Goal: Task Accomplishment & Management: Complete application form

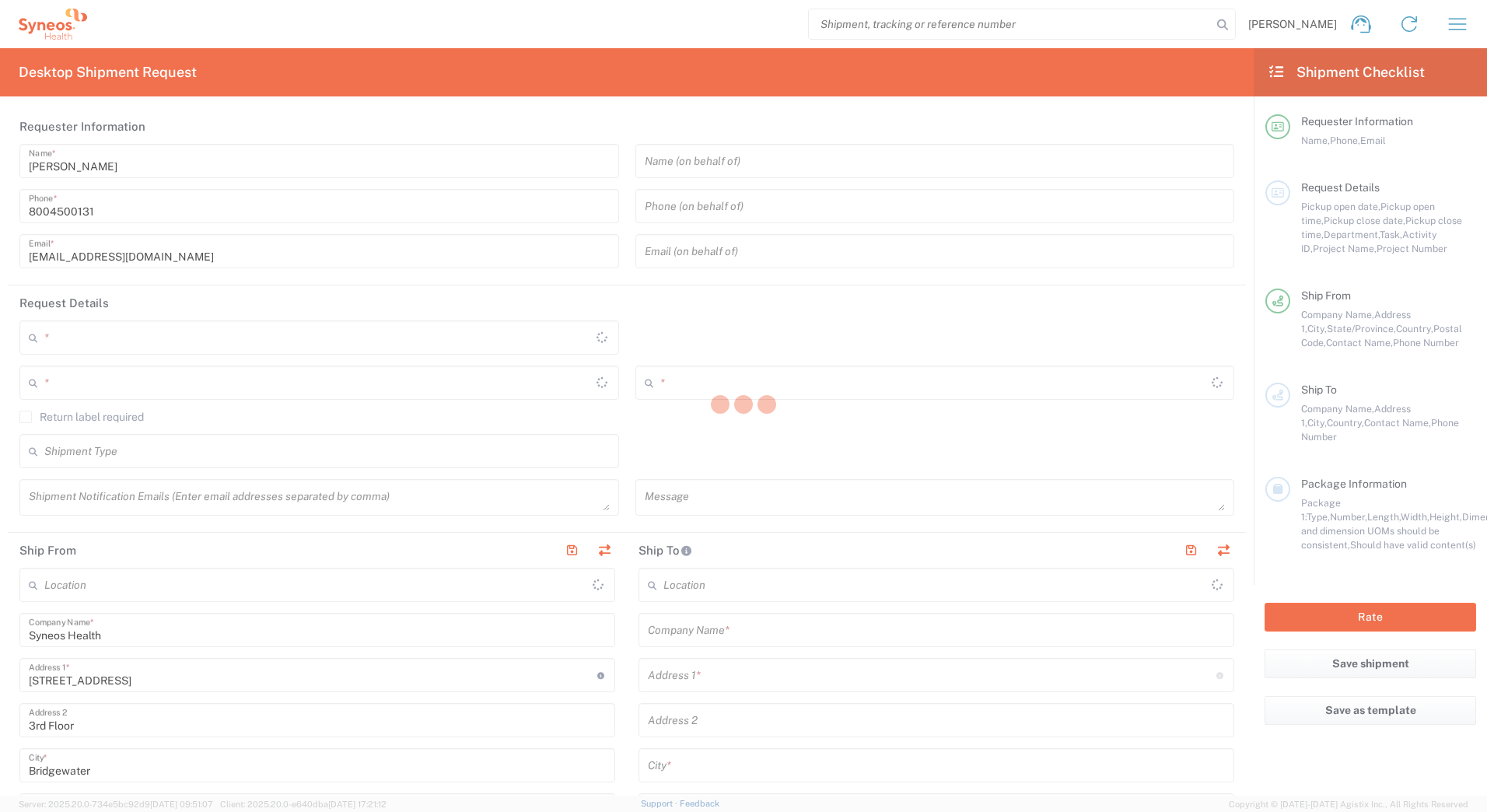
type input "4205"
type input "[US_STATE]"
type input "[GEOGRAPHIC_DATA]"
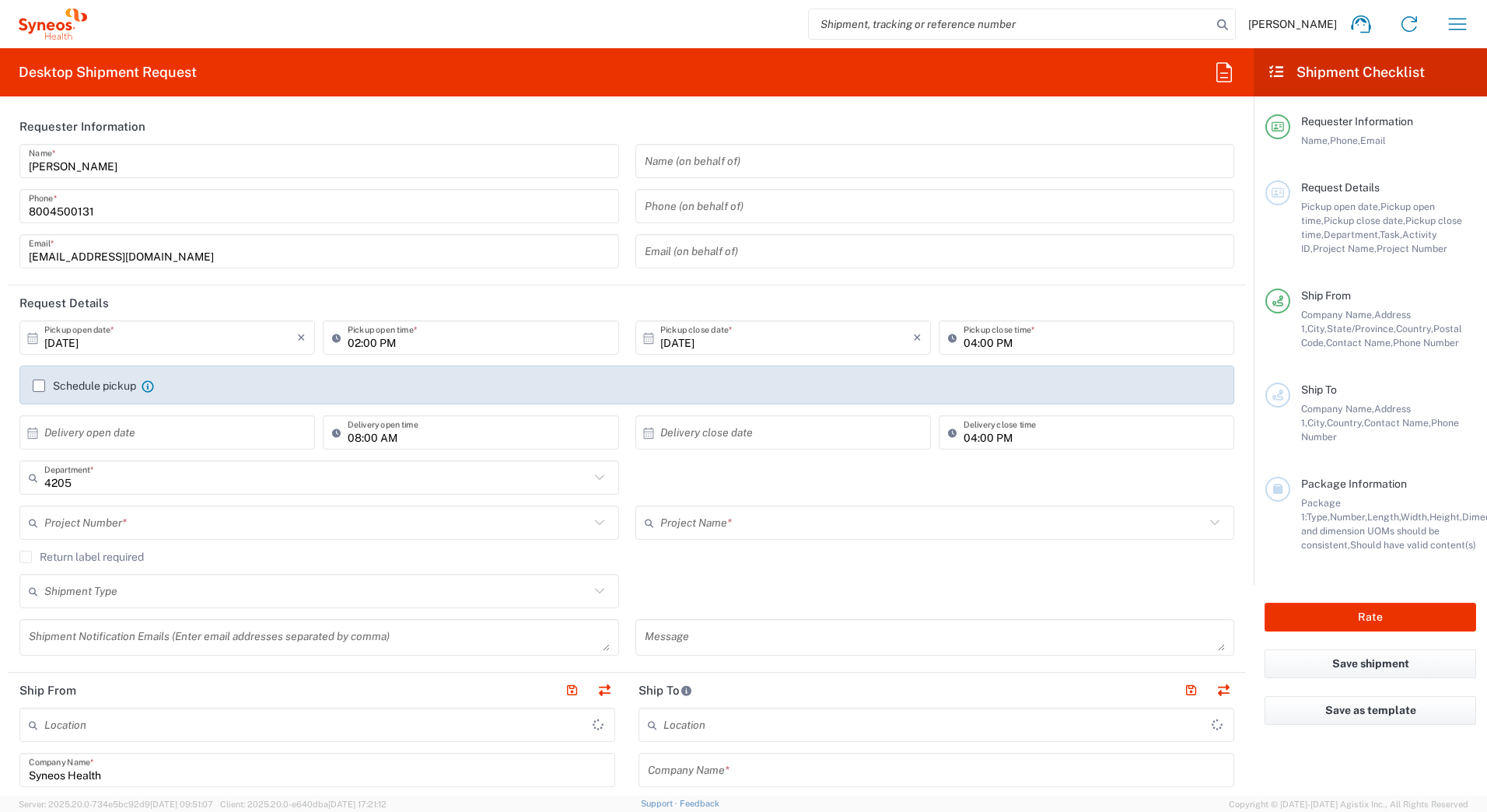
type input "Syneos Health Commercial Servi- [GEOGRAPHIC_DATA] [GEOGRAPHIC_DATA]"
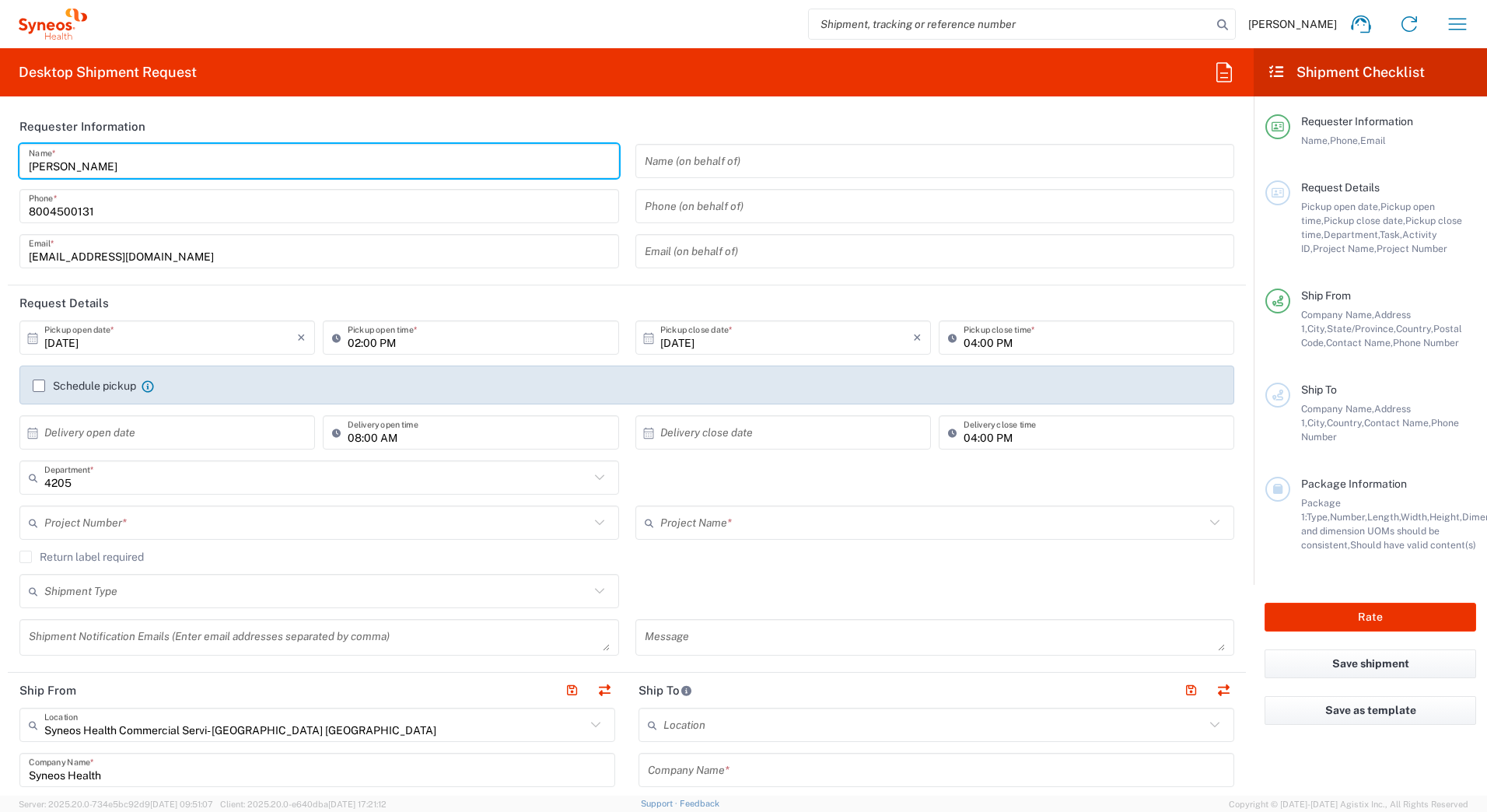
drag, startPoint x: 108, startPoint y: 165, endPoint x: -3, endPoint y: 158, distance: 111.2
click at [0, 158] on html "[PERSON_NAME] Home Shipment estimator Shipment tracking Desktop shipment reques…" at bounding box center [743, 406] width 1487 height 812
paste input "Syneos Deployments"
type input "Syneos Deployments"
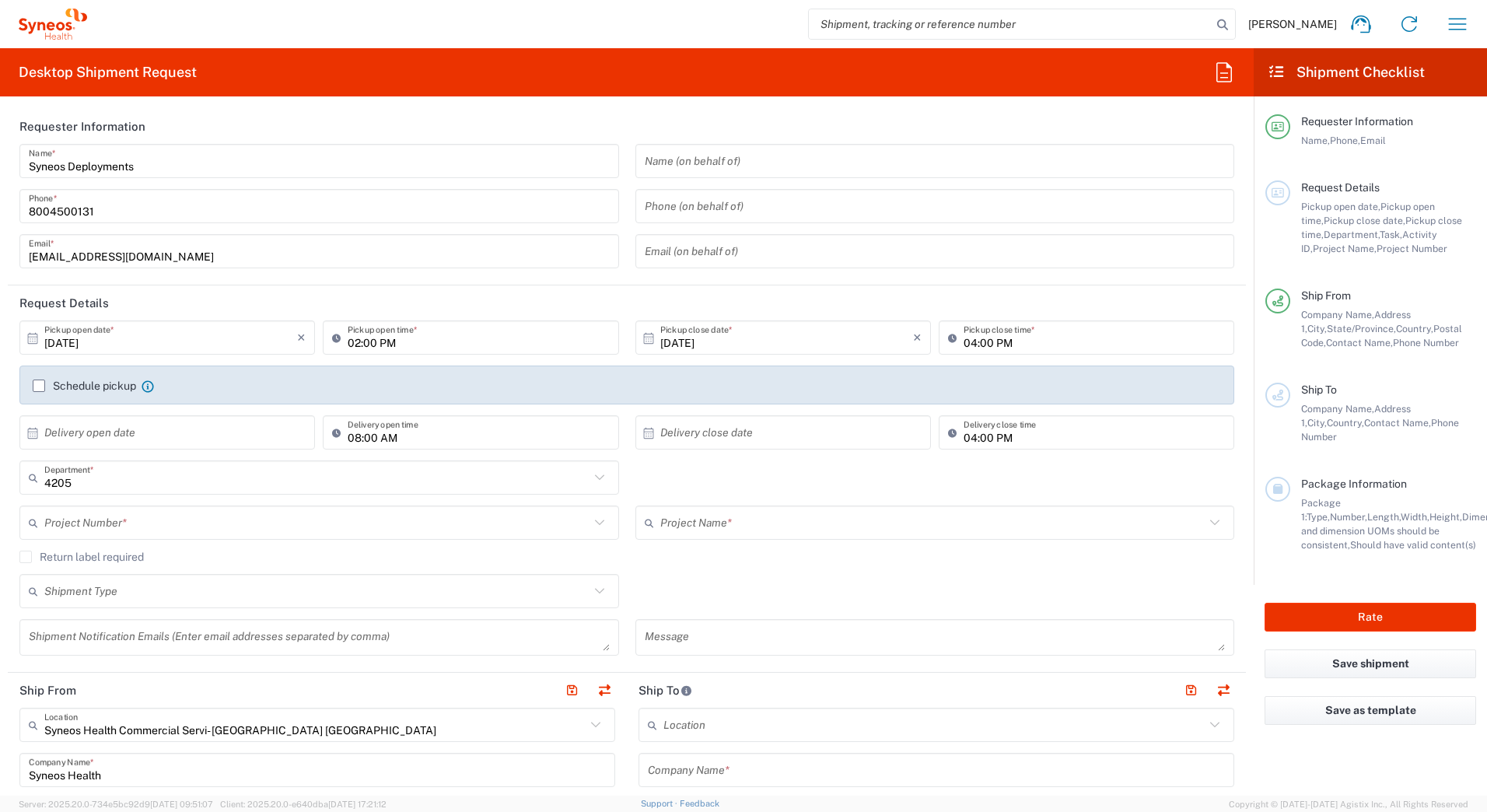
click at [254, 110] on header "Requester Information" at bounding box center [627, 127] width 1238 height 35
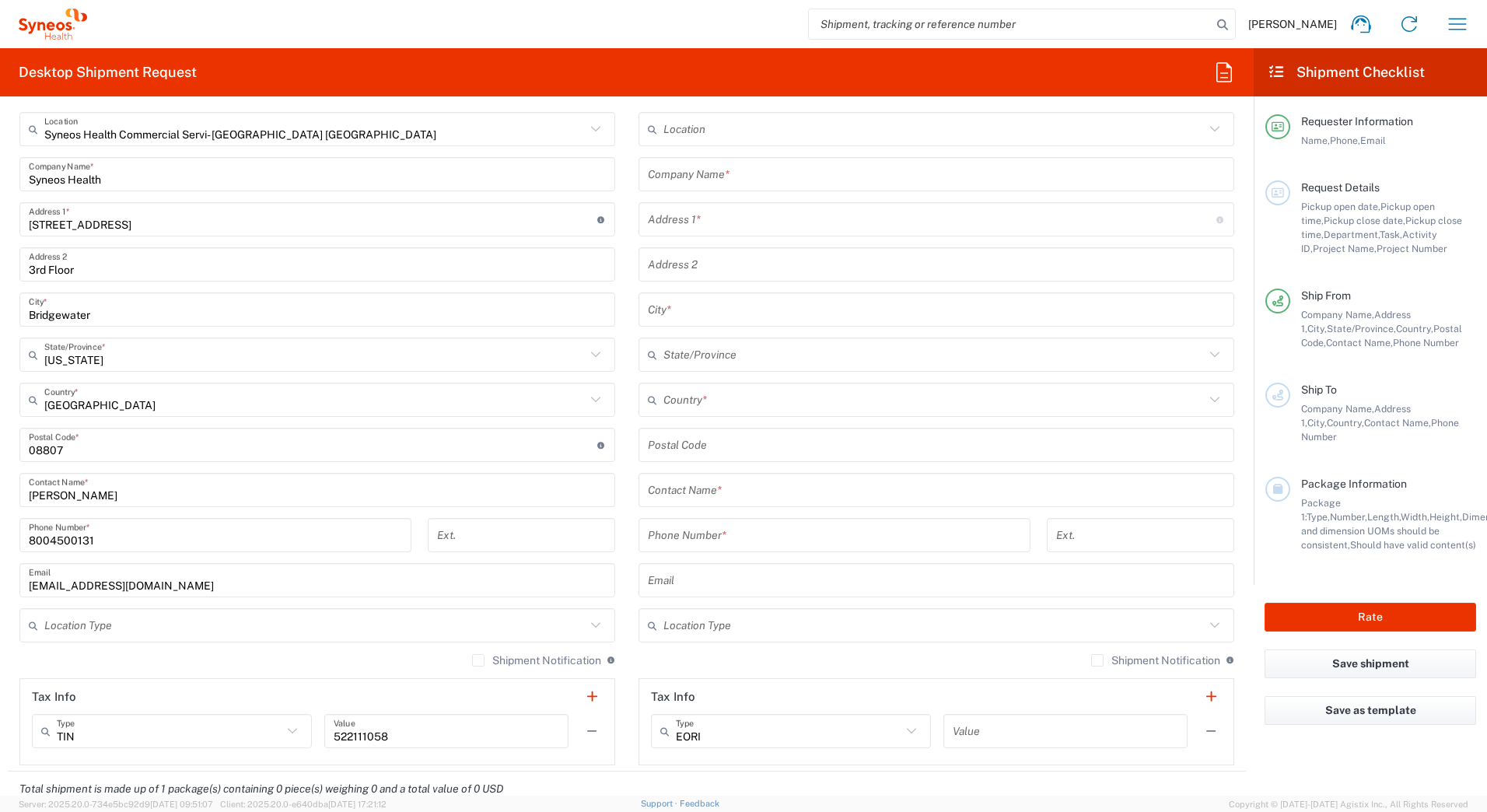
scroll to position [699, 0]
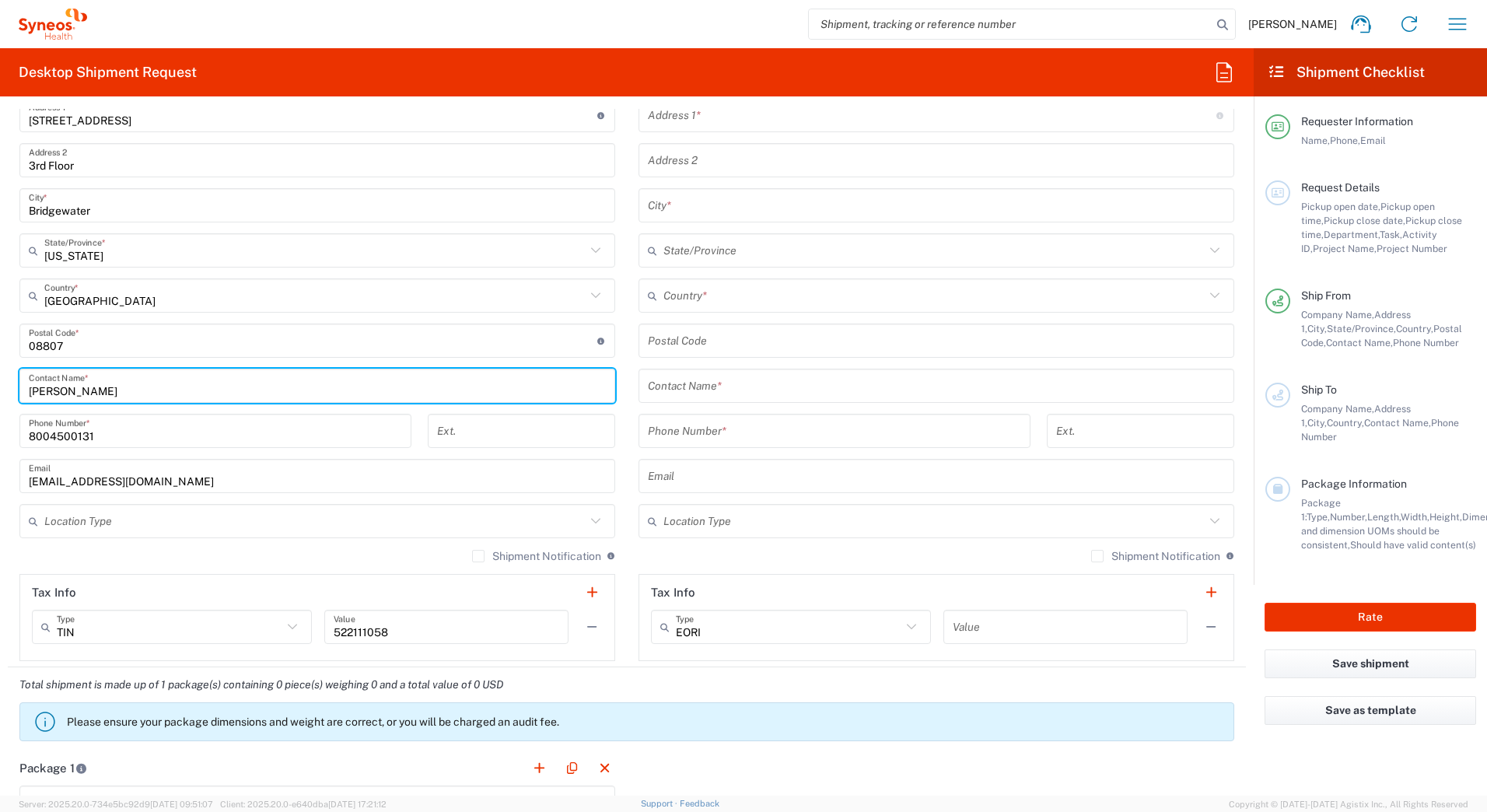
drag, startPoint x: 118, startPoint y: 389, endPoint x: 0, endPoint y: 384, distance: 118.1
click at [0, 385] on html "[PERSON_NAME] Home Shipment estimator Shipment tracking Desktop shipment reques…" at bounding box center [743, 406] width 1487 height 812
paste input "Syneos Deployments"
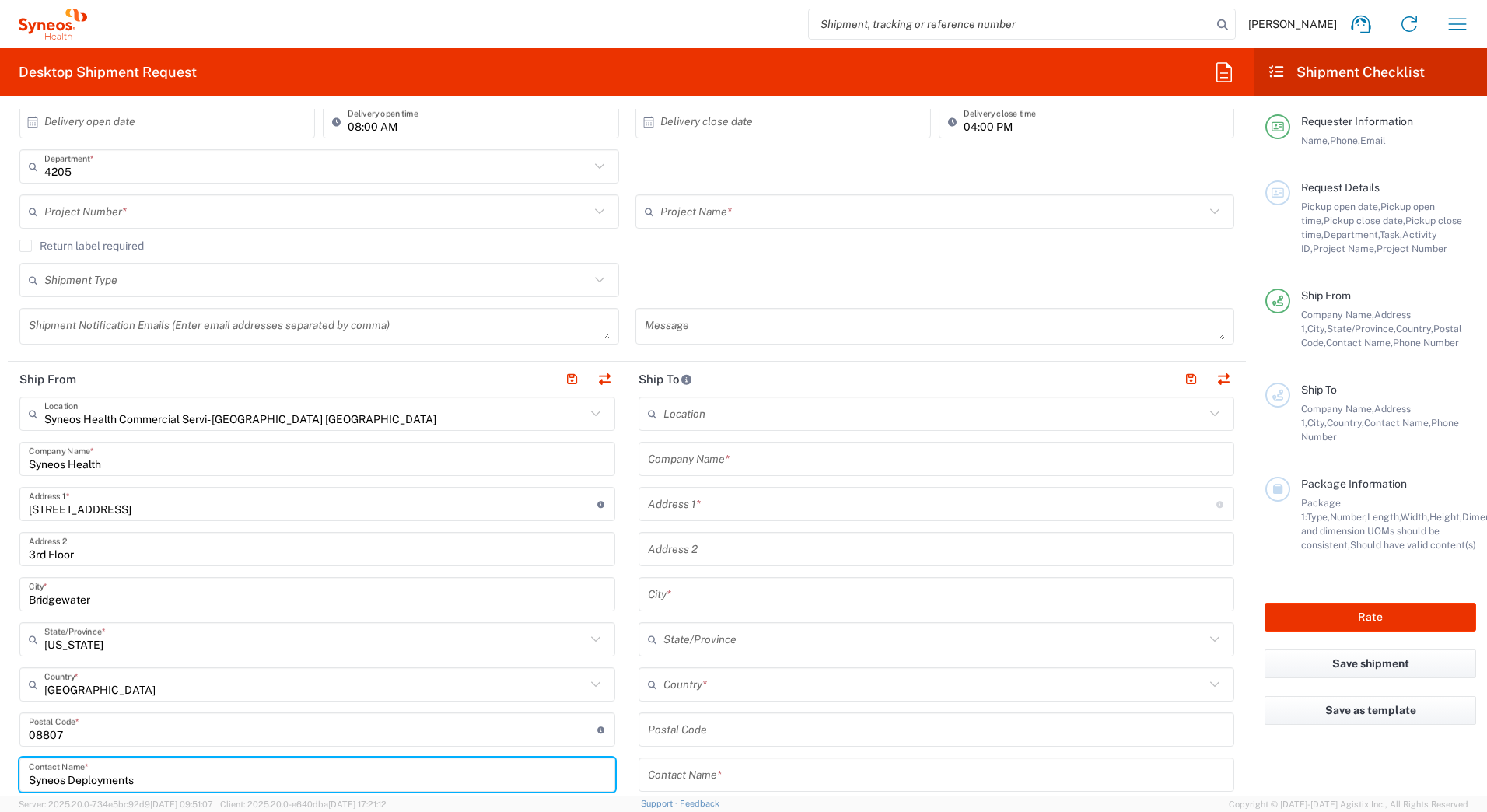
scroll to position [0, 0]
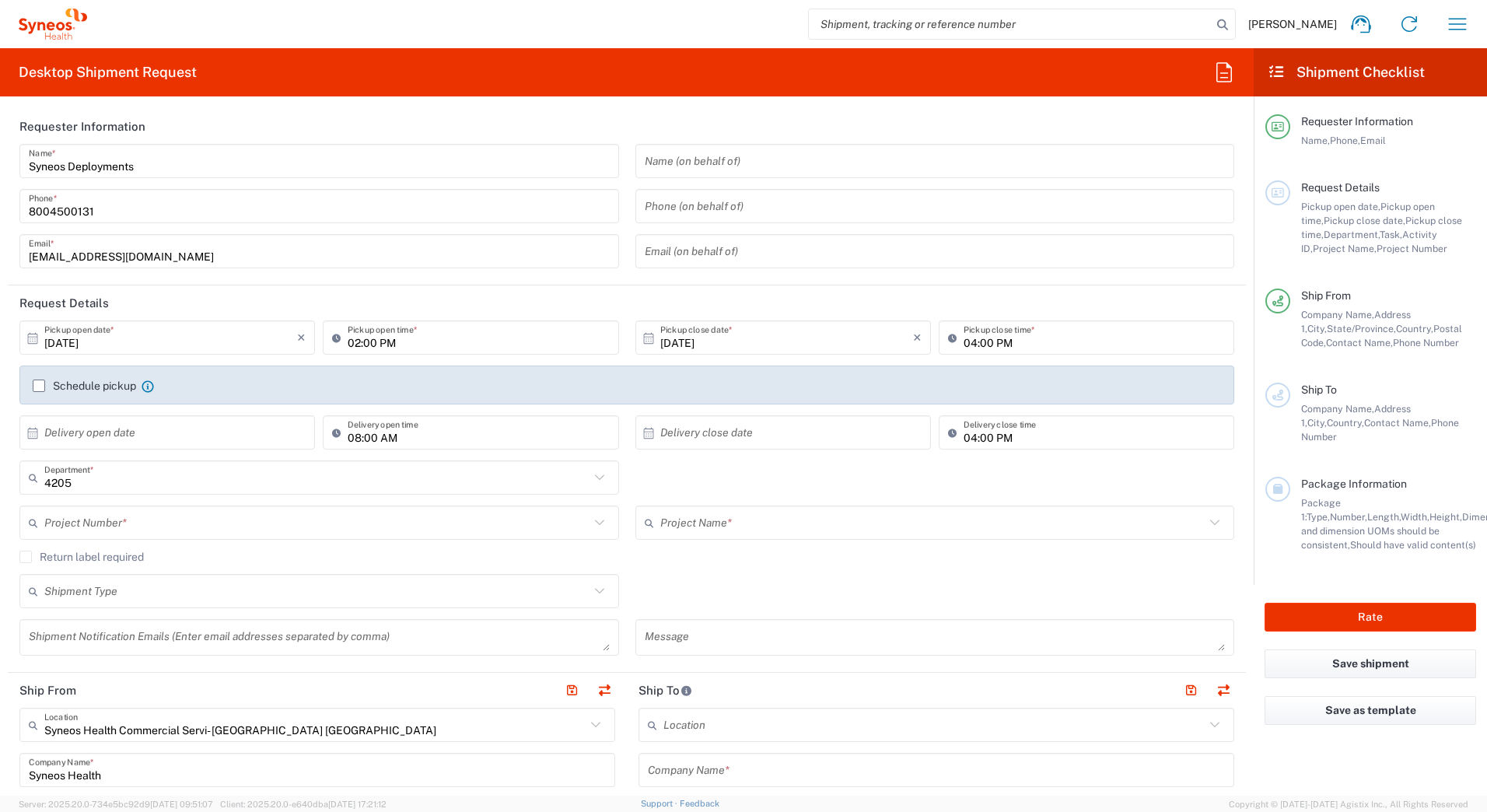
type input "Syneos Deployments"
click at [34, 340] on icon at bounding box center [32, 338] width 14 height 14
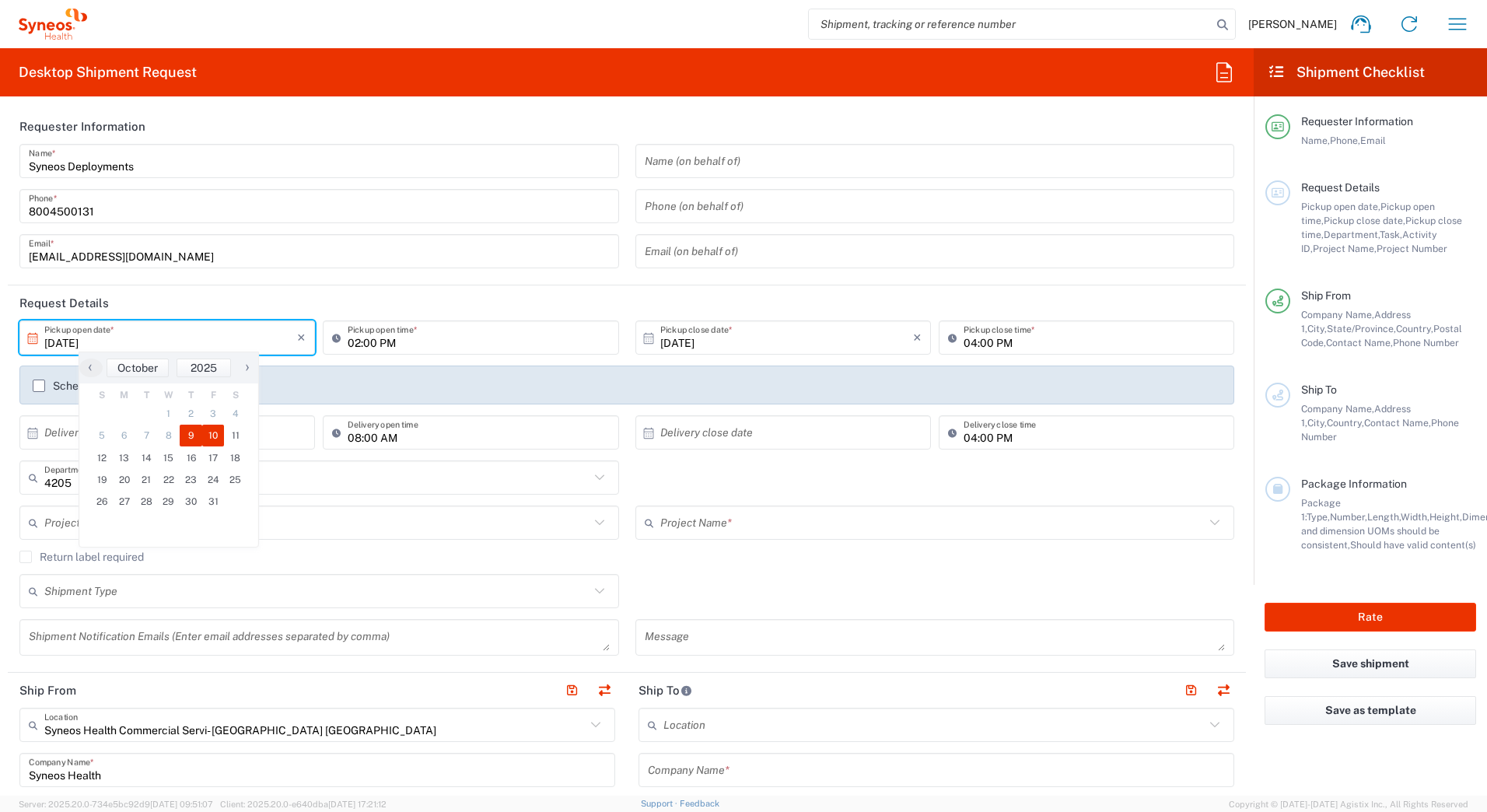
click at [212, 431] on span "10" at bounding box center [213, 435] width 23 height 22
type input "[DATE]"
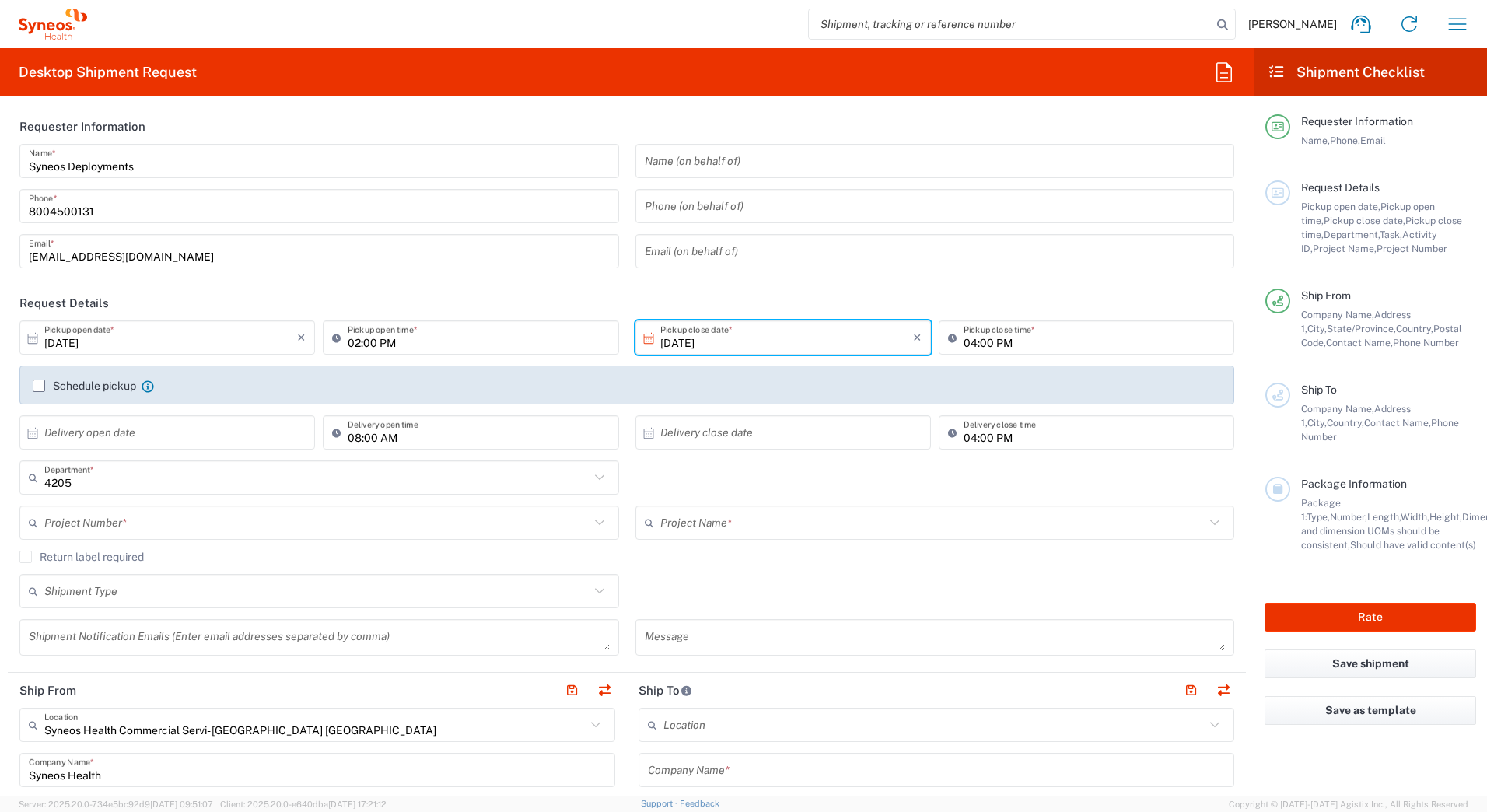
click at [94, 524] on input "text" at bounding box center [316, 523] width 545 height 27
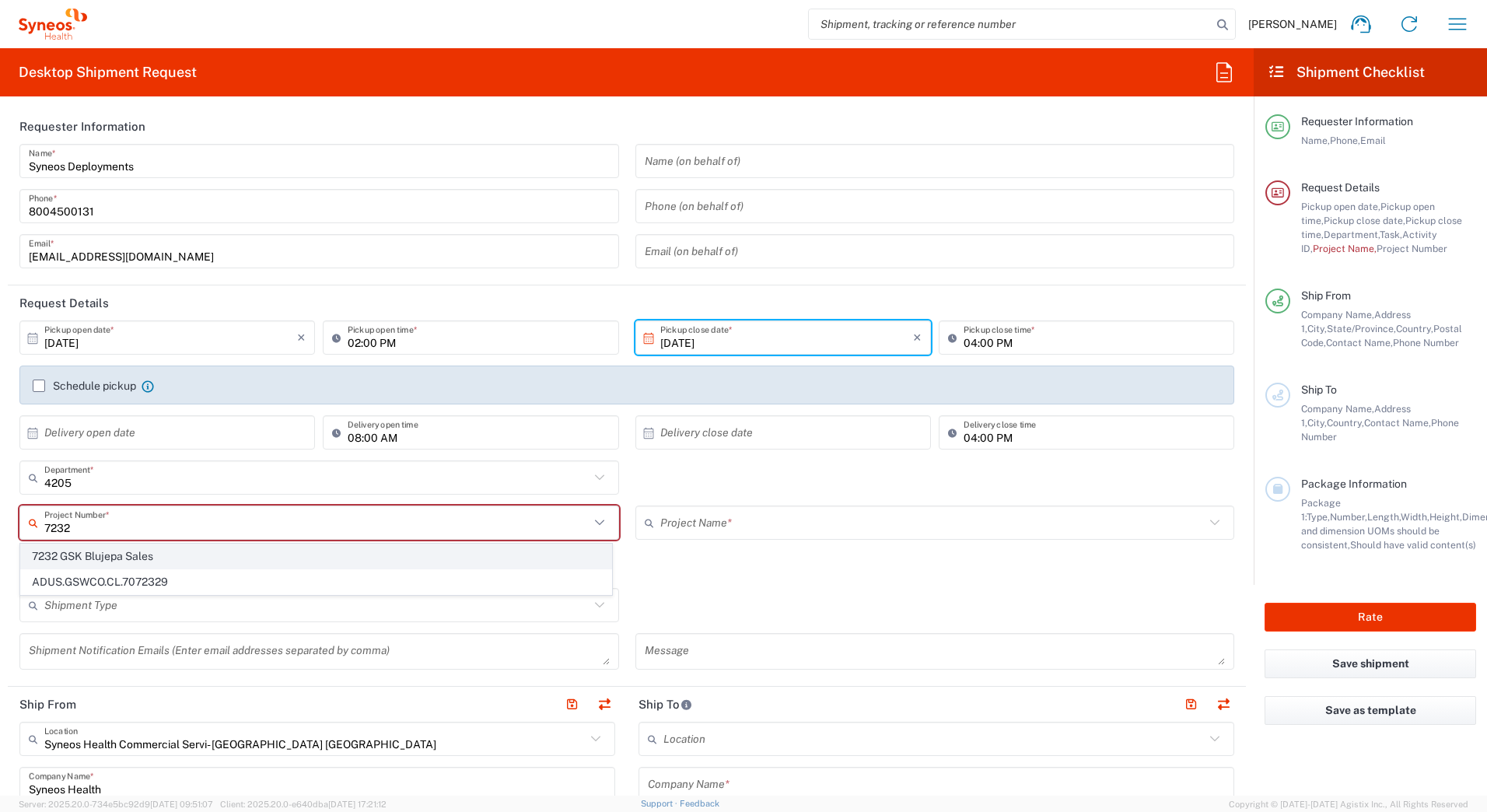
click at [79, 559] on span "7232 GSK Blujepa Sales" at bounding box center [316, 557] width 590 height 24
type input "7232 GSK Blujepa Sales"
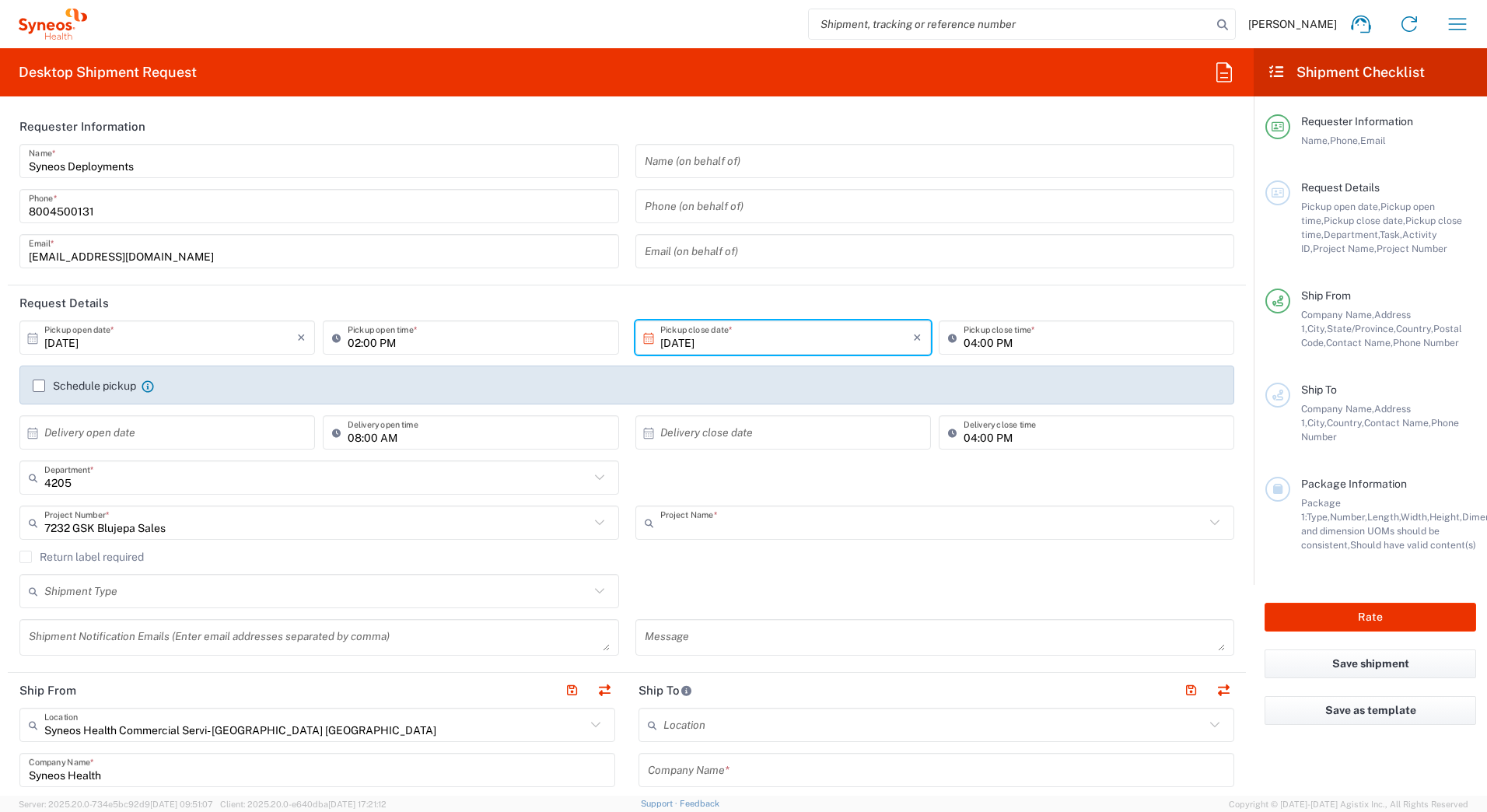
type input "7232 GSK Blujepa Sales"
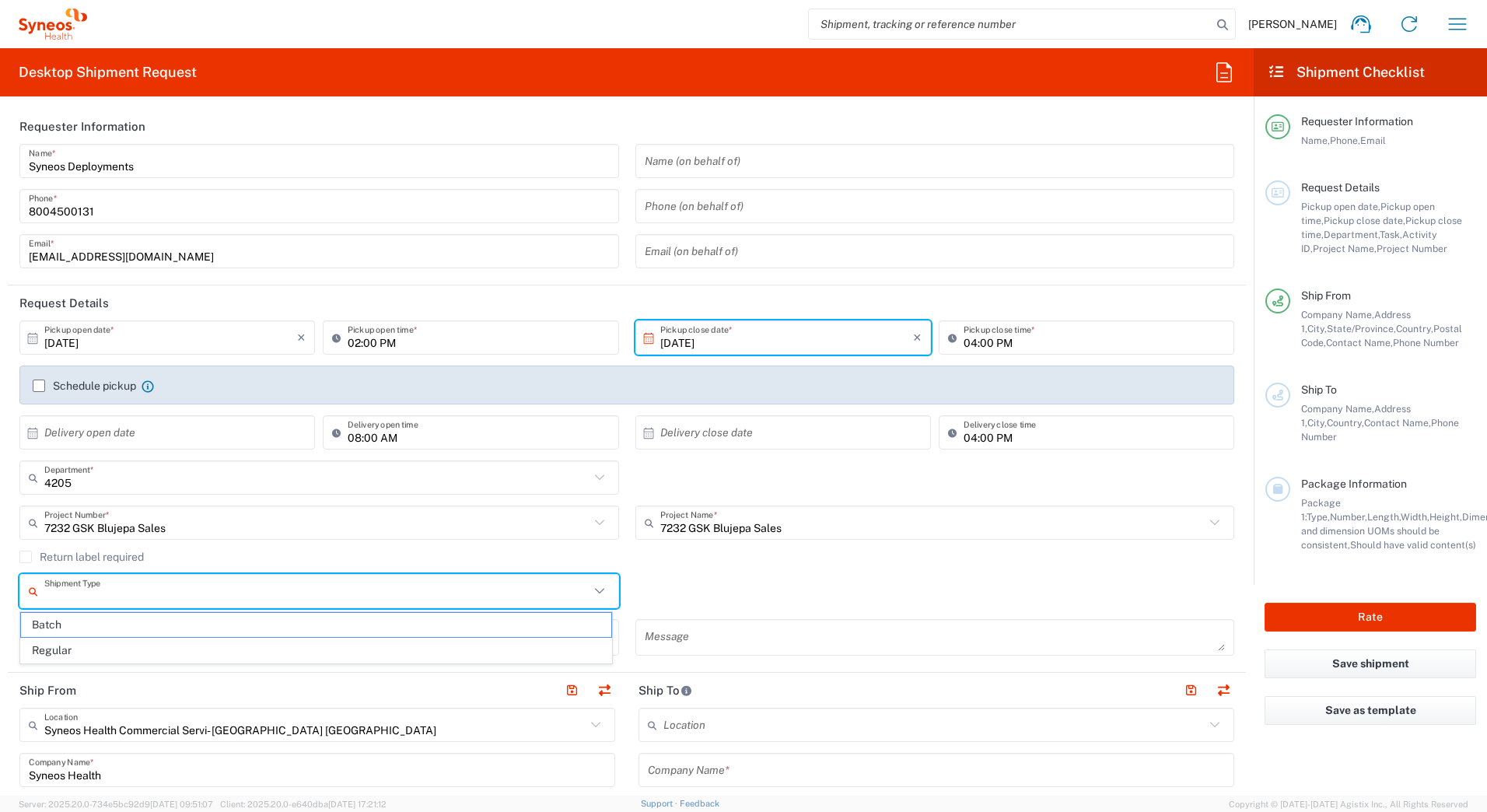
click at [125, 587] on input "text" at bounding box center [316, 591] width 545 height 27
click at [85, 622] on span "Batch" at bounding box center [316, 625] width 590 height 24
type input "Batch"
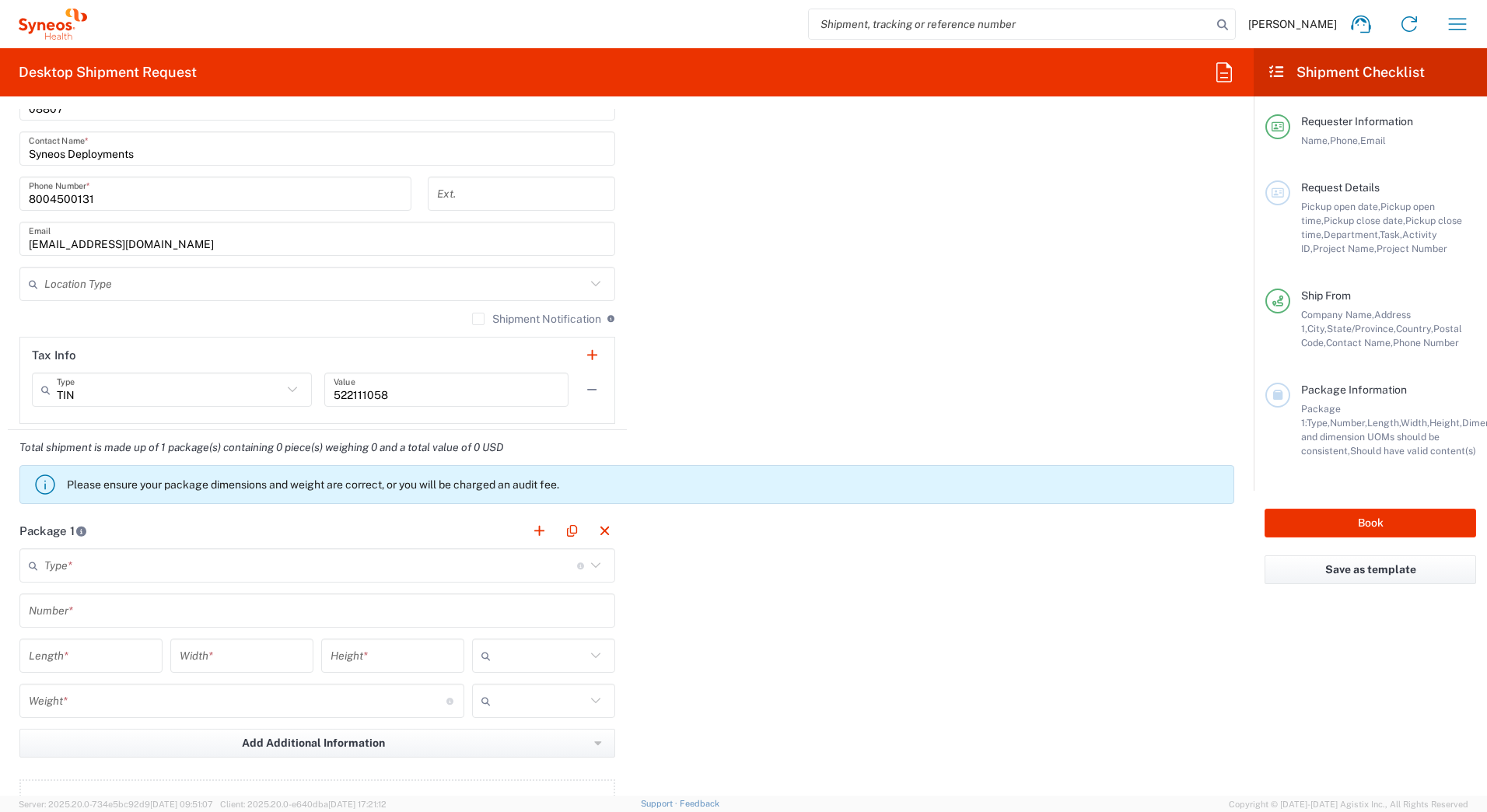
scroll to position [1166, 0]
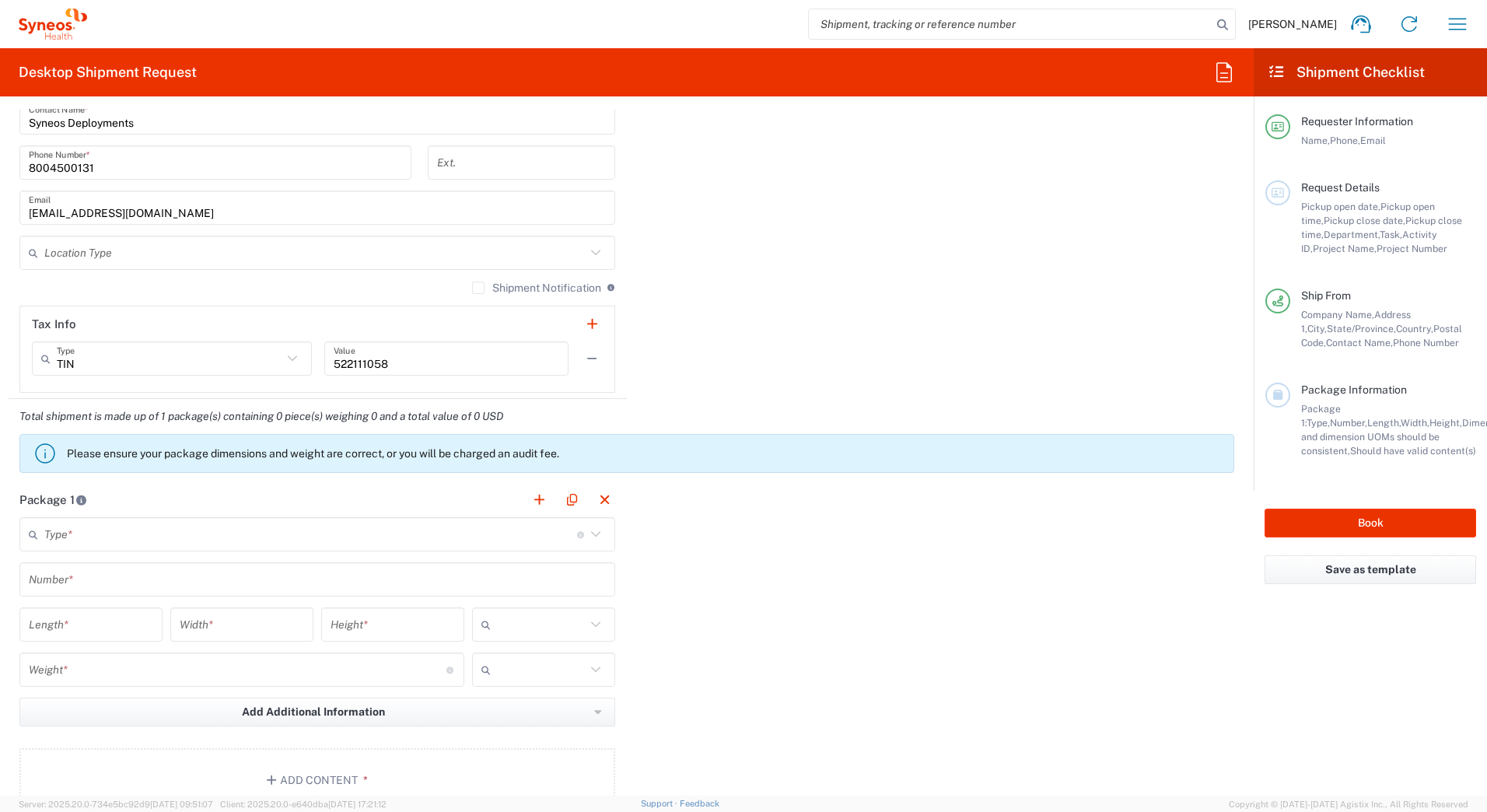
click at [123, 521] on input "text" at bounding box center [310, 534] width 532 height 27
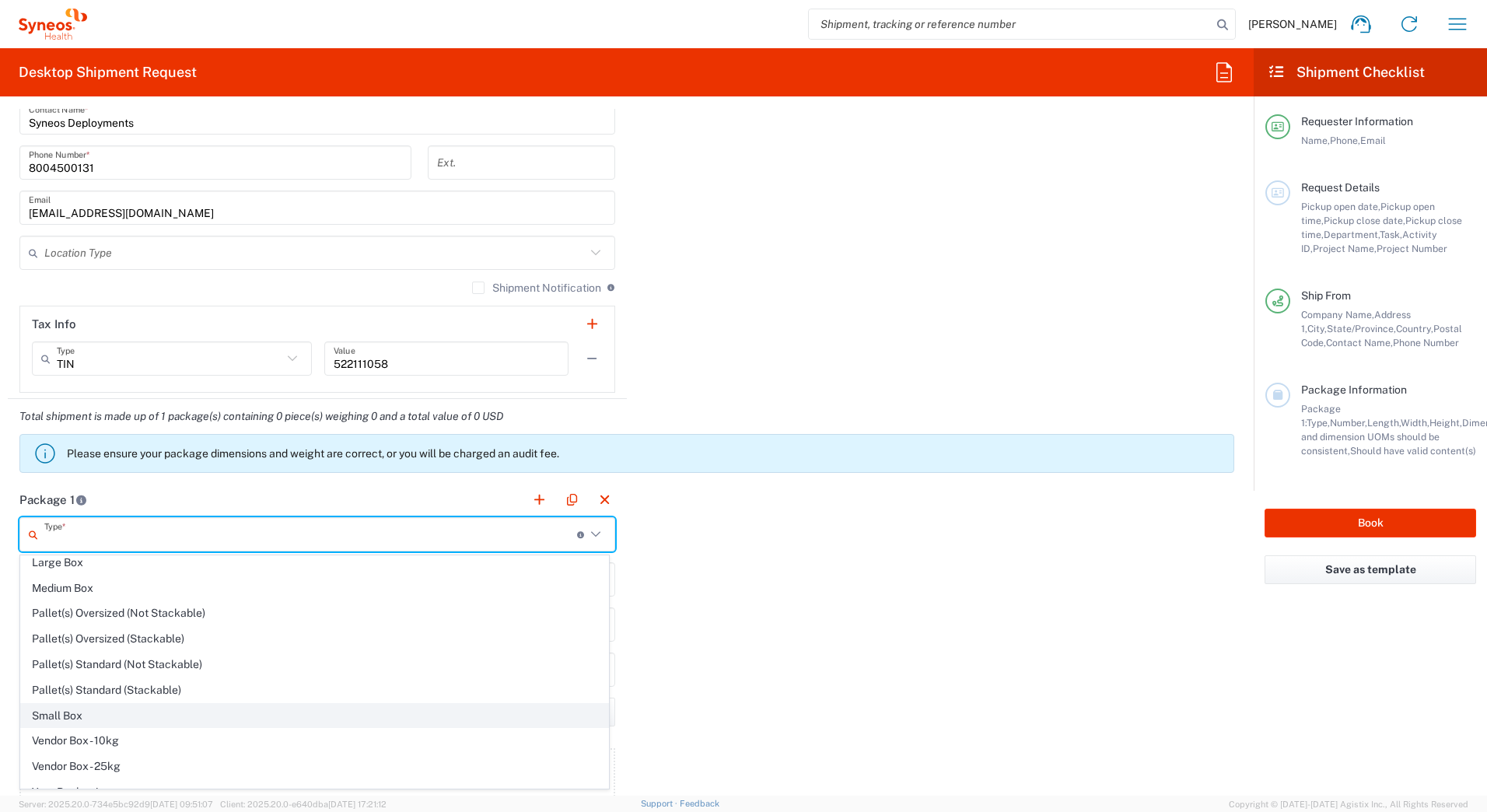
scroll to position [47, 0]
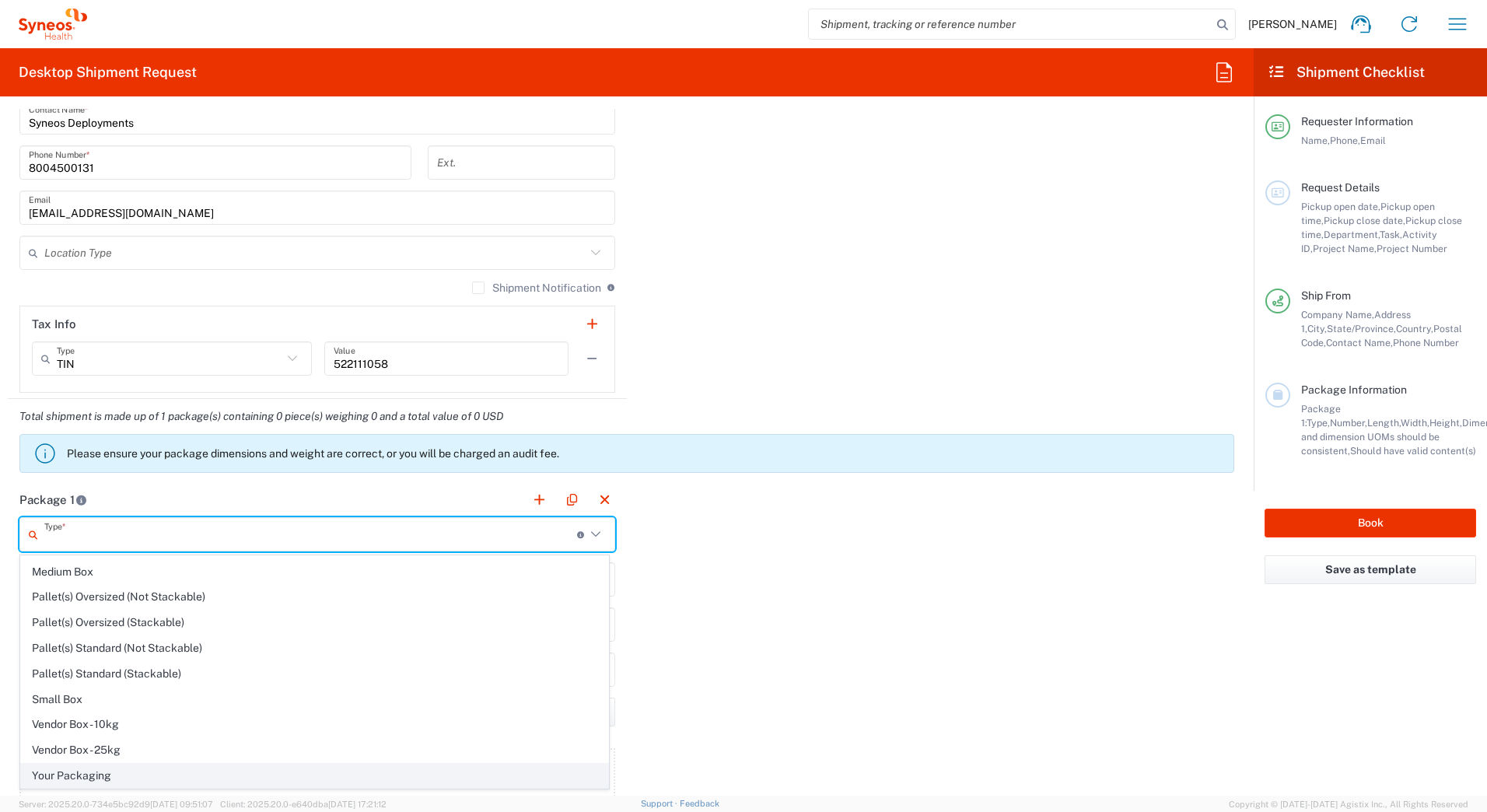
click at [132, 775] on span "Your Packaging" at bounding box center [315, 775] width 587 height 24
type input "Your Packaging"
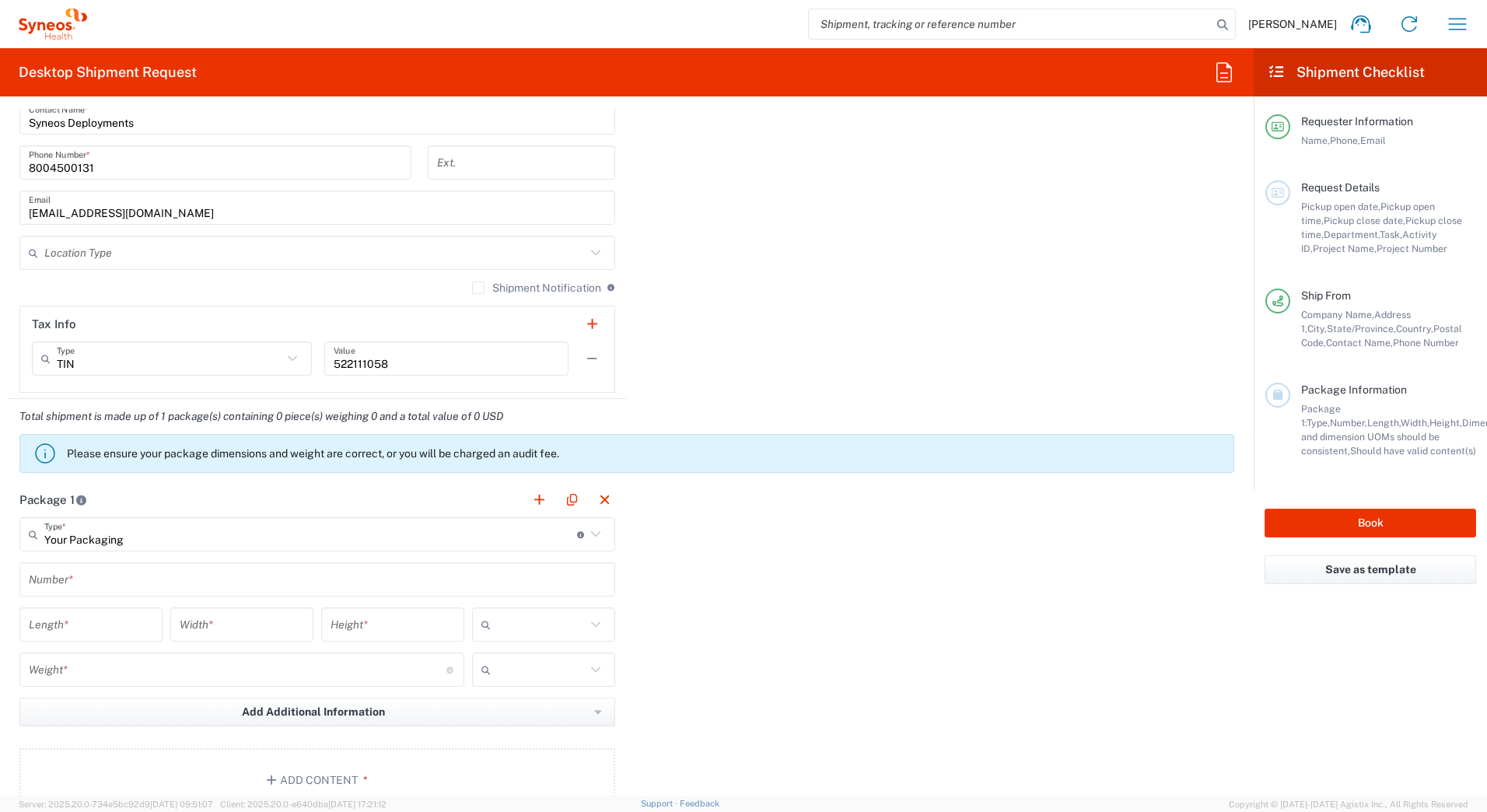
click at [77, 578] on input "text" at bounding box center [317, 579] width 577 height 27
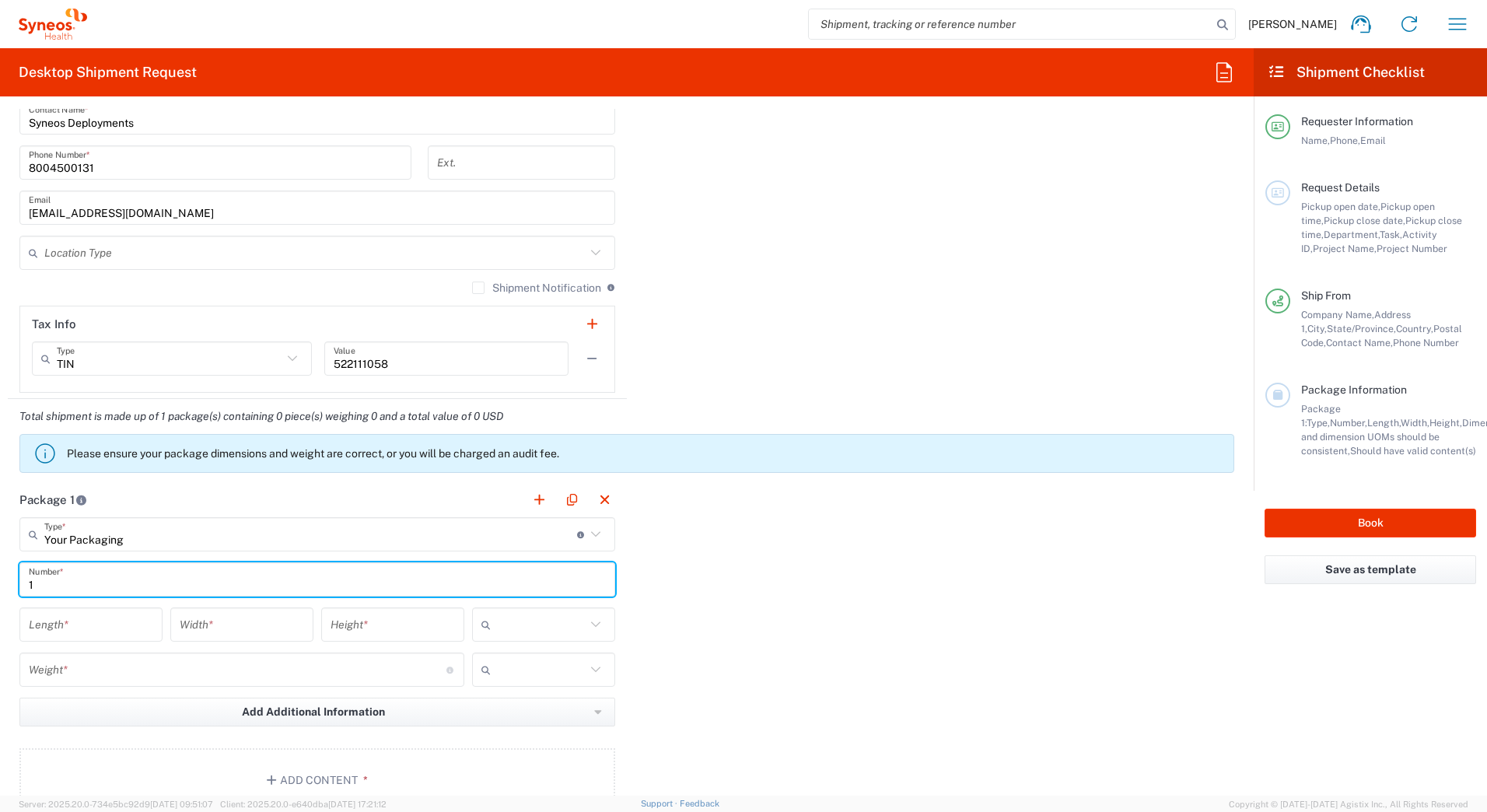
type input "1"
click at [74, 627] on input "number" at bounding box center [91, 624] width 124 height 27
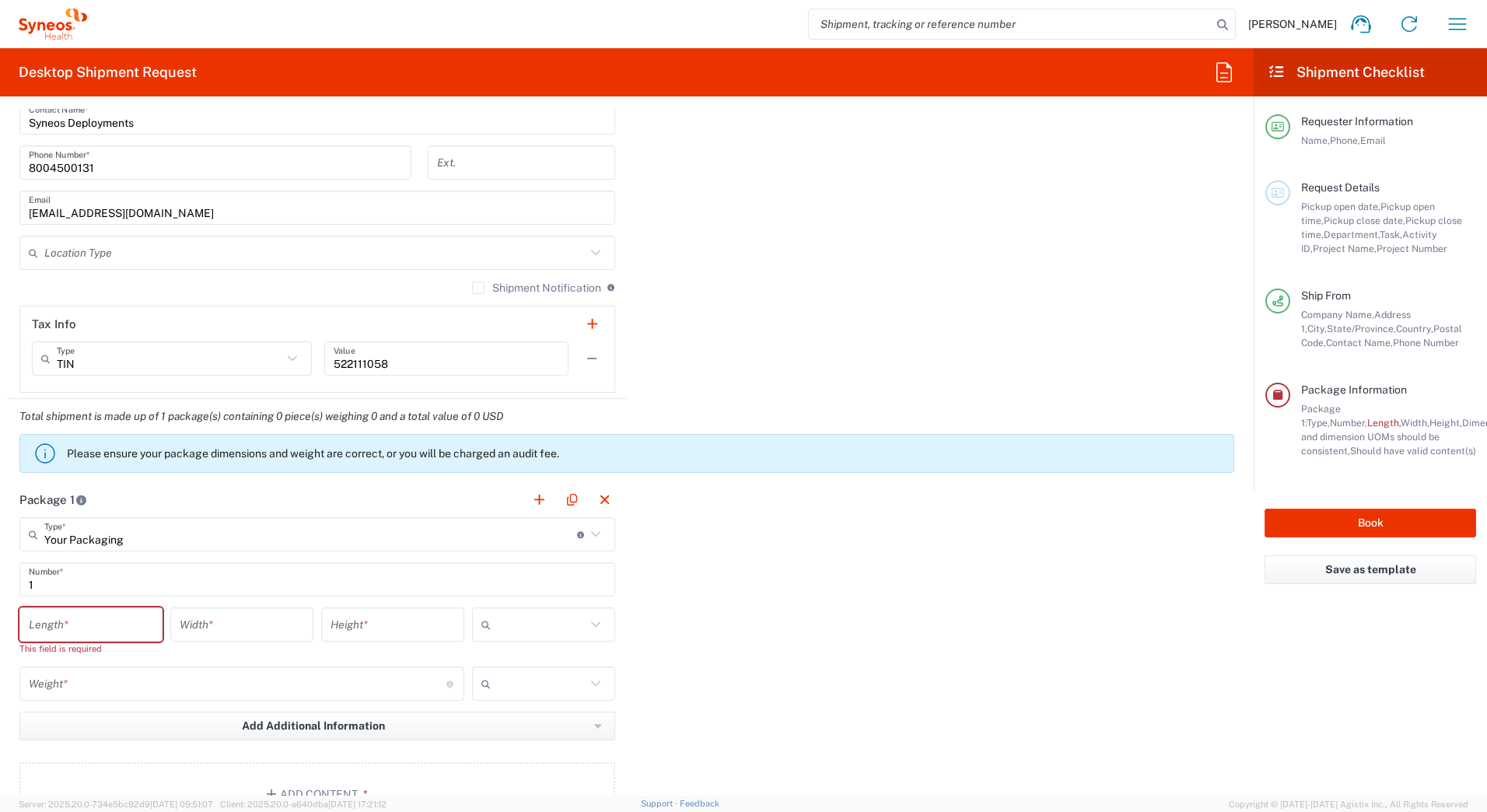
click at [48, 620] on input "number" at bounding box center [91, 624] width 124 height 27
type input "18"
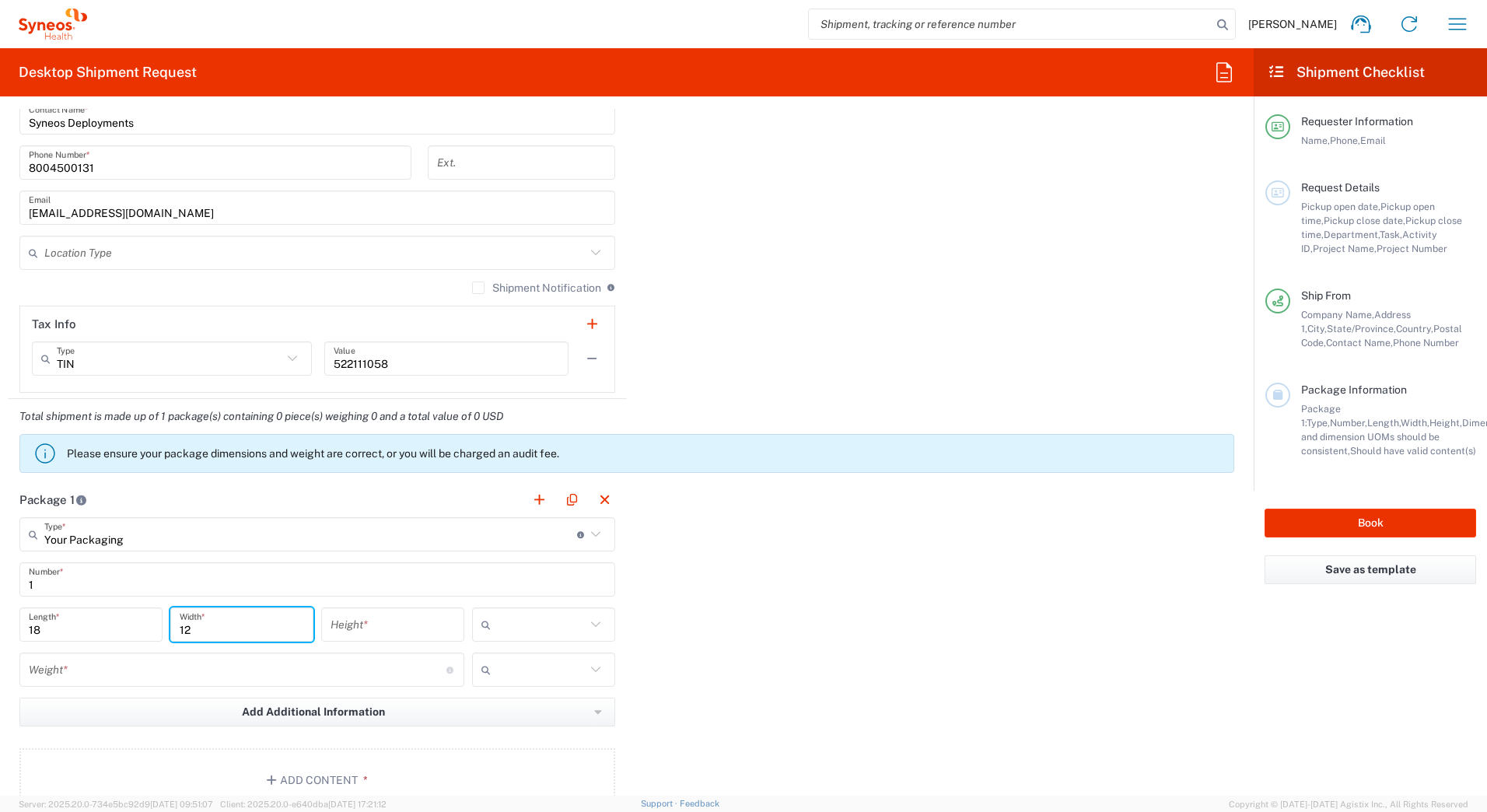
type input "12"
type input "6"
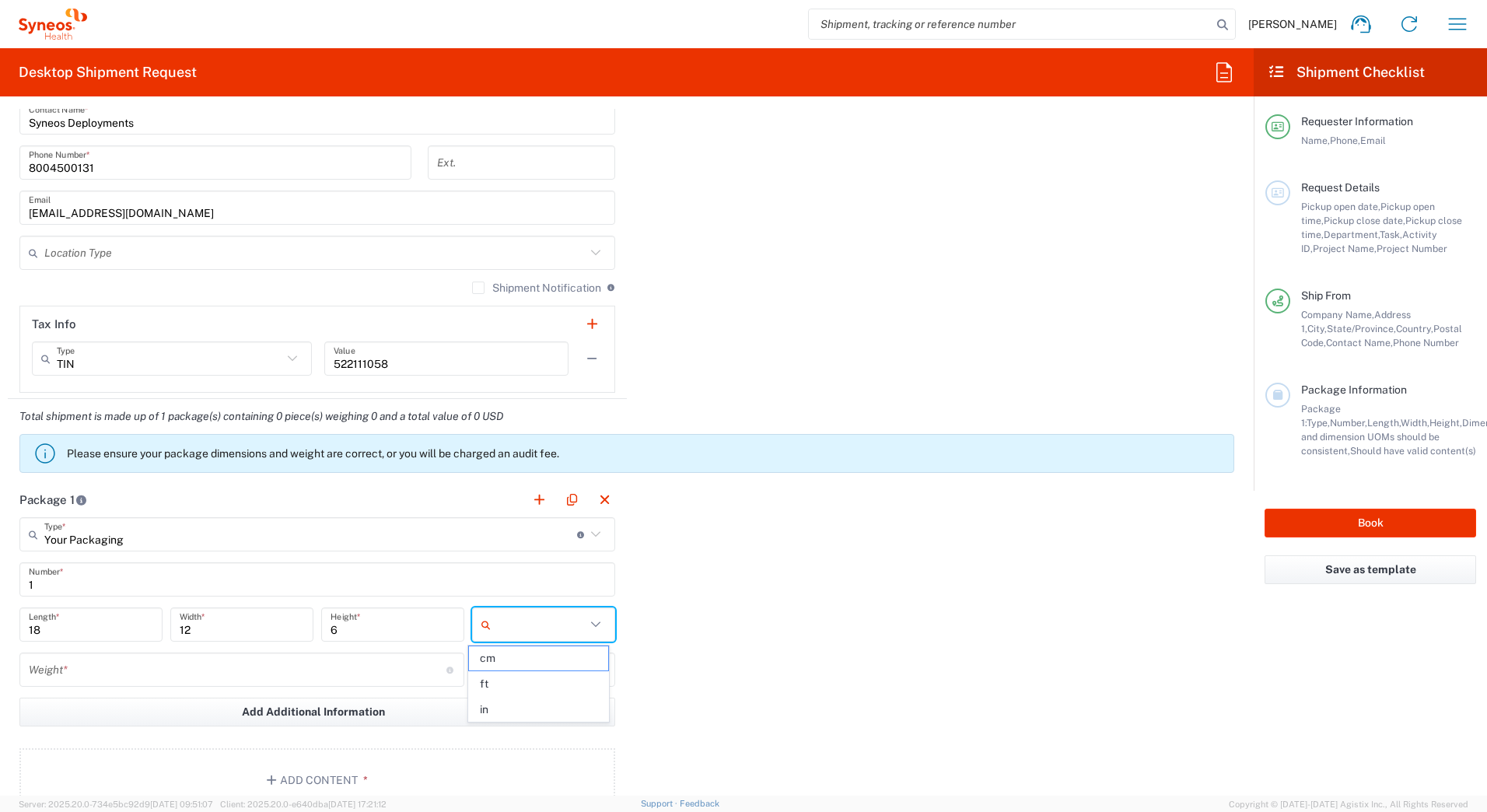
click at [561, 618] on input "text" at bounding box center [540, 624] width 88 height 24
click at [510, 710] on span "in" at bounding box center [538, 710] width 138 height 24
type input "in"
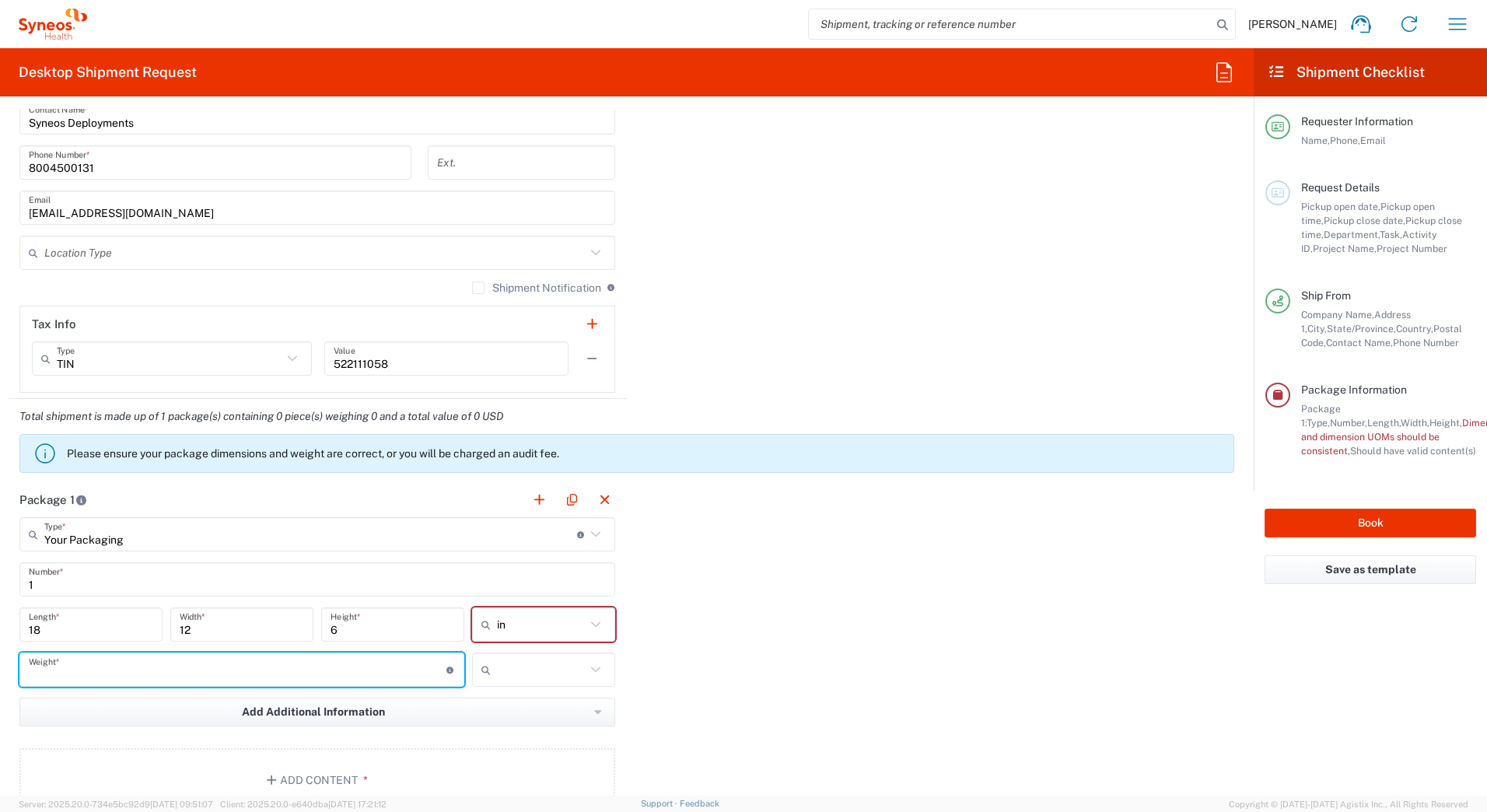
click at [322, 673] on input "number" at bounding box center [238, 670] width 418 height 27
type input "15"
click at [523, 671] on input "text" at bounding box center [540, 670] width 88 height 24
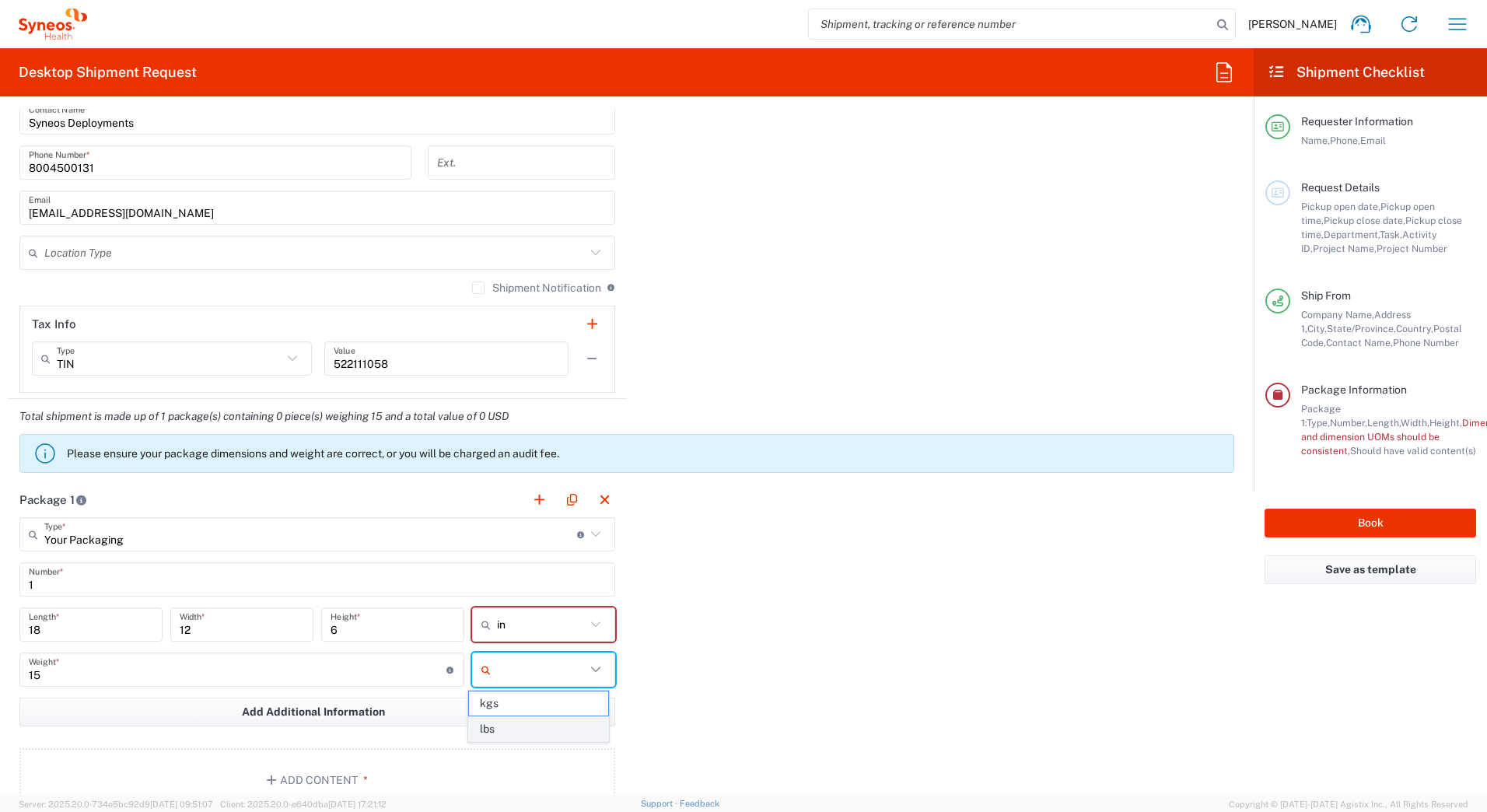
click at [506, 732] on span "lbs" at bounding box center [538, 729] width 138 height 24
type input "lbs"
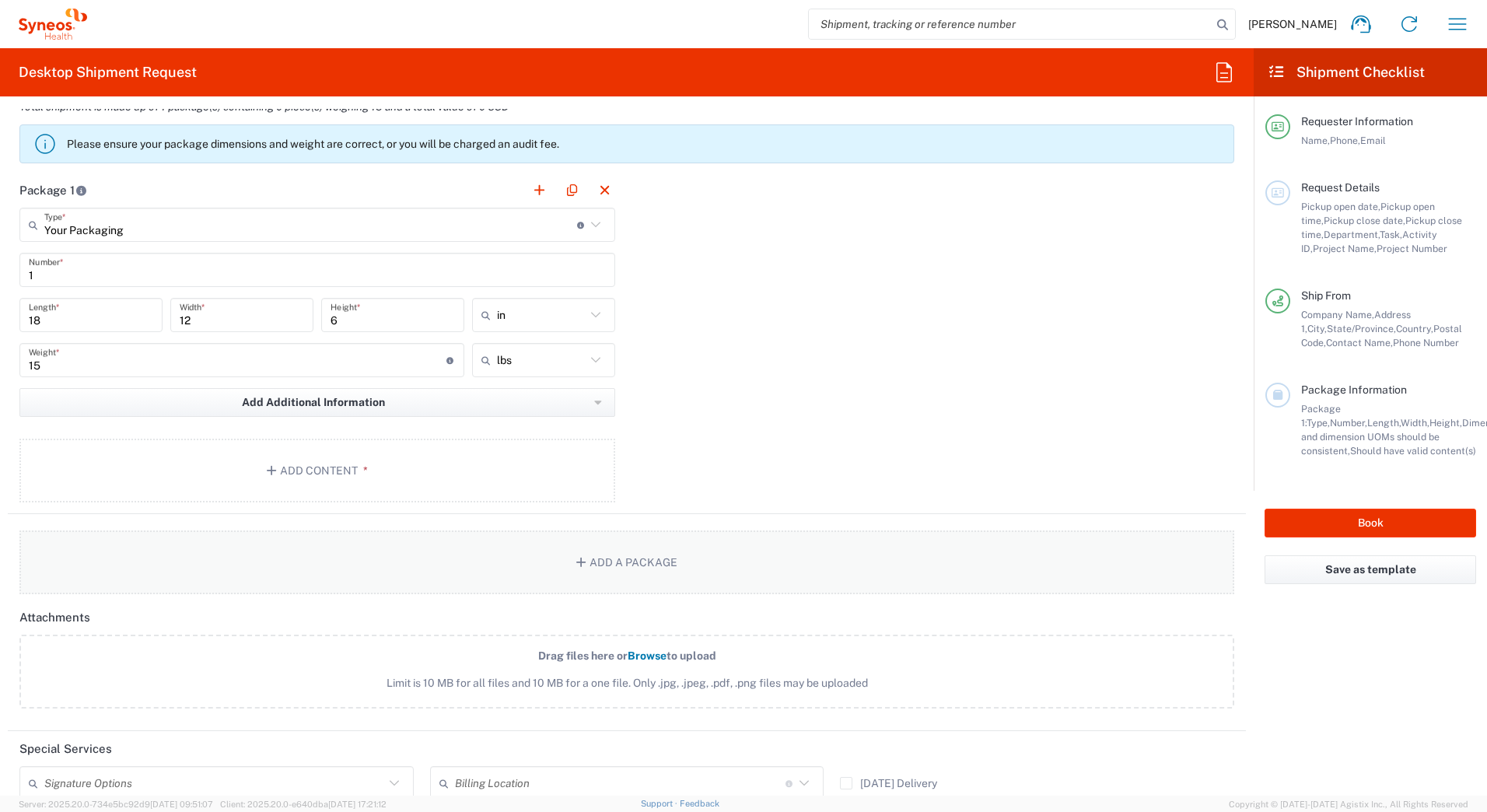
scroll to position [1477, 0]
click at [295, 475] on button "Add Content *" at bounding box center [316, 468] width 595 height 64
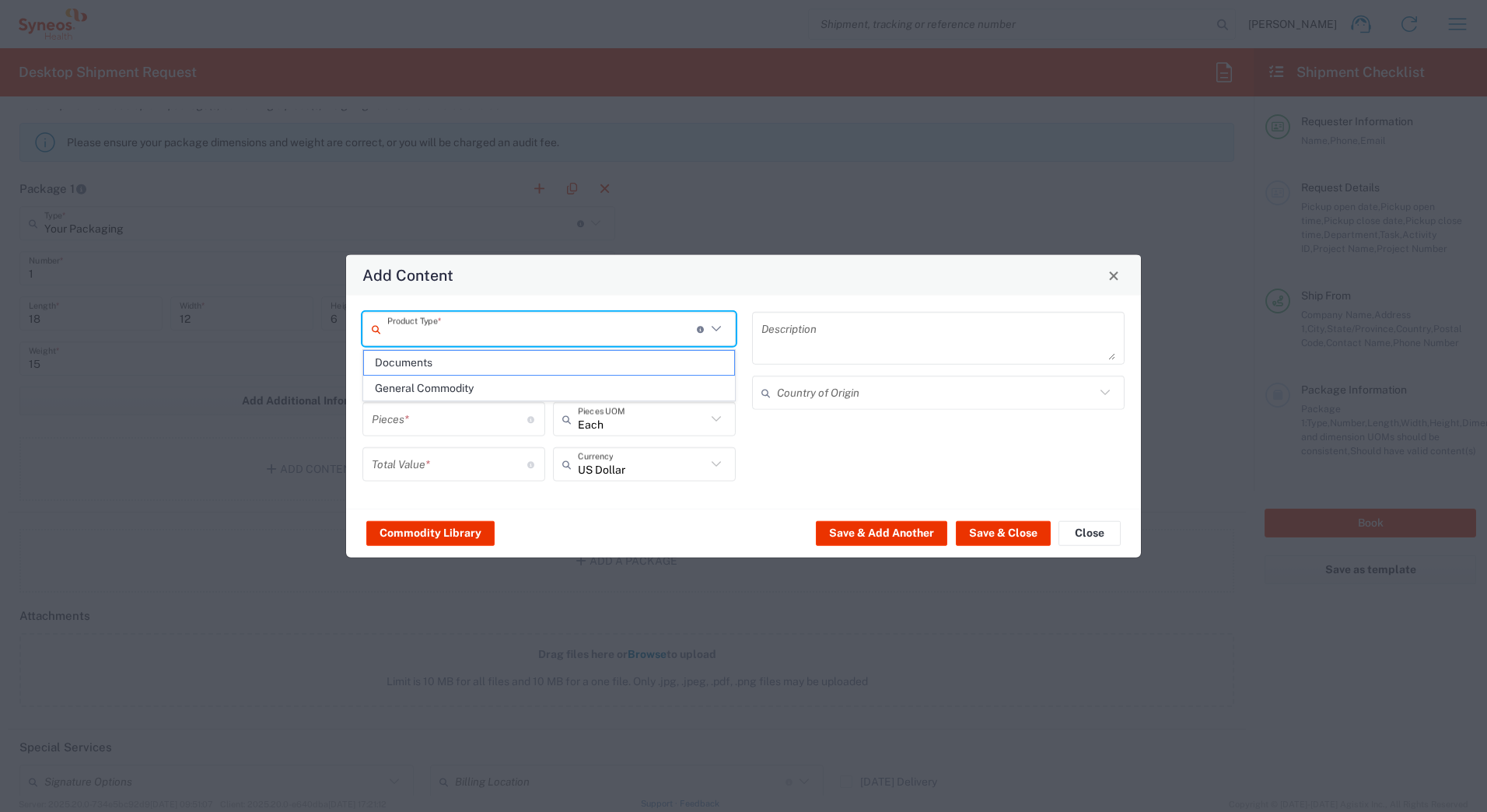
click at [421, 323] on input "text" at bounding box center [542, 328] width 309 height 27
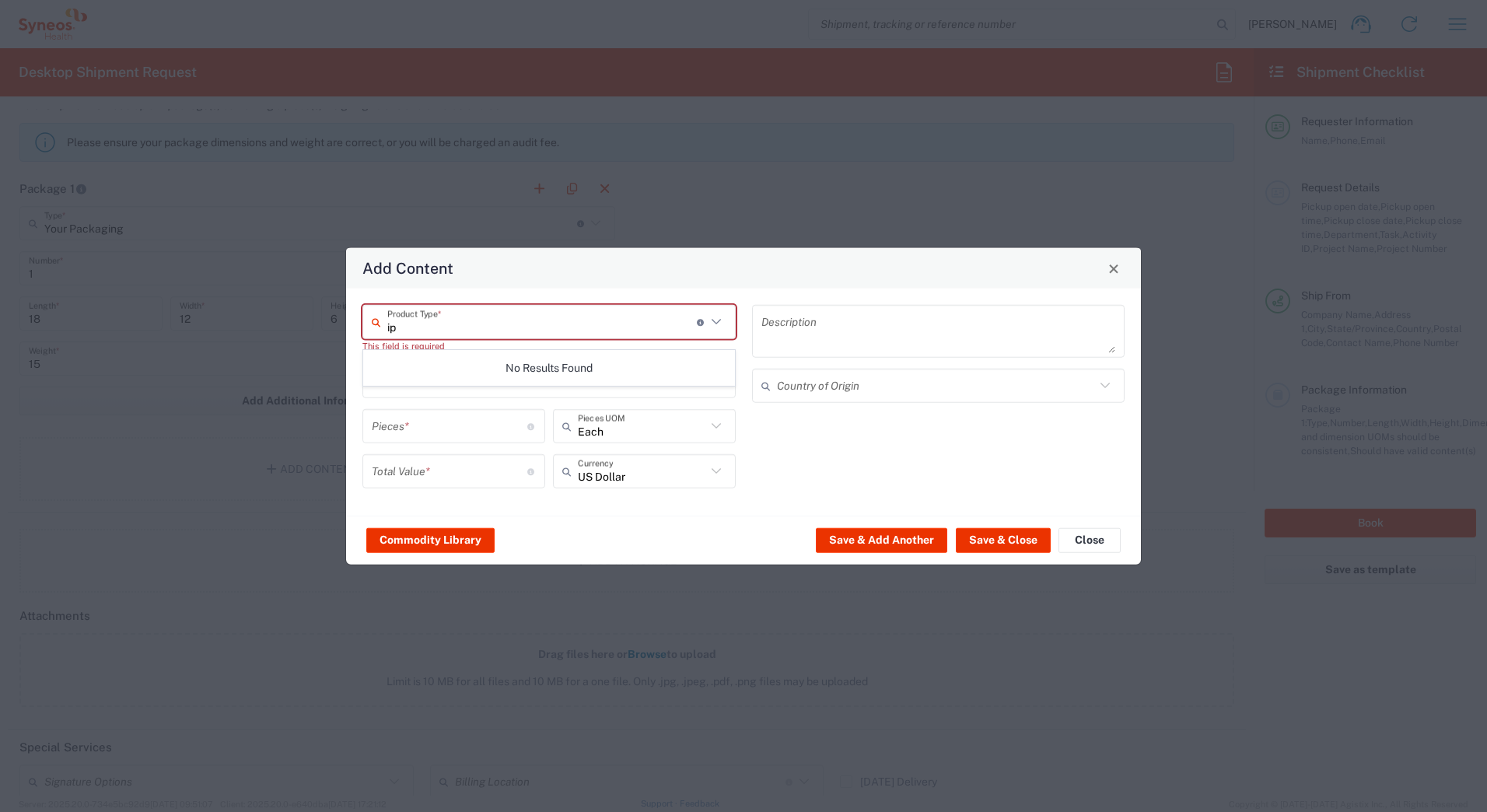
type input "i"
click at [437, 390] on span "General Commodity" at bounding box center [548, 388] width 370 height 24
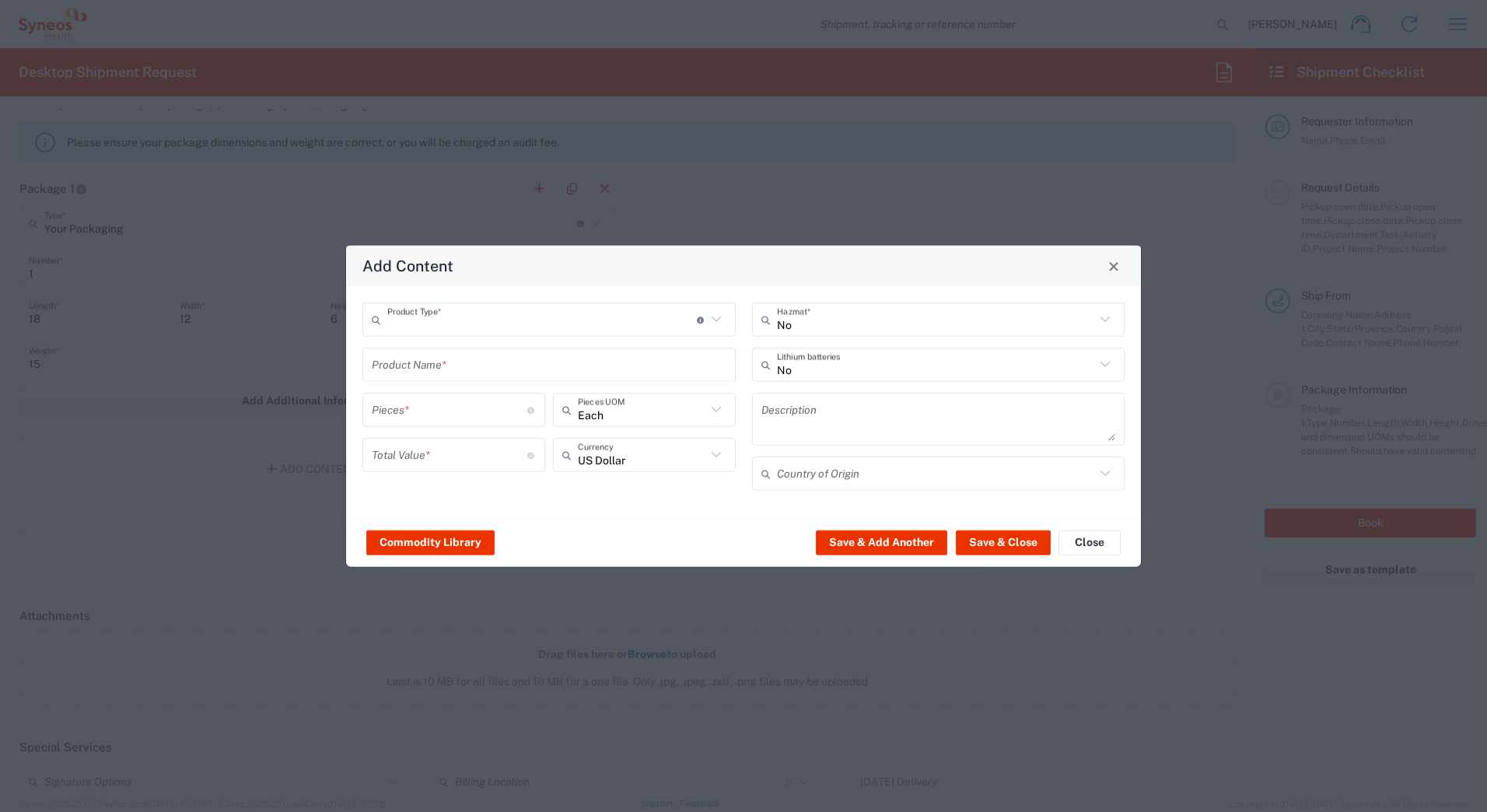
type input "General Commodity"
click at [420, 363] on input "text" at bounding box center [549, 364] width 355 height 27
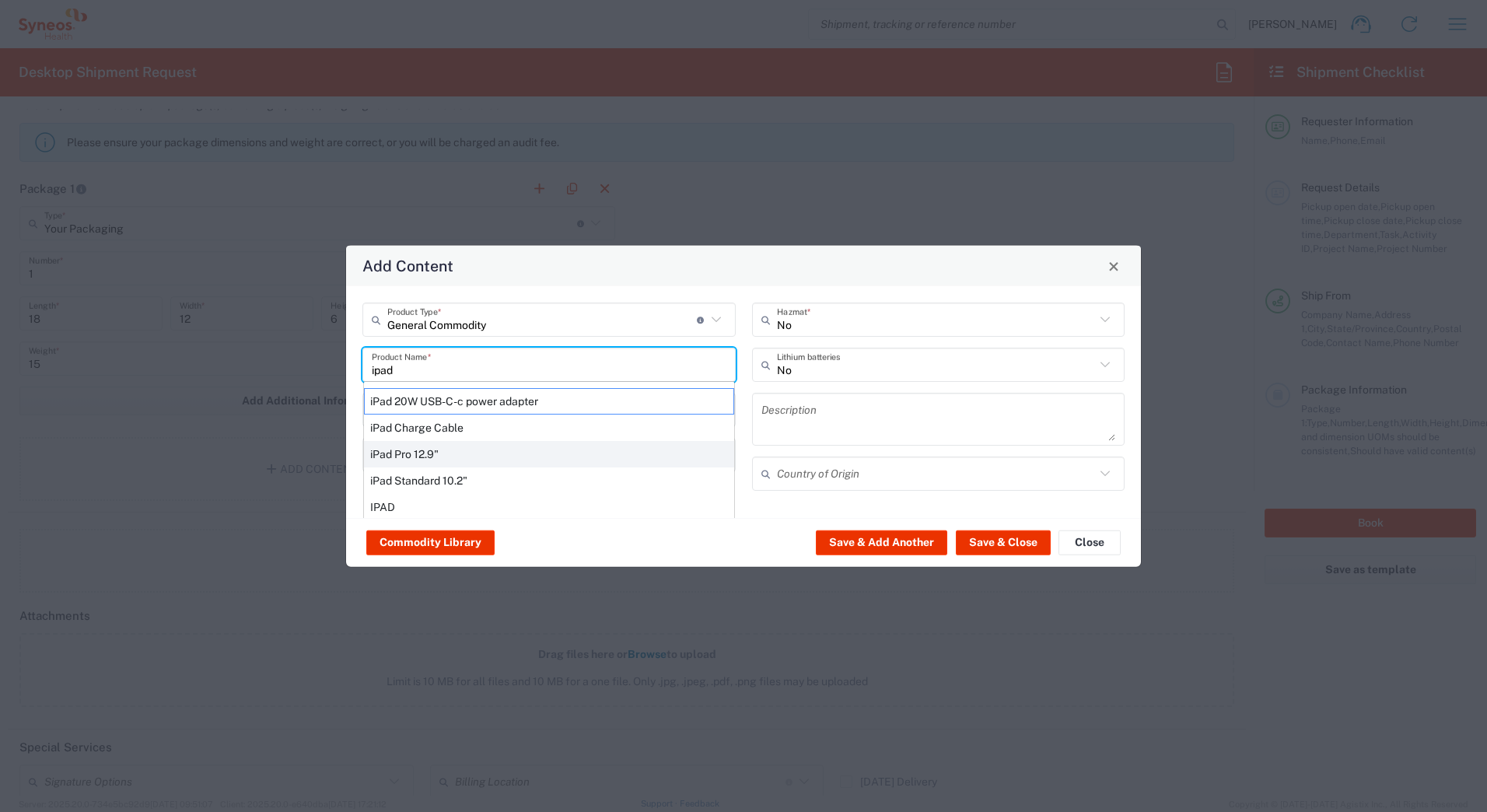
click at [413, 459] on div "iPad Pro 12.9"" at bounding box center [548, 454] width 370 height 26
type input "iPad Pro 12.9""
type input "1"
type textarea "iPad Pro 12.9""
type input "[GEOGRAPHIC_DATA]"
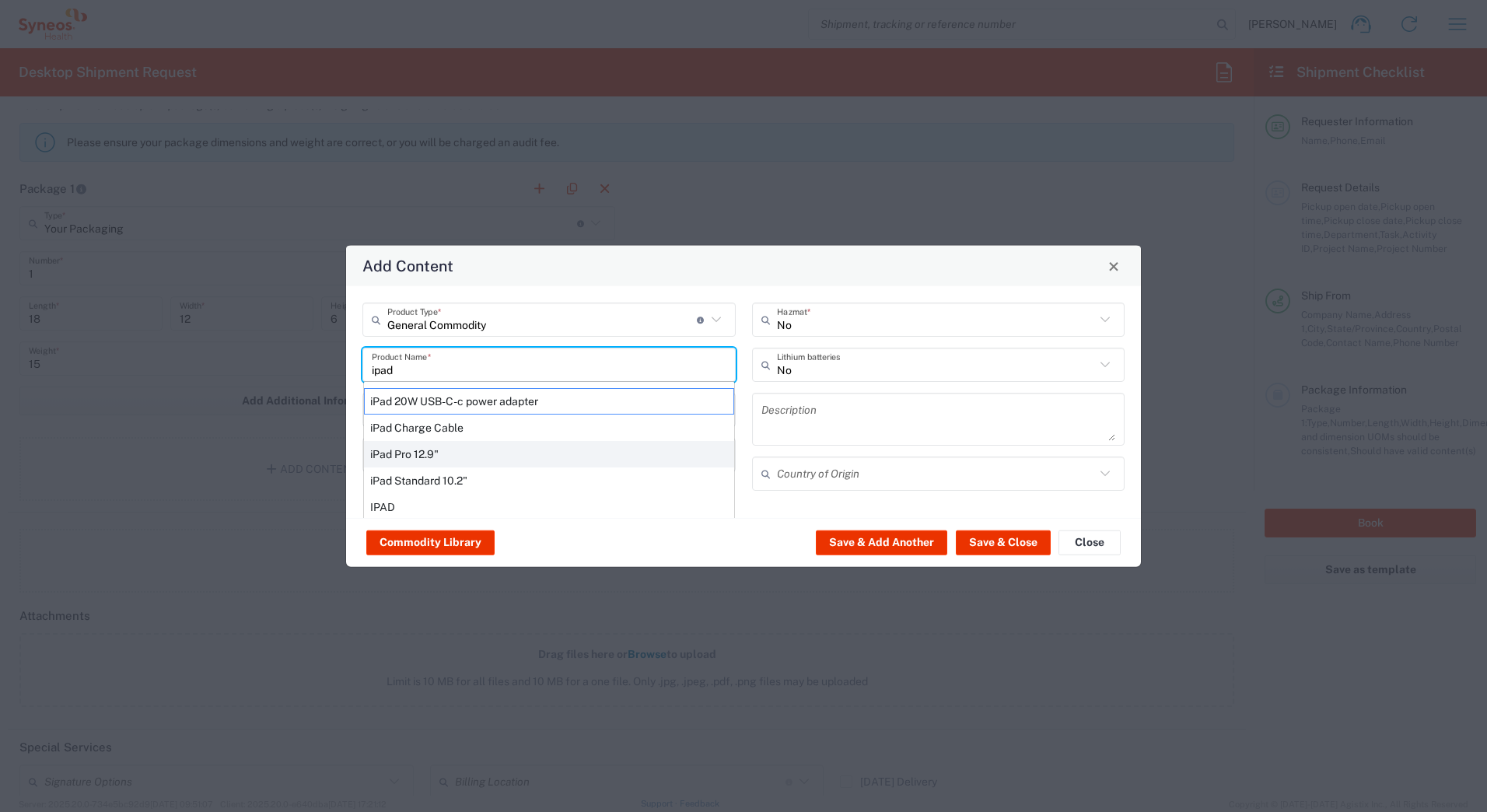
type input "Yes"
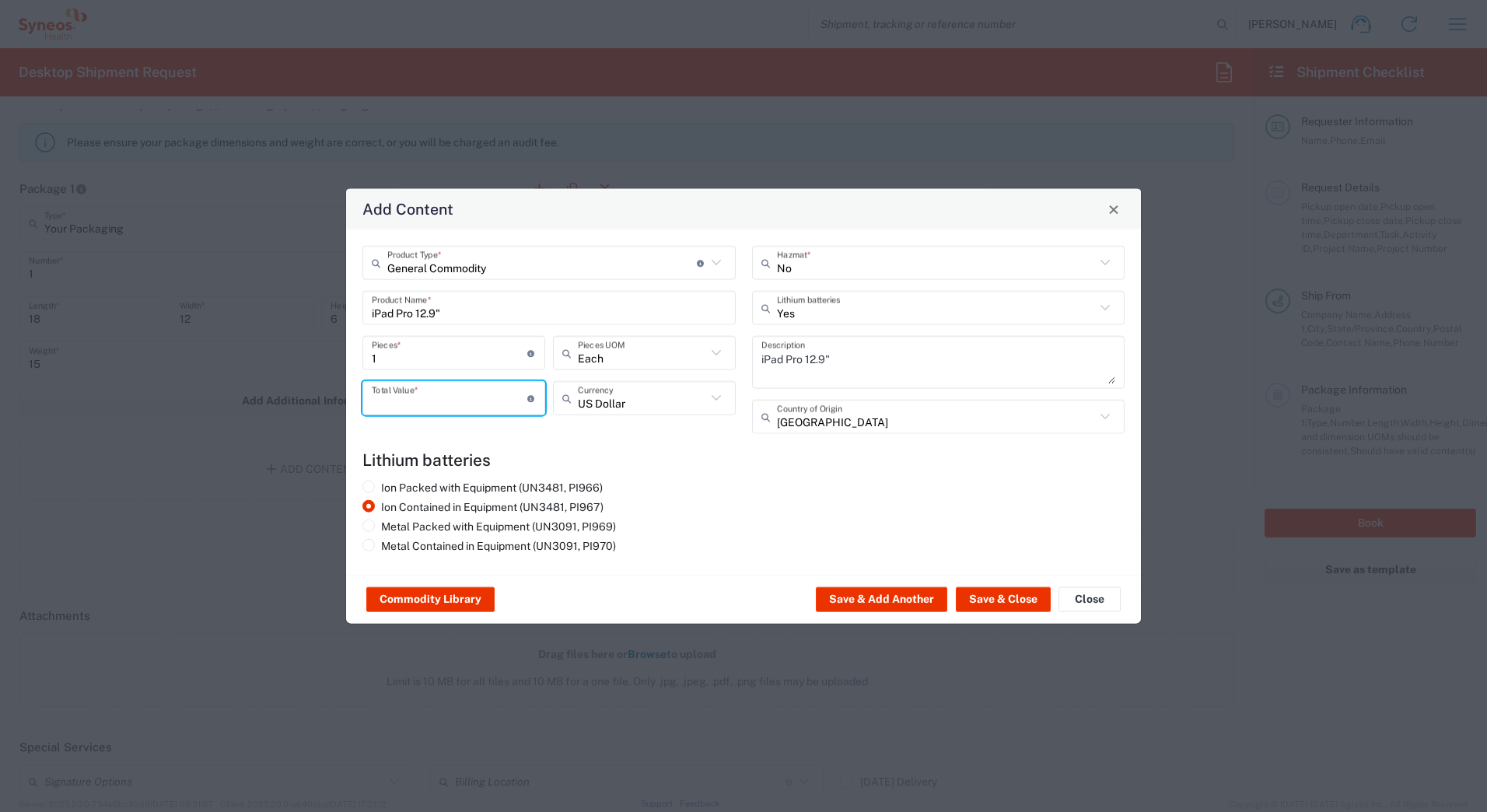
click at [389, 394] on input "number" at bounding box center [449, 397] width 156 height 27
type input "1000"
click at [879, 594] on button "Save & Add Another" at bounding box center [881, 600] width 131 height 24
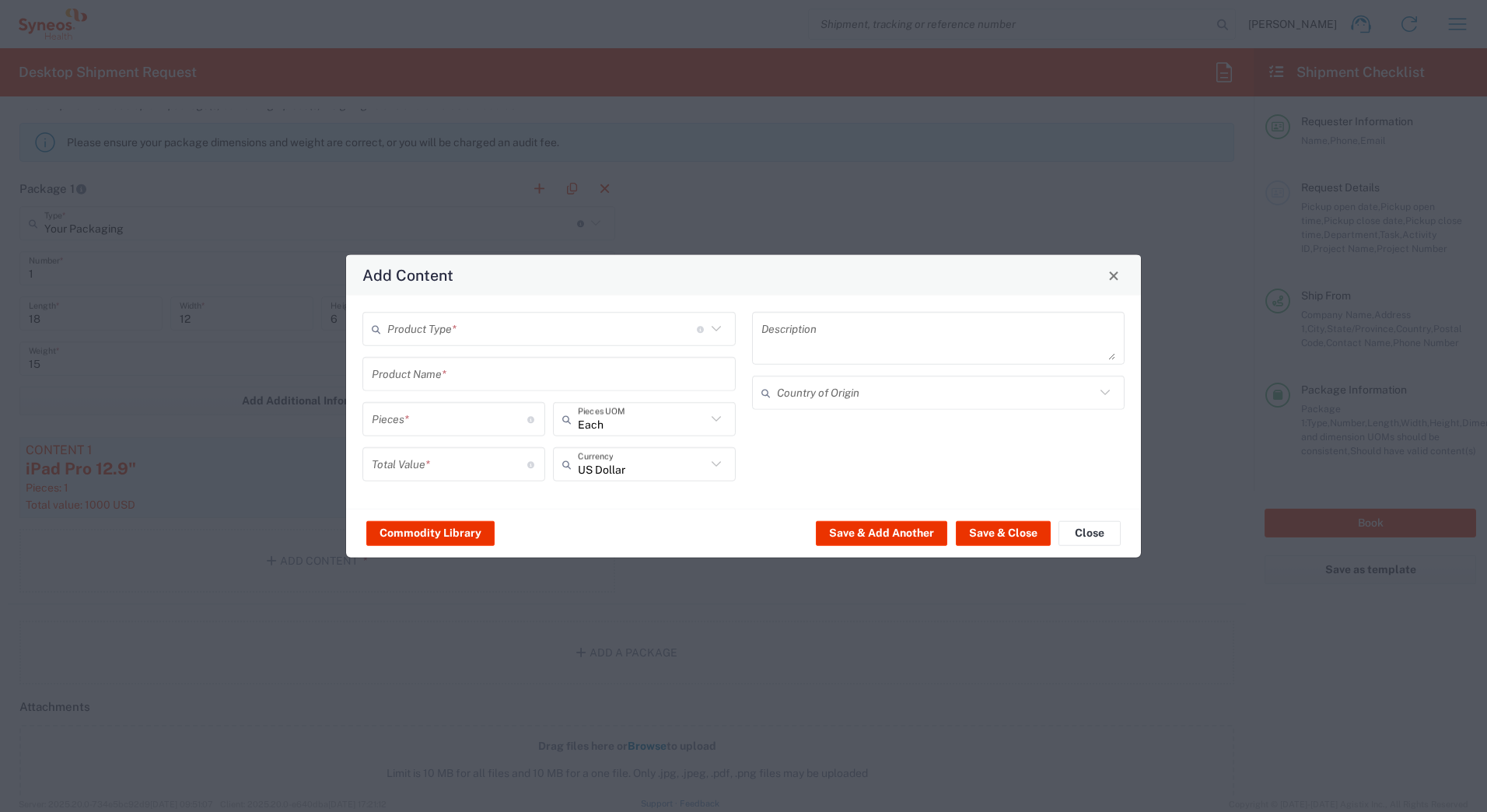
click at [407, 334] on input "text" at bounding box center [542, 328] width 309 height 27
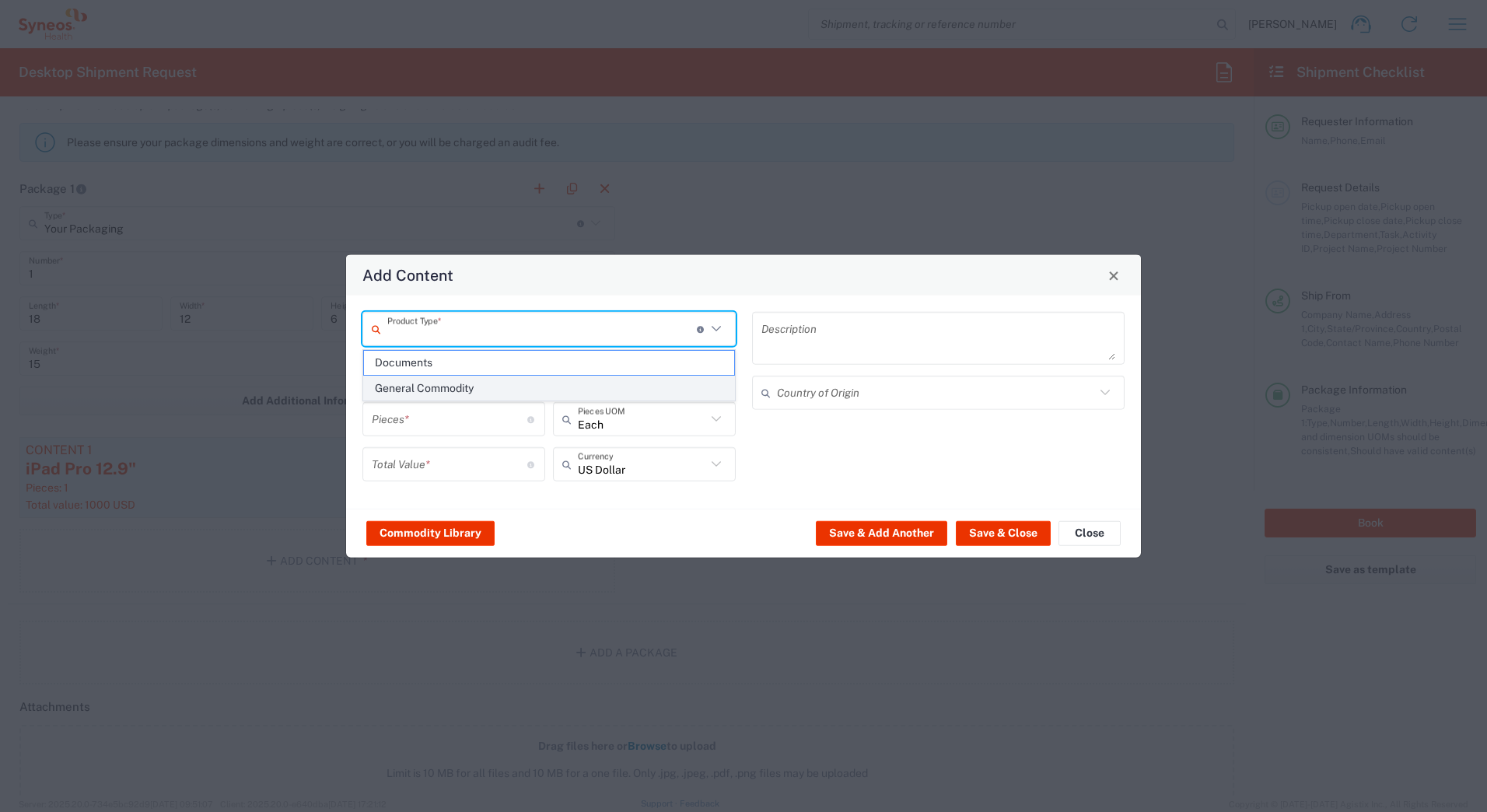
click at [400, 388] on span "General Commodity" at bounding box center [548, 388] width 370 height 24
type input "General Commodity"
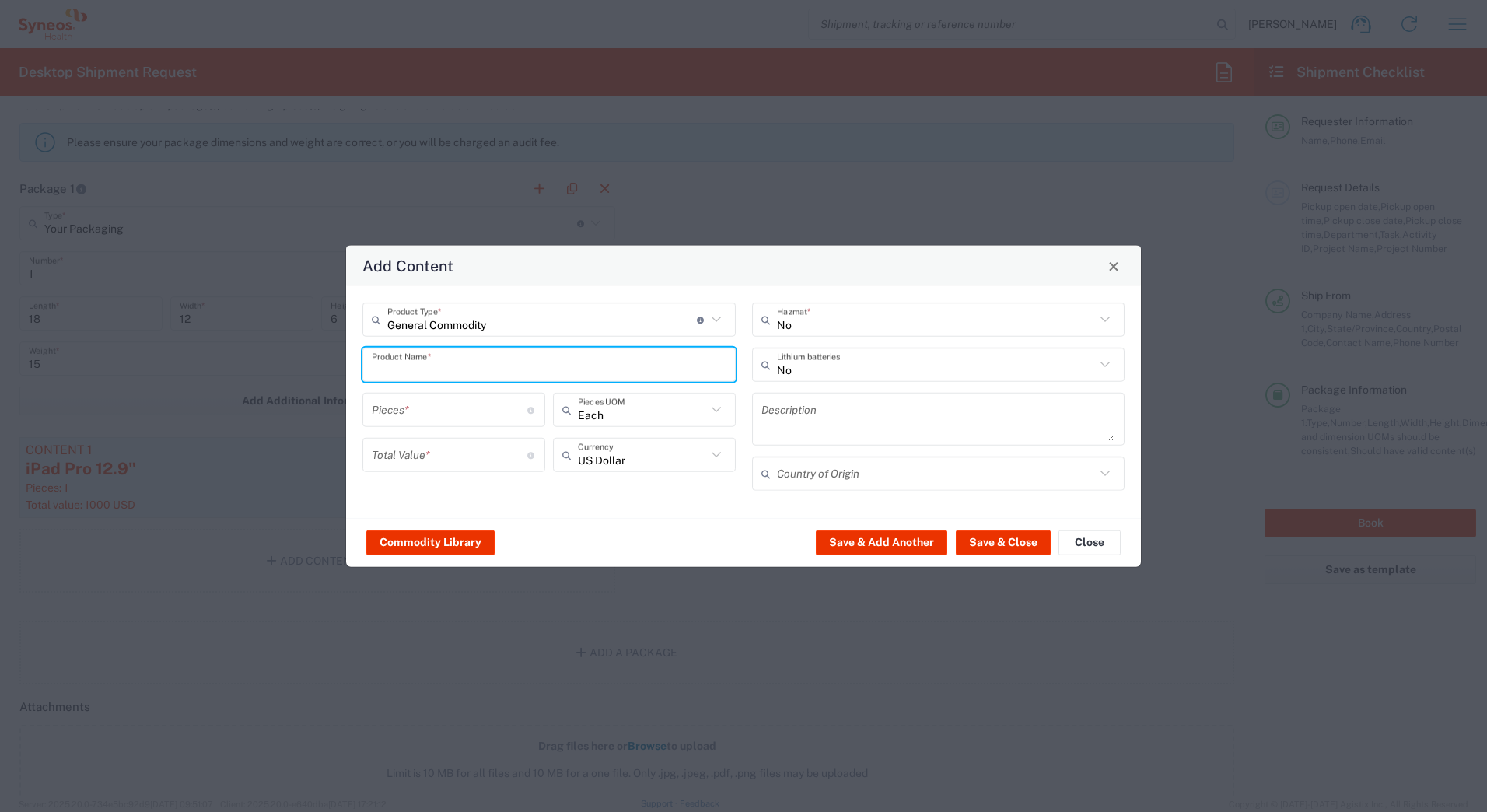
click at [395, 361] on input "text" at bounding box center [549, 364] width 355 height 27
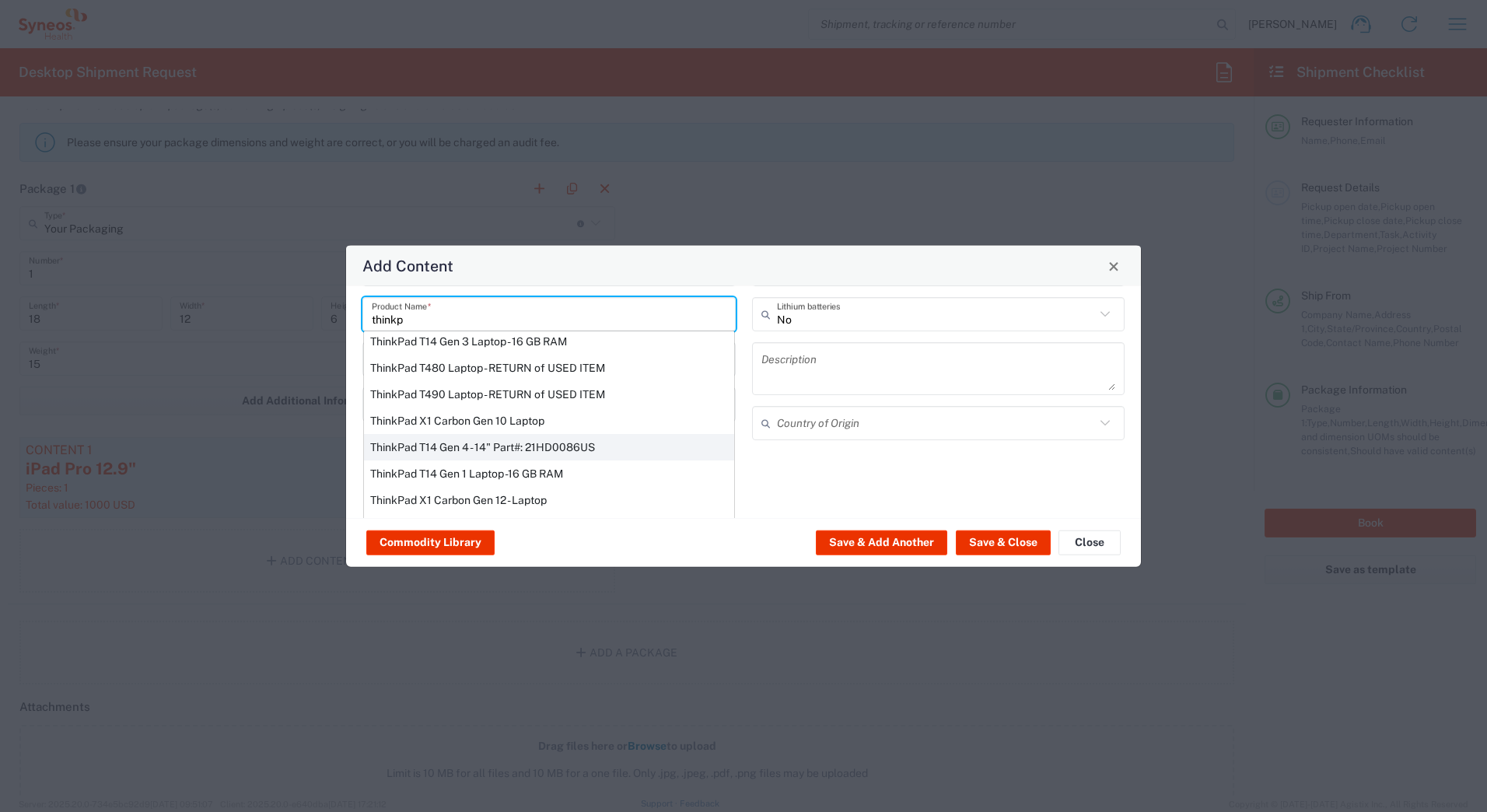
scroll to position [132, 0]
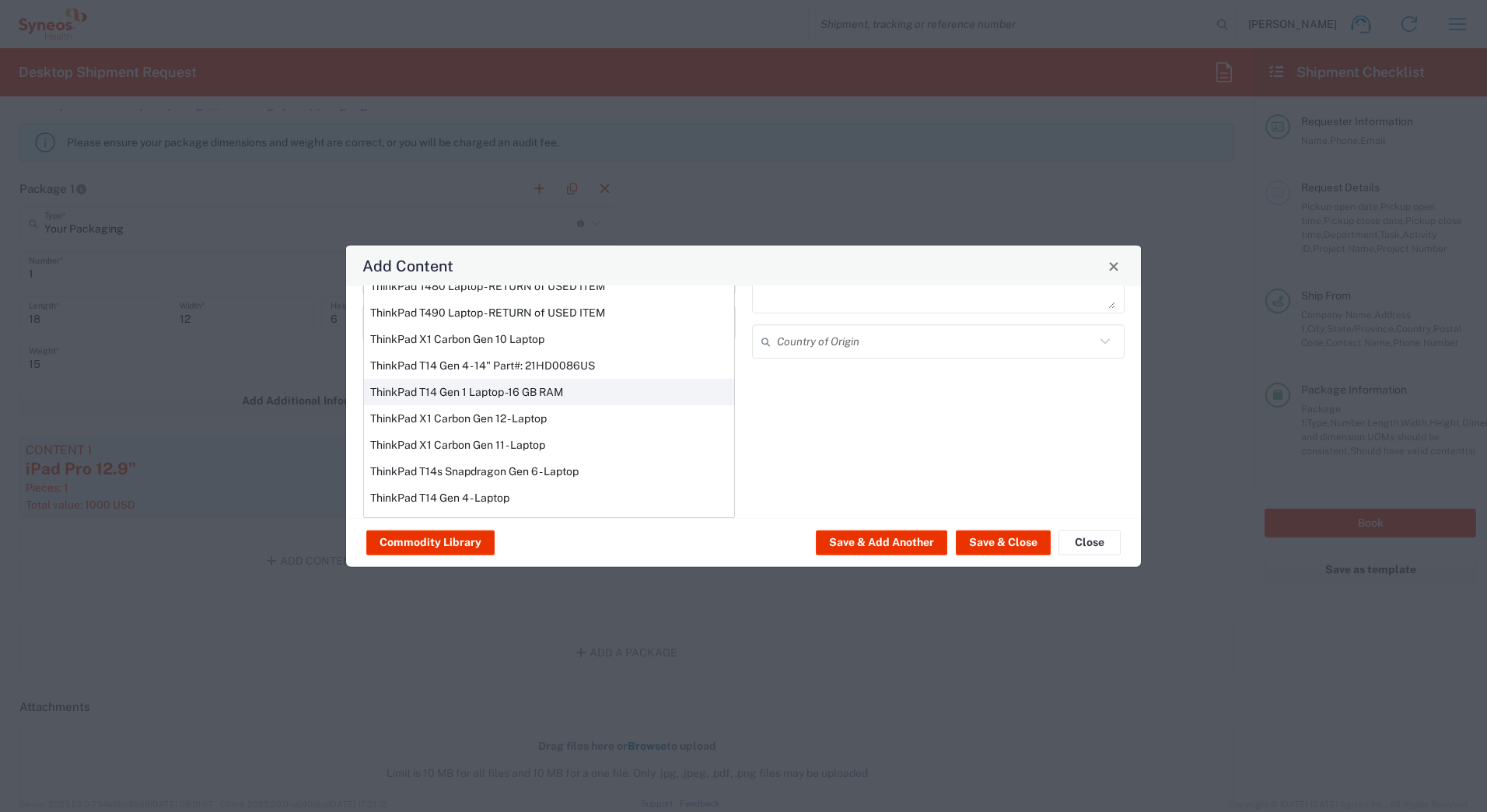
click at [395, 392] on div "ThinkPad T14 Gen 1 Laptop -16 GB RAM" at bounding box center [548, 392] width 370 height 26
type input "ThinkPad T14 Gen 1 Laptop -16 GB RAM"
type textarea "Intel Core i5-10210U- 14"- 512 GB SSD"
type input "[GEOGRAPHIC_DATA]"
type input "Yes"
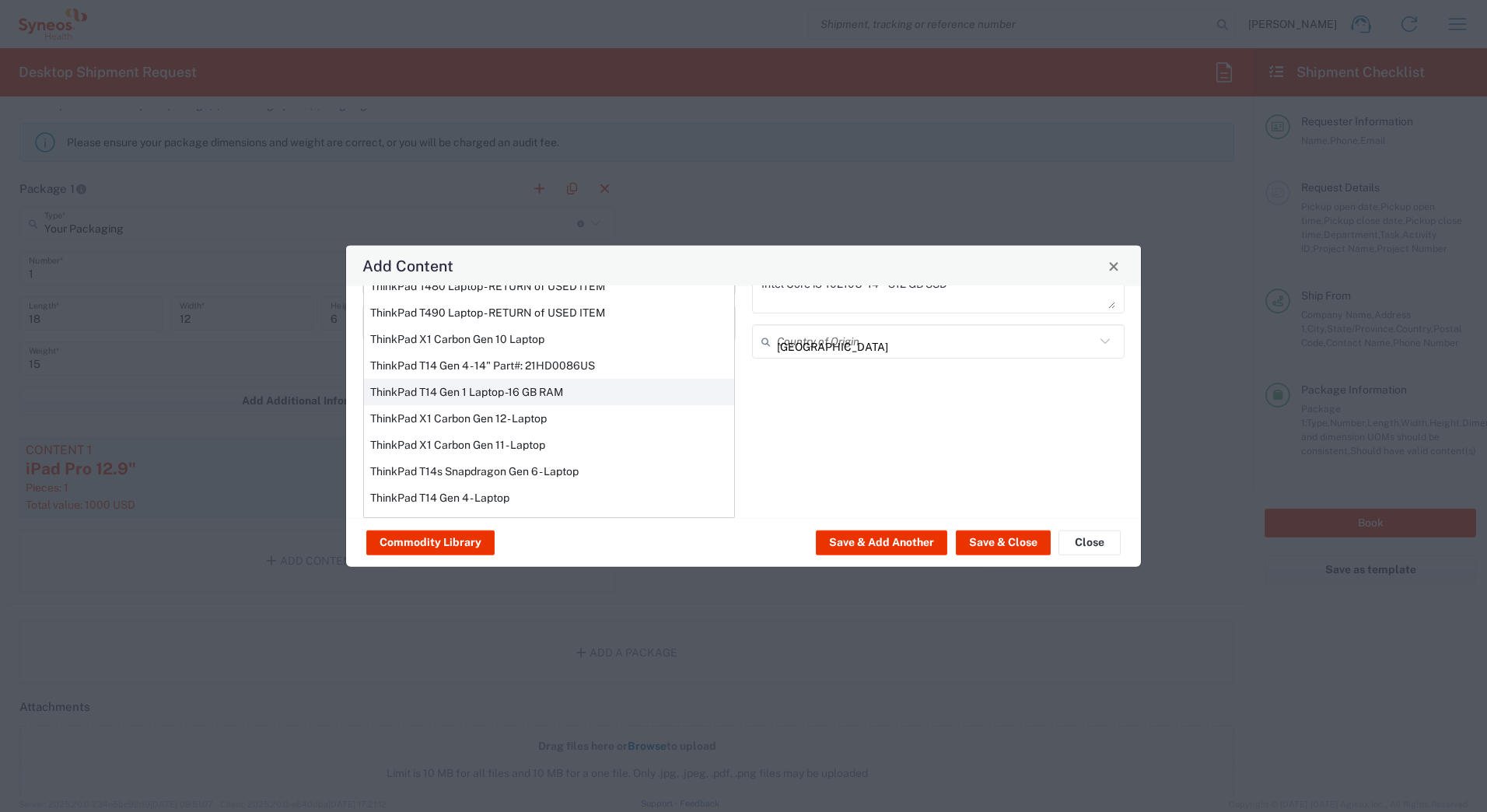
scroll to position [0, 0]
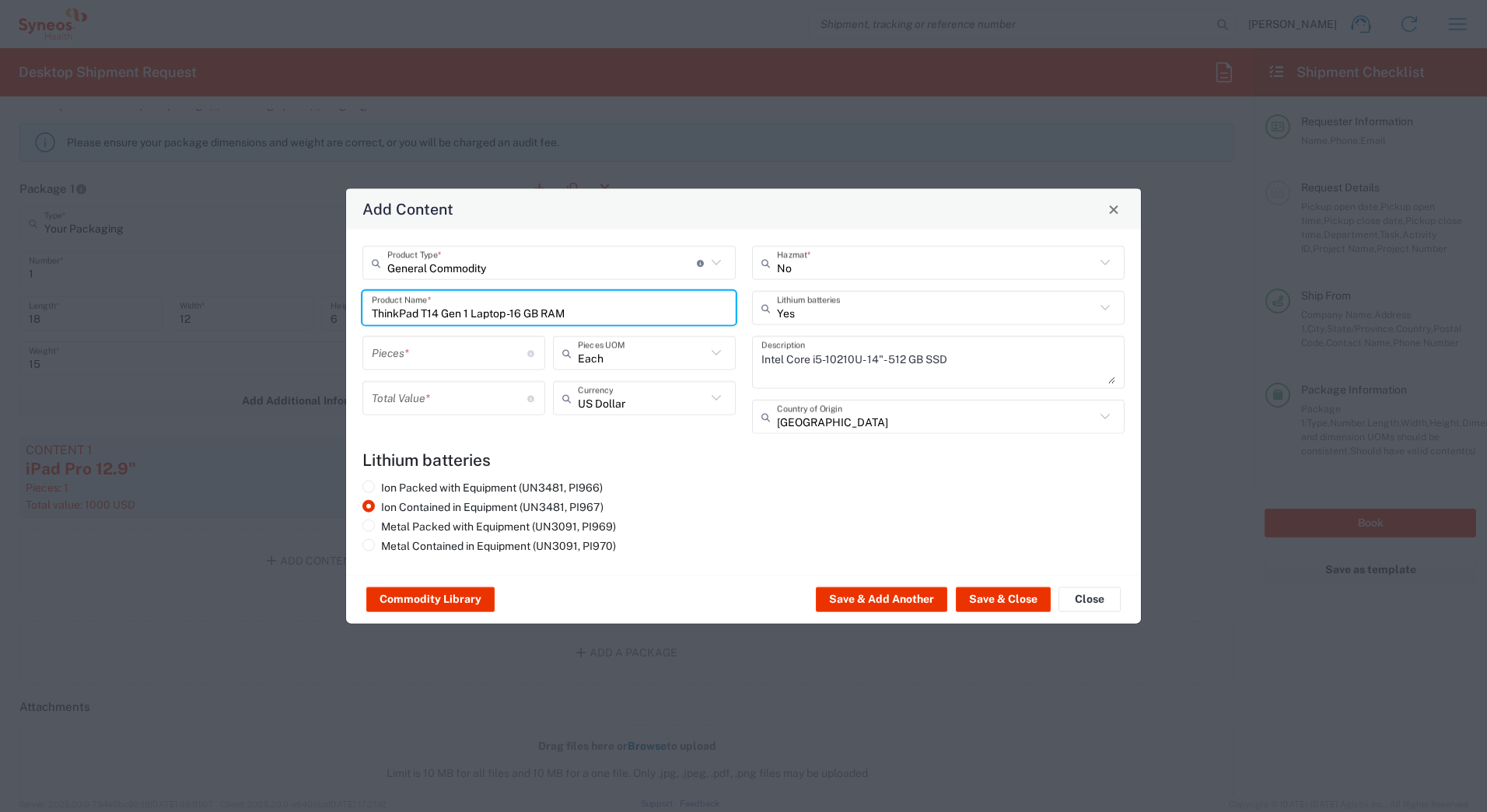
click at [391, 356] on input "number" at bounding box center [449, 352] width 156 height 27
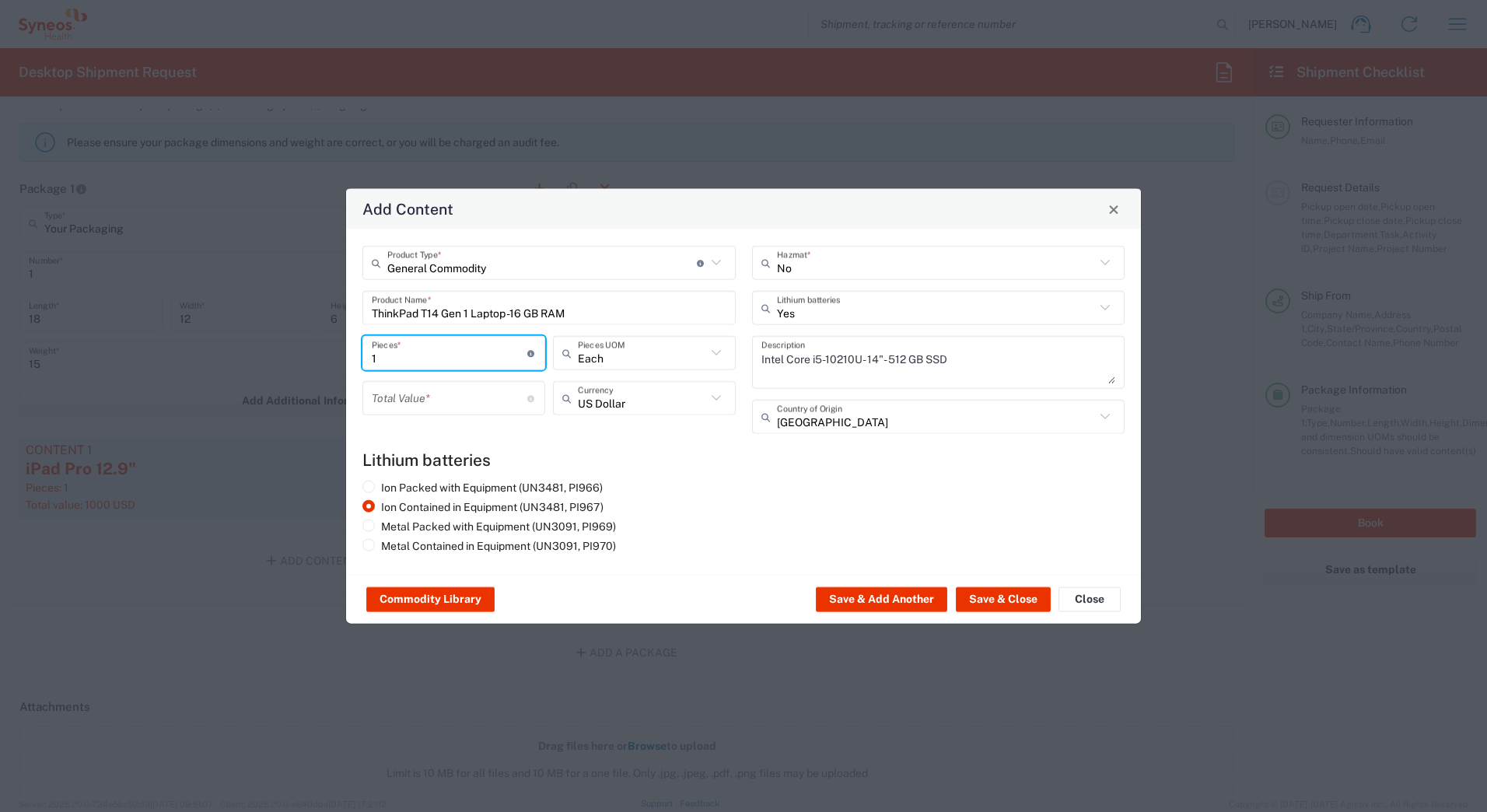
type input "1"
click at [394, 397] on input "number" at bounding box center [449, 397] width 156 height 27
type input "1000"
click at [983, 601] on button "Save & Close" at bounding box center [1003, 600] width 95 height 24
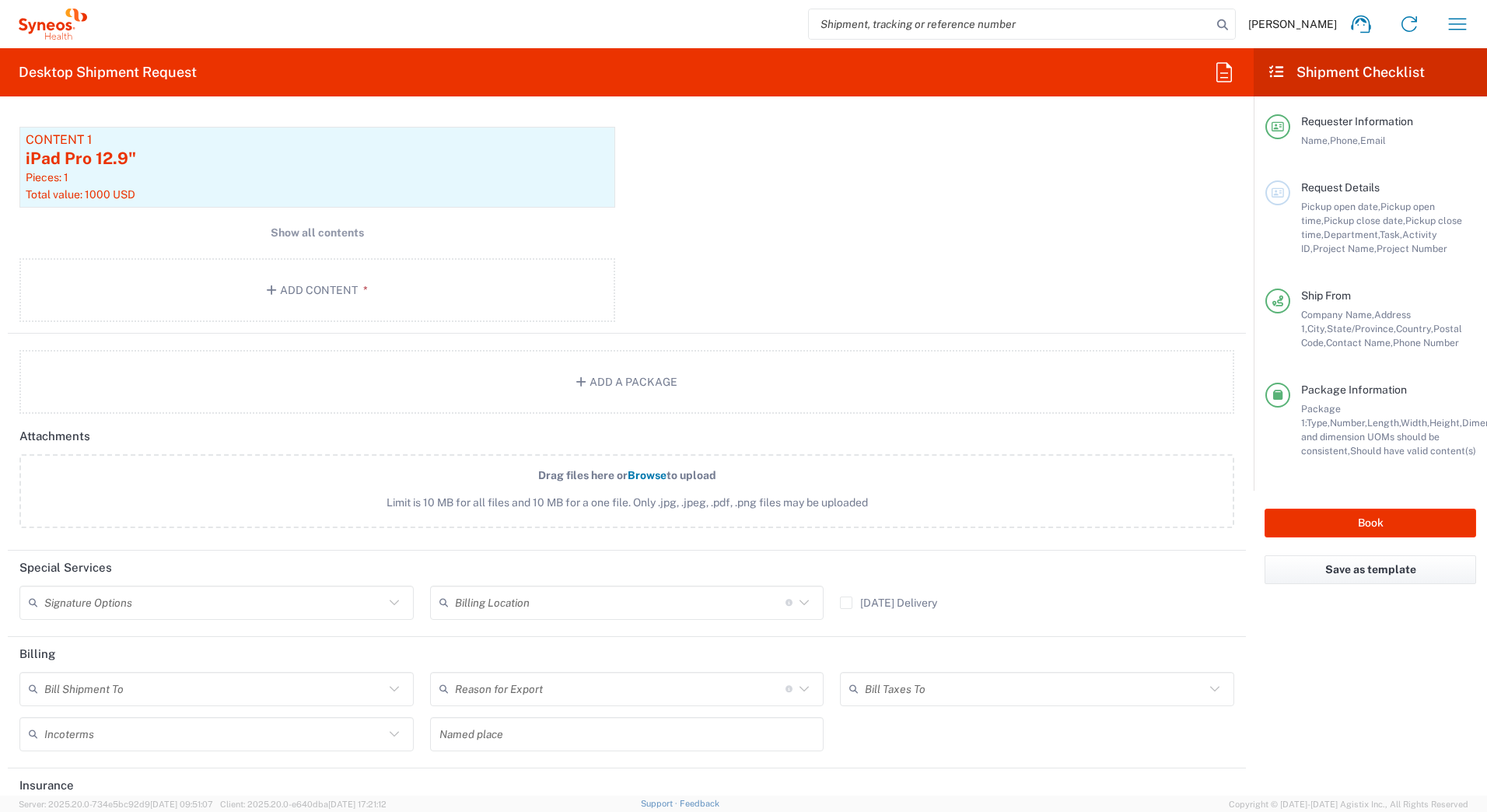
scroll to position [1788, 0]
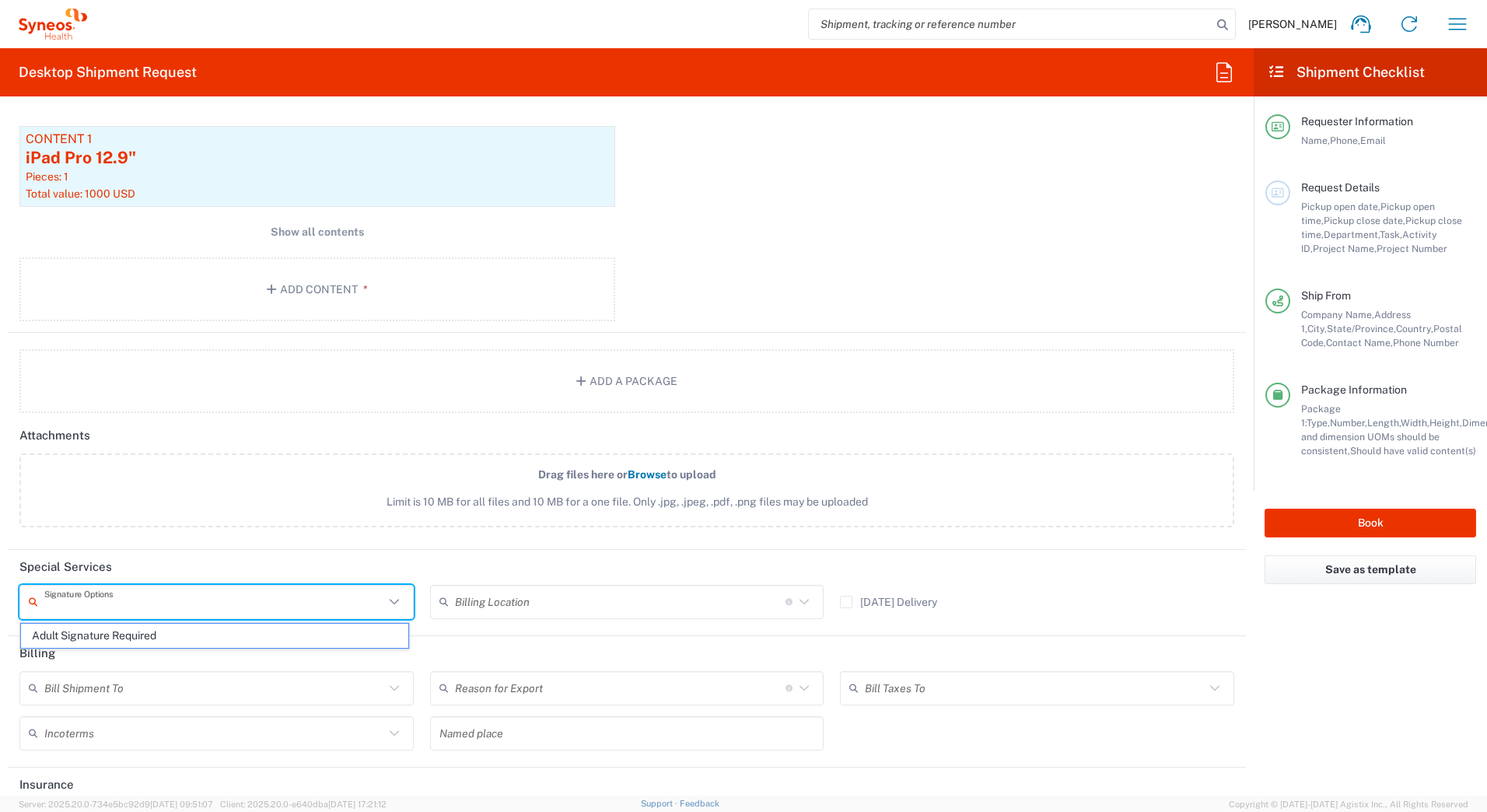
click at [150, 611] on input "text" at bounding box center [214, 600] width 340 height 27
click at [145, 639] on span "Adult Signature Required" at bounding box center [214, 635] width 387 height 24
type input "Adult Signature Required"
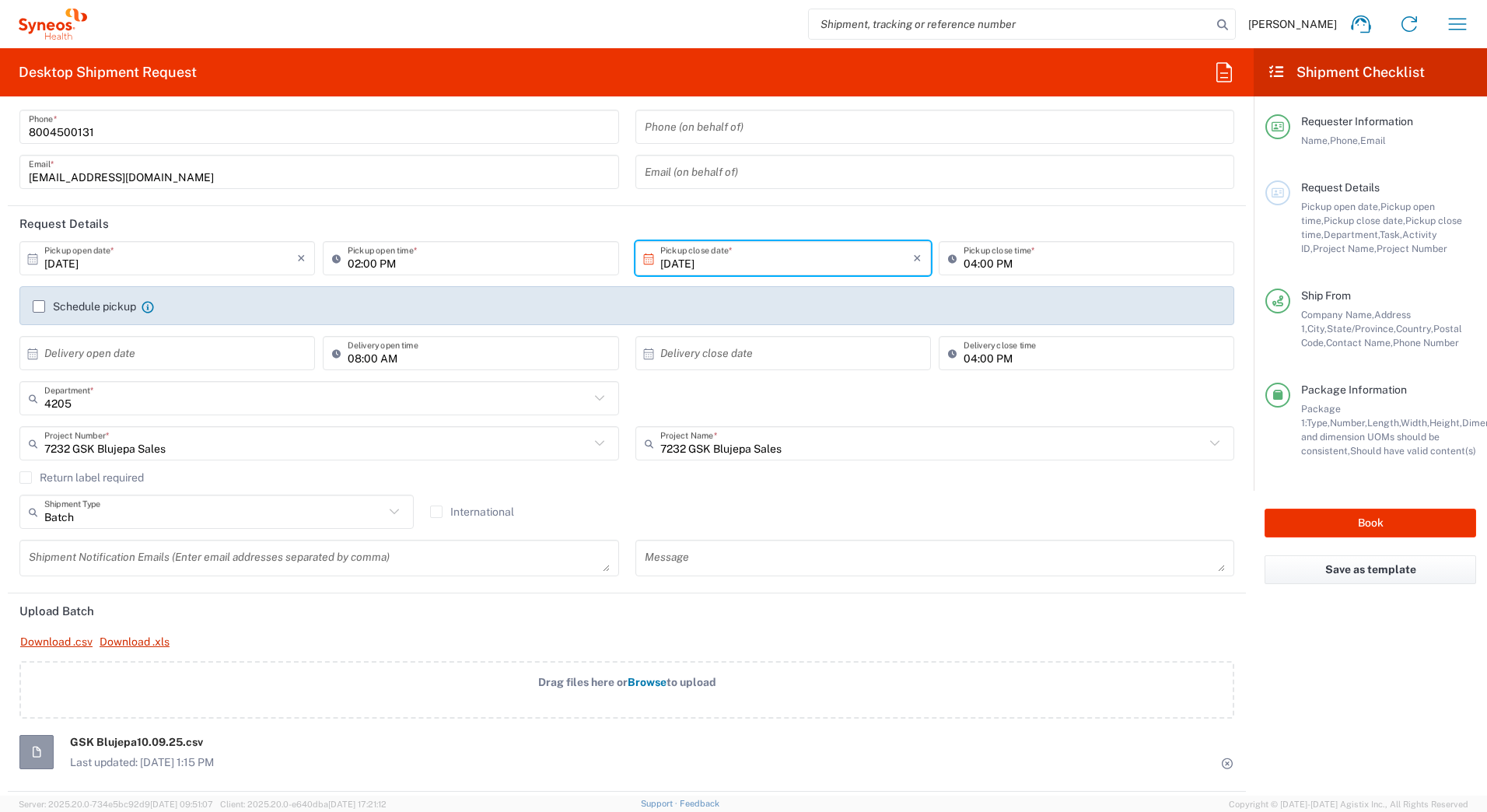
scroll to position [78, 0]
click at [1324, 517] on button "Book" at bounding box center [1370, 523] width 212 height 29
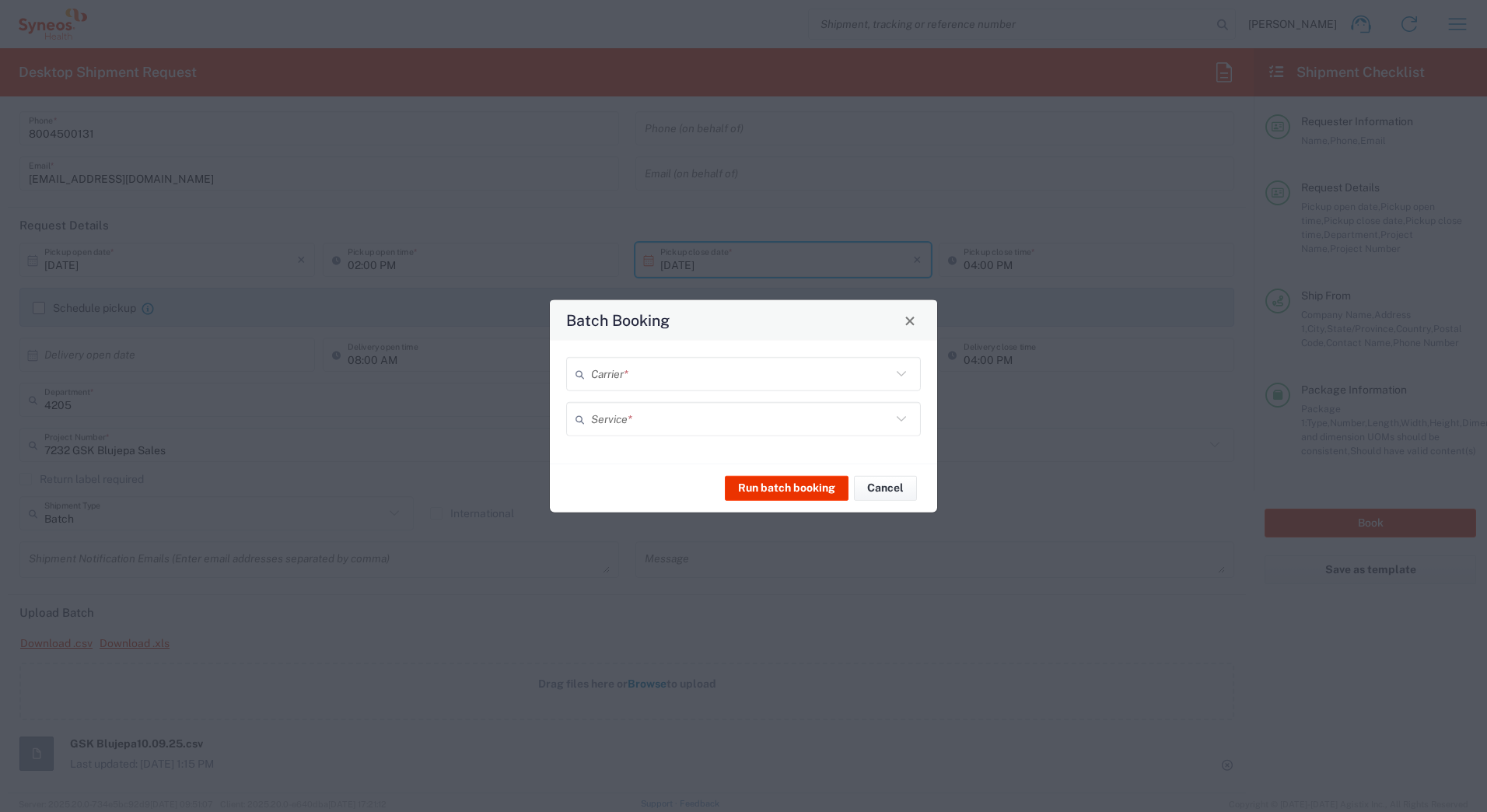
type input "7232 GSK Blujepa Sales"
click at [663, 377] on input "text" at bounding box center [740, 373] width 300 height 27
click at [585, 457] on span "UPS" at bounding box center [743, 459] width 351 height 24
type input "UPS"
click at [592, 419] on input "text" at bounding box center [740, 418] width 300 height 27
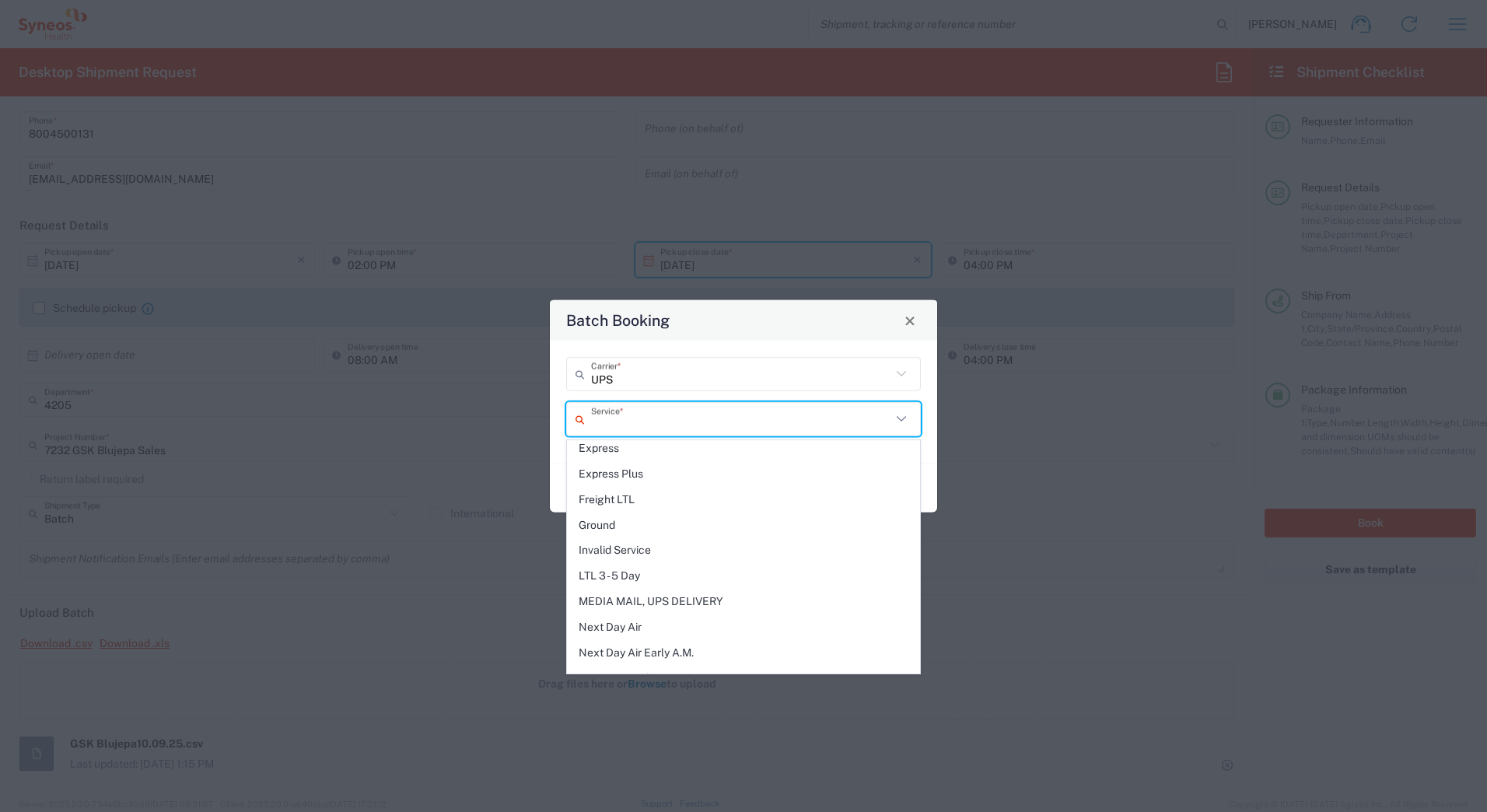
scroll to position [311, 0]
click at [620, 620] on span "Next Day Air" at bounding box center [743, 627] width 351 height 24
type input "Next Day Air"
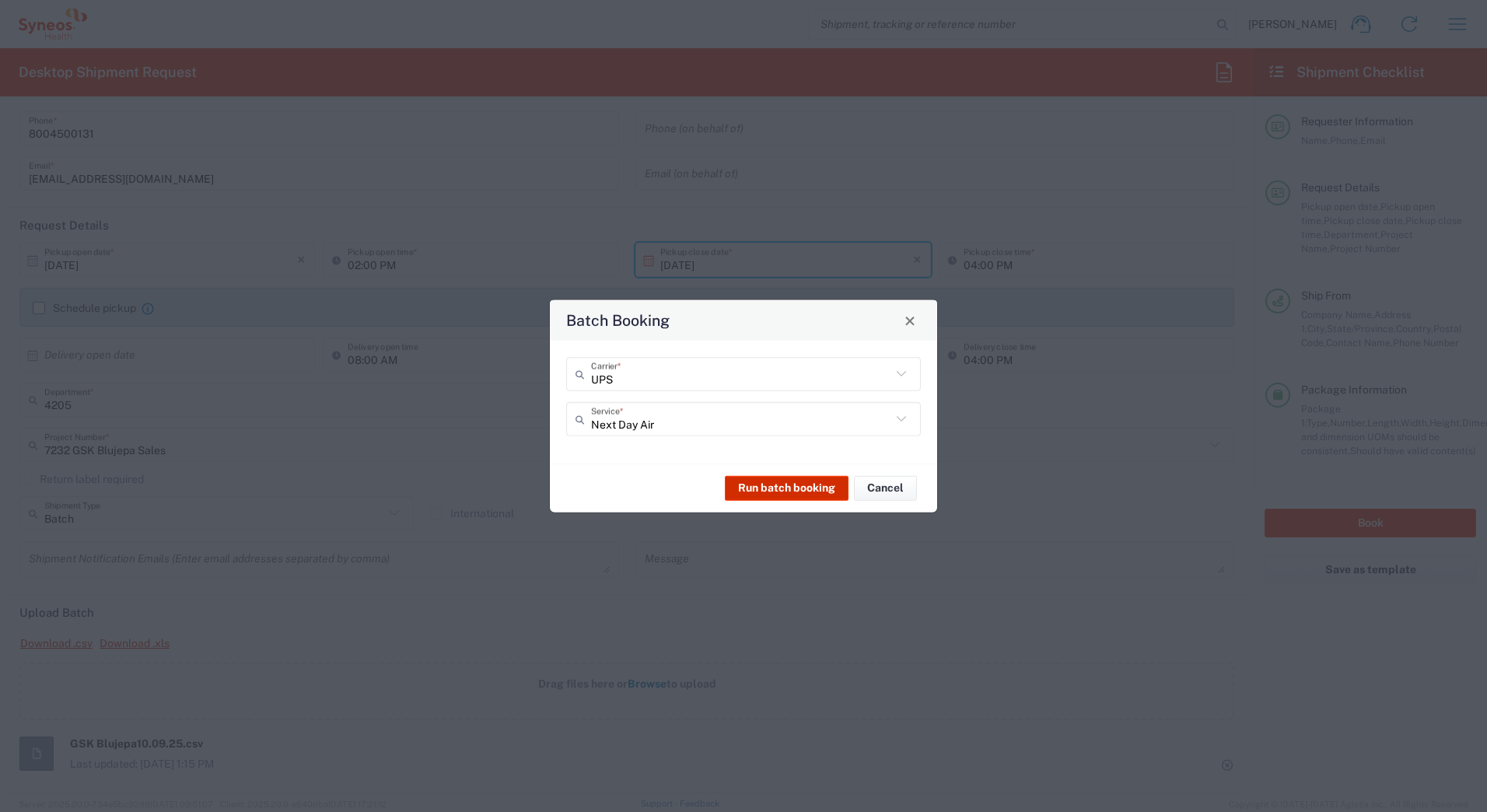
click at [775, 486] on button "Run batch booking" at bounding box center [786, 487] width 123 height 24
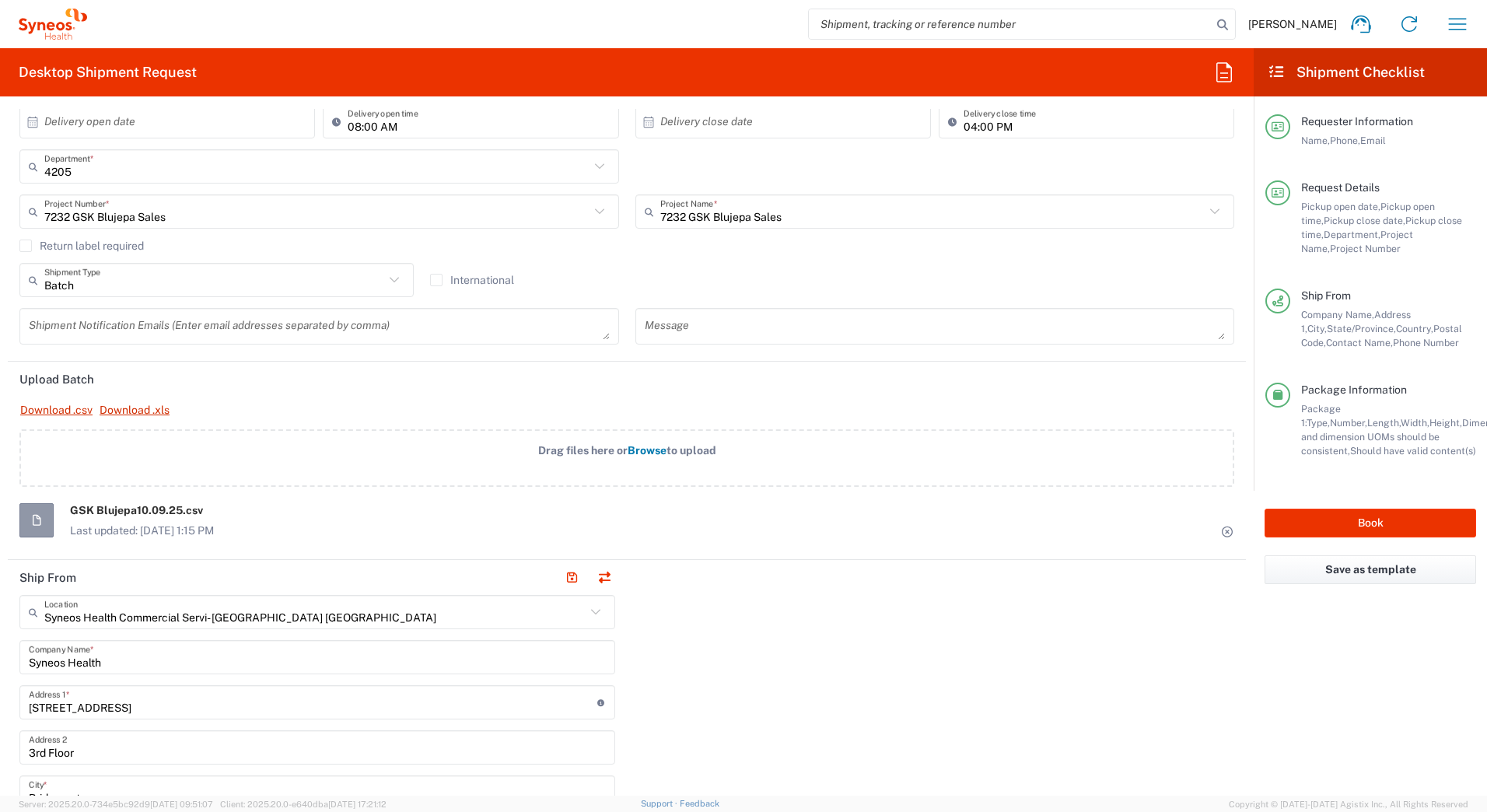
click at [1220, 531] on icon at bounding box center [1227, 531] width 14 height 10
click at [1356, 524] on button "Book" at bounding box center [1370, 523] width 212 height 29
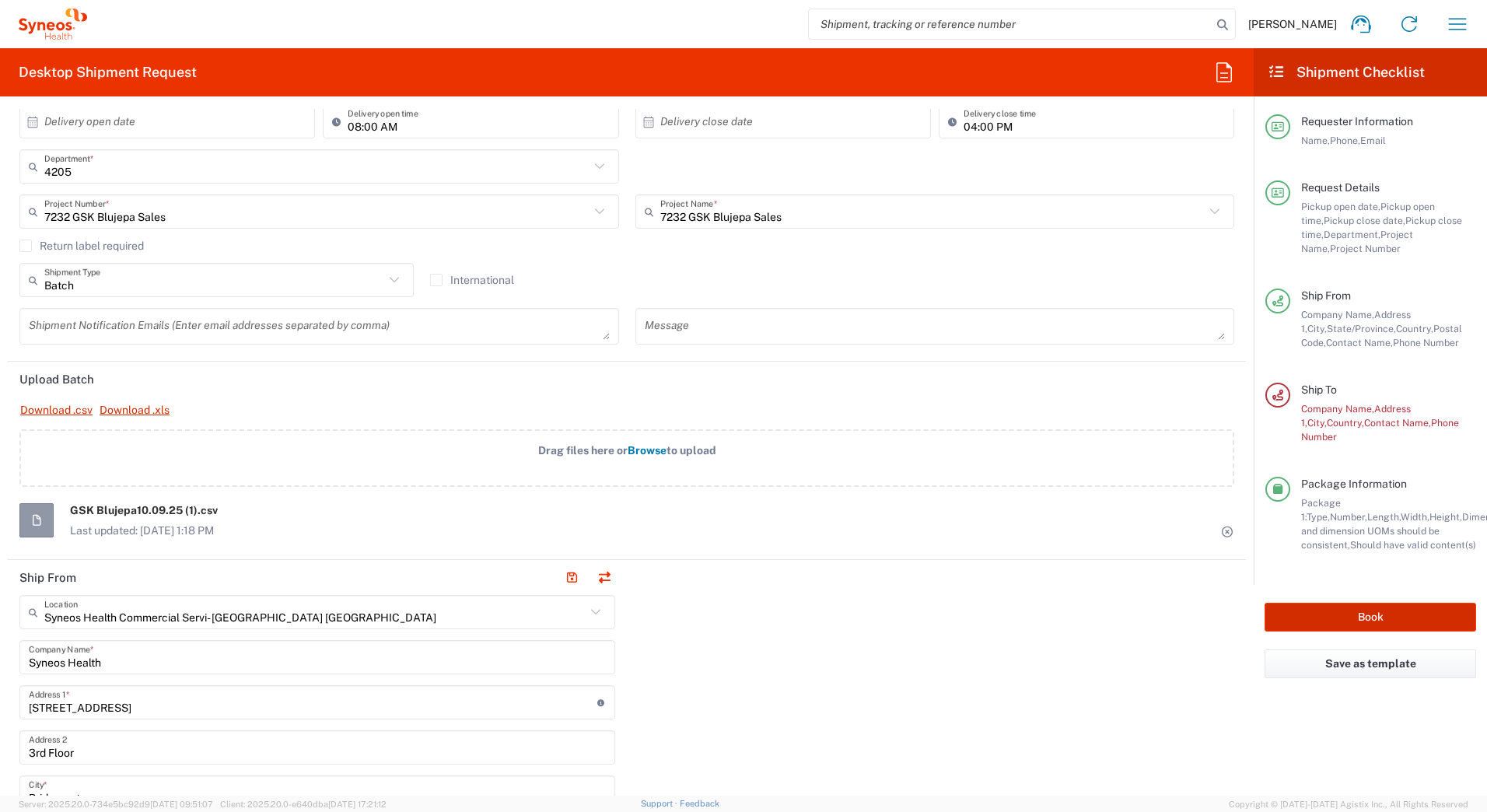
click at [1359, 603] on button "Book" at bounding box center [1370, 616] width 212 height 29
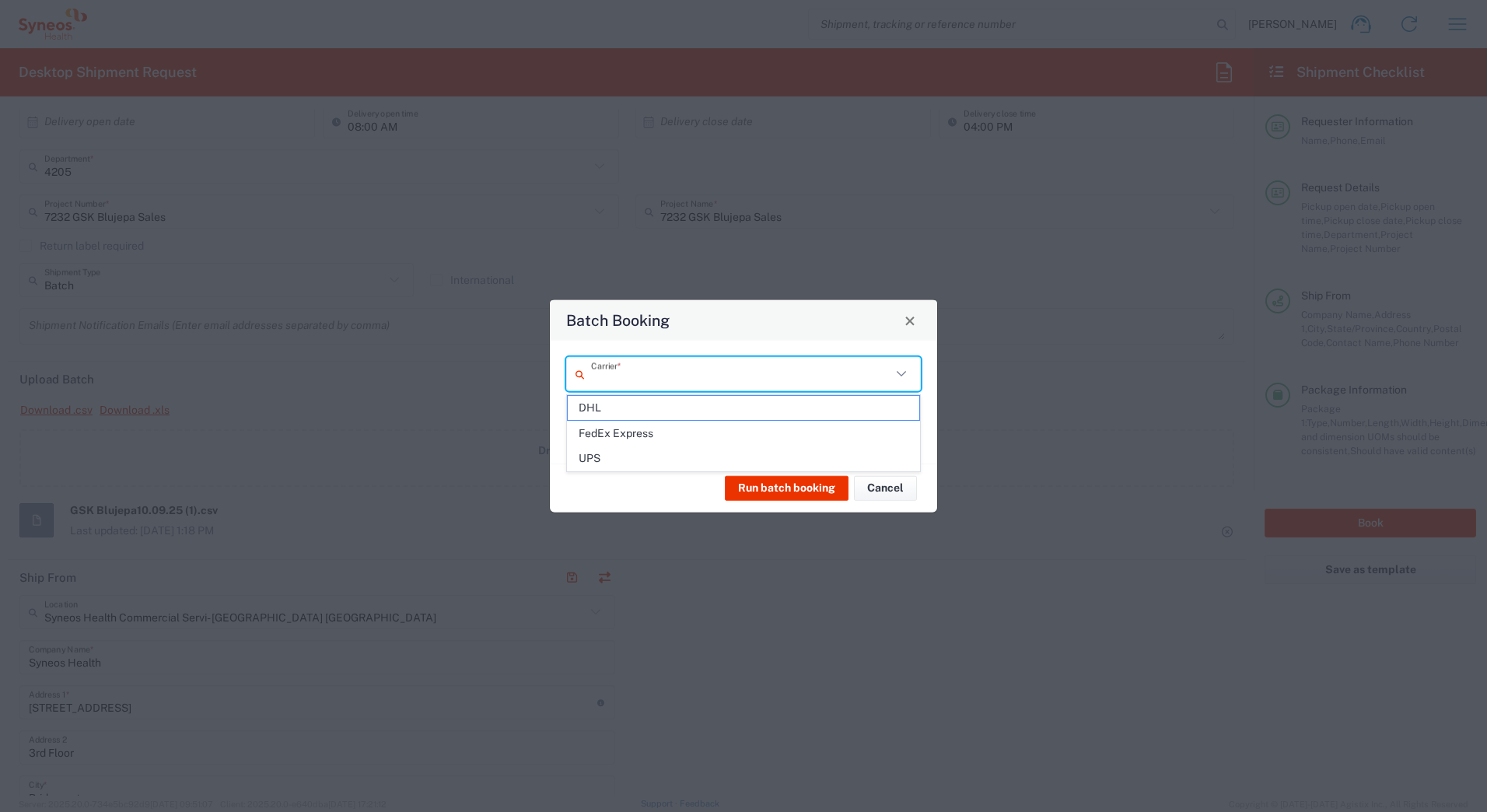
click at [604, 374] on input "text" at bounding box center [740, 373] width 300 height 27
click at [605, 453] on span "UPS" at bounding box center [743, 459] width 351 height 24
type input "UPS"
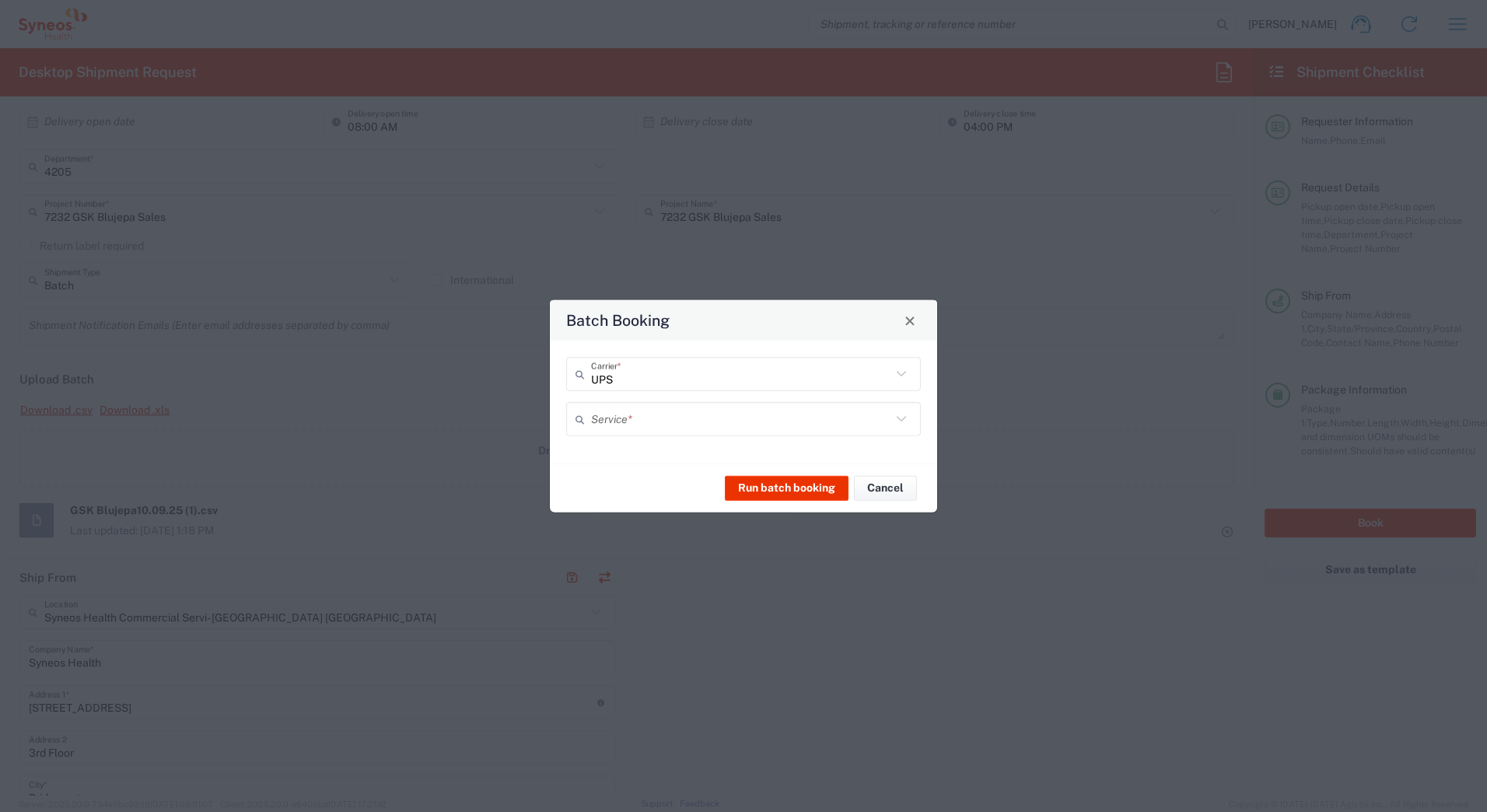
click at [601, 421] on input "text" at bounding box center [740, 418] width 300 height 27
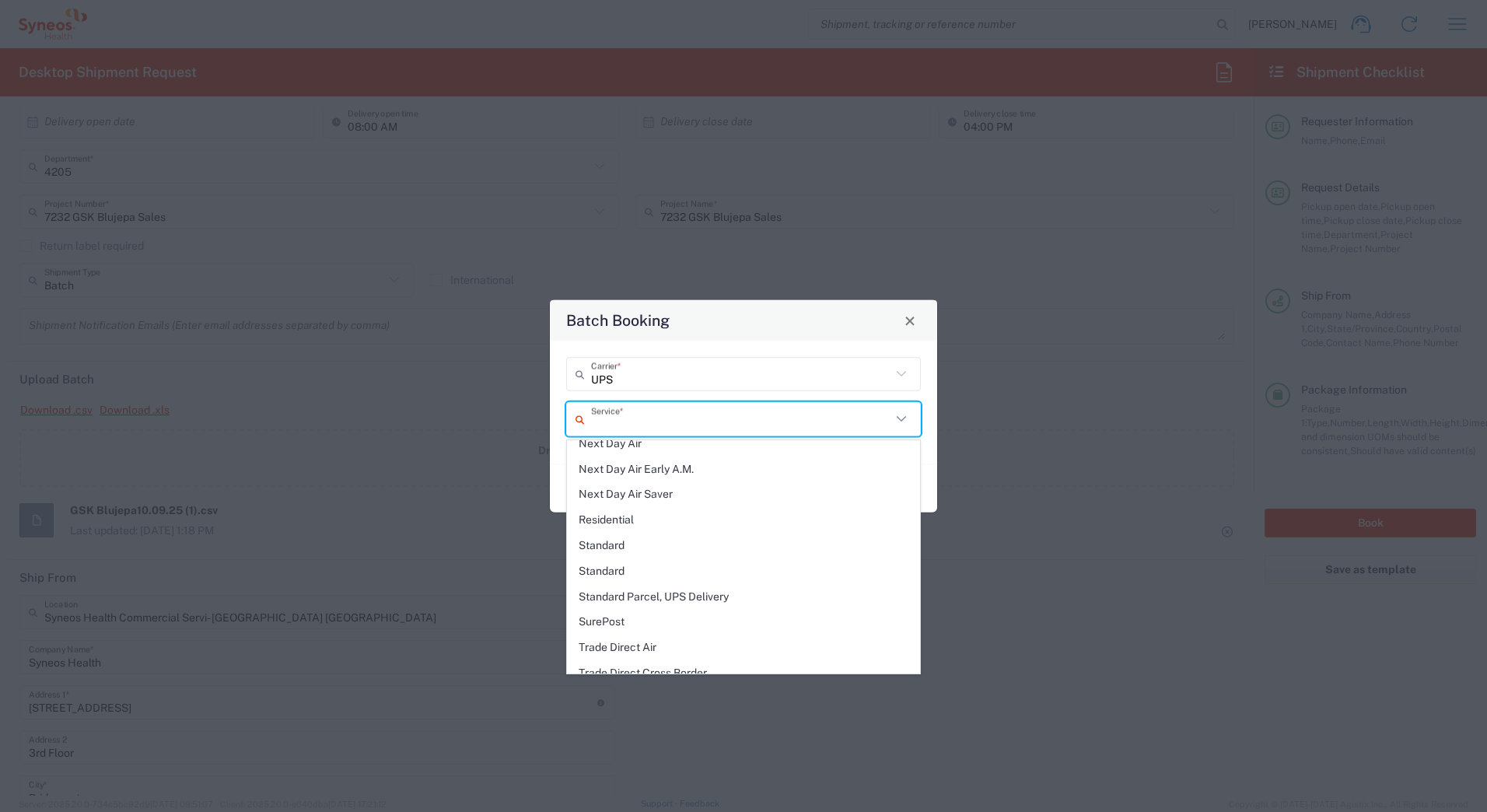
scroll to position [467, 0]
click at [629, 468] on span "Next Day Air" at bounding box center [743, 471] width 351 height 24
type input "Next Day Air"
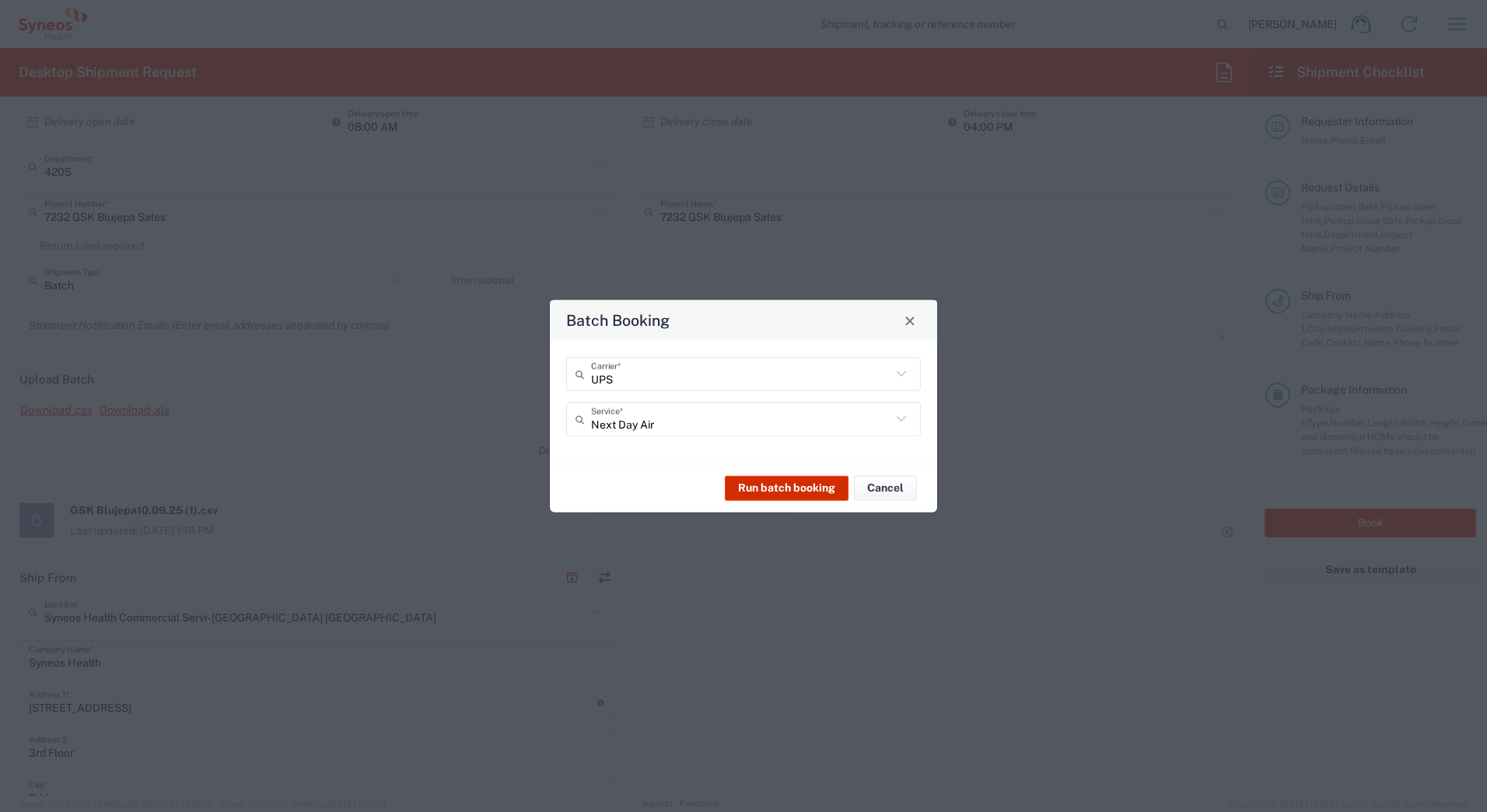
click at [774, 489] on button "Run batch booking" at bounding box center [786, 487] width 123 height 24
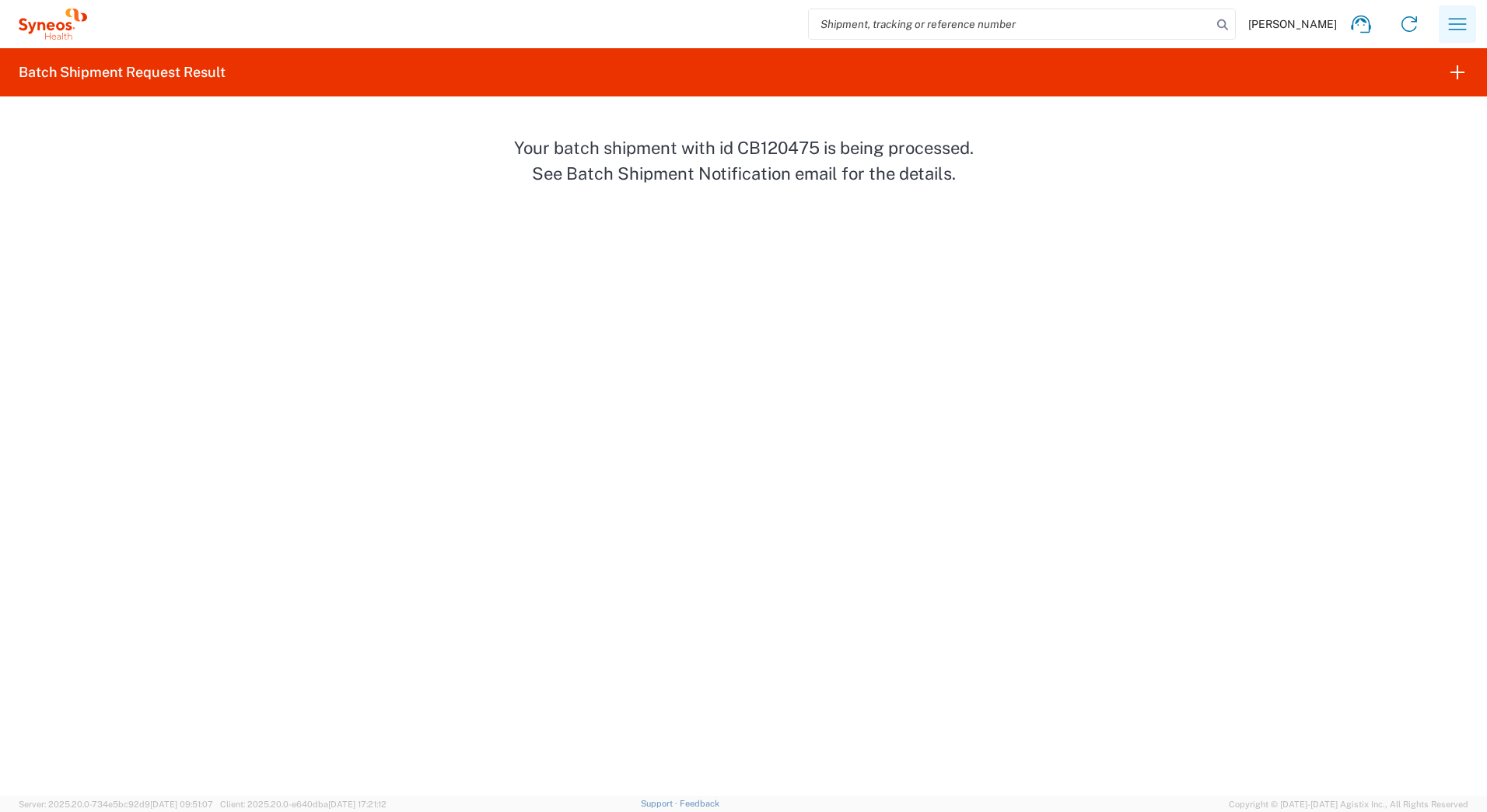
click at [1450, 17] on icon "button" at bounding box center [1457, 24] width 24 height 24
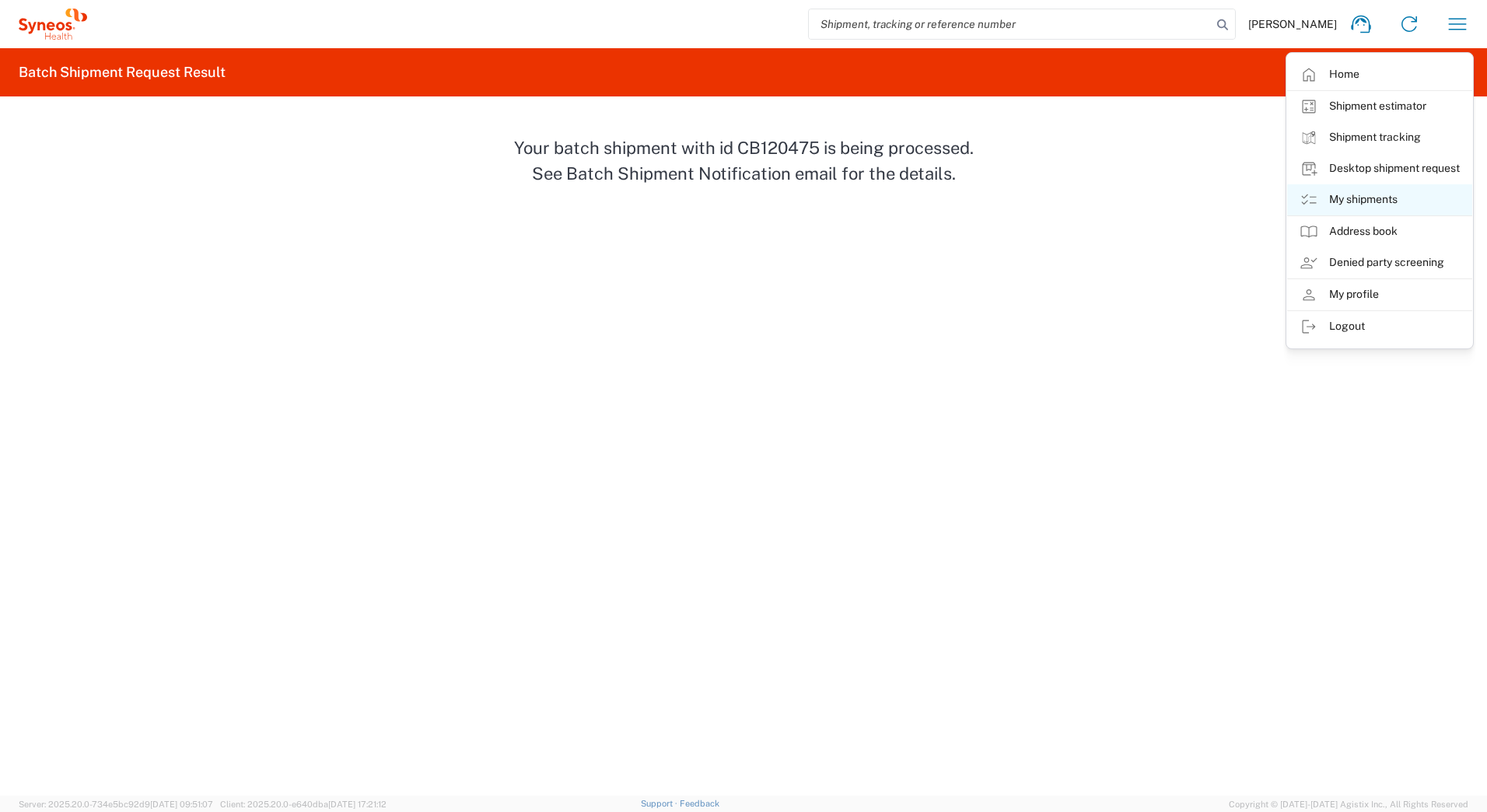
click at [1331, 197] on link "My shipments" at bounding box center [1379, 200] width 185 height 31
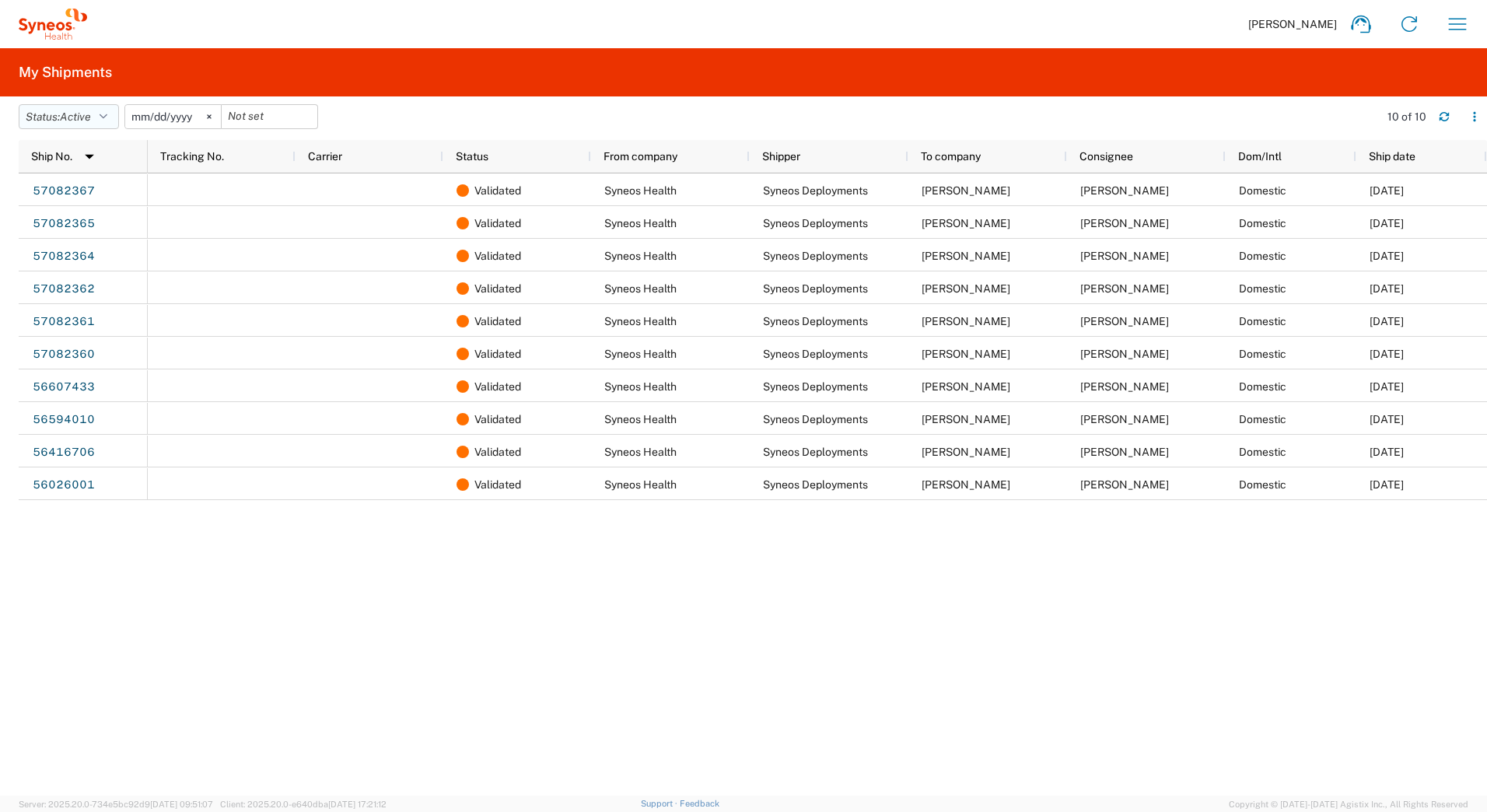
click at [107, 119] on icon "button" at bounding box center [103, 116] width 8 height 10
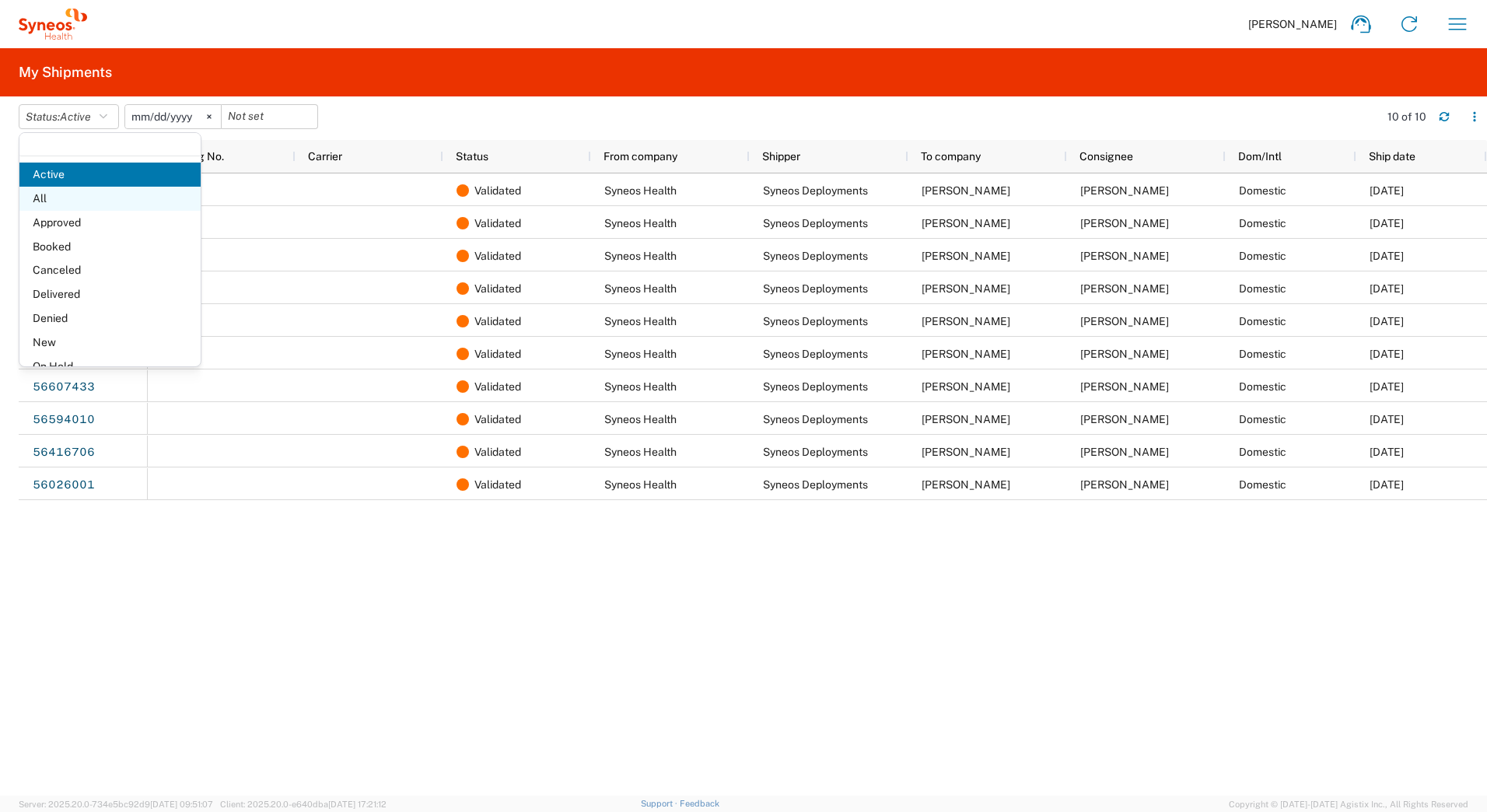
click at [36, 198] on span "All" at bounding box center [109, 198] width 181 height 24
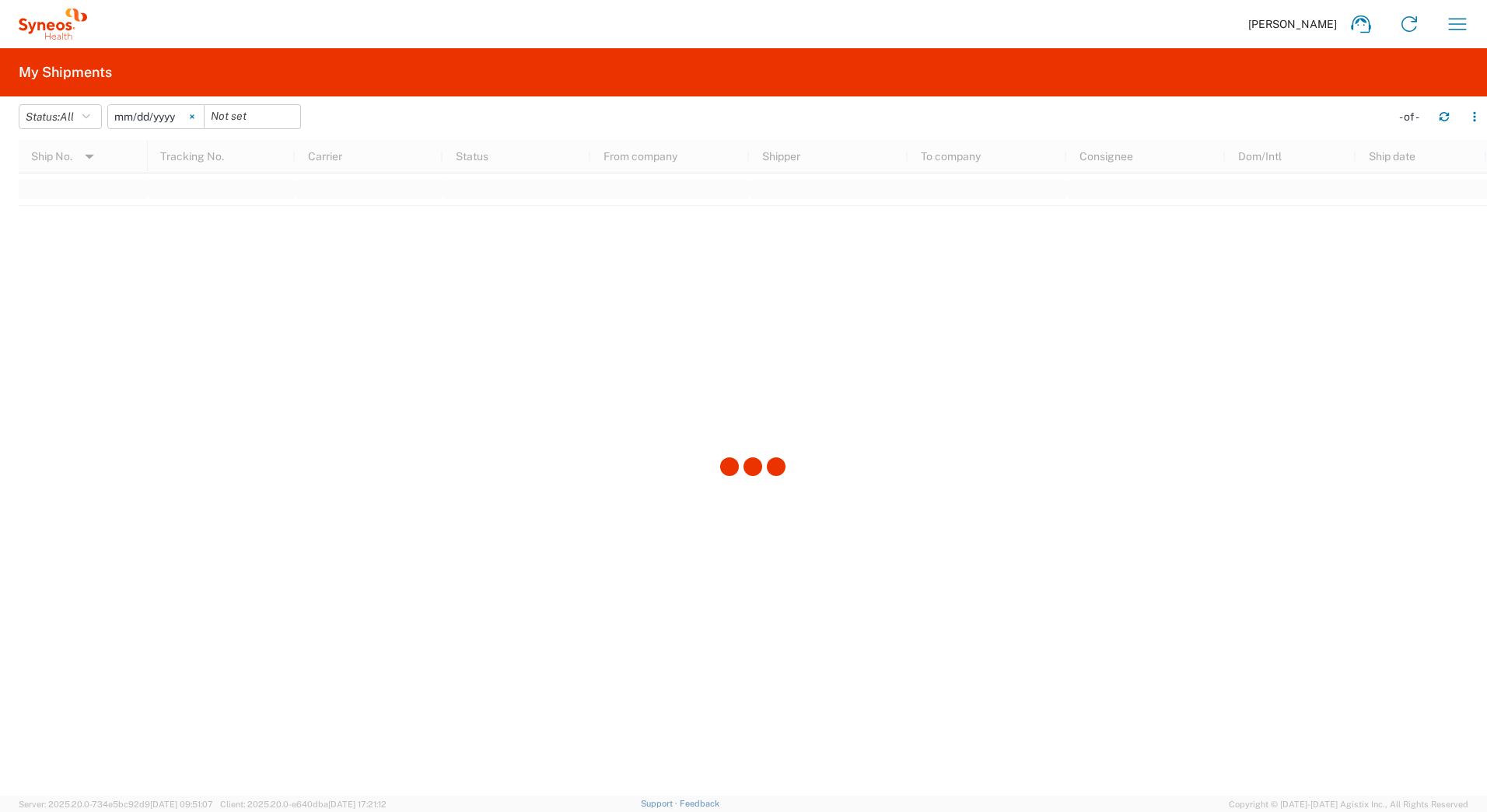
click at [194, 116] on icon at bounding box center [191, 116] width 4 height 4
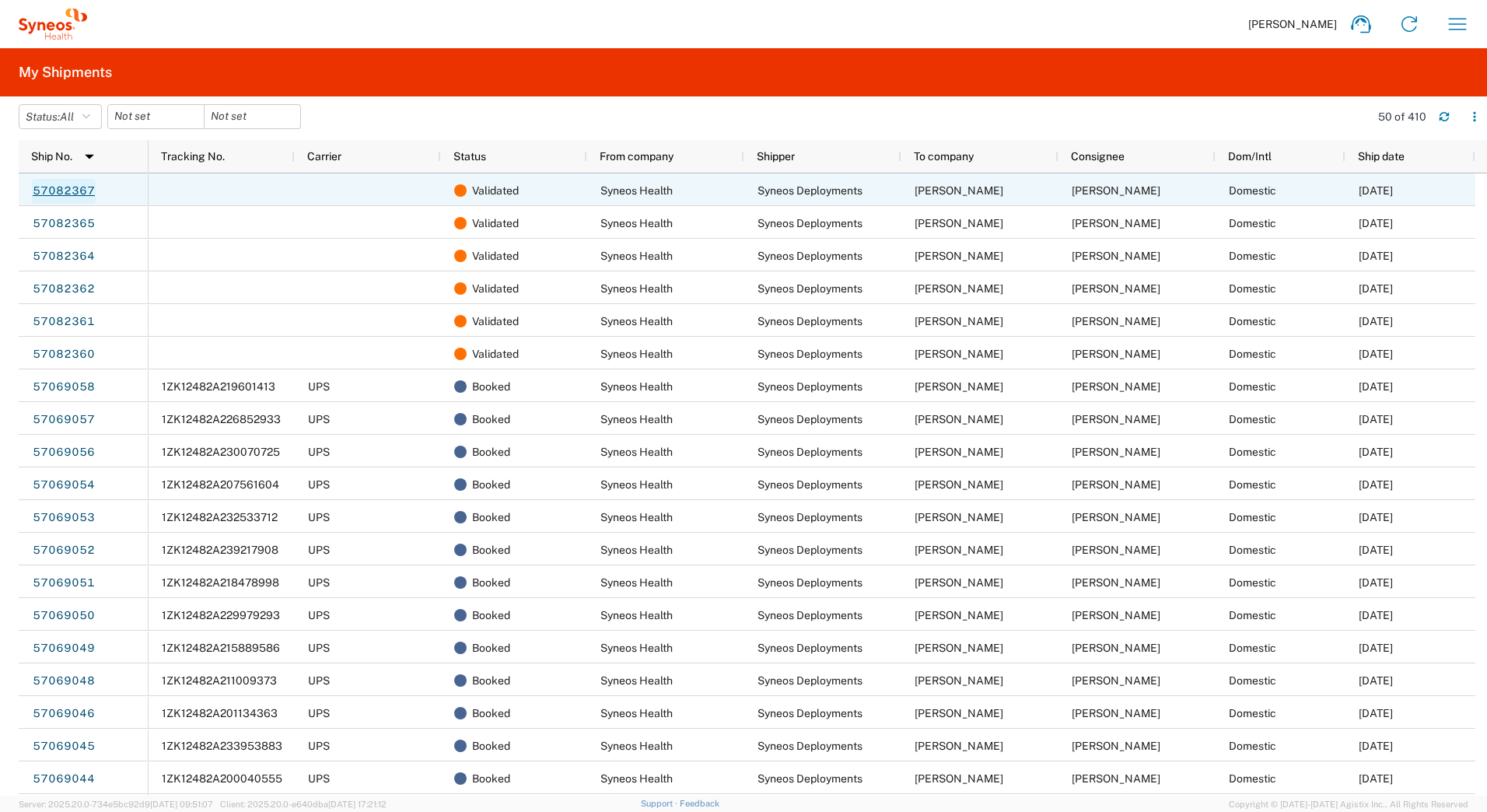
click at [73, 184] on link "57082367" at bounding box center [63, 191] width 64 height 24
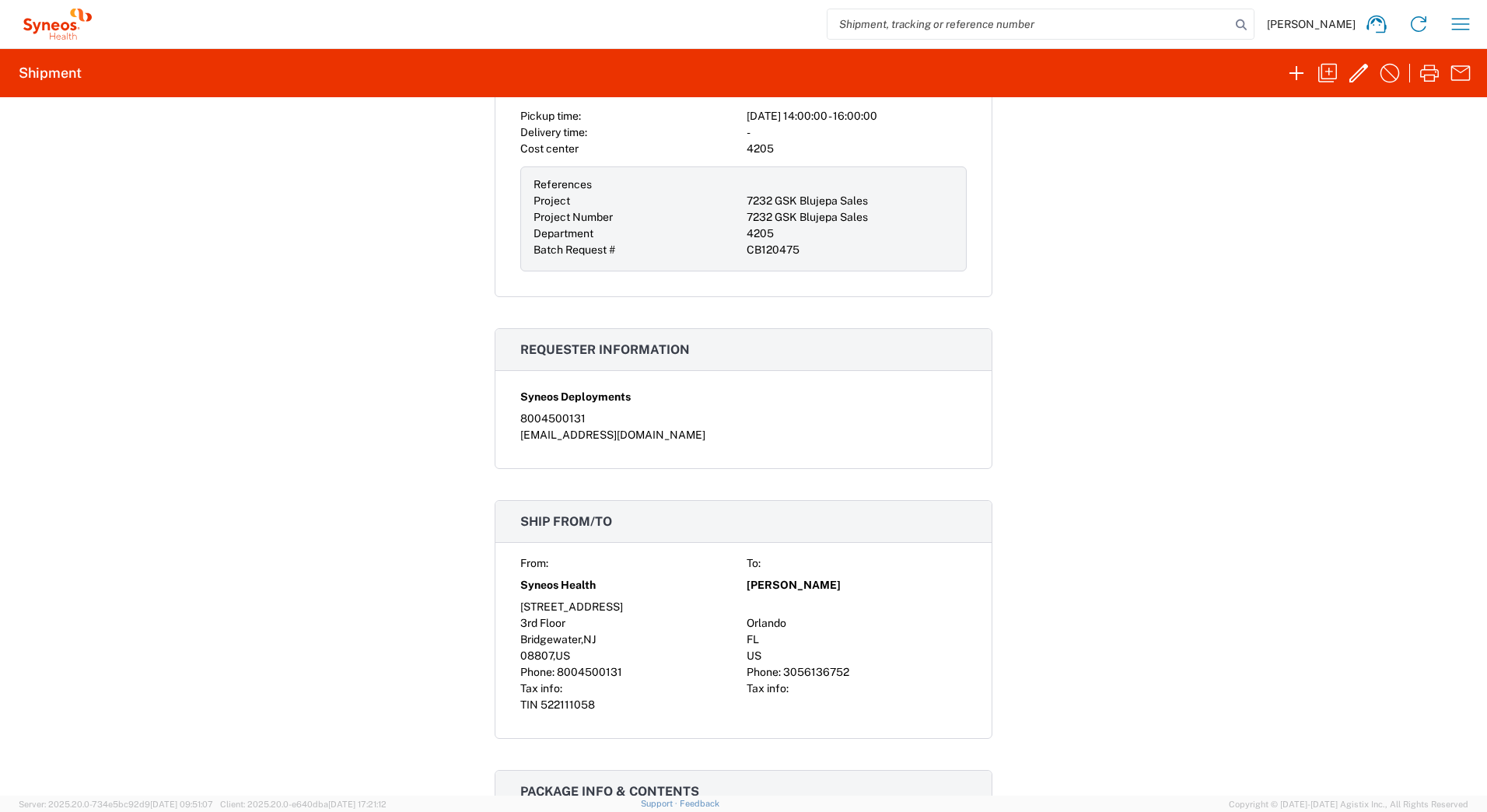
scroll to position [156, 0]
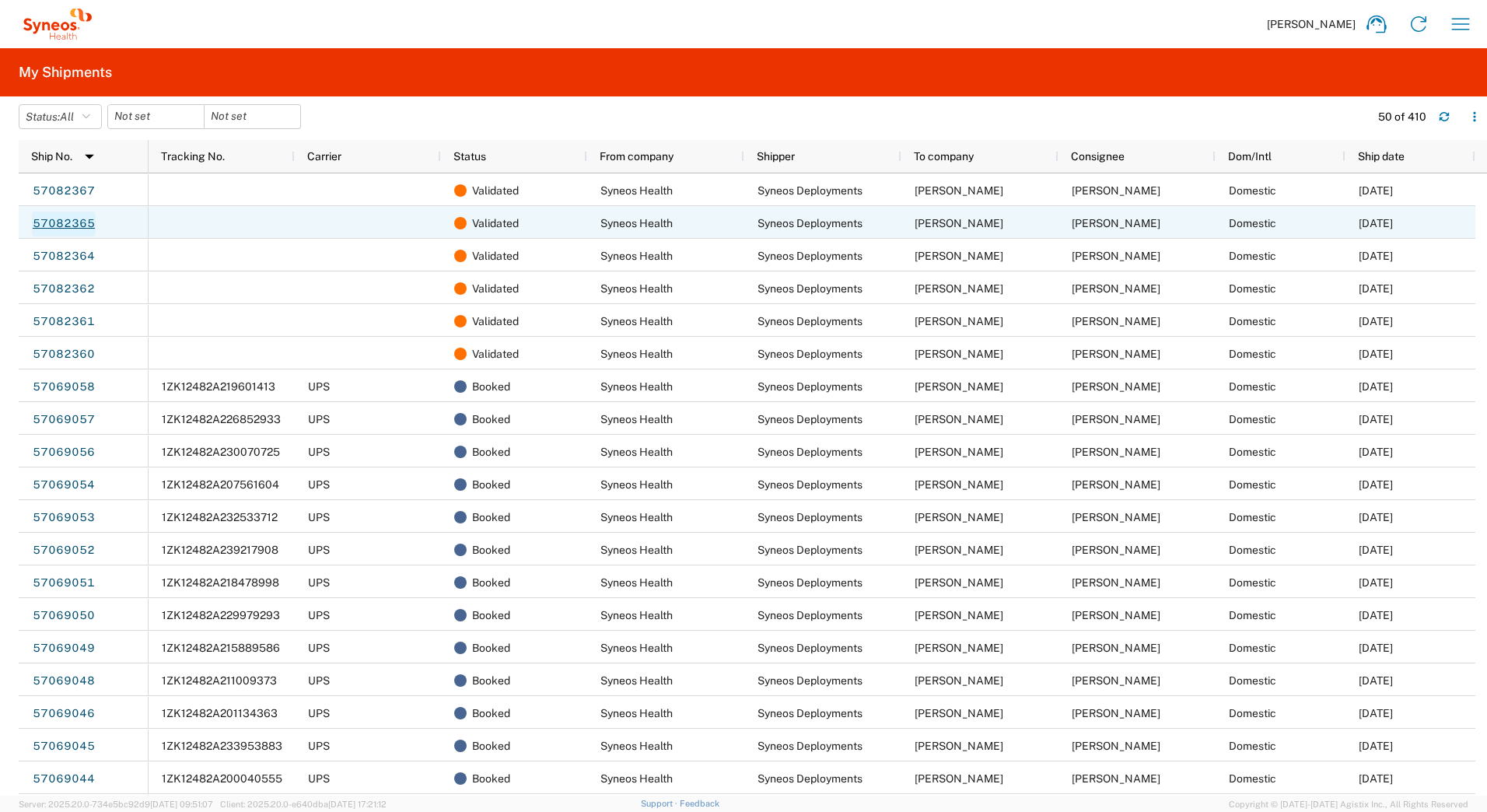
click at [66, 223] on link "57082365" at bounding box center [63, 224] width 64 height 24
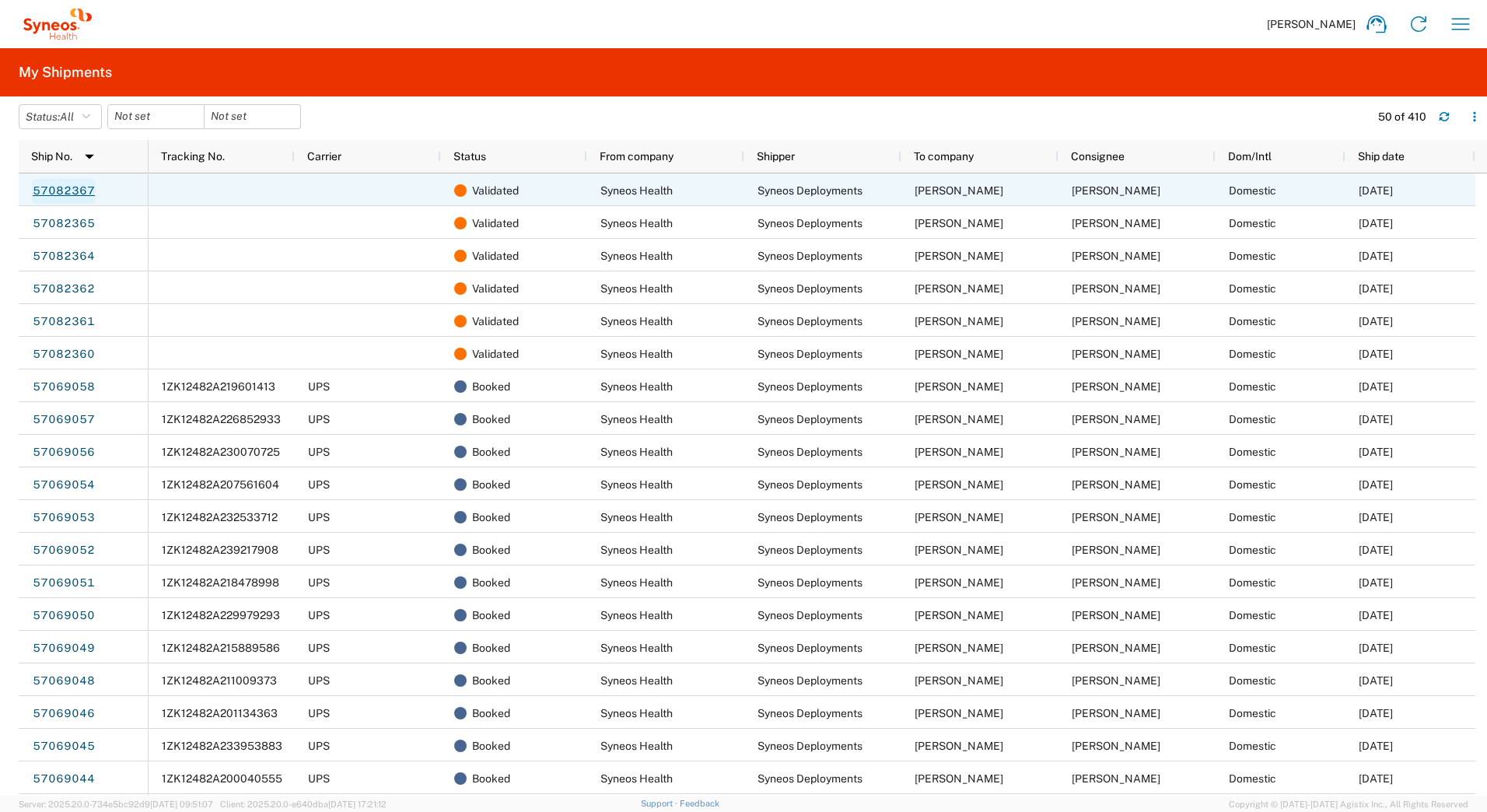
click at [70, 190] on link "57082367" at bounding box center [63, 191] width 64 height 24
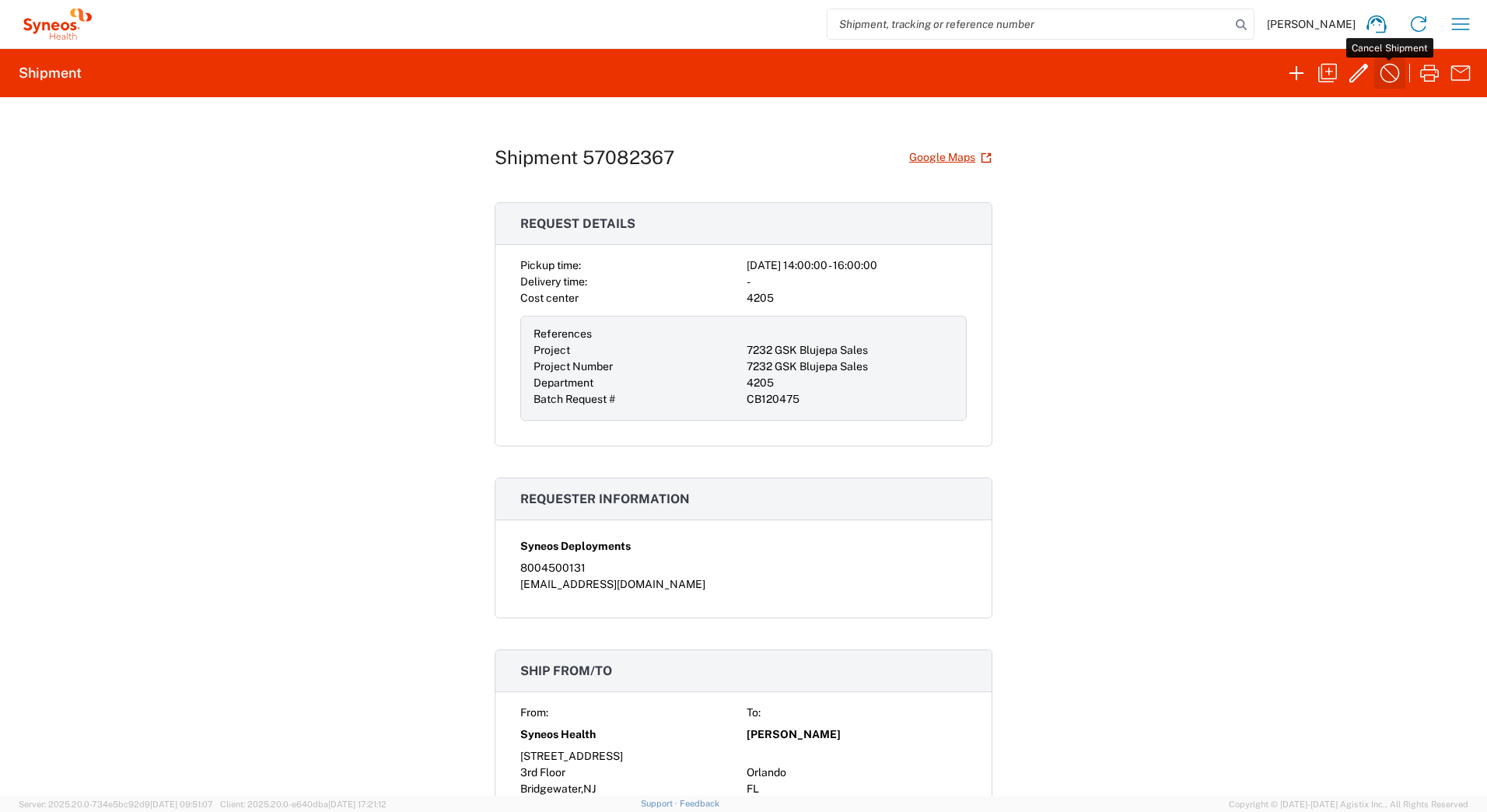
click at [1385, 74] on icon "button" at bounding box center [1389, 73] width 24 height 24
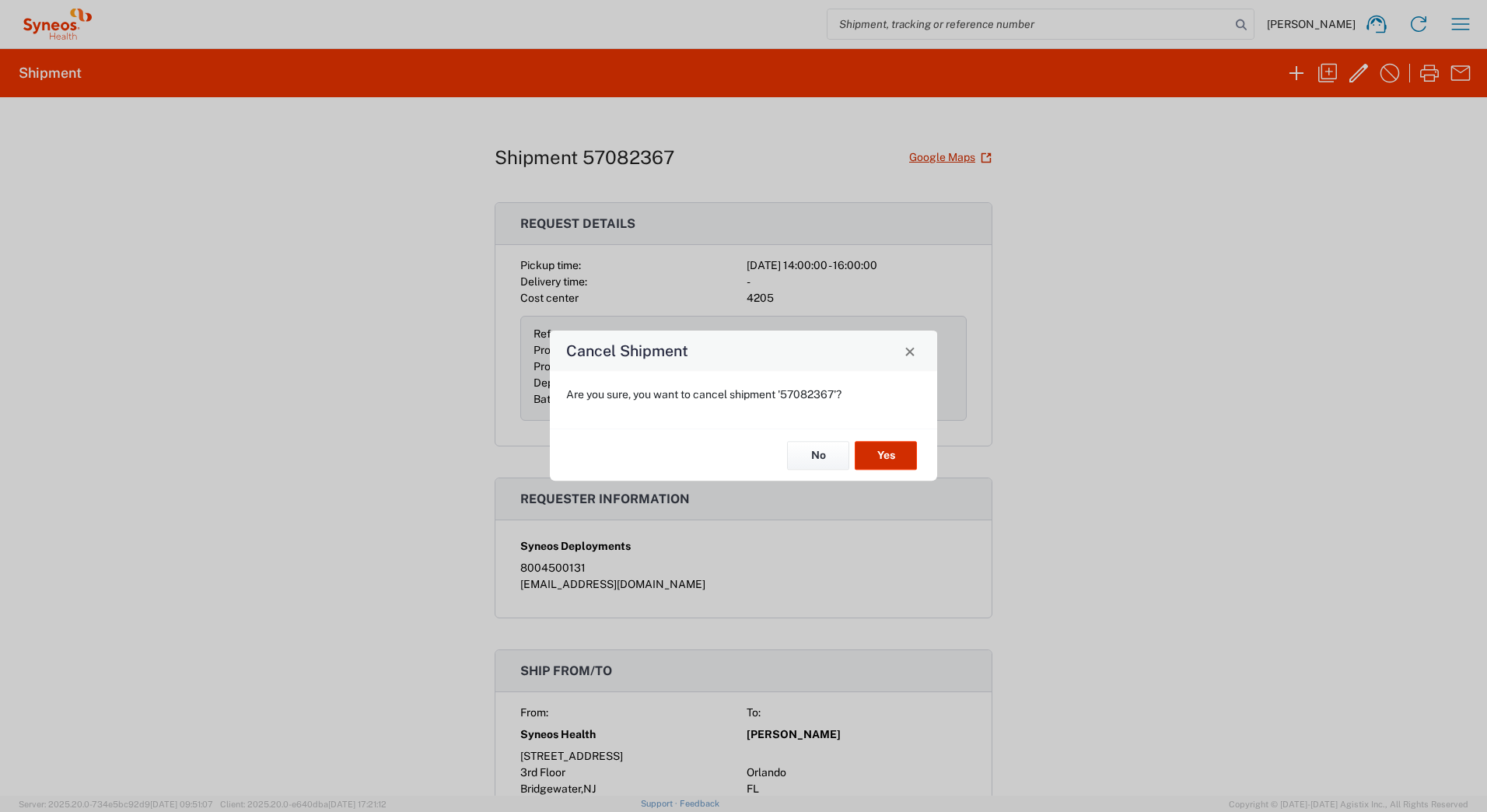
click at [893, 458] on button "Yes" at bounding box center [885, 455] width 62 height 29
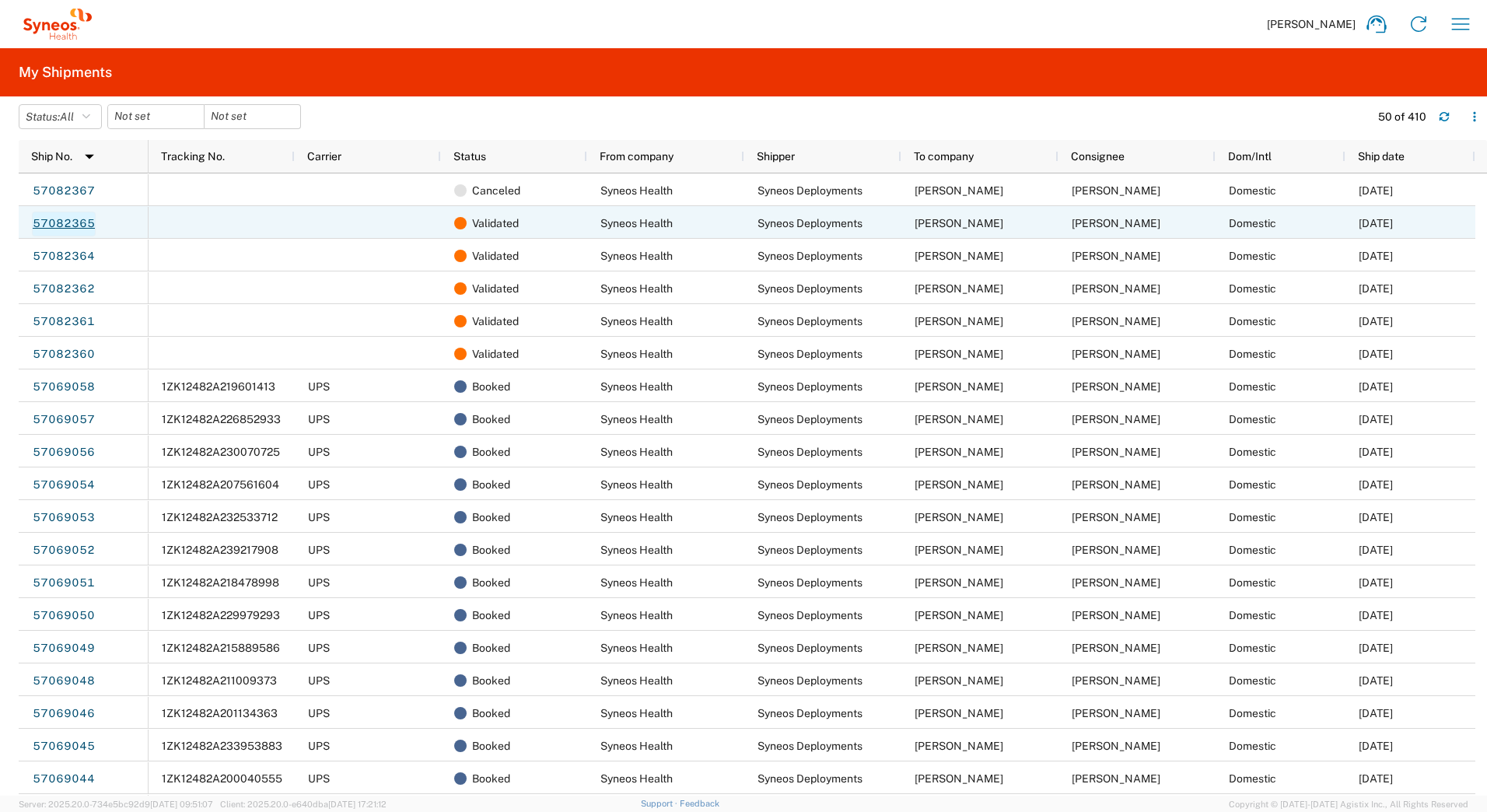
click at [66, 221] on link "57082365" at bounding box center [63, 224] width 64 height 24
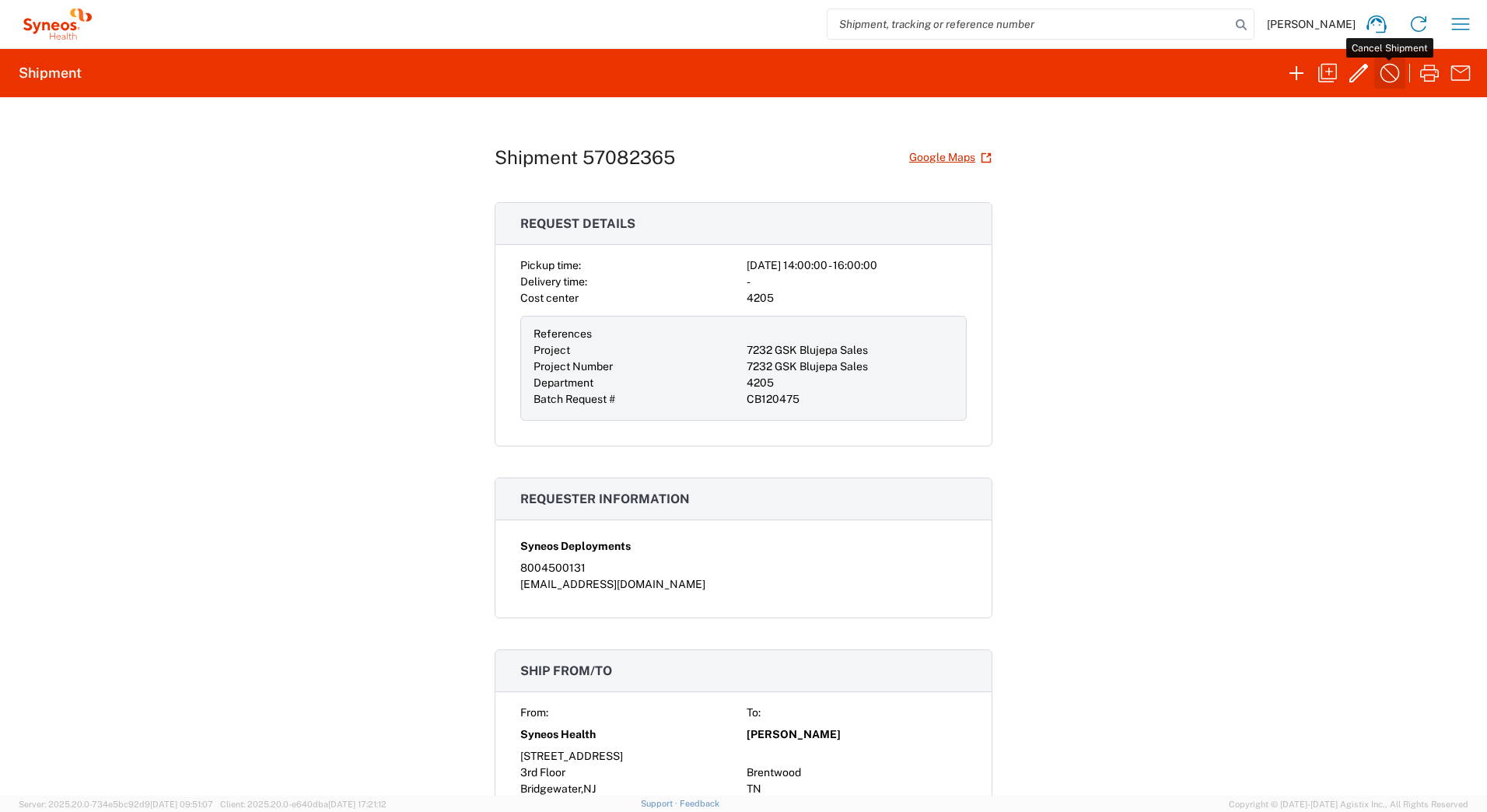
click at [1386, 73] on icon "button" at bounding box center [1389, 73] width 24 height 24
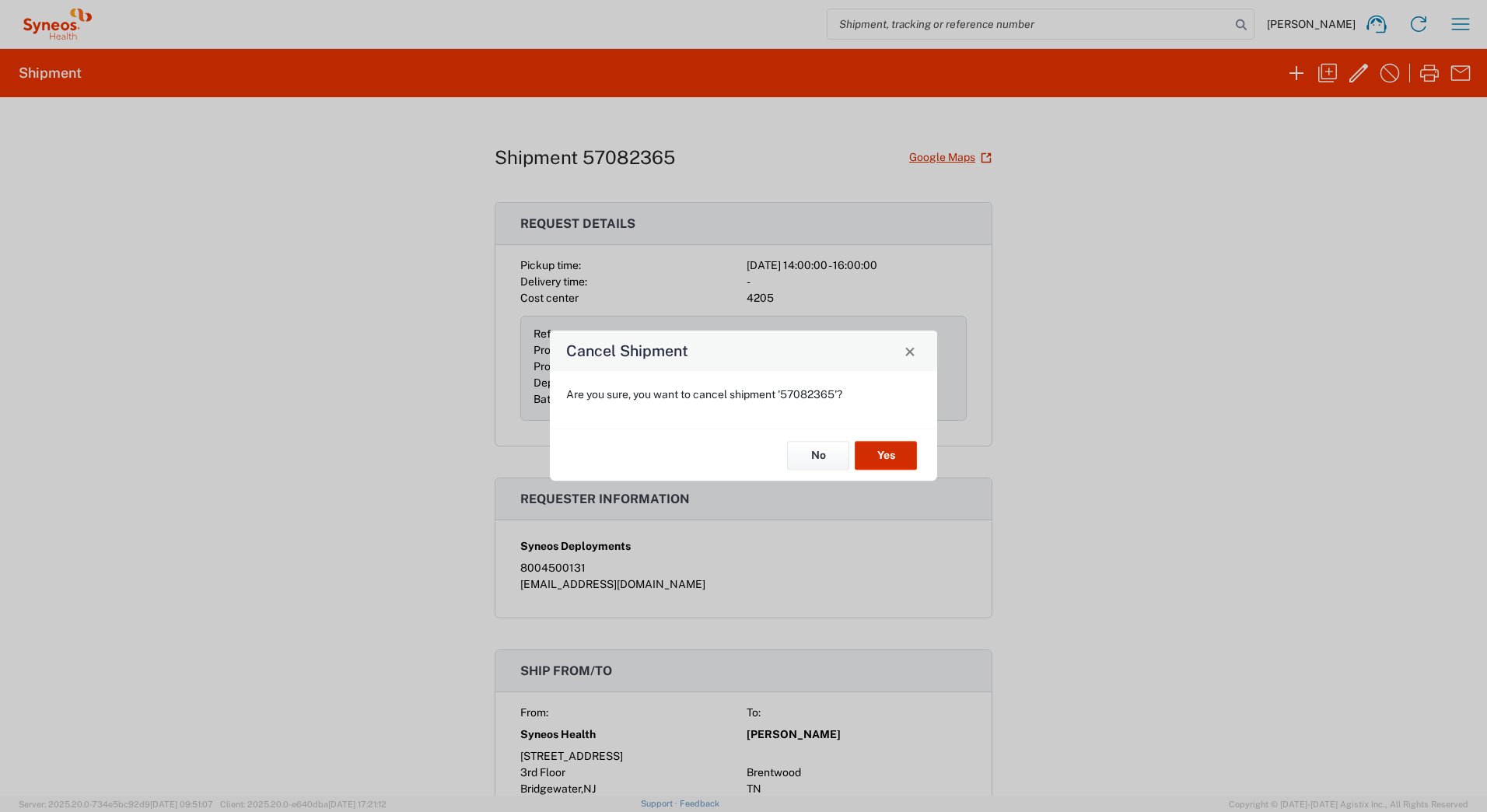
click at [889, 454] on button "Yes" at bounding box center [885, 455] width 62 height 29
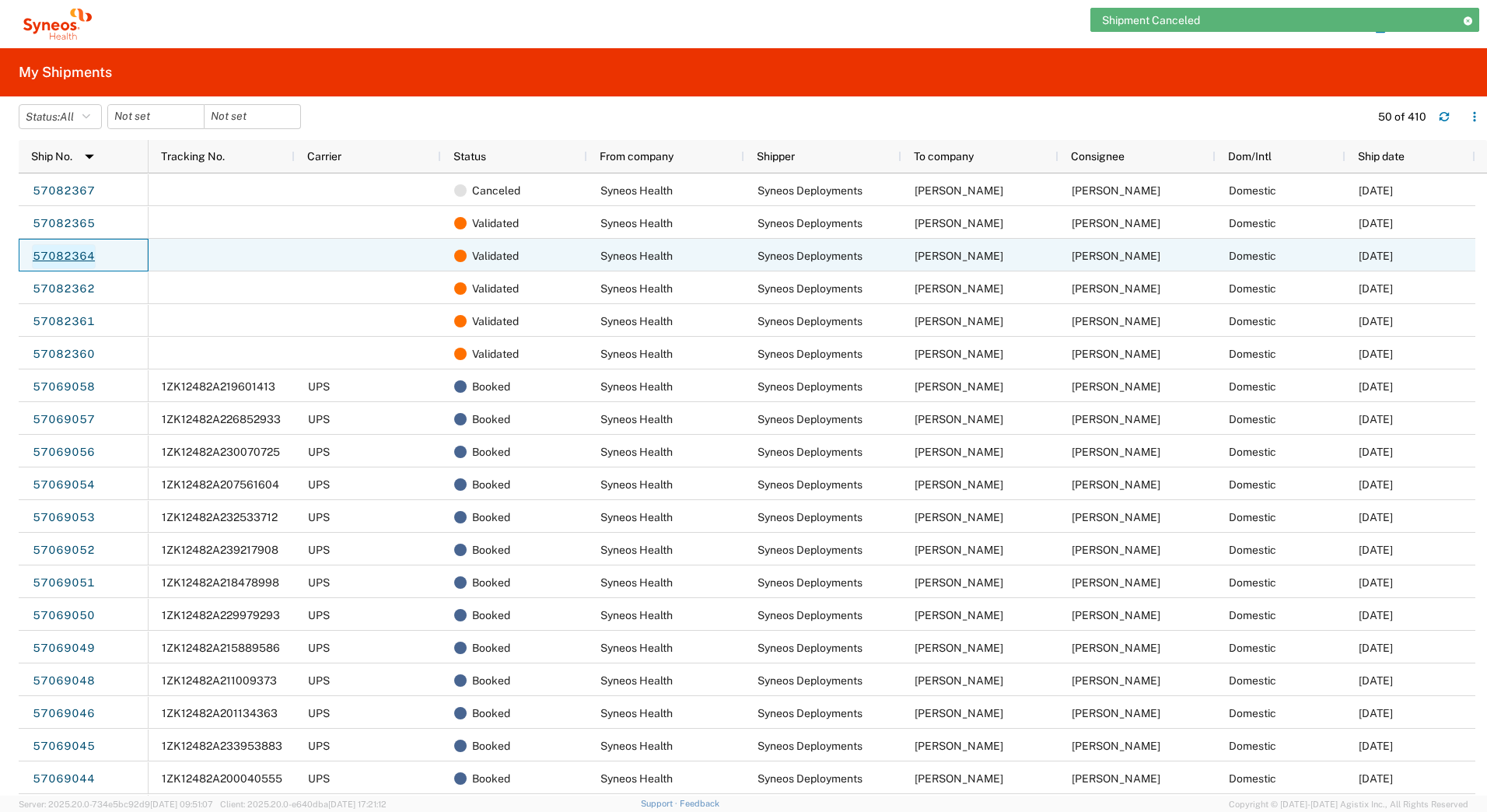
click at [61, 256] on link "57082364" at bounding box center [63, 256] width 64 height 24
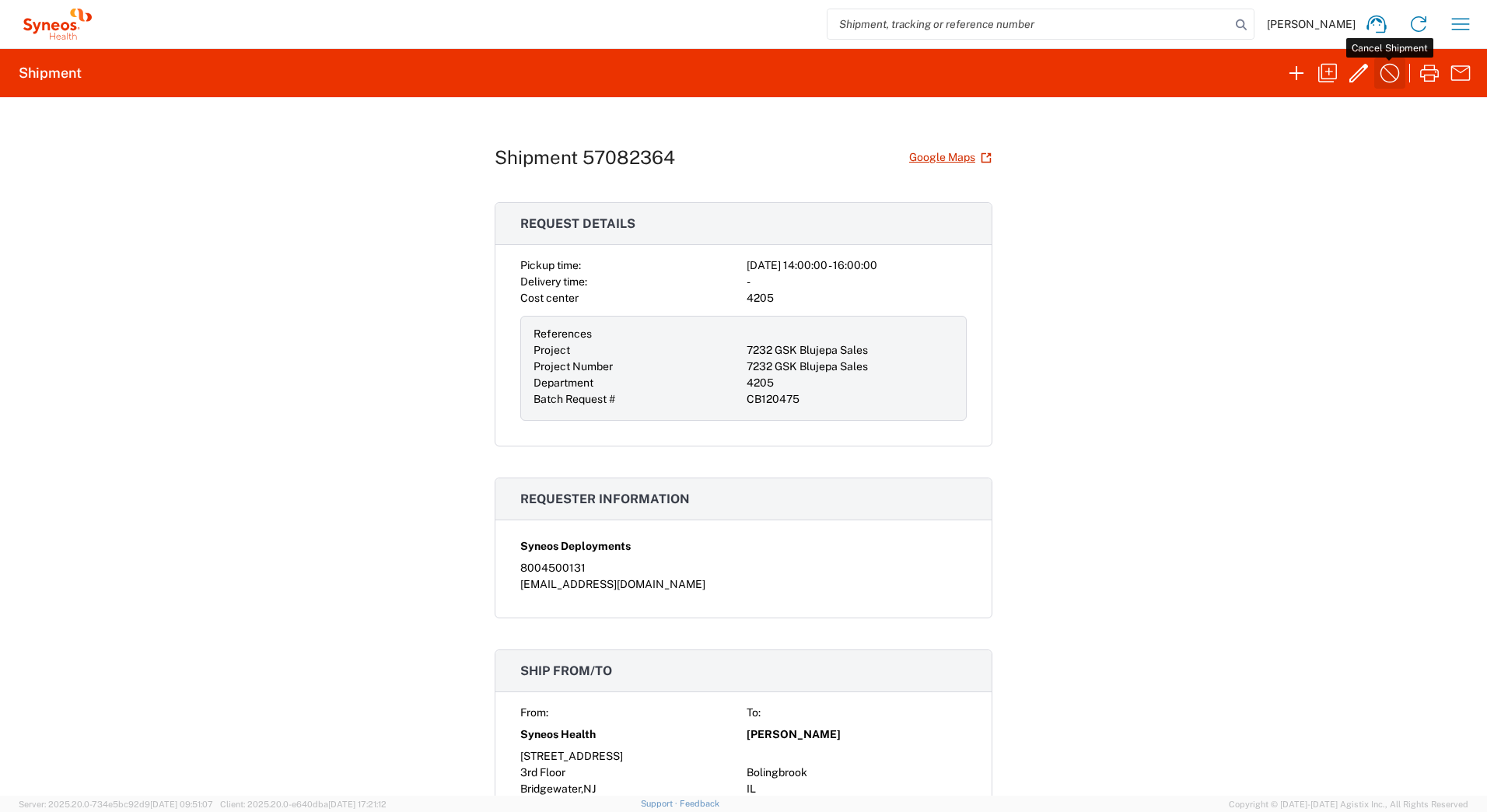
click at [1382, 70] on icon "button" at bounding box center [1389, 73] width 24 height 24
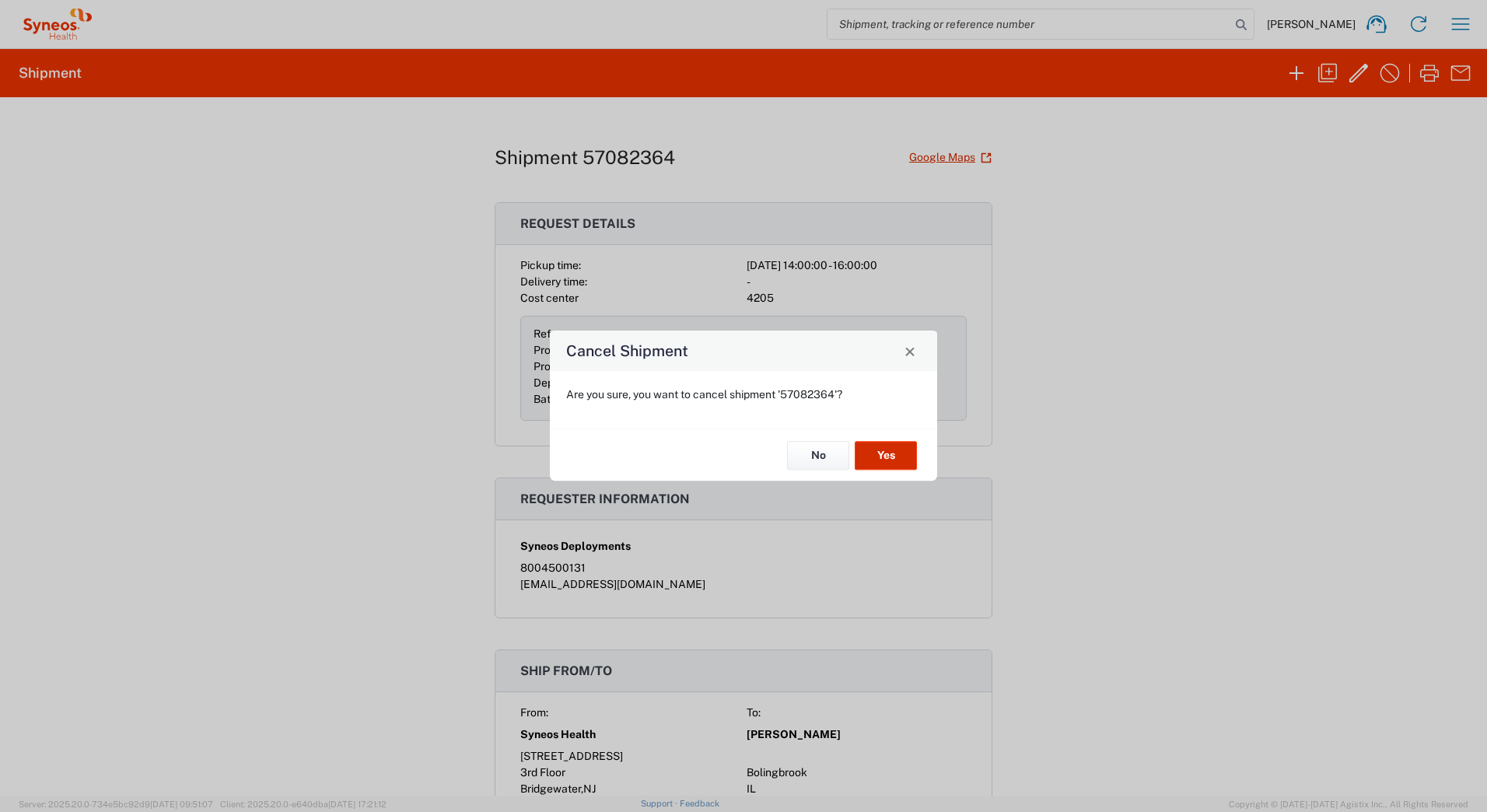
click at [883, 454] on button "Yes" at bounding box center [885, 455] width 62 height 29
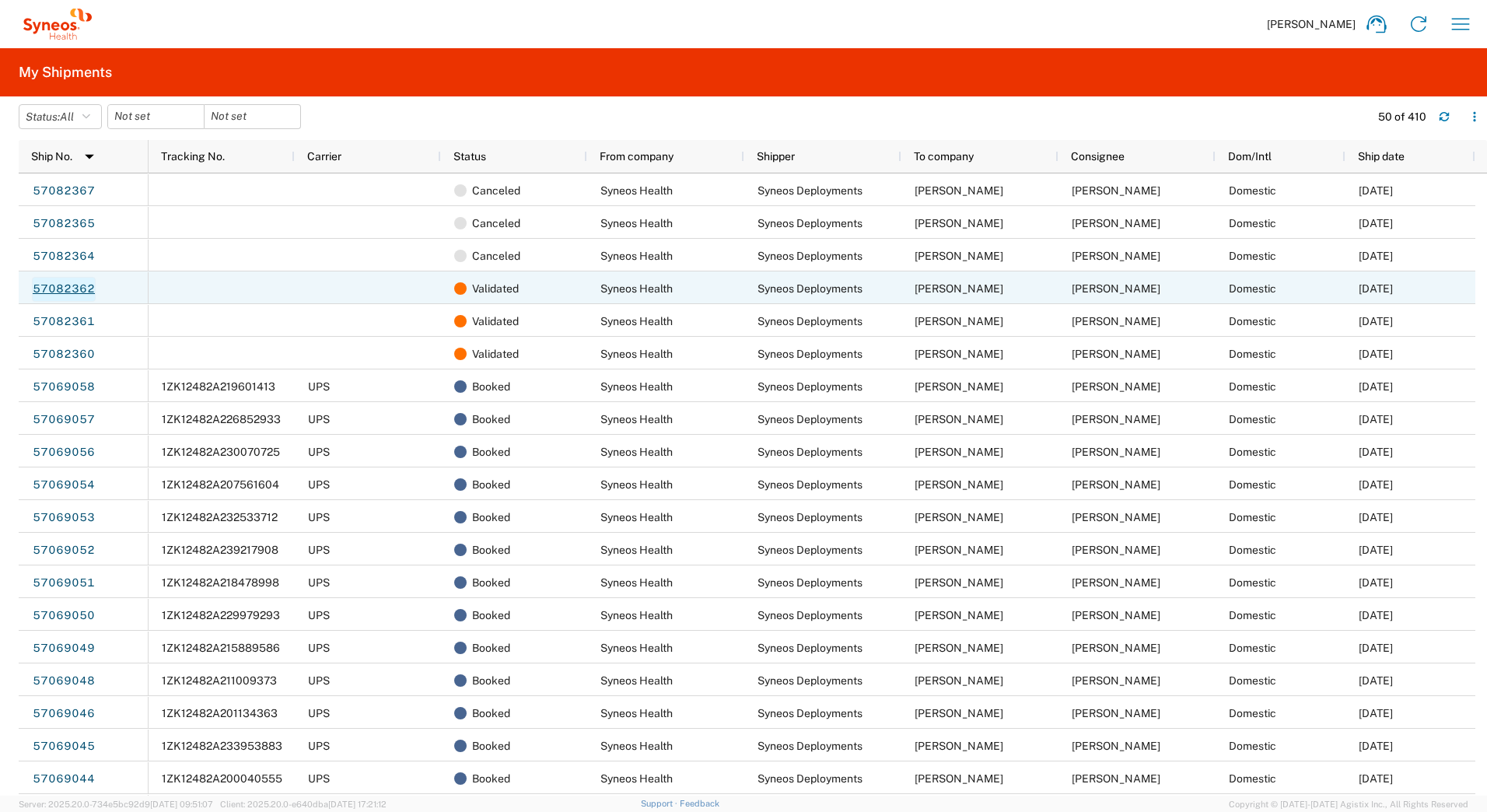
click at [78, 285] on link "57082362" at bounding box center [63, 289] width 64 height 24
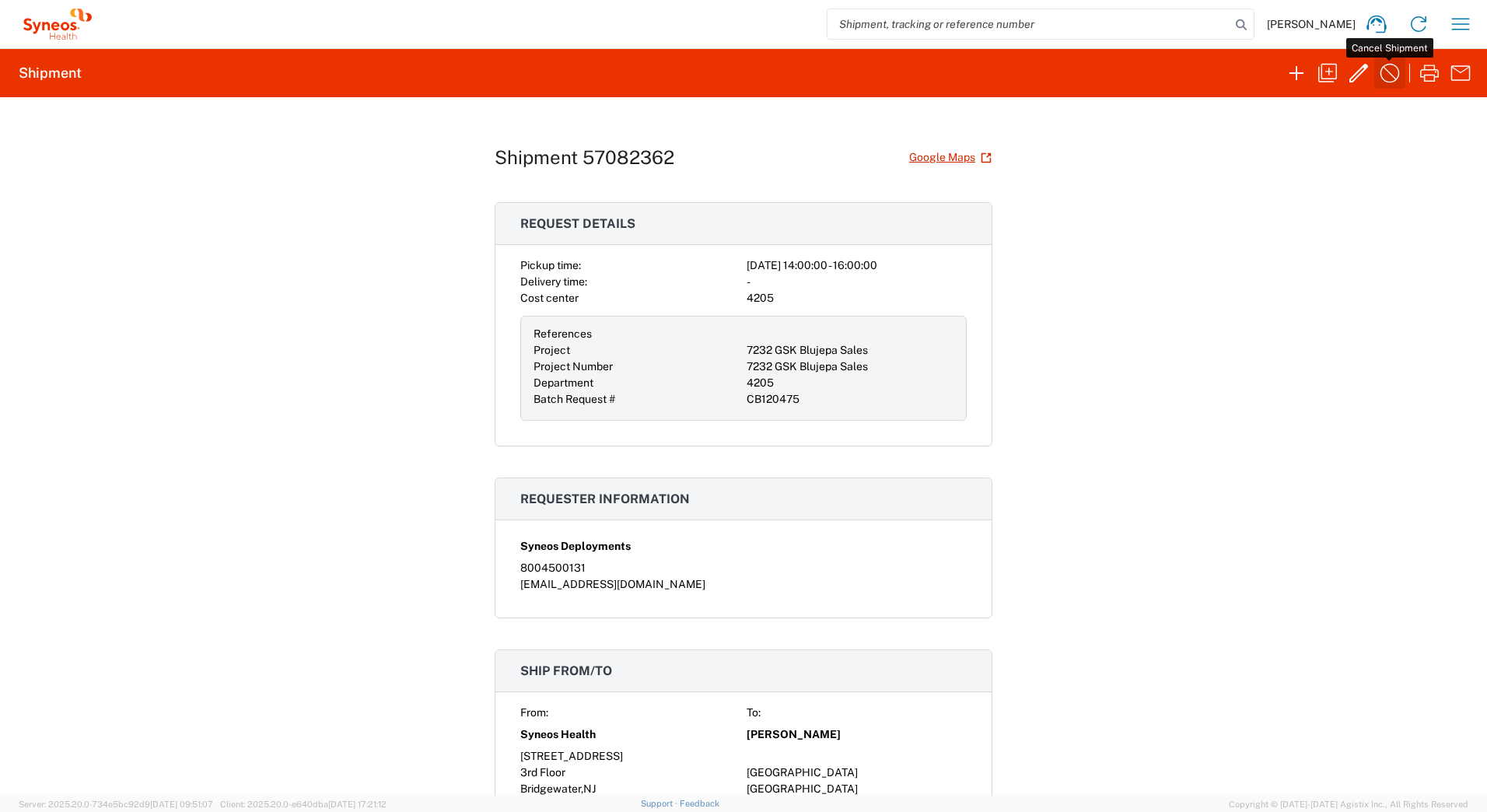
click at [1386, 73] on icon "button" at bounding box center [1389, 73] width 24 height 24
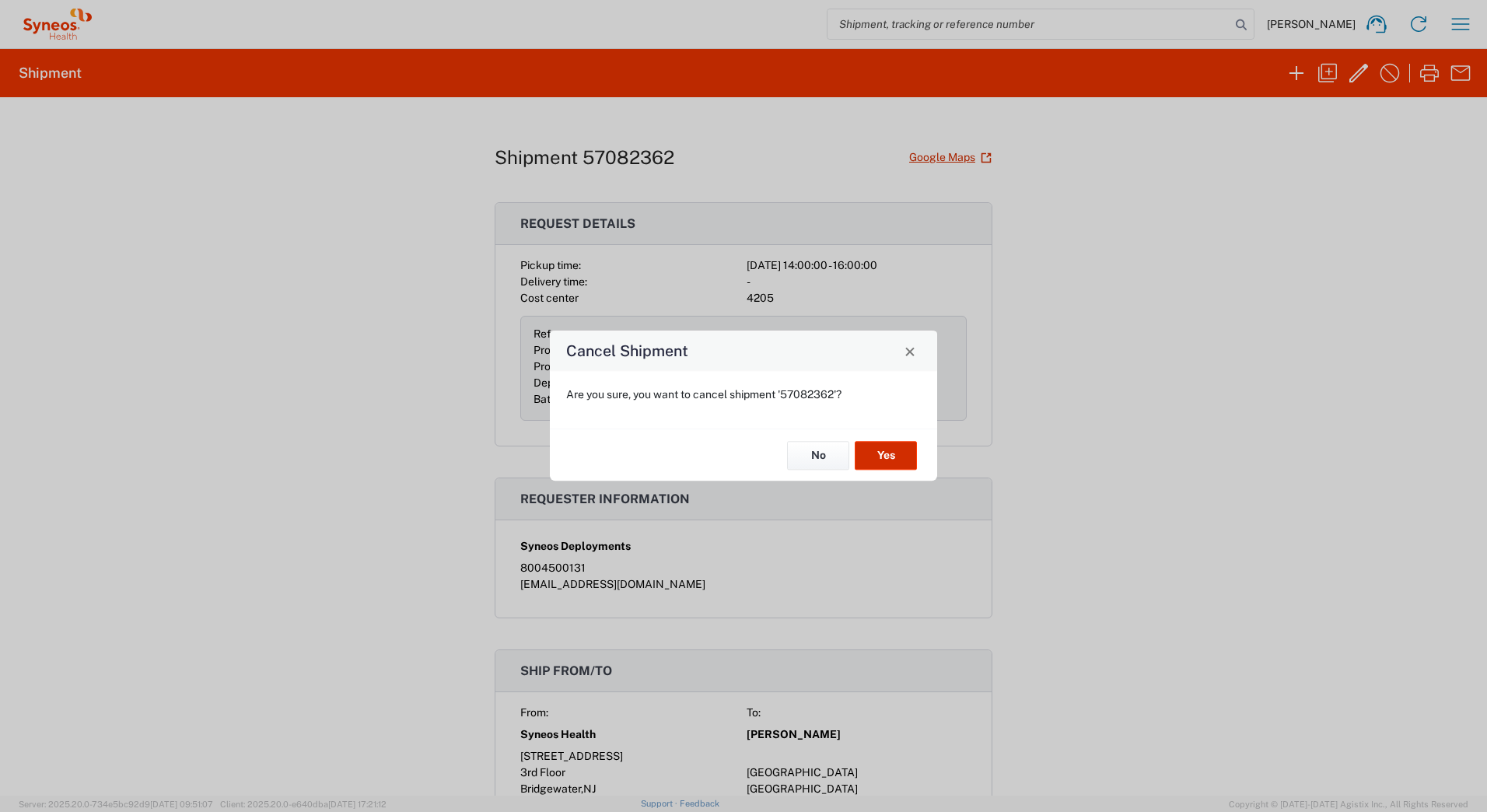
click at [887, 453] on button "Yes" at bounding box center [885, 455] width 62 height 29
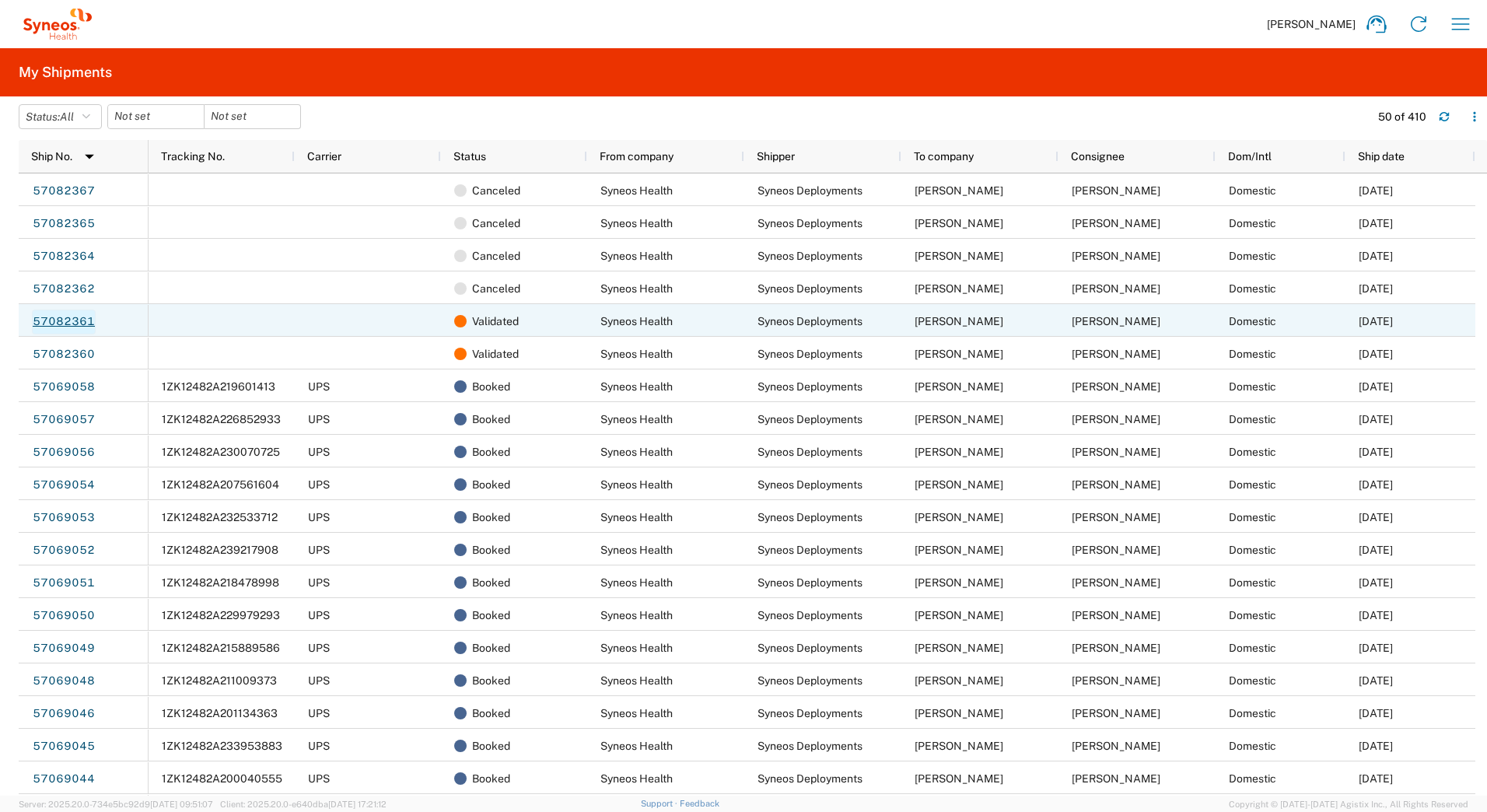
click at [59, 316] on link "57082361" at bounding box center [63, 322] width 64 height 24
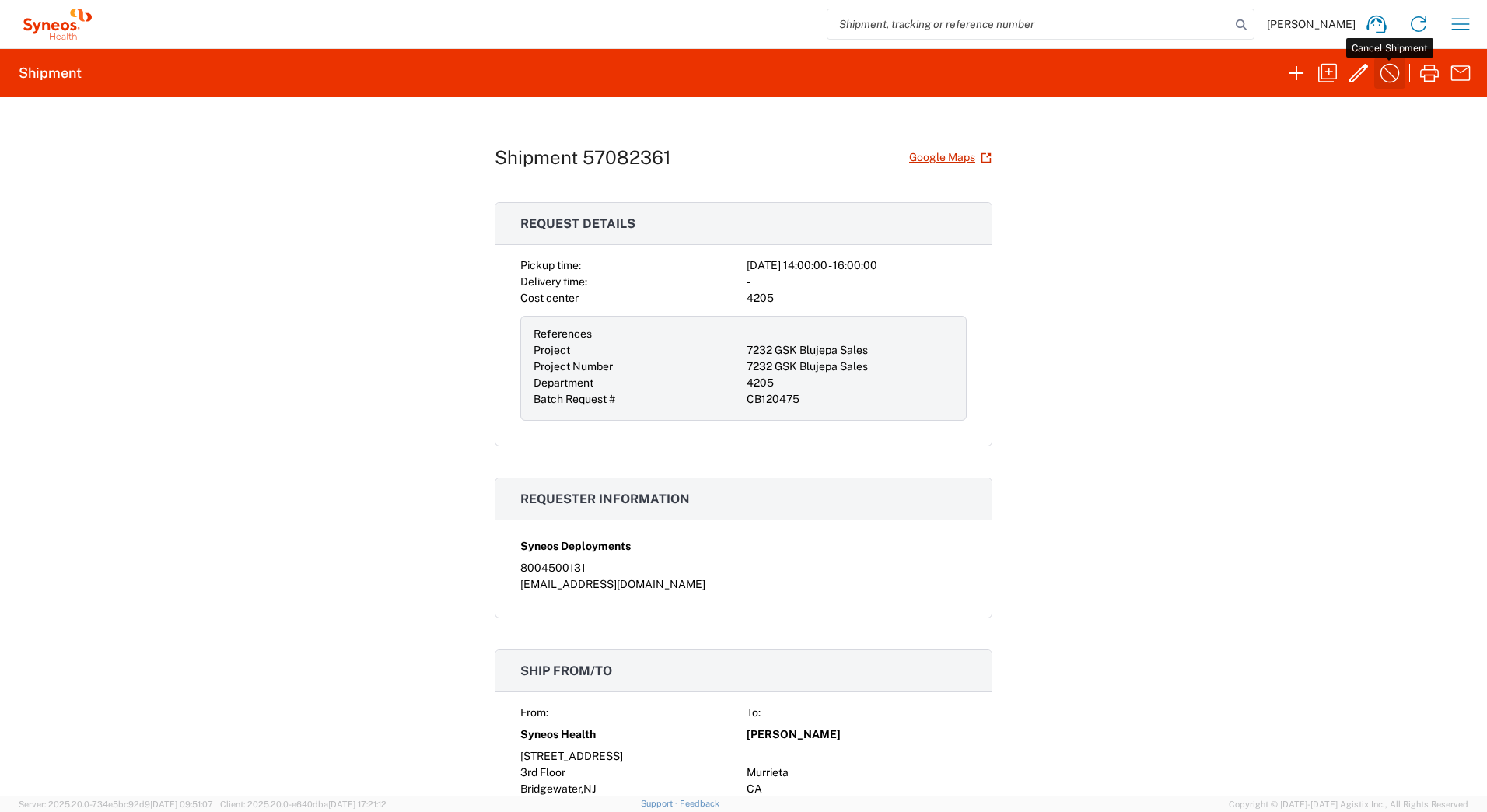
click at [1387, 75] on icon "button" at bounding box center [1389, 73] width 24 height 24
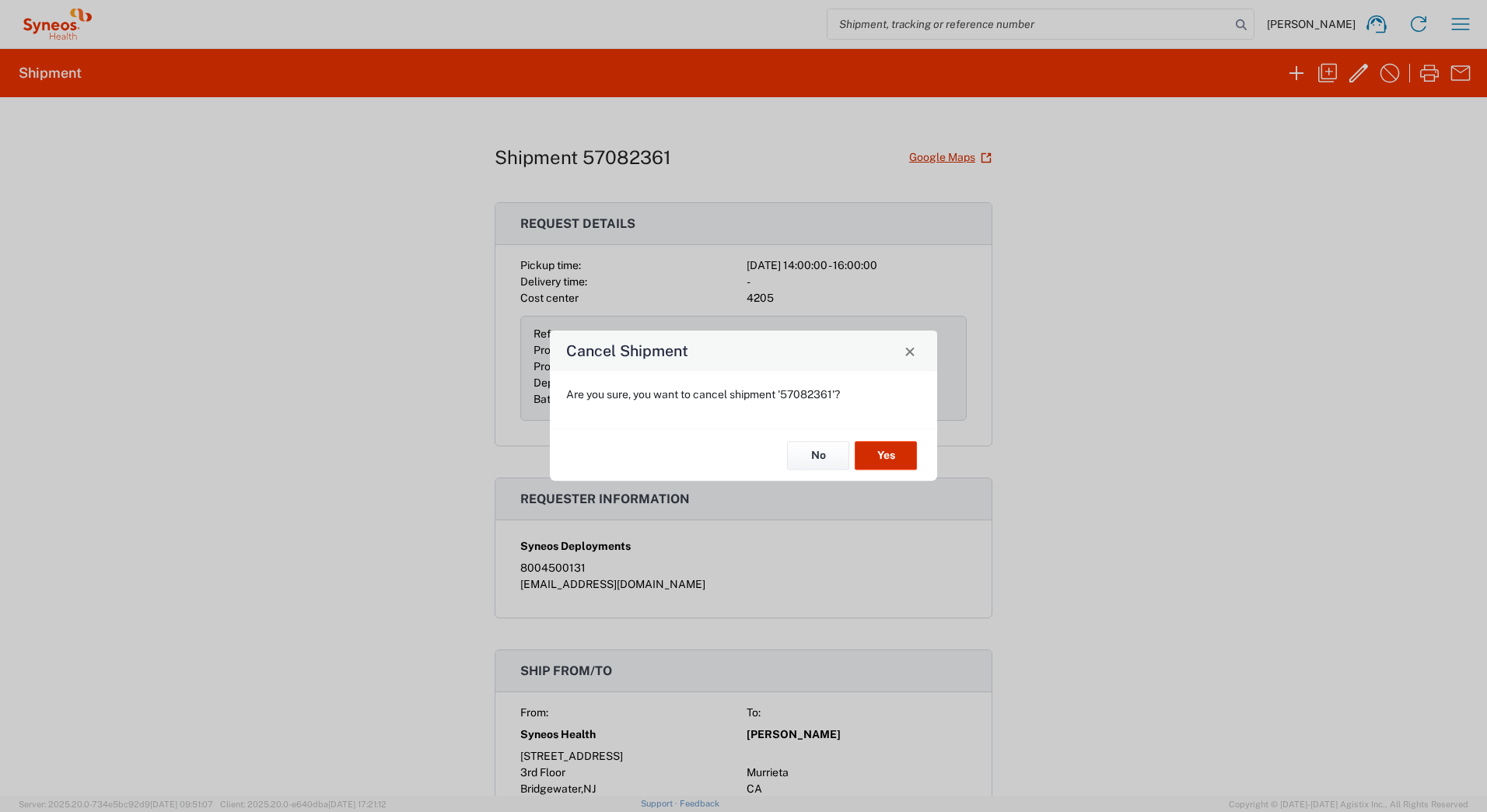
click at [882, 454] on button "Yes" at bounding box center [885, 455] width 62 height 29
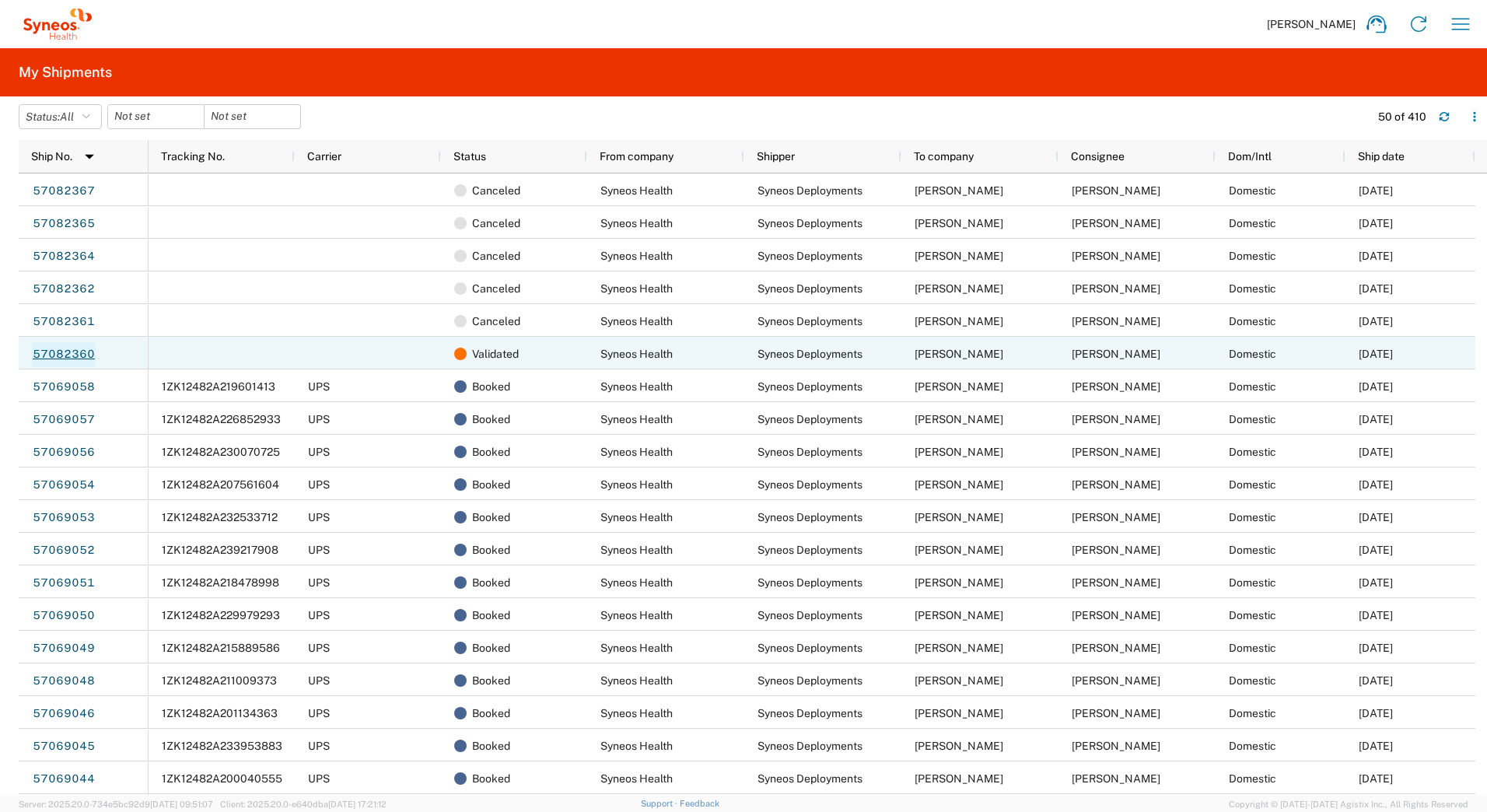
click at [38, 353] on link "57082360" at bounding box center [63, 354] width 64 height 24
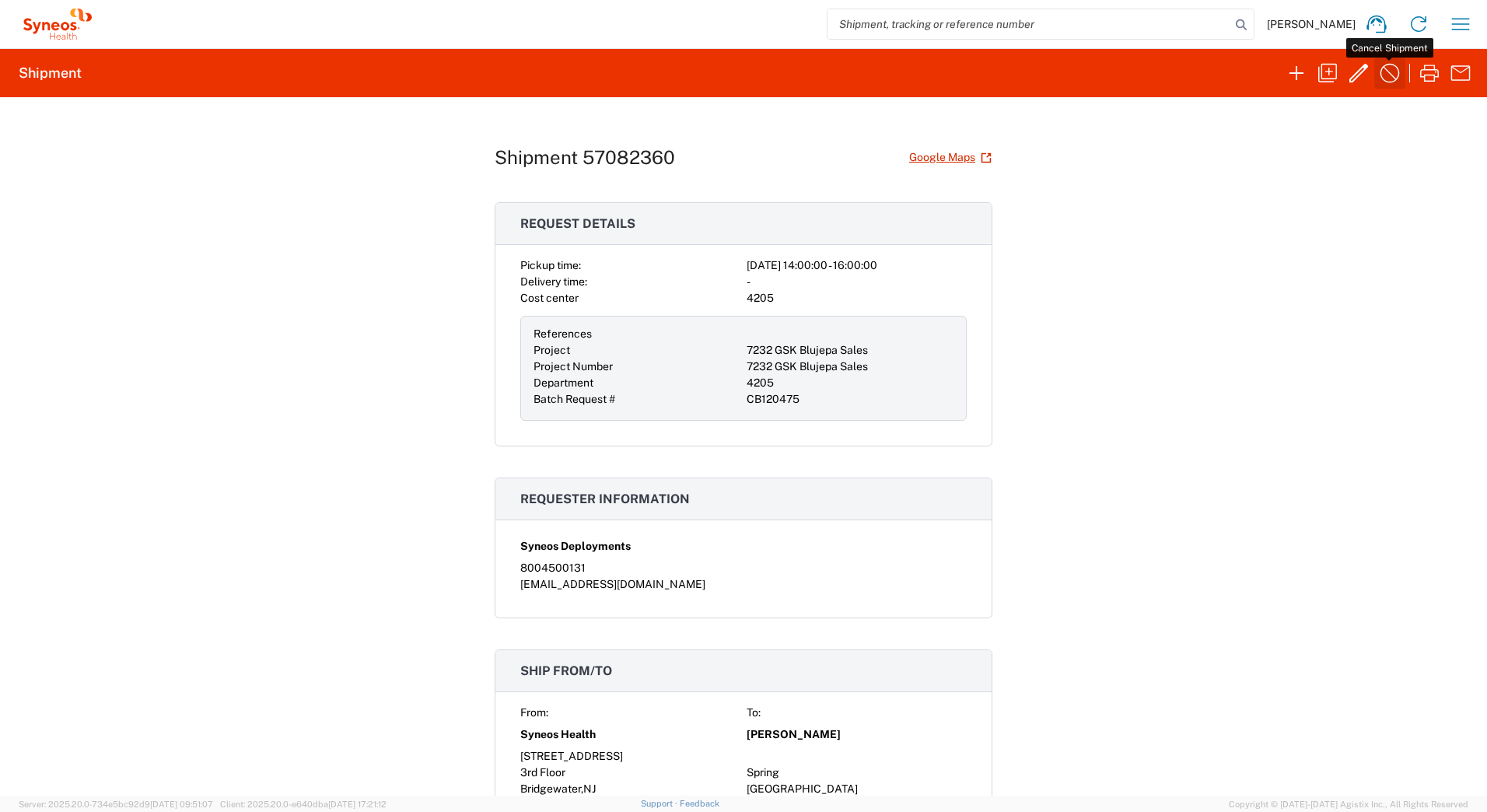
click at [1389, 73] on icon "button" at bounding box center [1390, 73] width 19 height 19
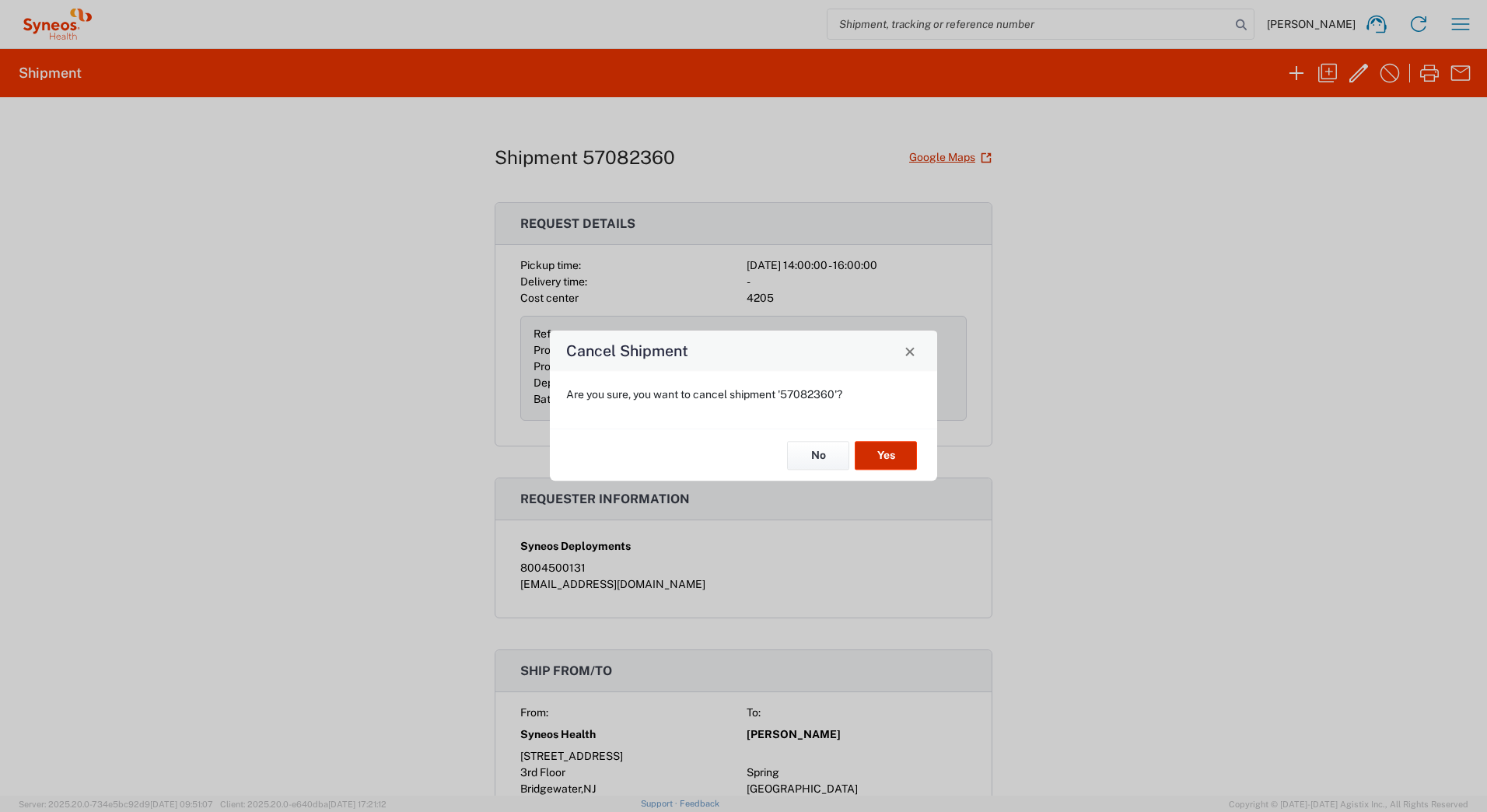
click at [881, 447] on button "Yes" at bounding box center [885, 455] width 62 height 29
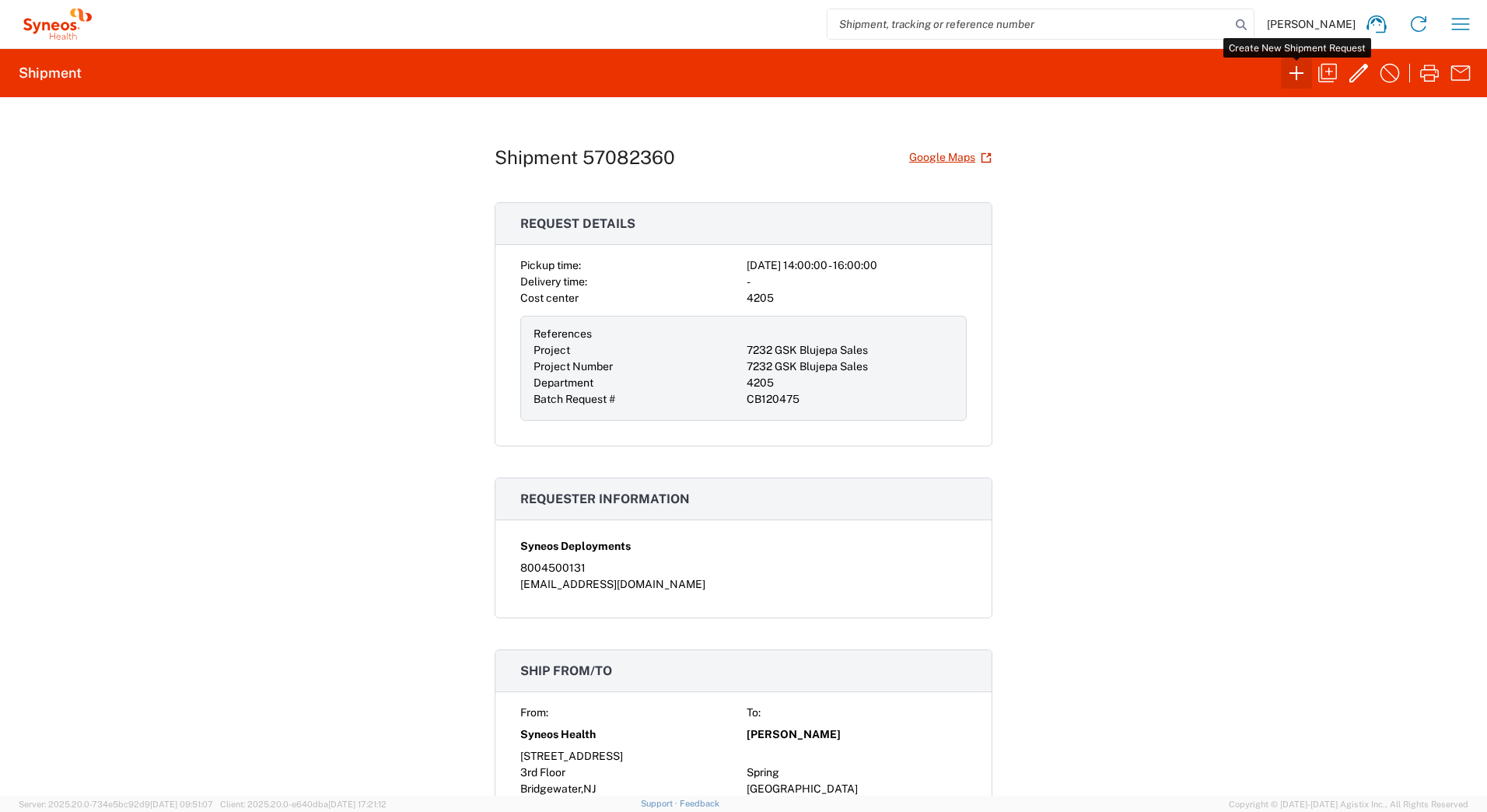
click at [1291, 75] on icon "button" at bounding box center [1296, 73] width 24 height 24
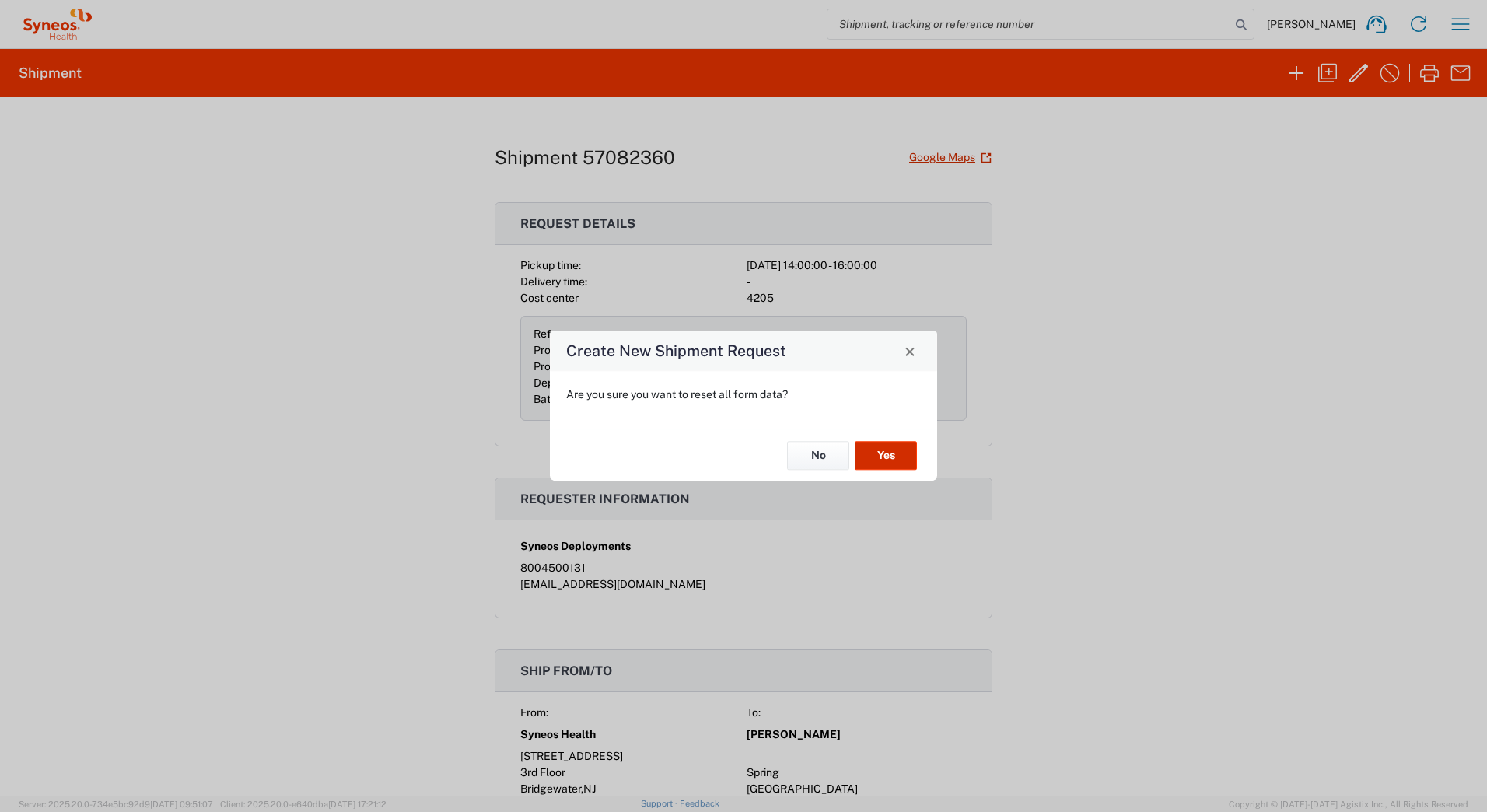
click at [891, 457] on button "Yes" at bounding box center [885, 455] width 62 height 29
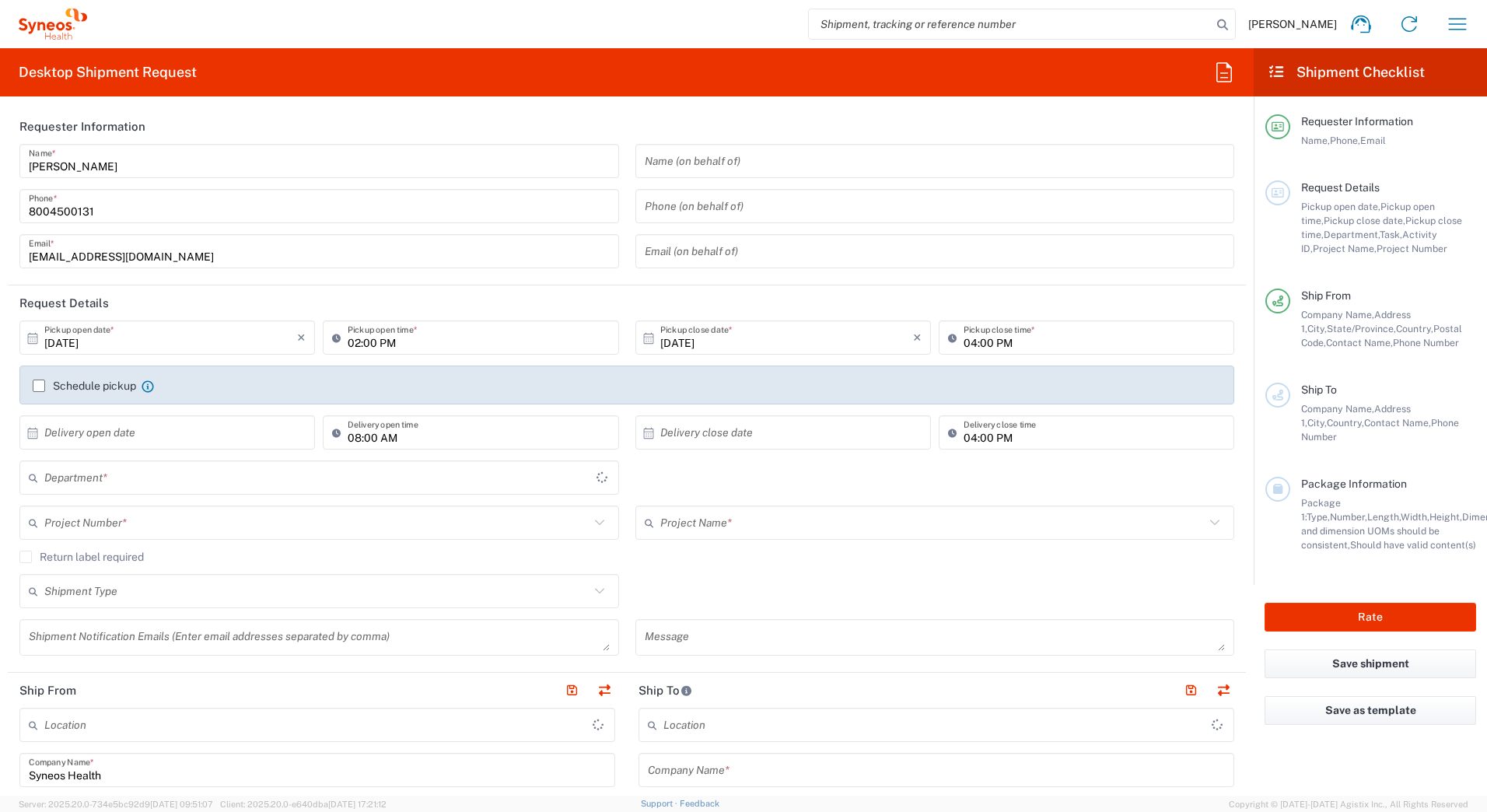
type input "[US_STATE]"
type input "[GEOGRAPHIC_DATA]"
type input "4205"
click at [33, 337] on icon at bounding box center [33, 337] width 10 height 10
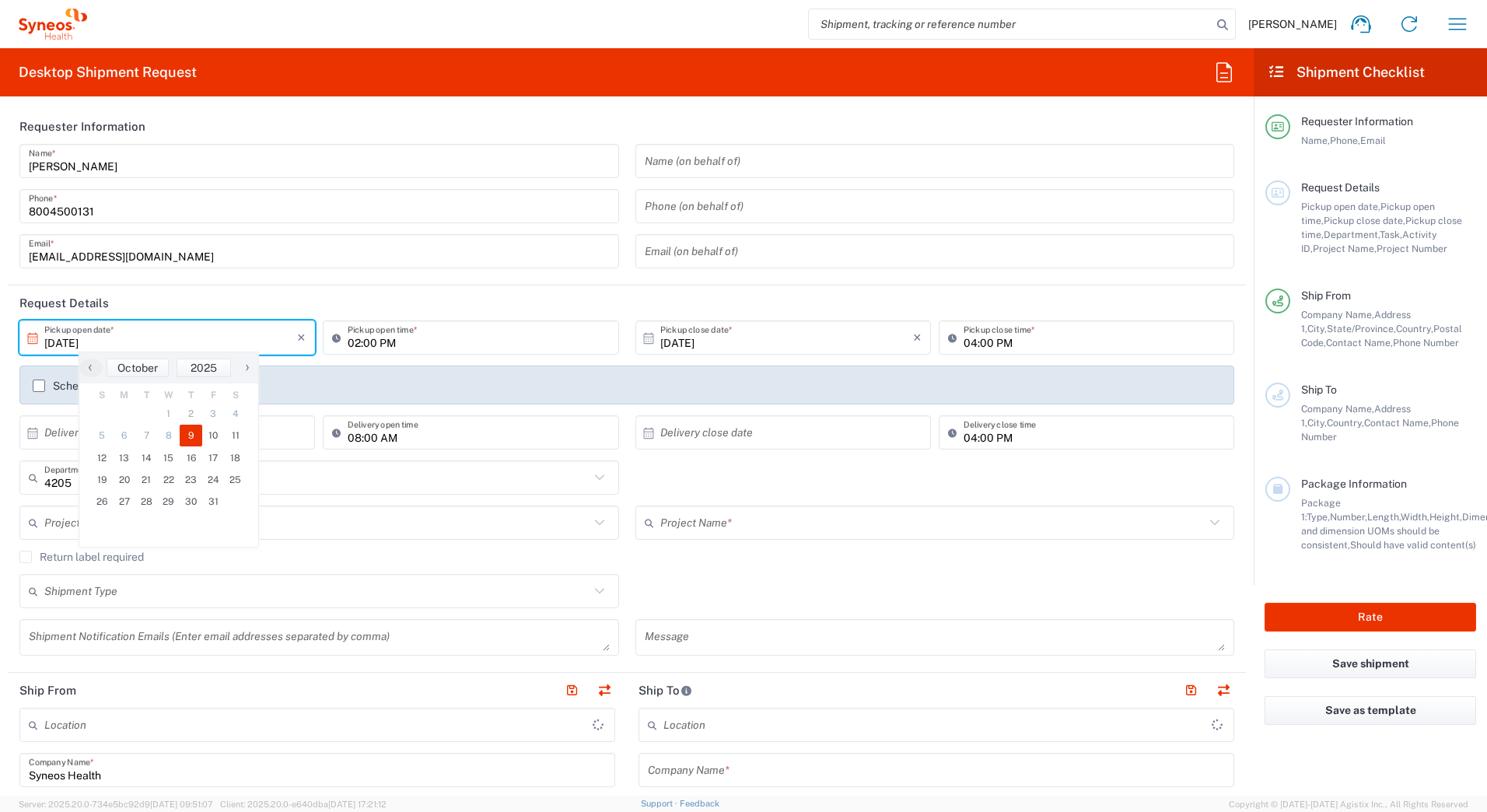
type input "Syneos Health Commercial Servi- [GEOGRAPHIC_DATA] [GEOGRAPHIC_DATA]"
click at [204, 434] on span "10" at bounding box center [213, 435] width 23 height 22
type input "[DATE]"
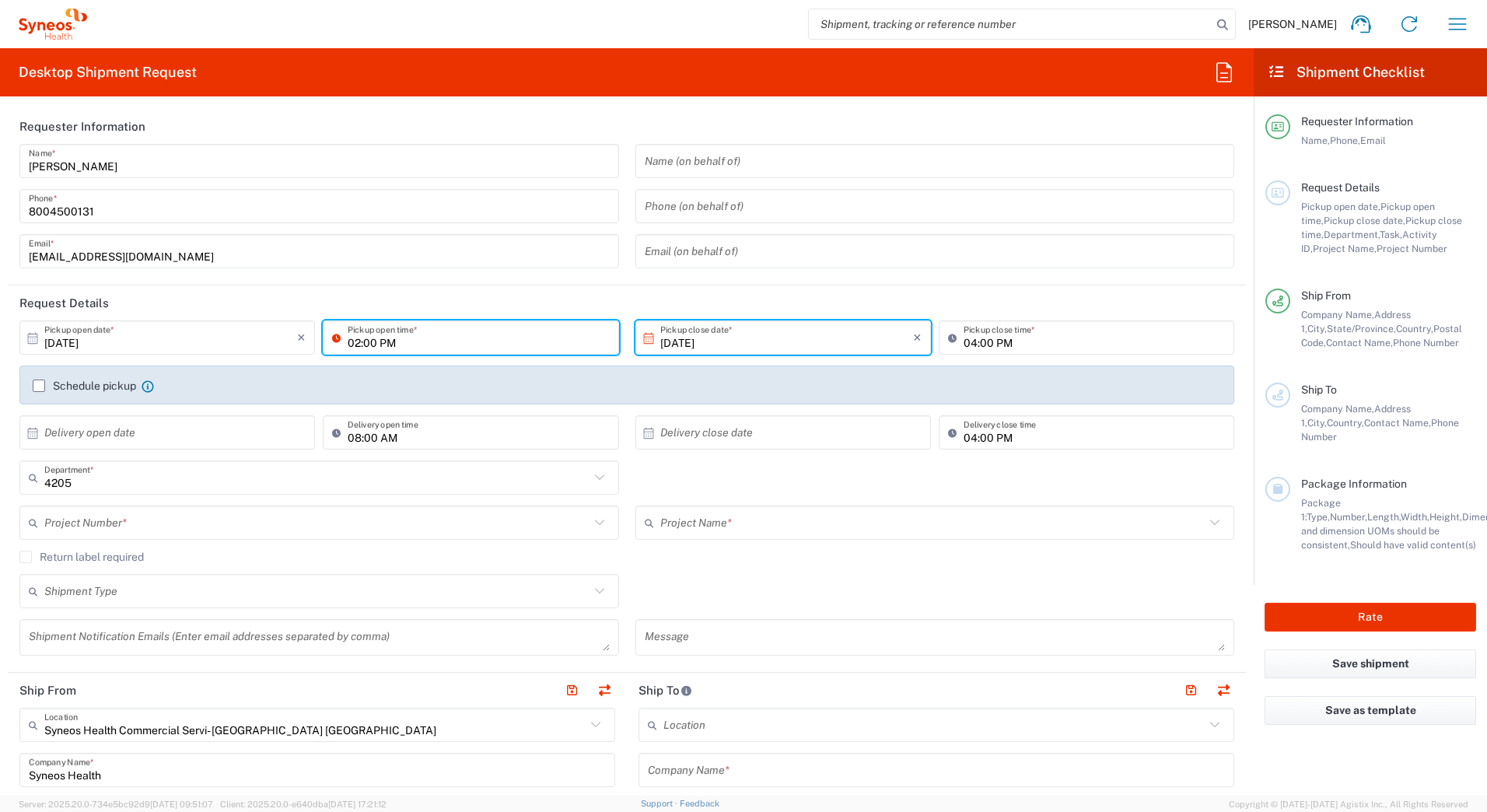
click at [363, 343] on input "02:00 PM" at bounding box center [478, 337] width 261 height 27
click at [76, 525] on input "text" at bounding box center [316, 523] width 545 height 27
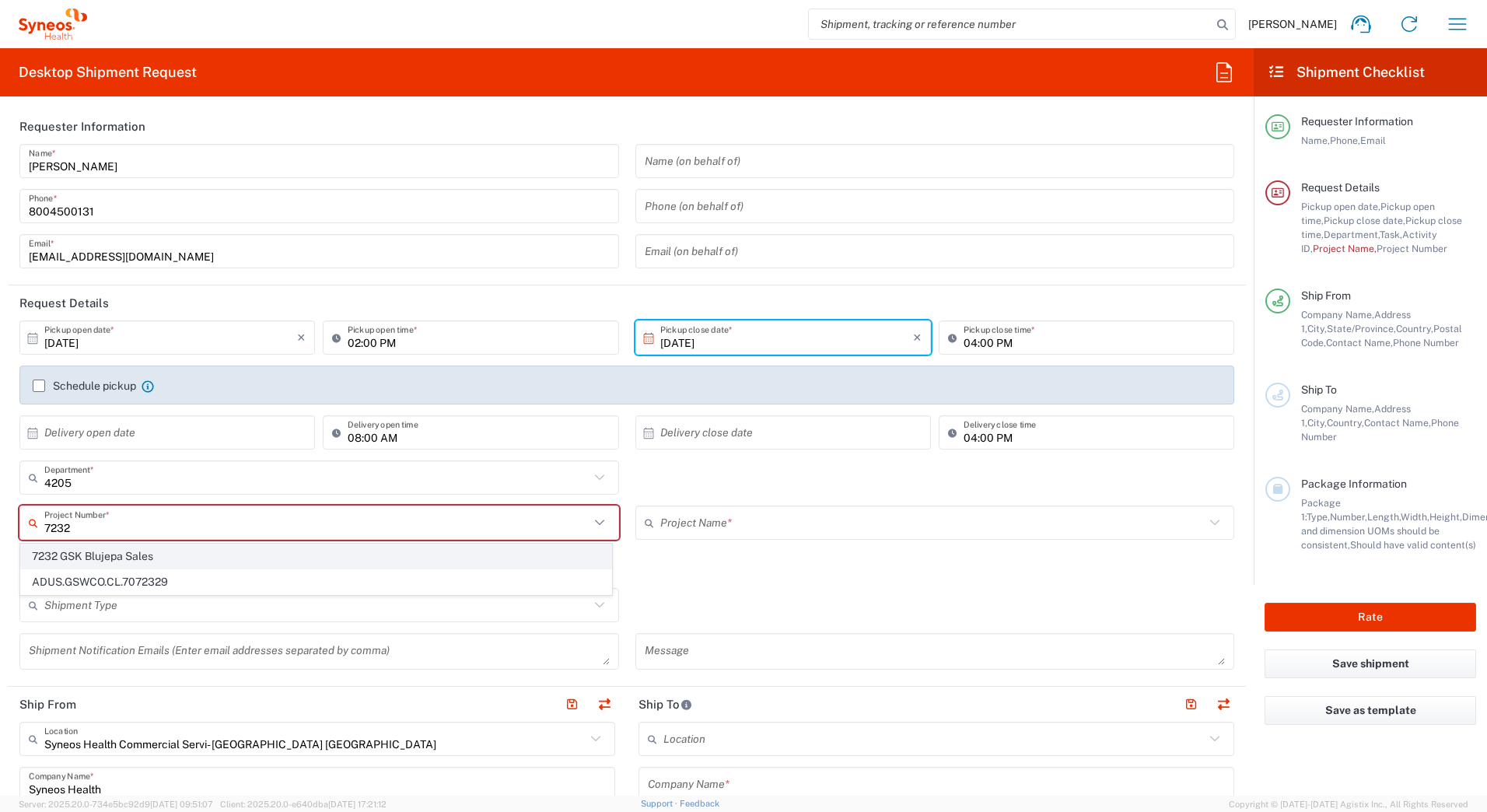
click at [66, 559] on span "7232 GSK Blujepa Sales" at bounding box center [316, 557] width 590 height 24
type input "7232 GSK Blujepa Sales"
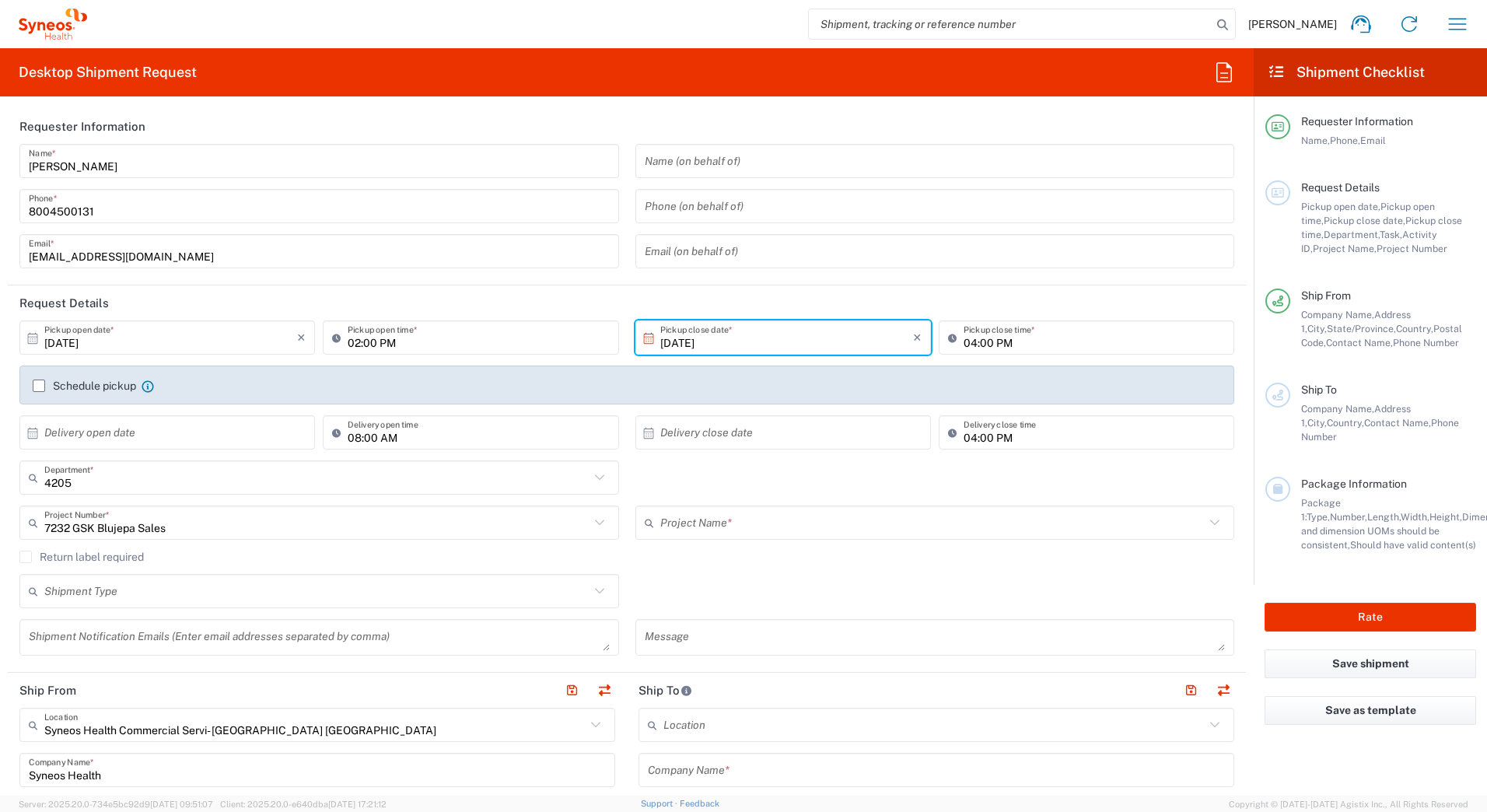
type input "7232 GSK Blujepa Sales"
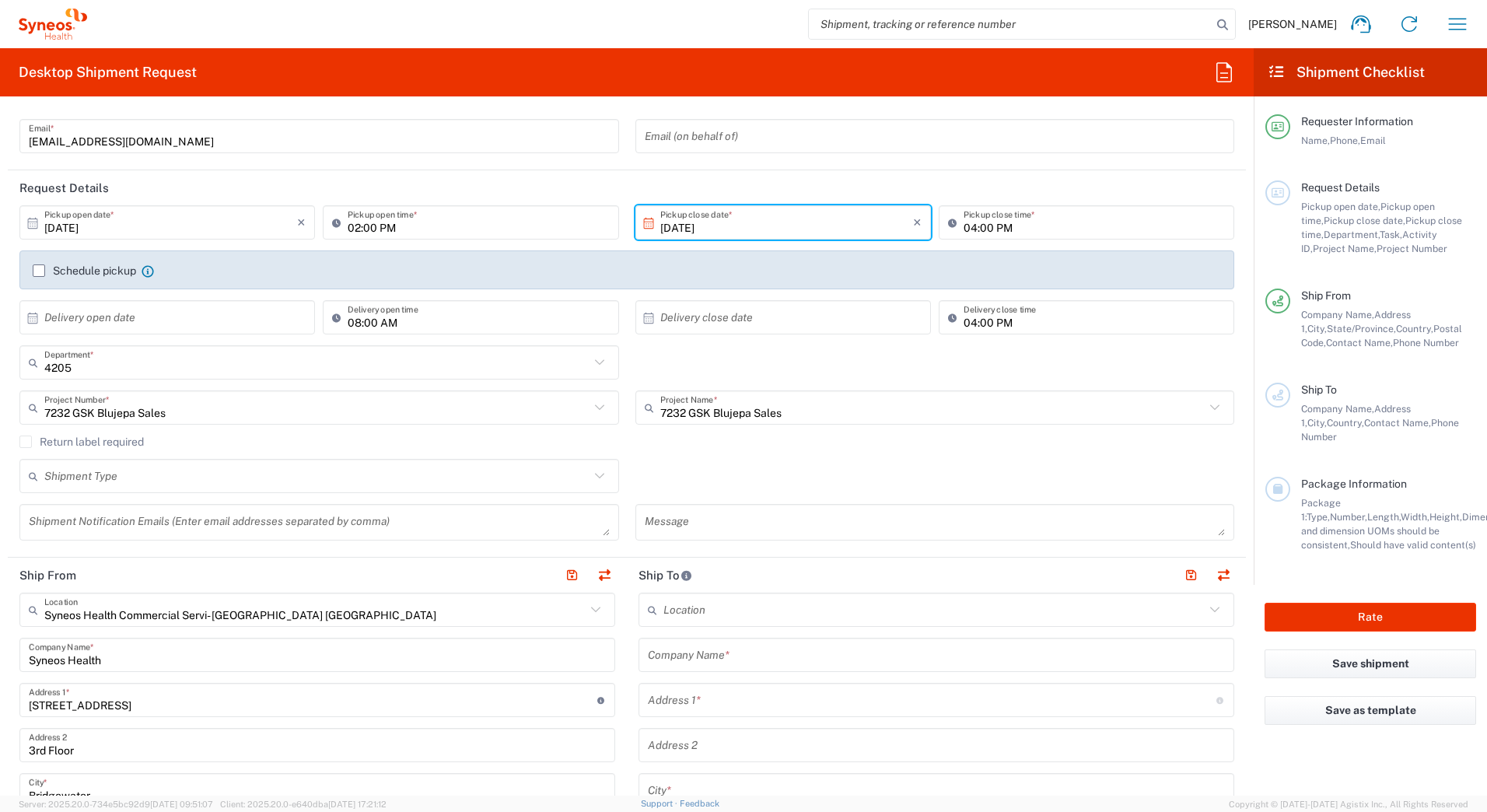
scroll to position [156, 0]
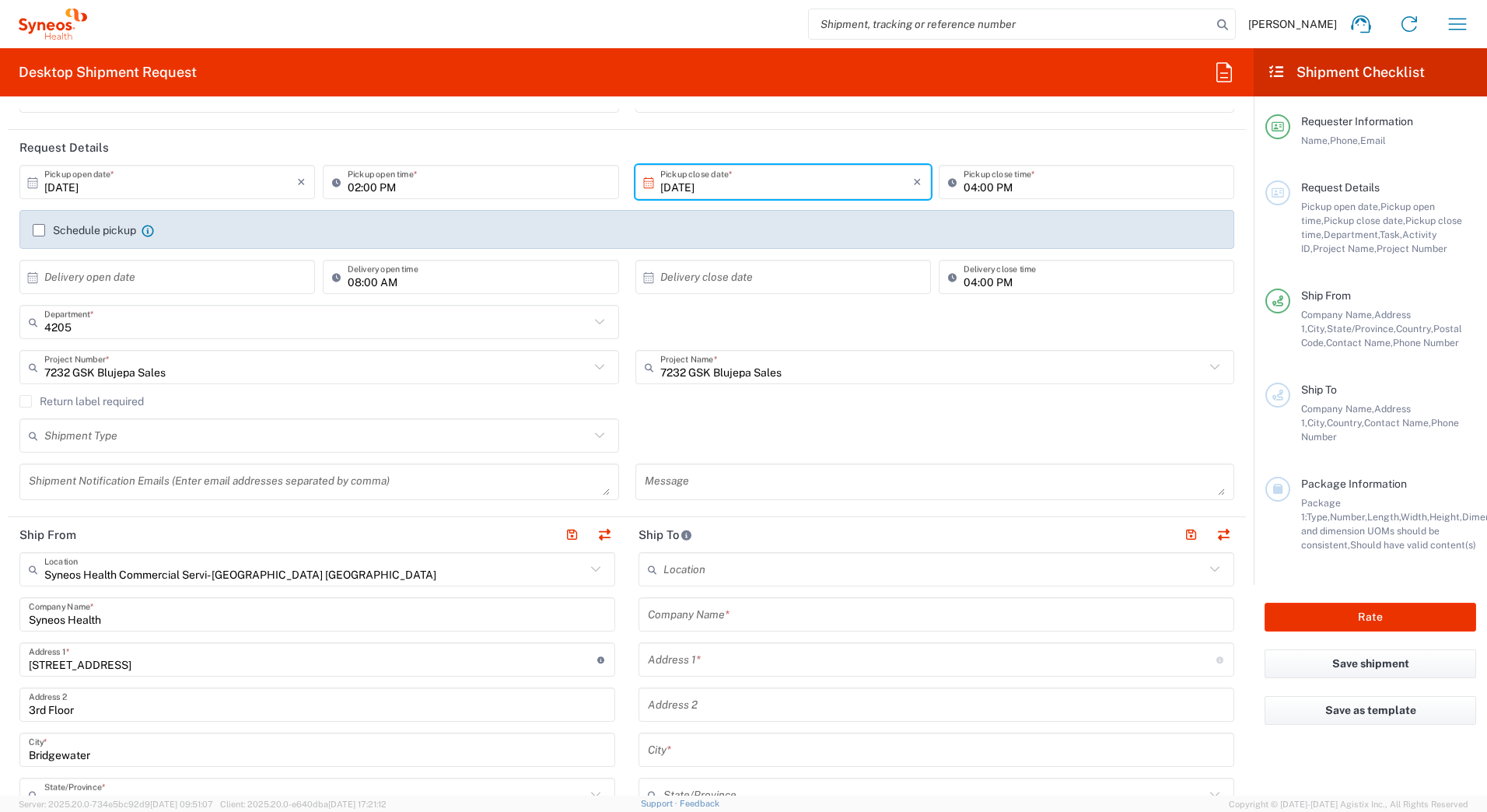
click at [63, 440] on input "text" at bounding box center [316, 435] width 545 height 27
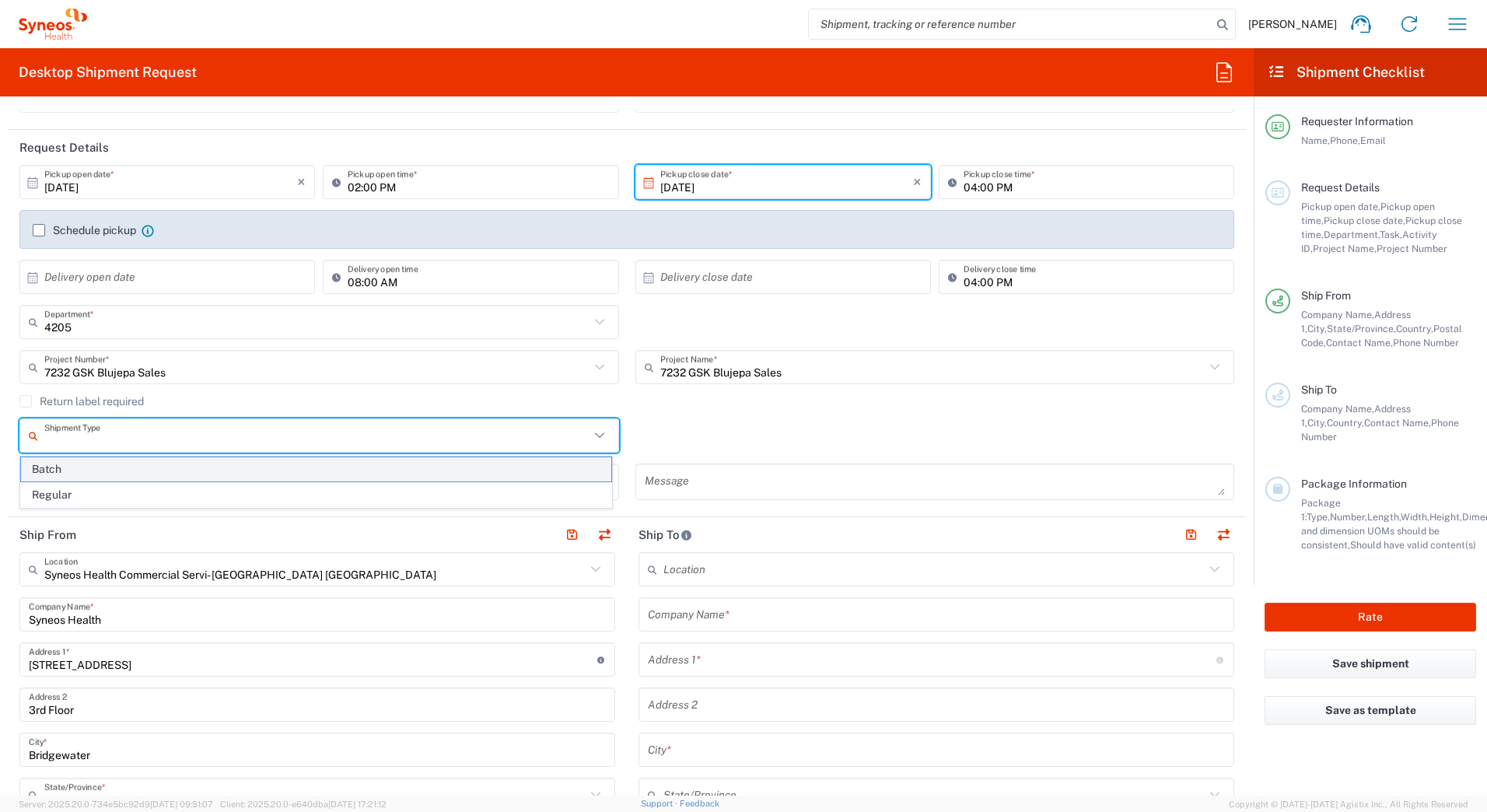
click at [59, 468] on span "Batch" at bounding box center [316, 469] width 590 height 24
type input "Batch"
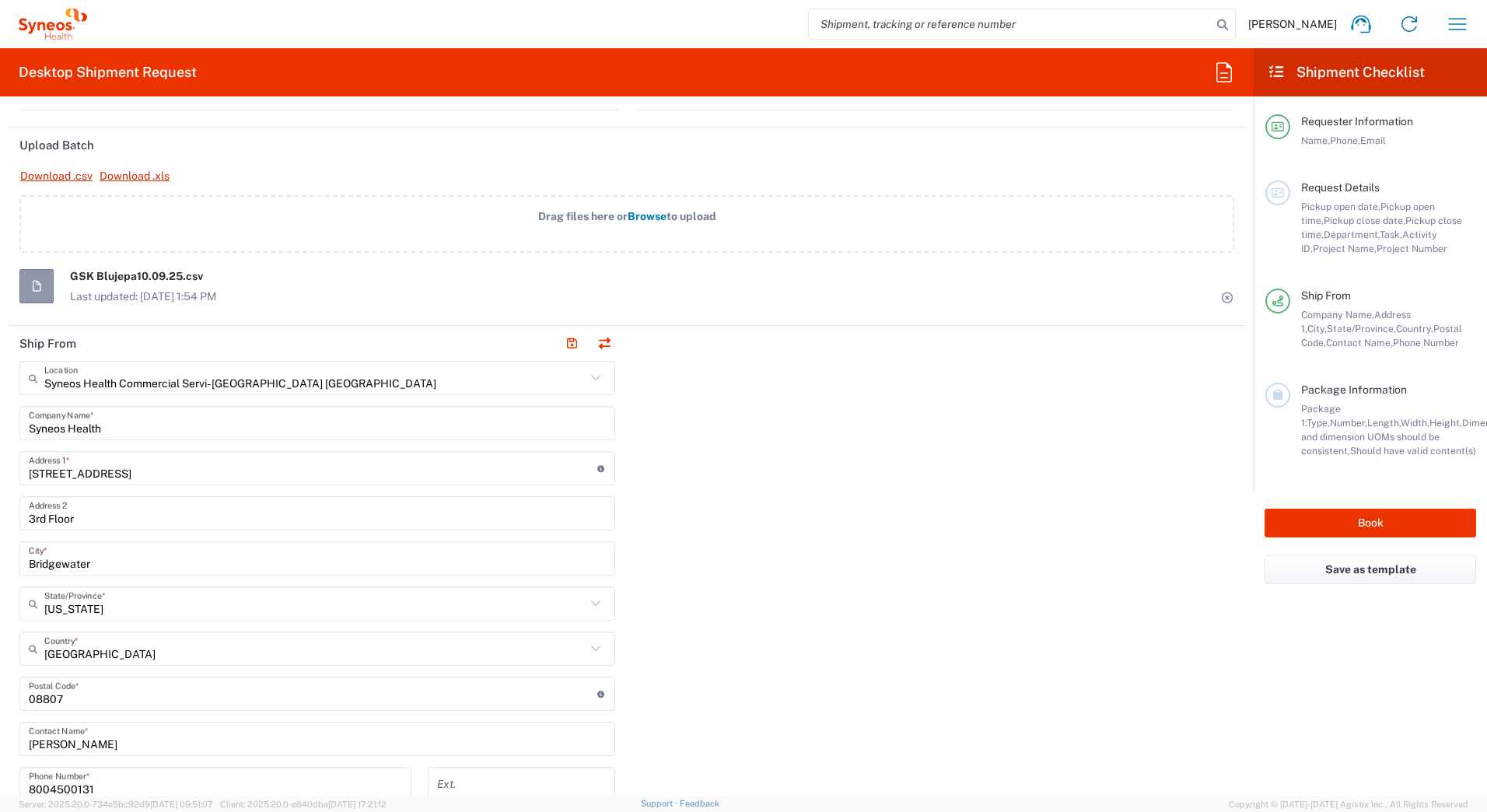
scroll to position [545, 0]
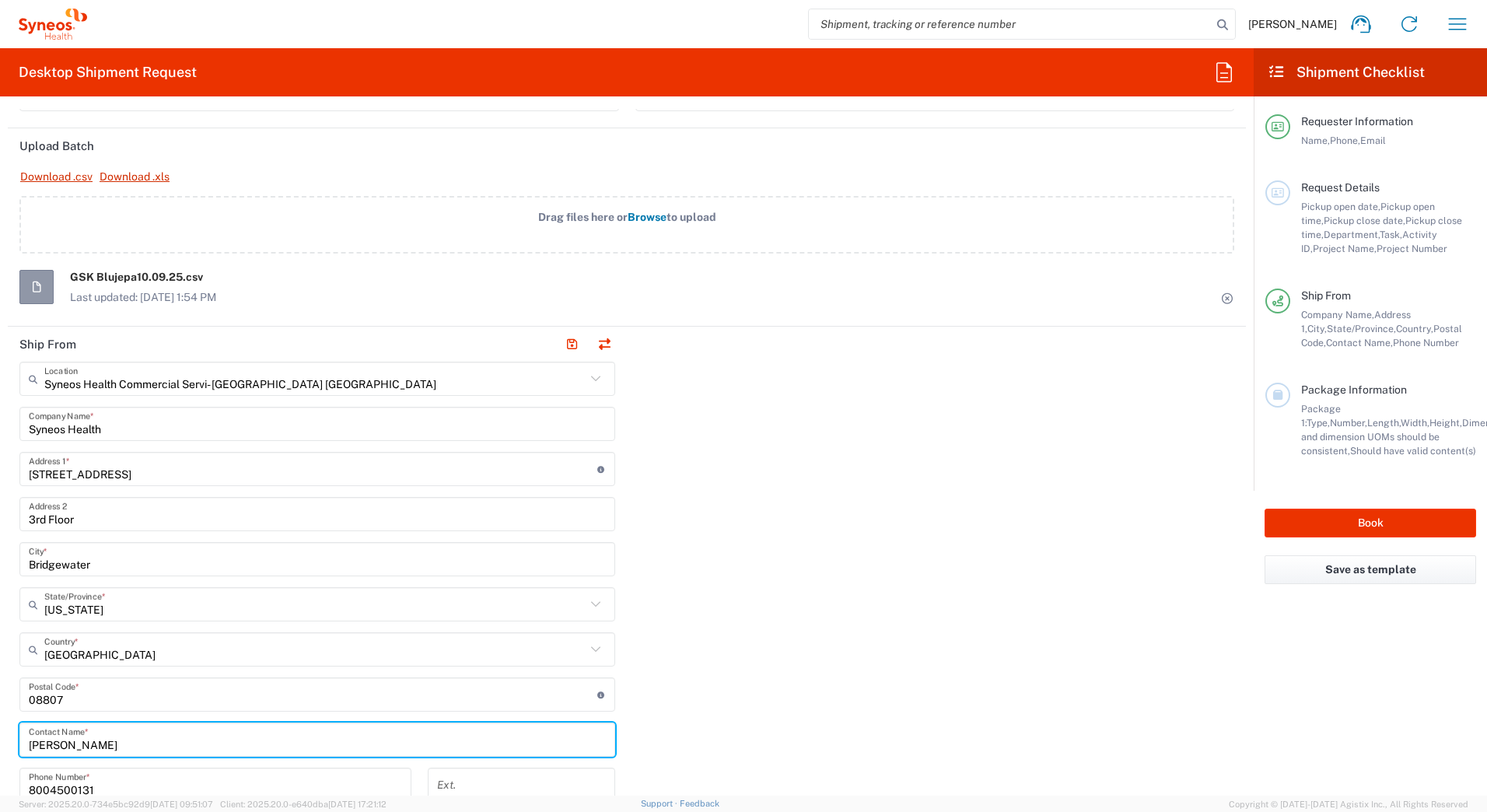
drag, startPoint x: 109, startPoint y: 743, endPoint x: 0, endPoint y: 734, distance: 109.4
click at [0, 741] on html "David Horvath Home Shipment estimator Shipment tracking Desktop shipment reques…" at bounding box center [743, 406] width 1487 height 812
paste input "Syneos Deployments"
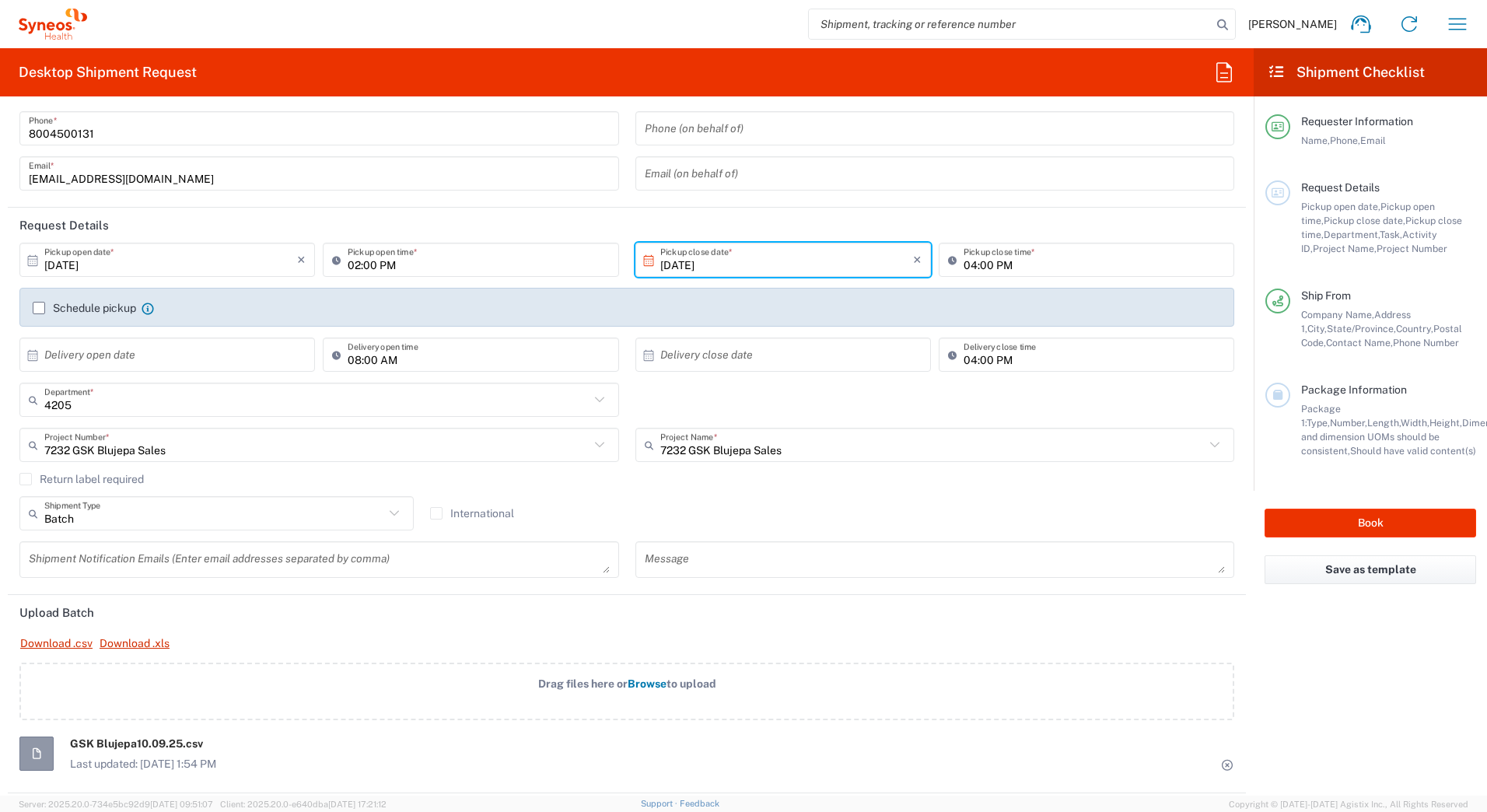
scroll to position [0, 0]
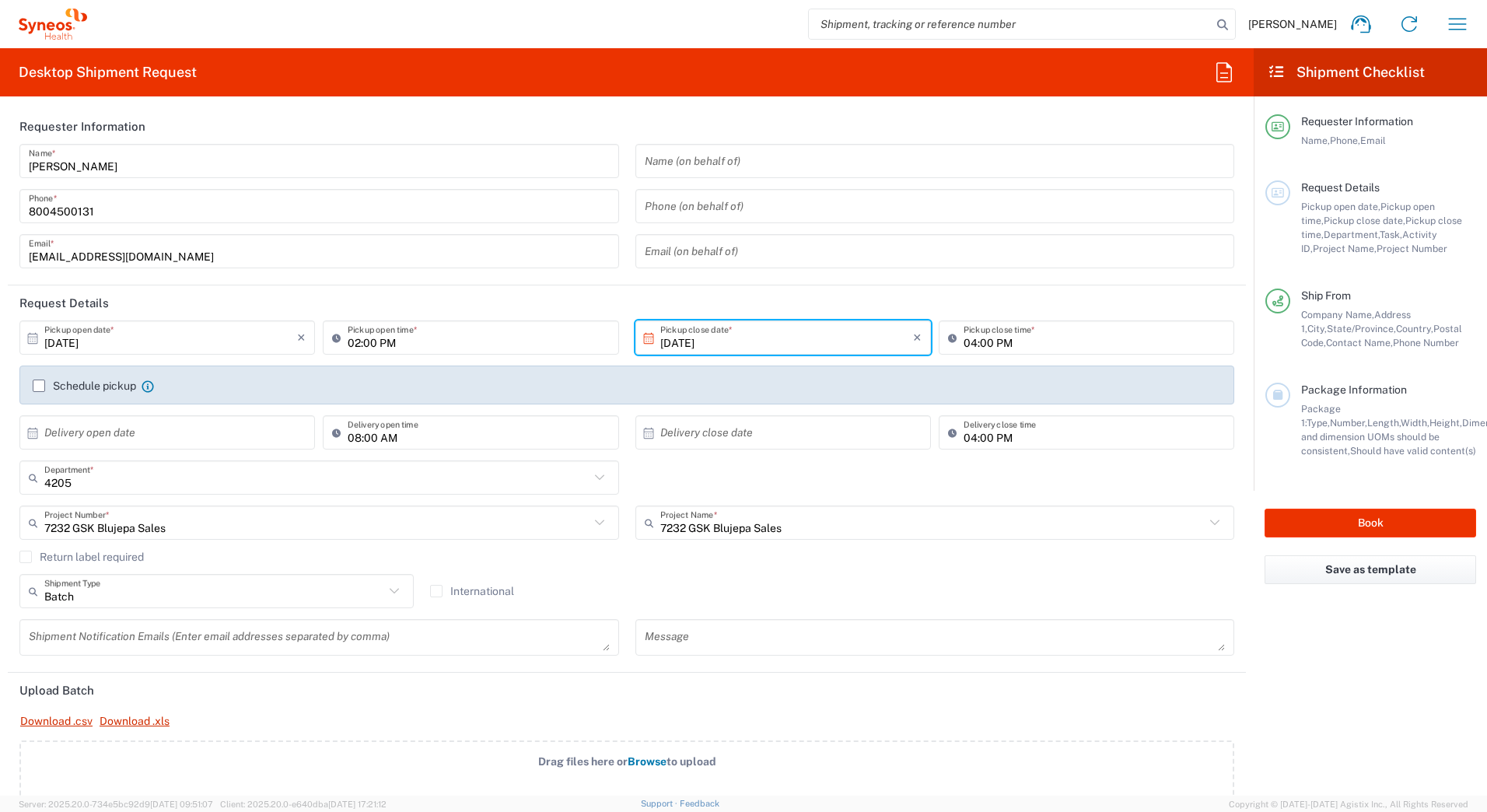
type input "Syneos Deployments"
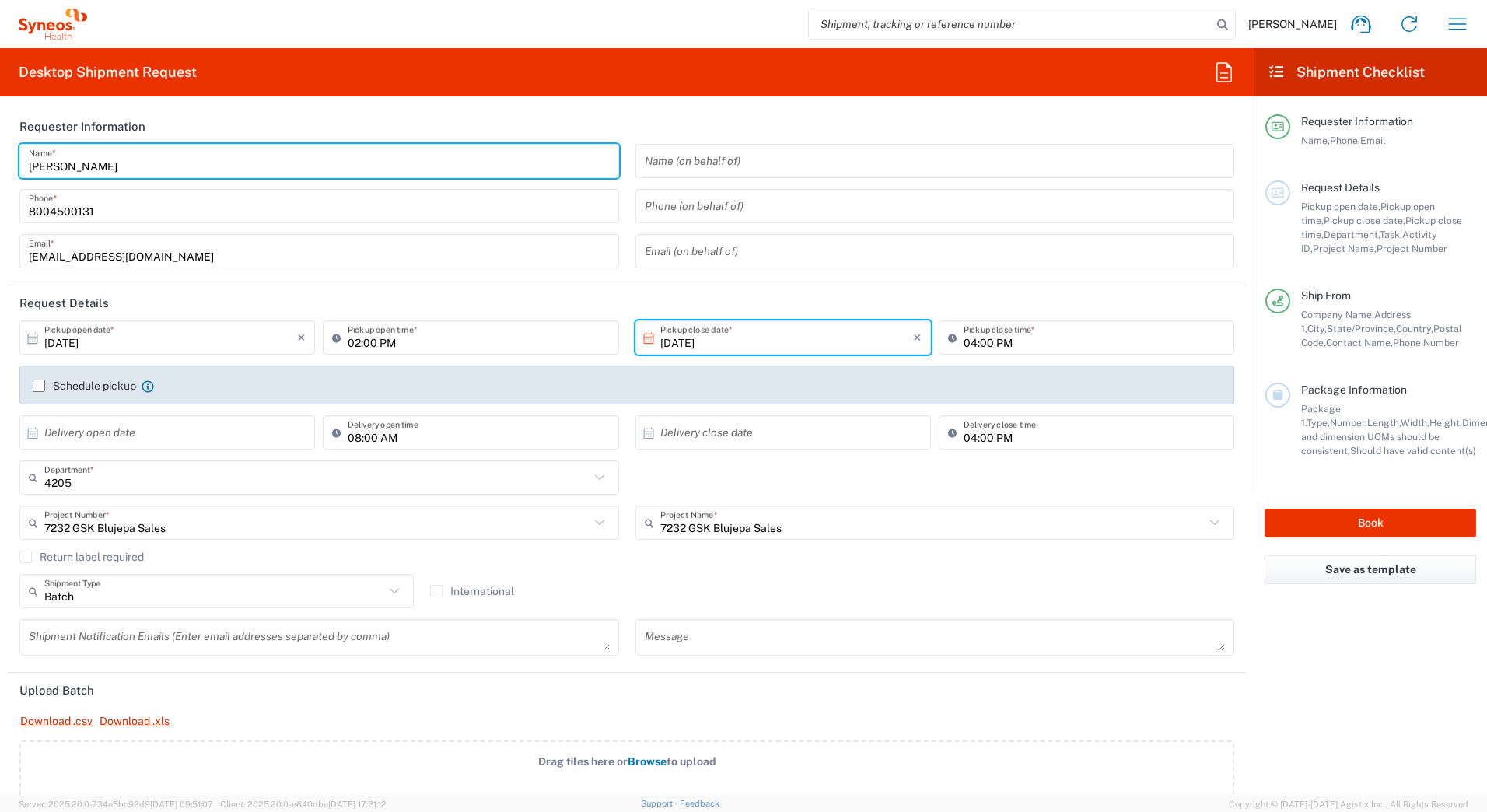
drag, startPoint x: 128, startPoint y: 164, endPoint x: 24, endPoint y: 157, distance: 104.2
click at [0, 158] on html "David Horvath Home Shipment estimator Shipment tracking Desktop shipment reques…" at bounding box center [743, 406] width 1487 height 812
paste input "Syneos Deployments"
type input "Syneos Deployments"
click at [362, 119] on header "Requester Information" at bounding box center [627, 127] width 1238 height 35
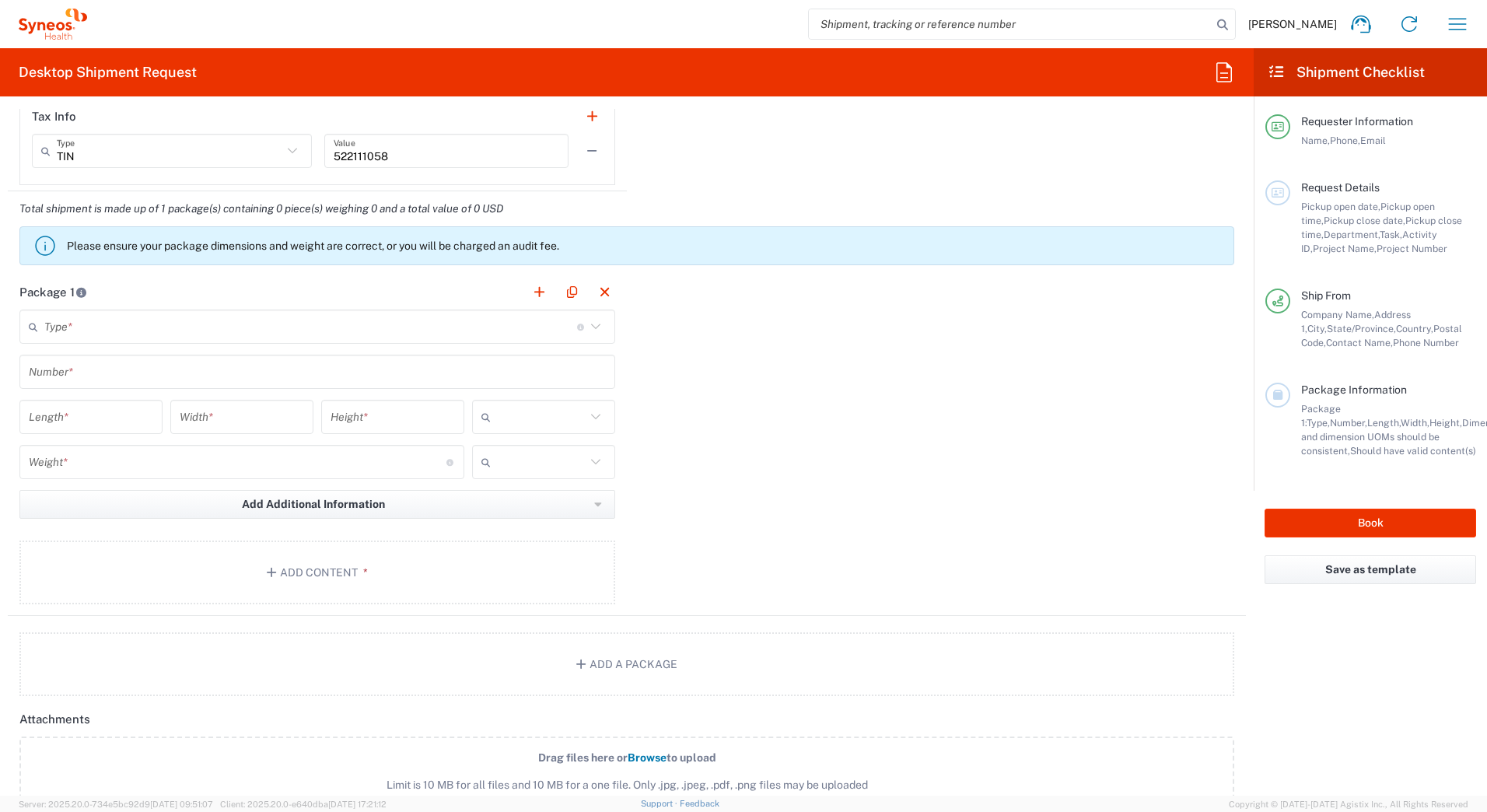
scroll to position [1399, 0]
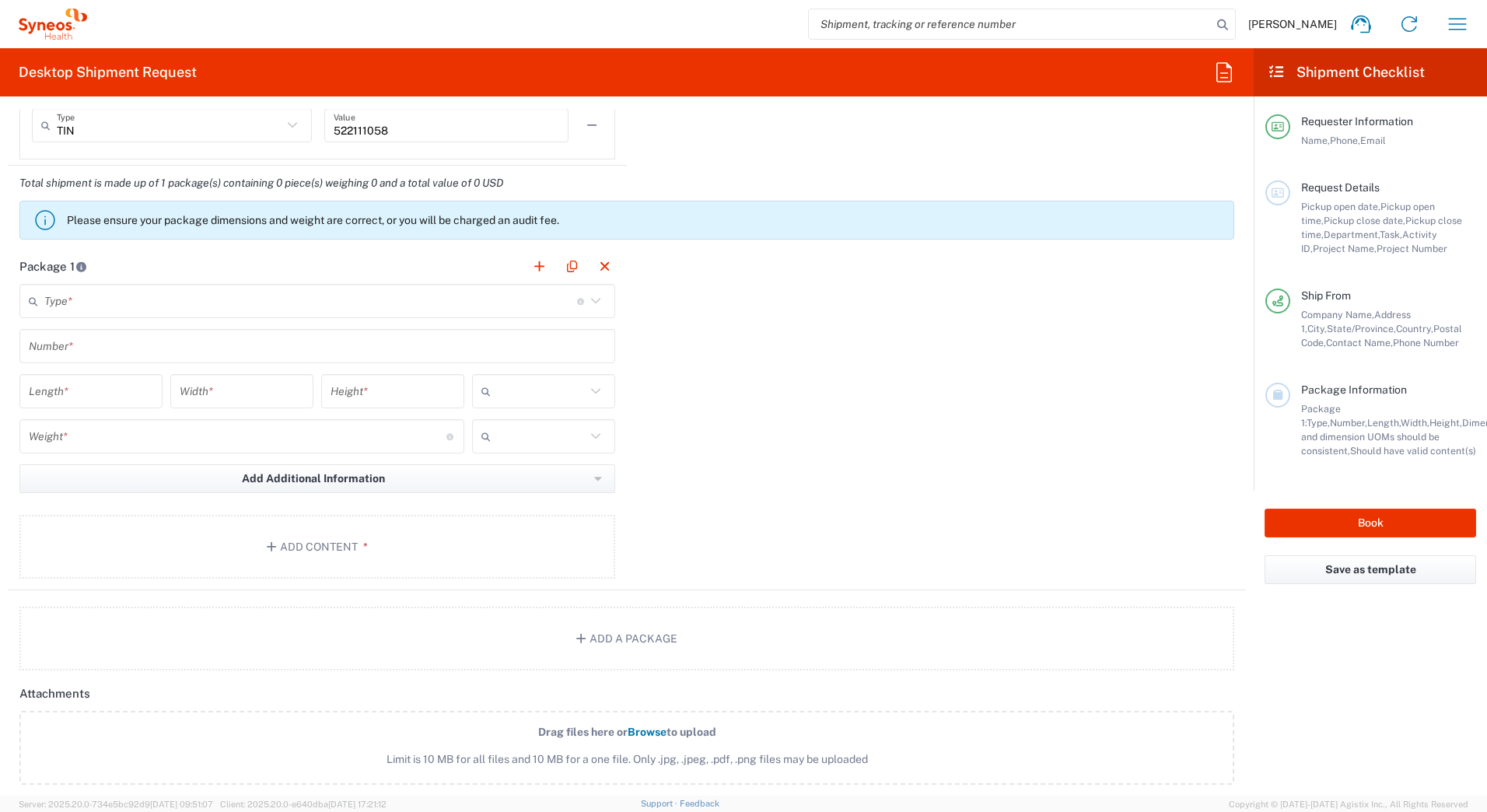
click at [87, 304] on input "text" at bounding box center [310, 301] width 532 height 27
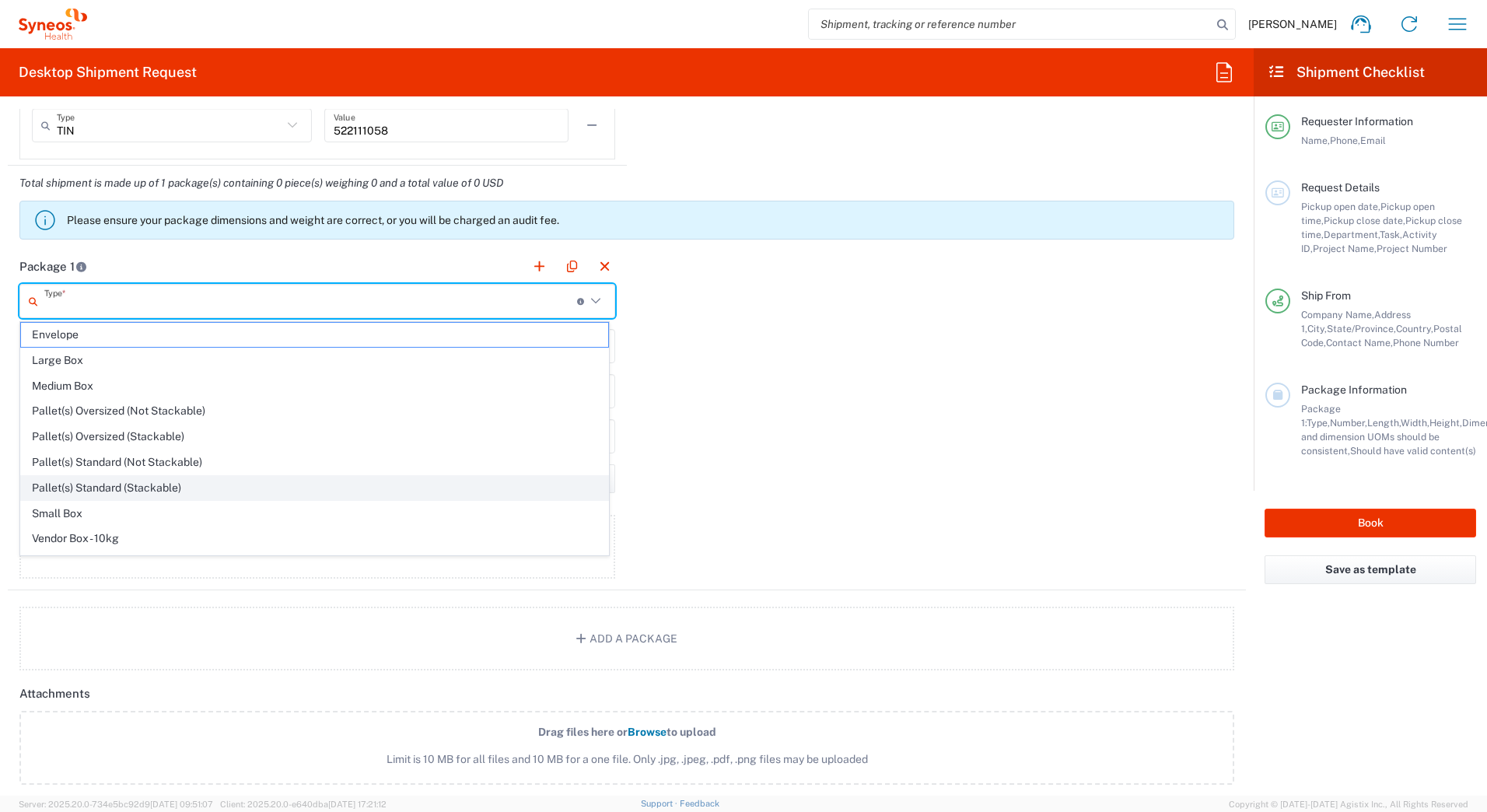
scroll to position [47, 0]
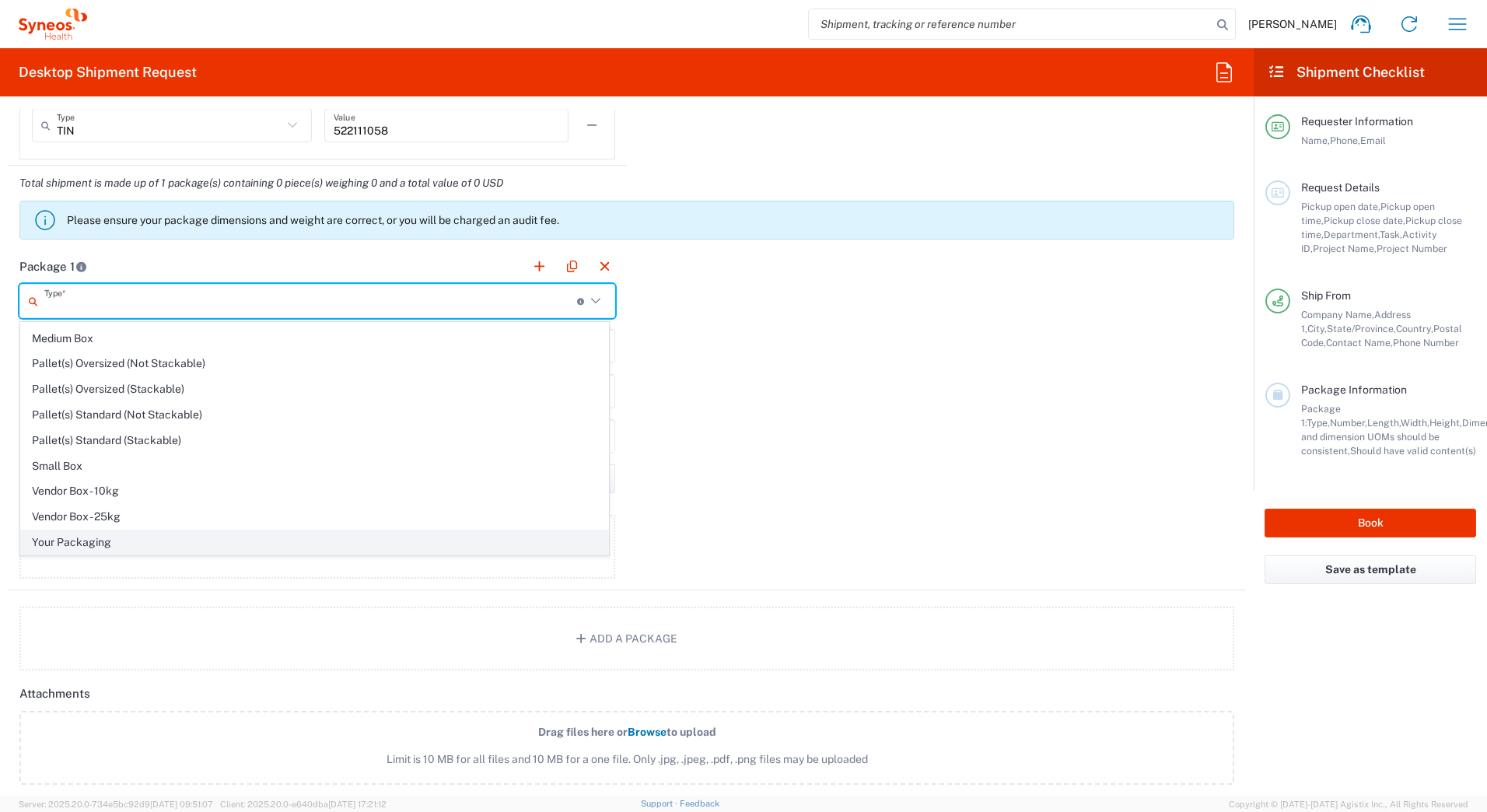
click at [94, 540] on span "Your Packaging" at bounding box center [315, 543] width 587 height 24
type input "Your Packaging"
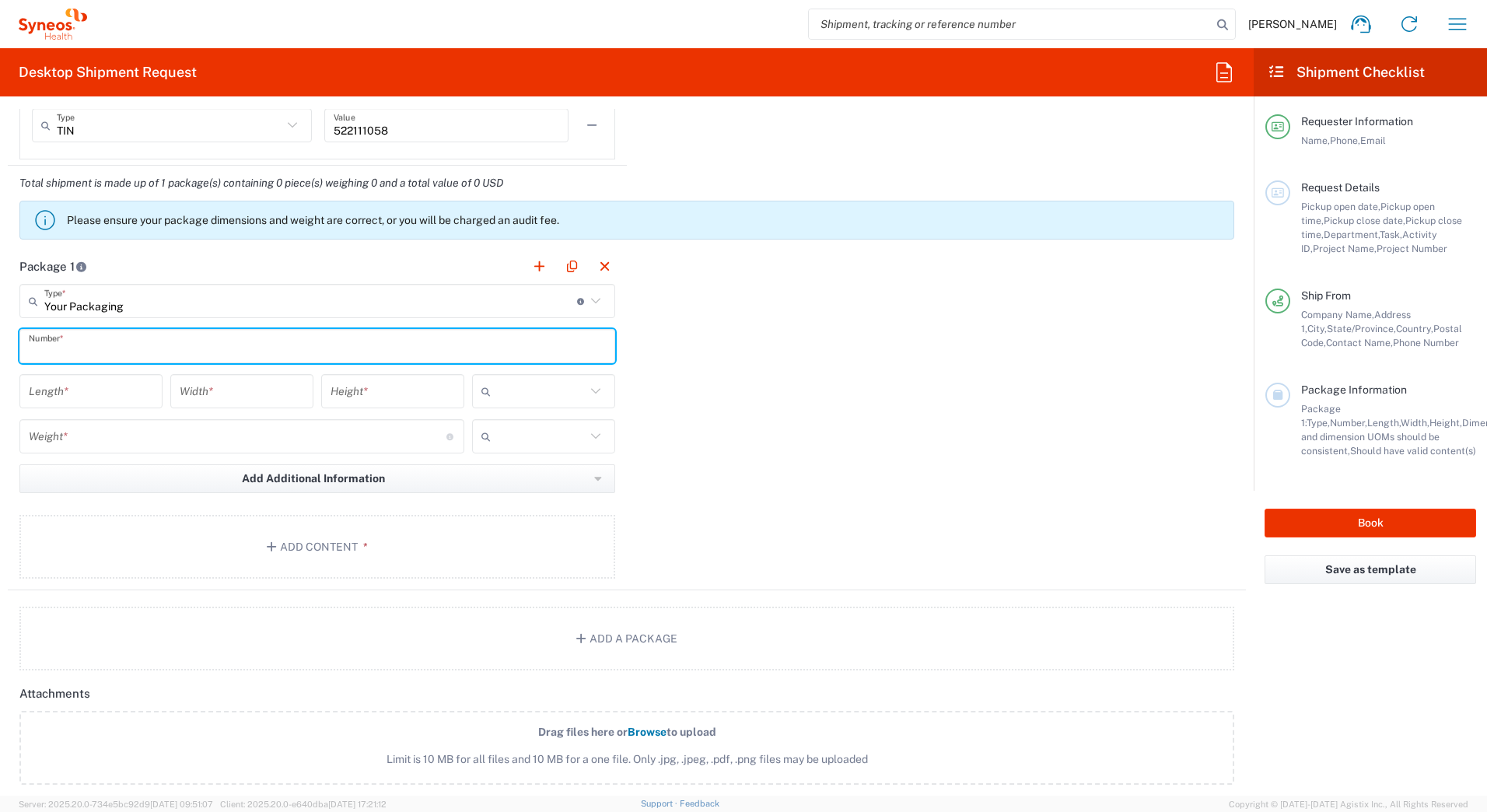
click at [59, 345] on input "text" at bounding box center [317, 346] width 577 height 27
type input "1"
click at [66, 397] on input "number" at bounding box center [91, 391] width 124 height 27
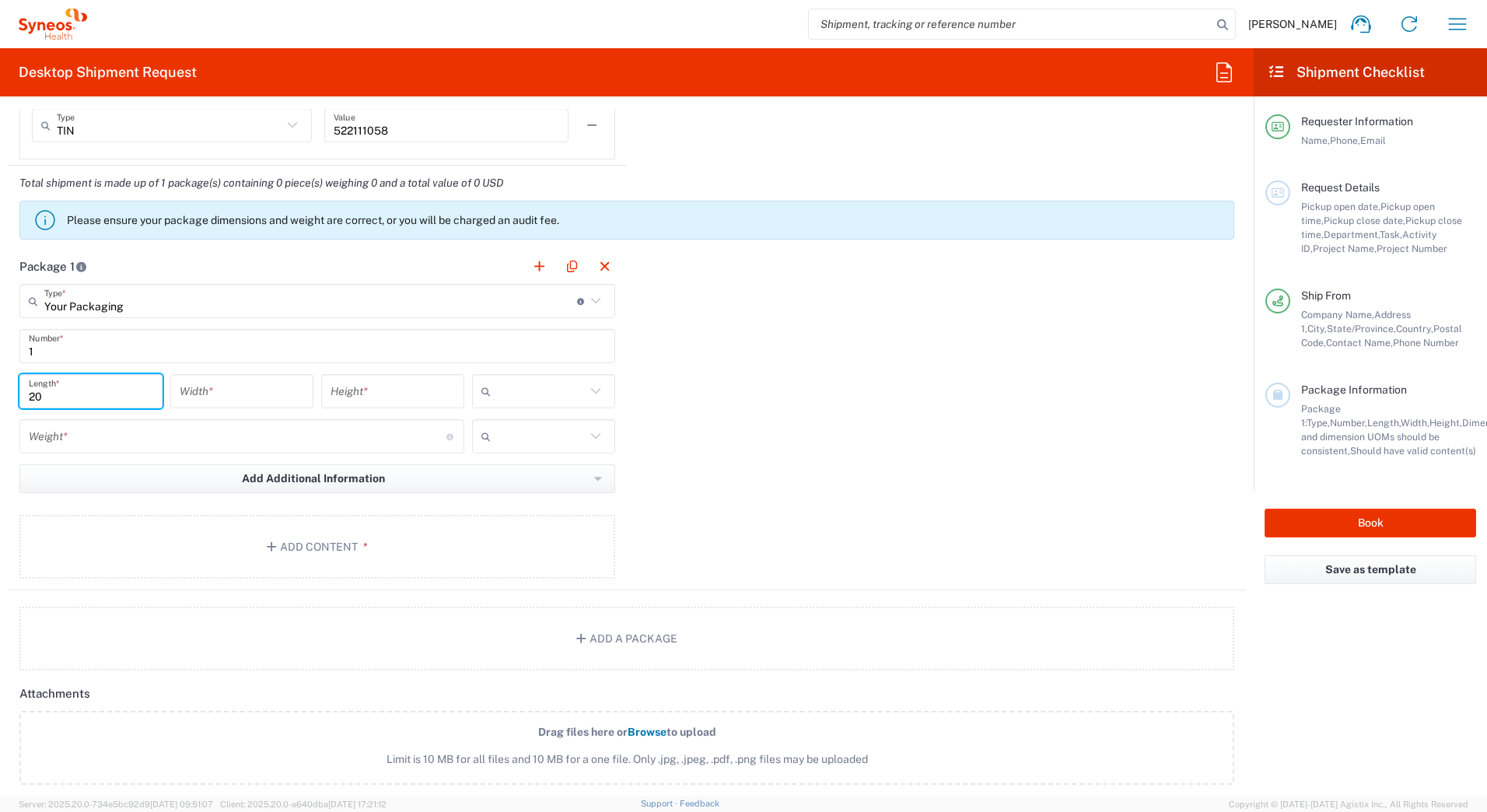
type input "20"
type input "16"
type input "5"
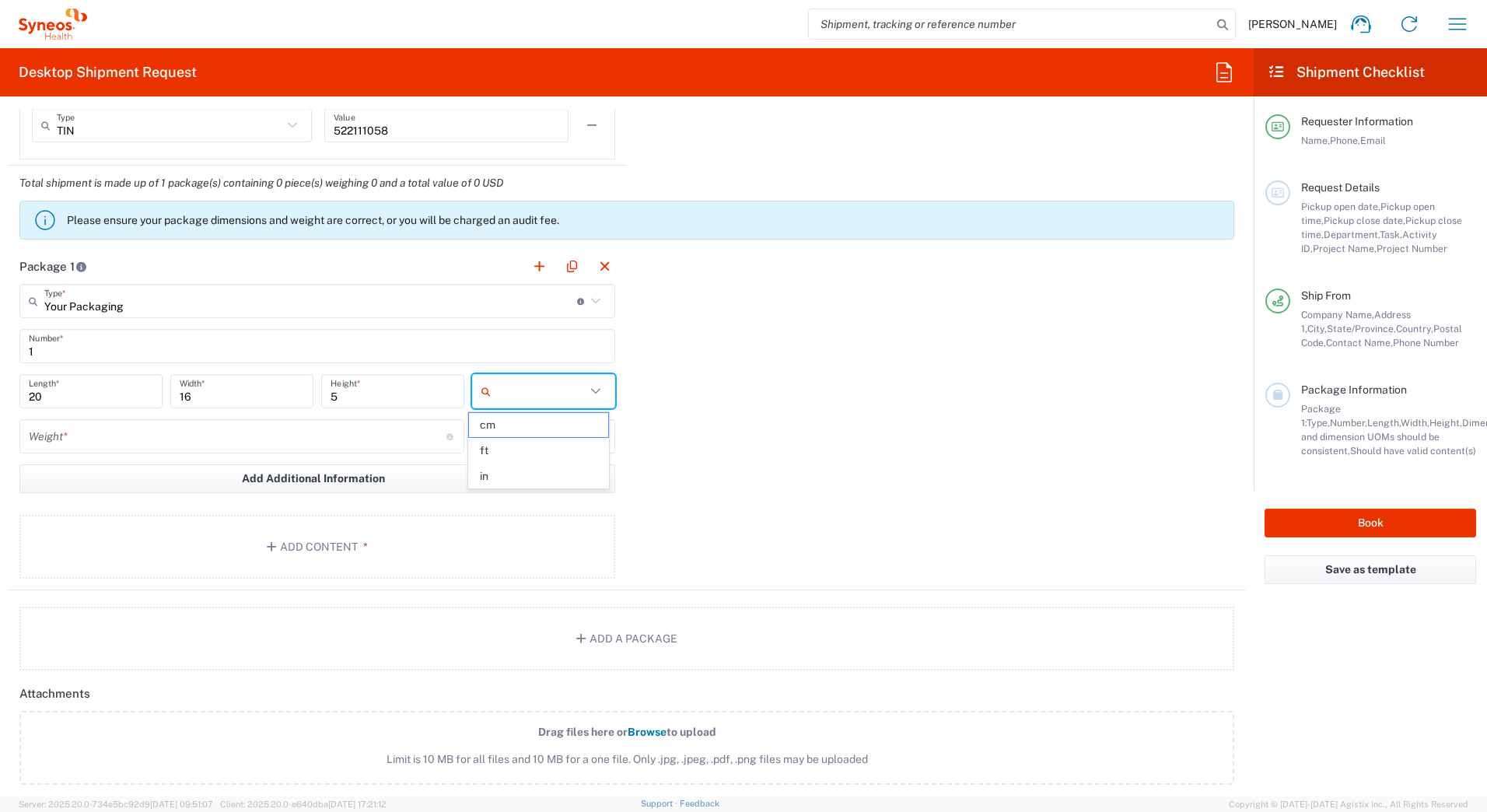
click at [518, 388] on input "text" at bounding box center [540, 391] width 88 height 24
click at [506, 480] on span "in" at bounding box center [538, 476] width 138 height 24
type input "in"
click at [97, 434] on input "number" at bounding box center [238, 436] width 418 height 27
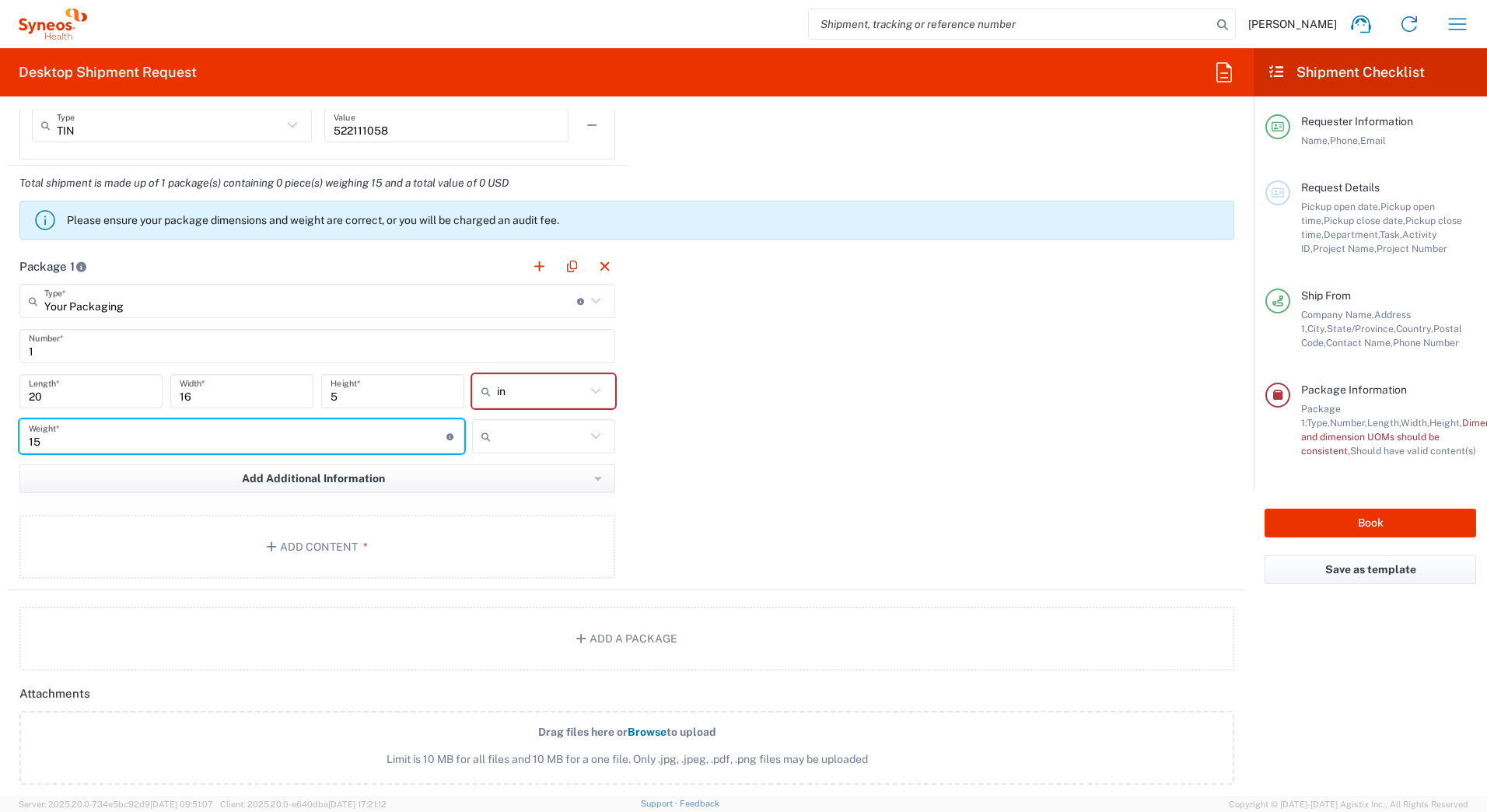
type input "15"
click at [508, 441] on input "text" at bounding box center [540, 436] width 88 height 24
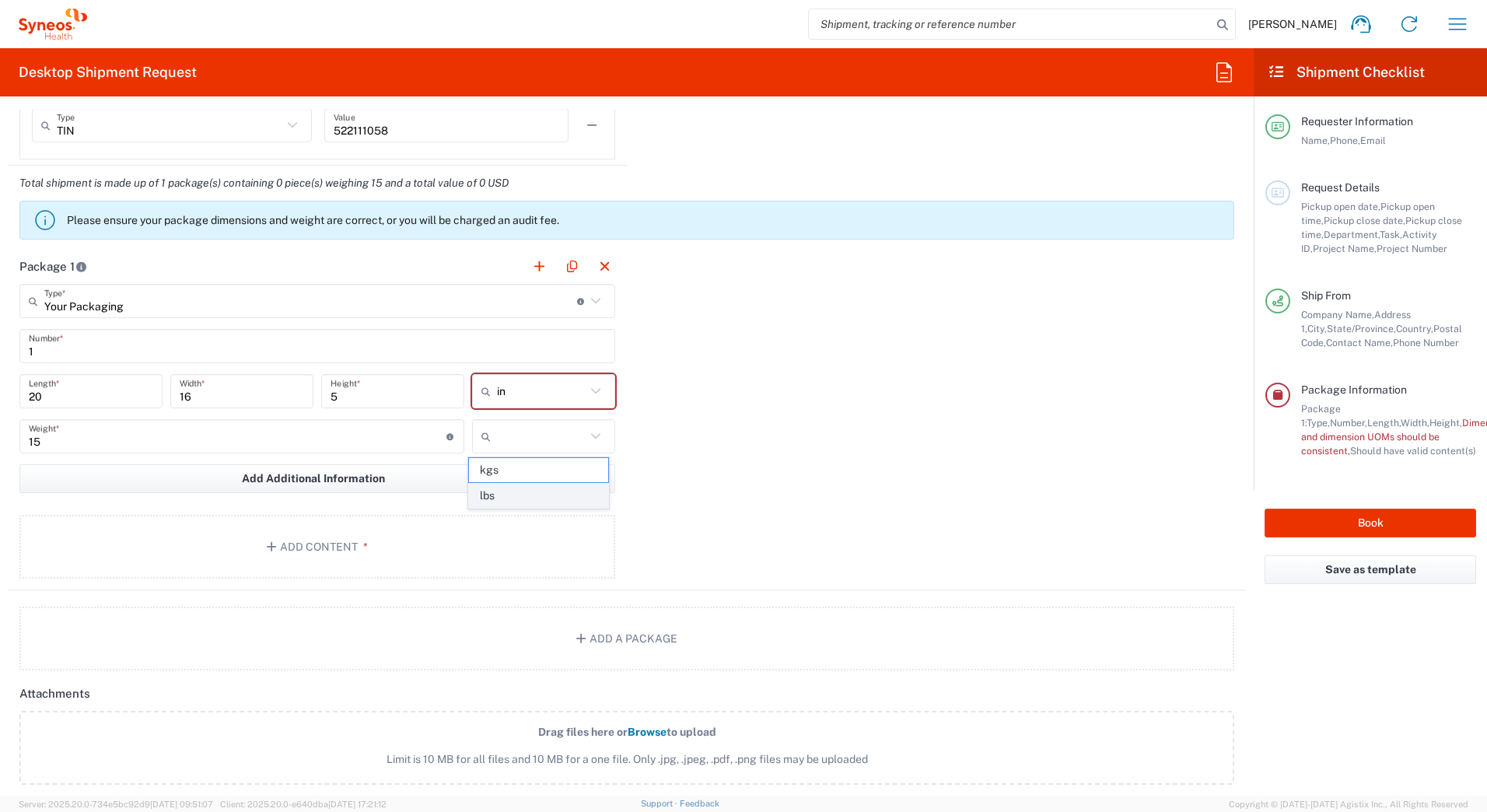
click at [504, 494] on span "lbs" at bounding box center [538, 496] width 138 height 24
type input "lbs"
click at [286, 545] on button "Add Content *" at bounding box center [316, 546] width 595 height 64
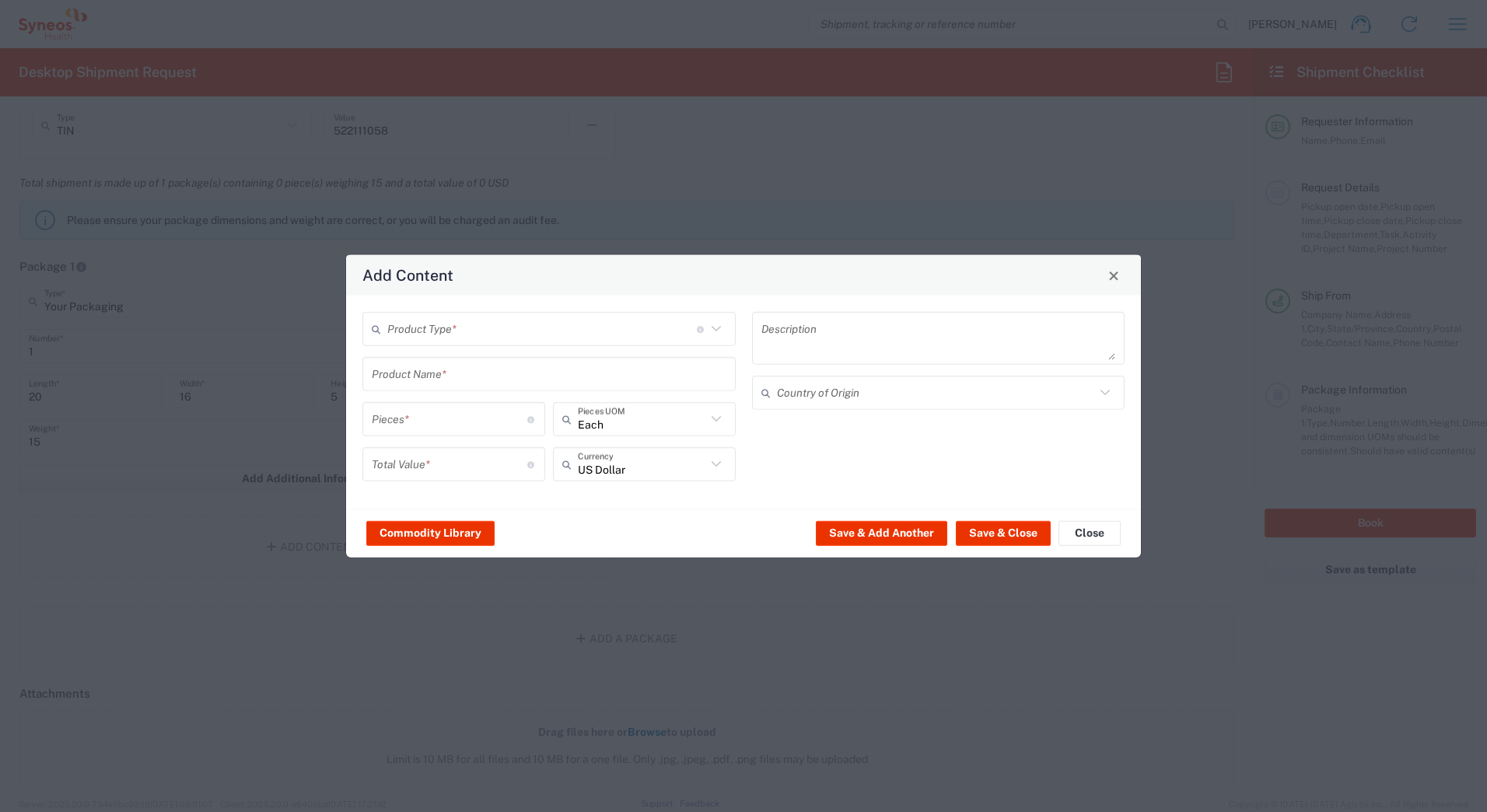
click at [439, 327] on input "text" at bounding box center [542, 328] width 309 height 27
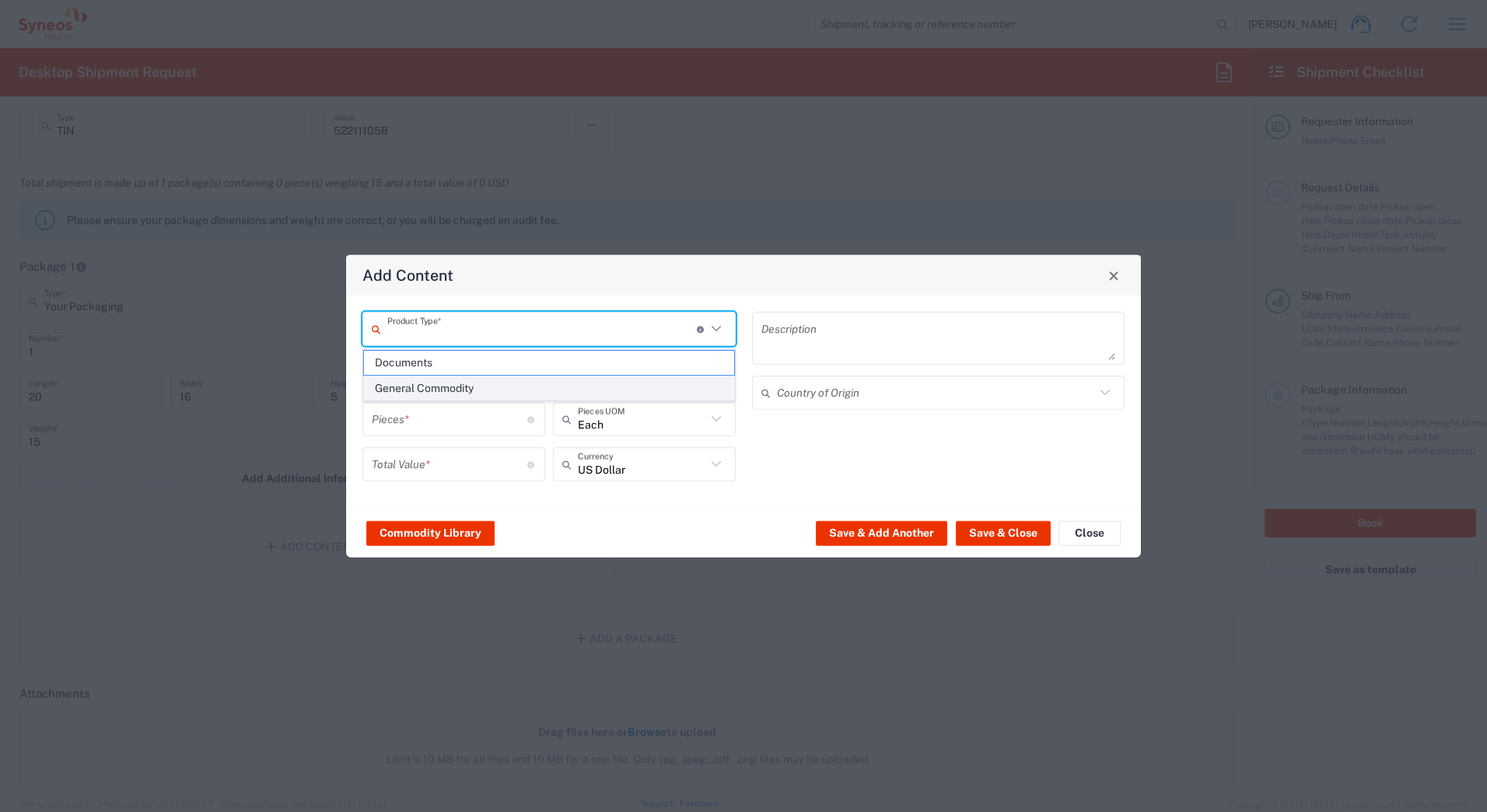
click at [433, 387] on span "General Commodity" at bounding box center [548, 388] width 370 height 24
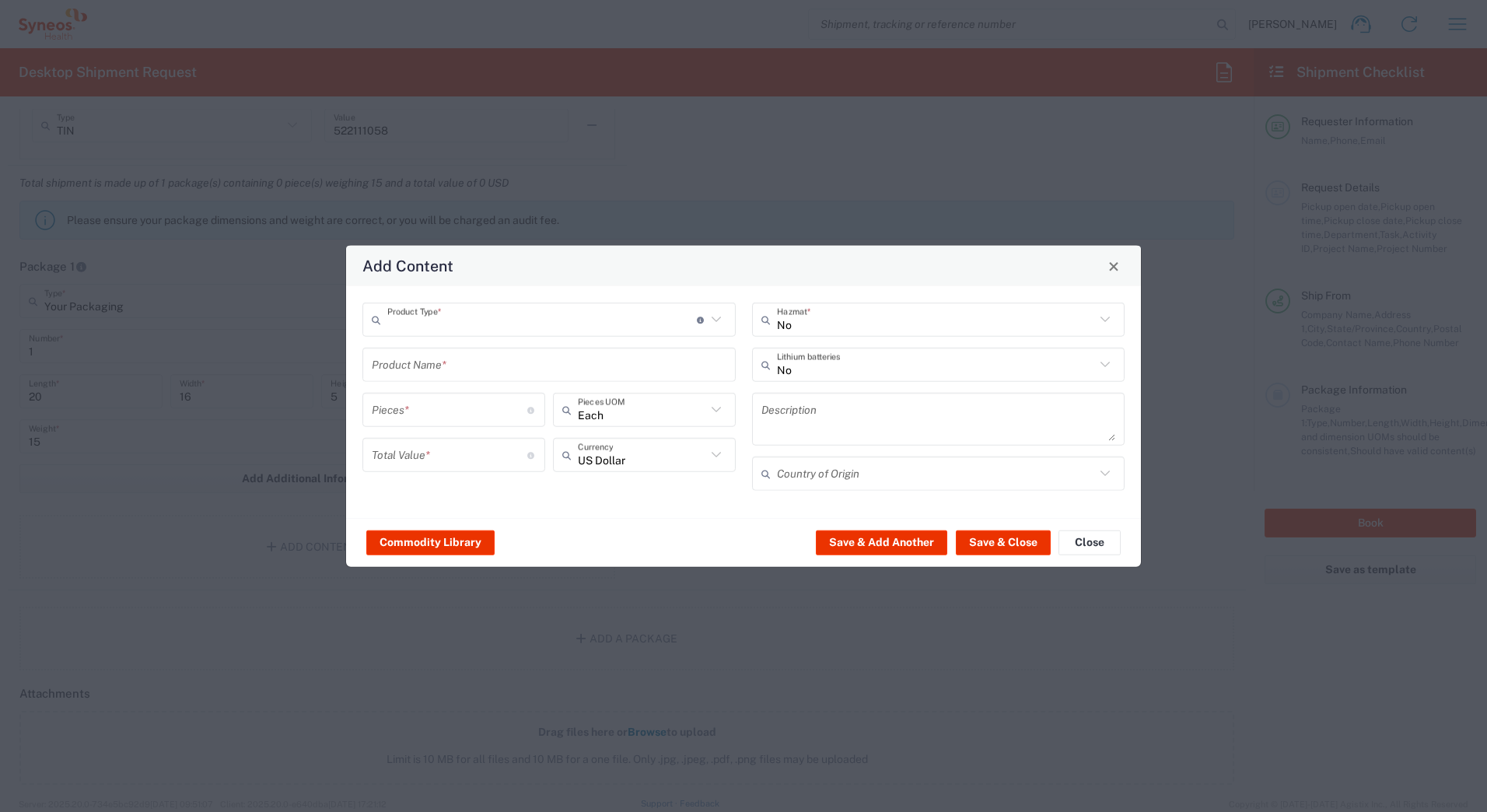
type input "General Commodity"
click at [424, 370] on input "text" at bounding box center [549, 364] width 355 height 27
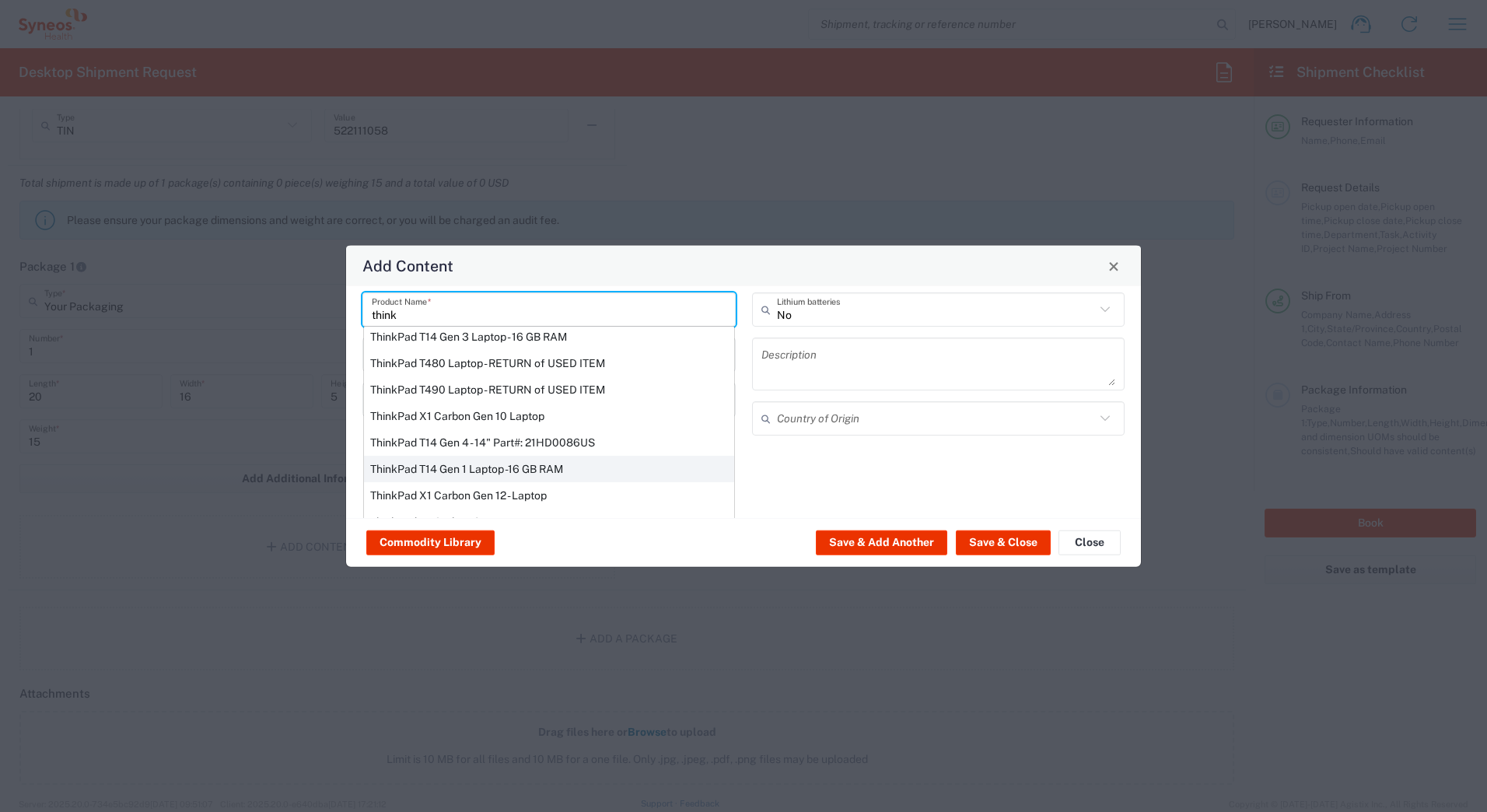
scroll to position [132, 0]
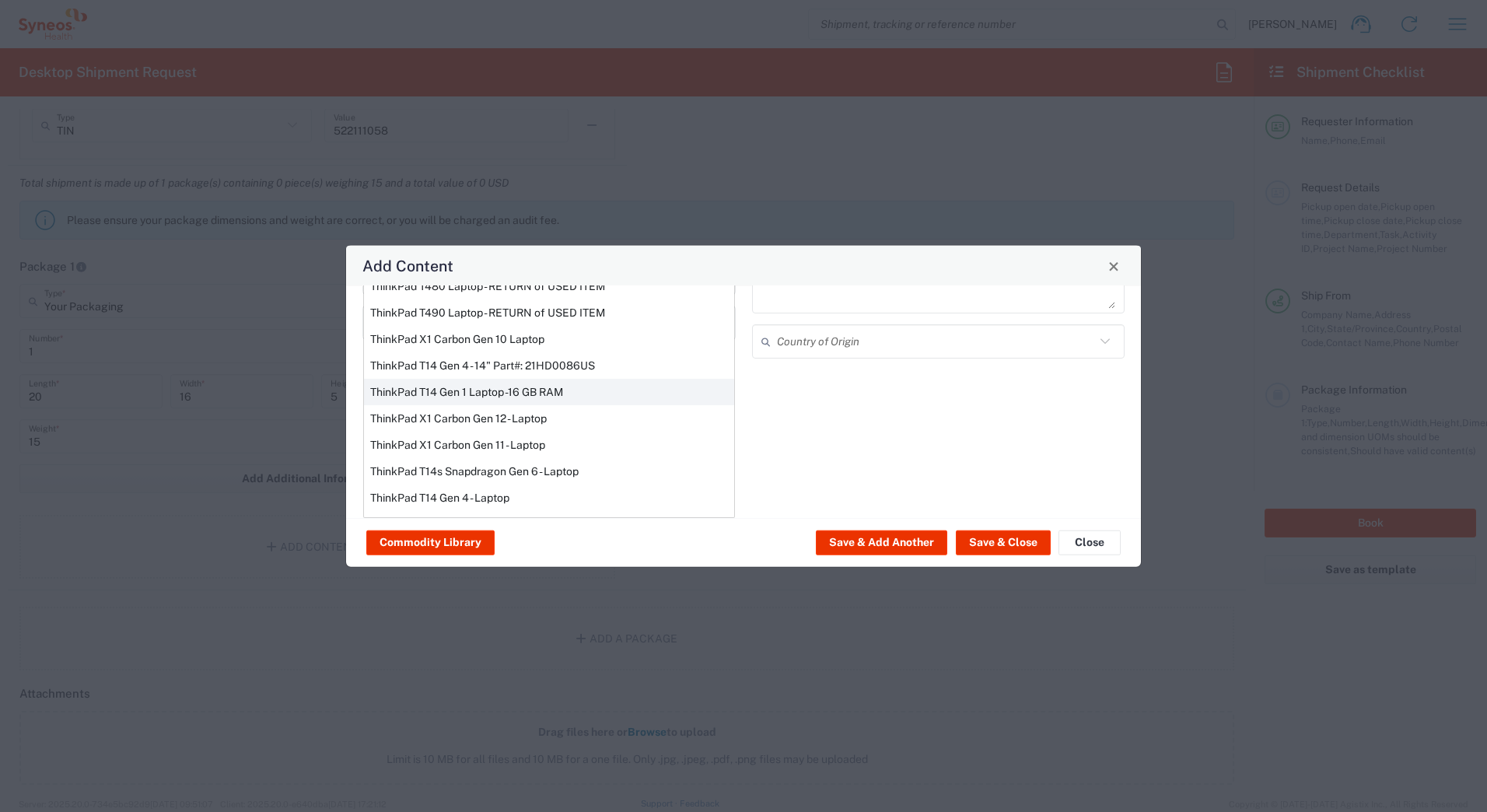
click at [420, 392] on div "ThinkPad T14 Gen 1 Laptop -16 GB RAM" at bounding box center [548, 392] width 370 height 26
type input "ThinkPad T14 Gen 1 Laptop -16 GB RAM"
type textarea "Intel Core i5-10210U- 14"- 512 GB SSD"
type input "[GEOGRAPHIC_DATA]"
type input "Yes"
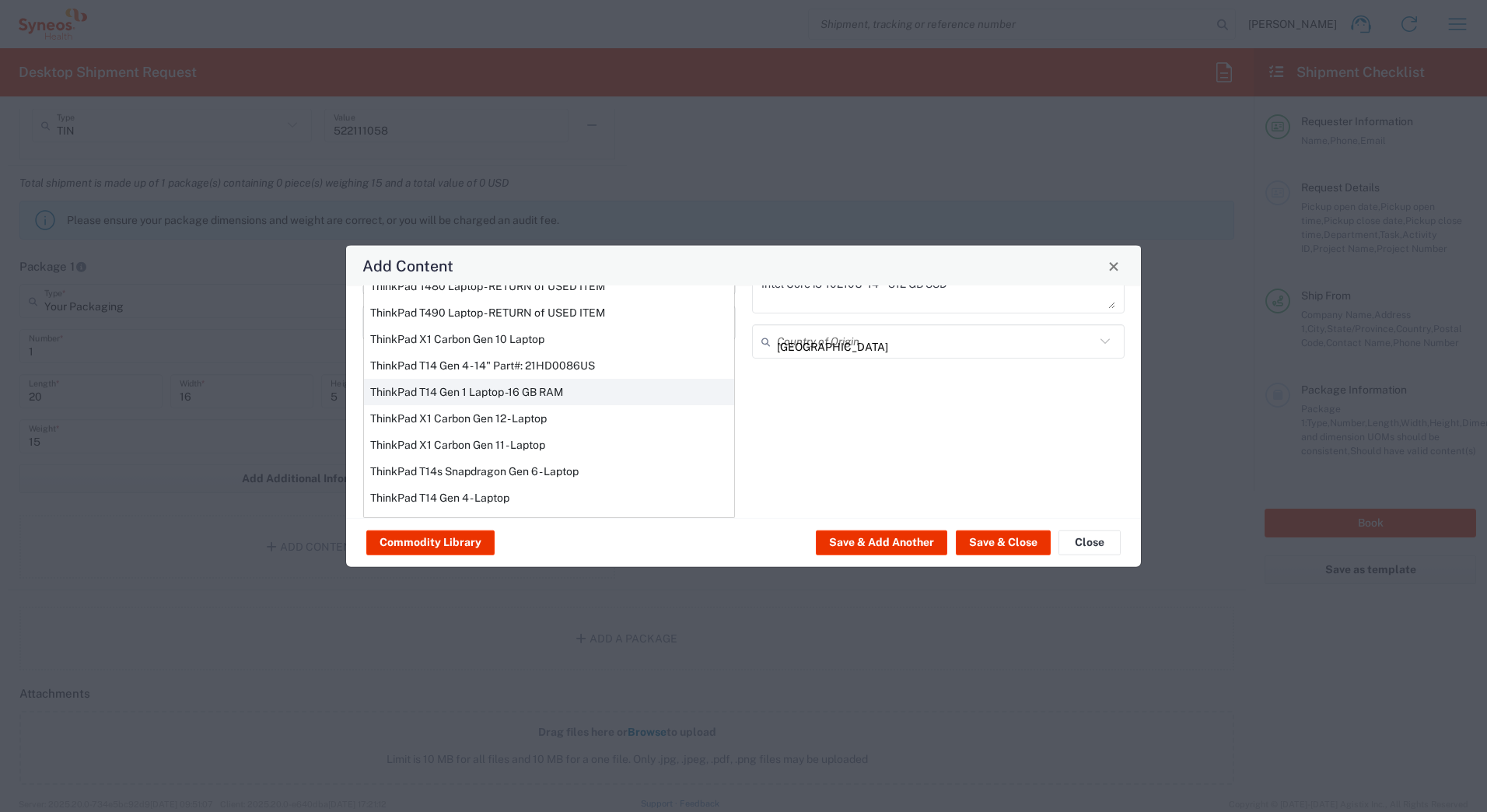
scroll to position [0, 0]
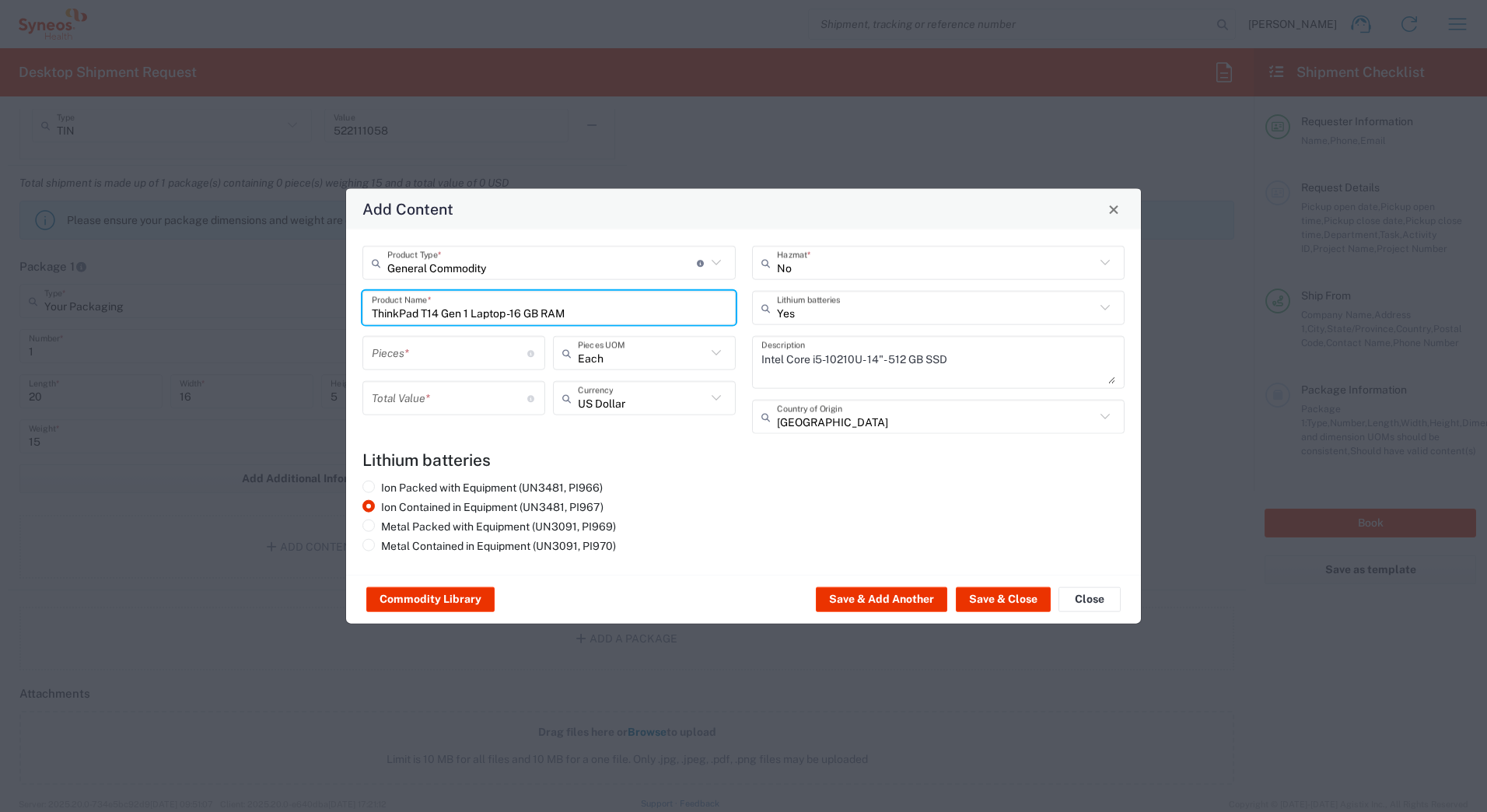
click at [422, 353] on input "number" at bounding box center [449, 352] width 156 height 27
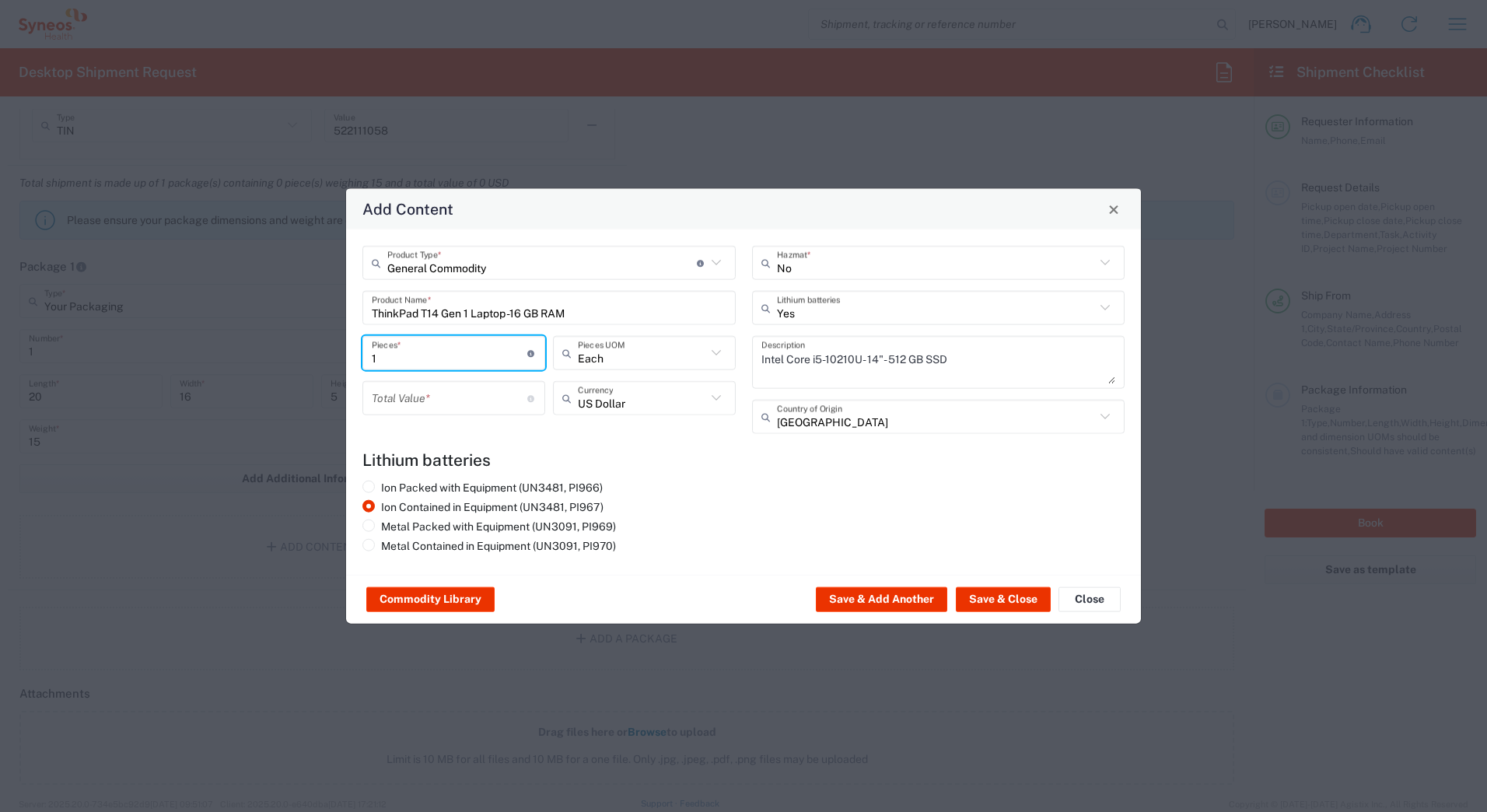
type input "1"
click at [422, 398] on input "number" at bounding box center [449, 397] width 156 height 27
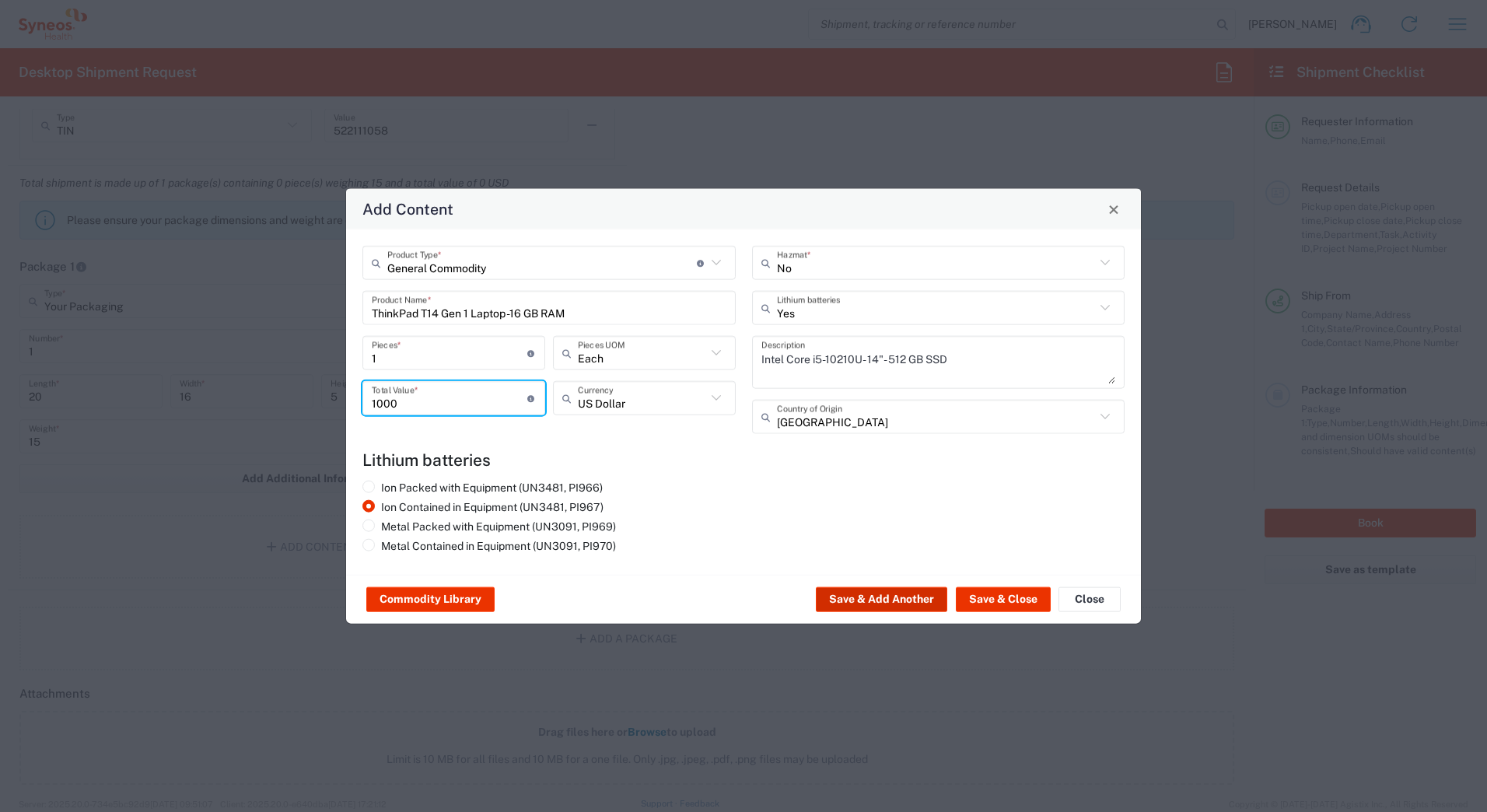
type input "1000"
click at [863, 596] on button "Save & Add Another" at bounding box center [881, 600] width 131 height 24
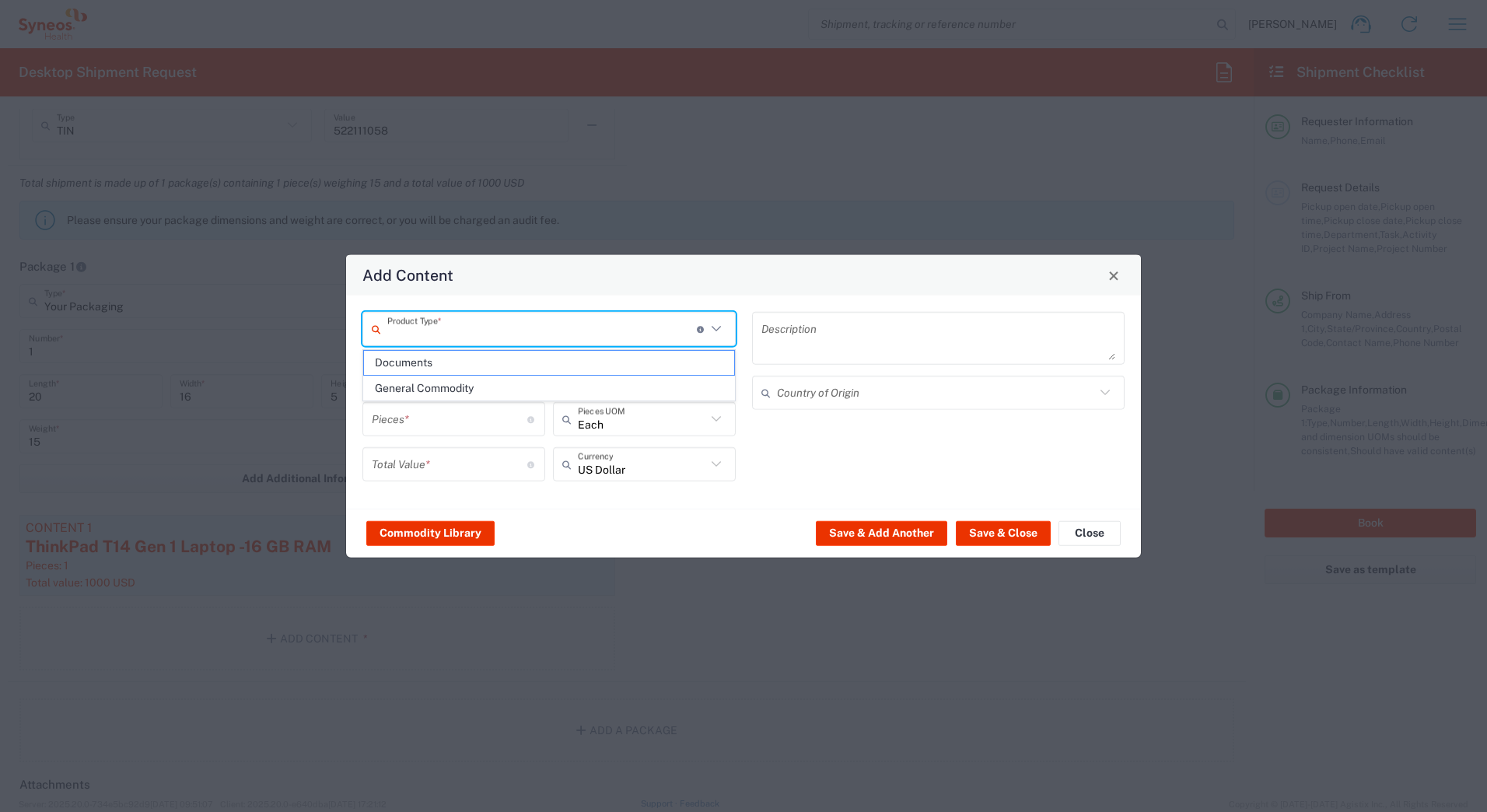
click at [439, 340] on input "text" at bounding box center [542, 328] width 309 height 27
click at [429, 385] on span "General Commodity" at bounding box center [548, 388] width 370 height 24
type input "General Commodity"
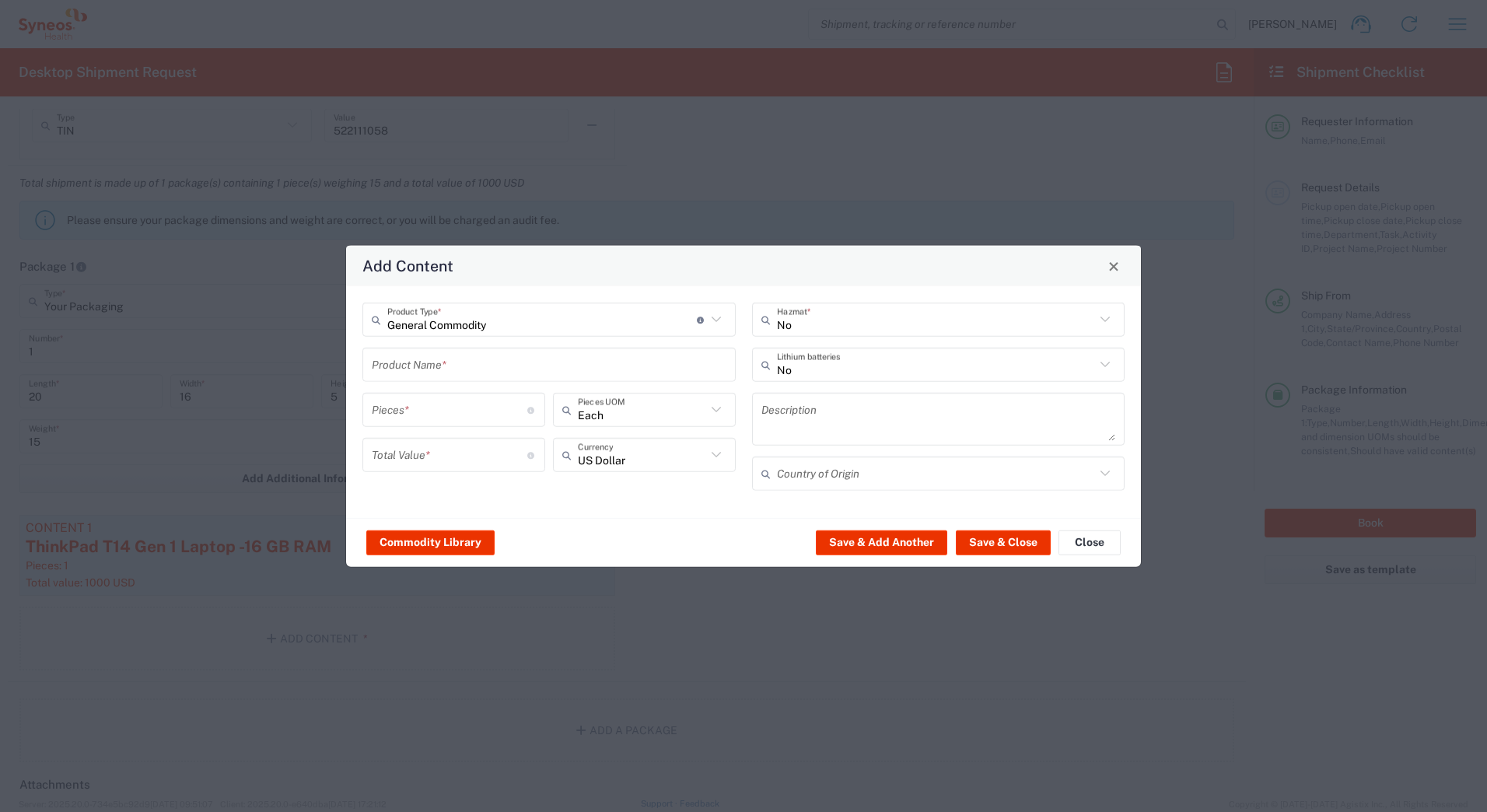
click at [415, 365] on input "text" at bounding box center [549, 364] width 355 height 27
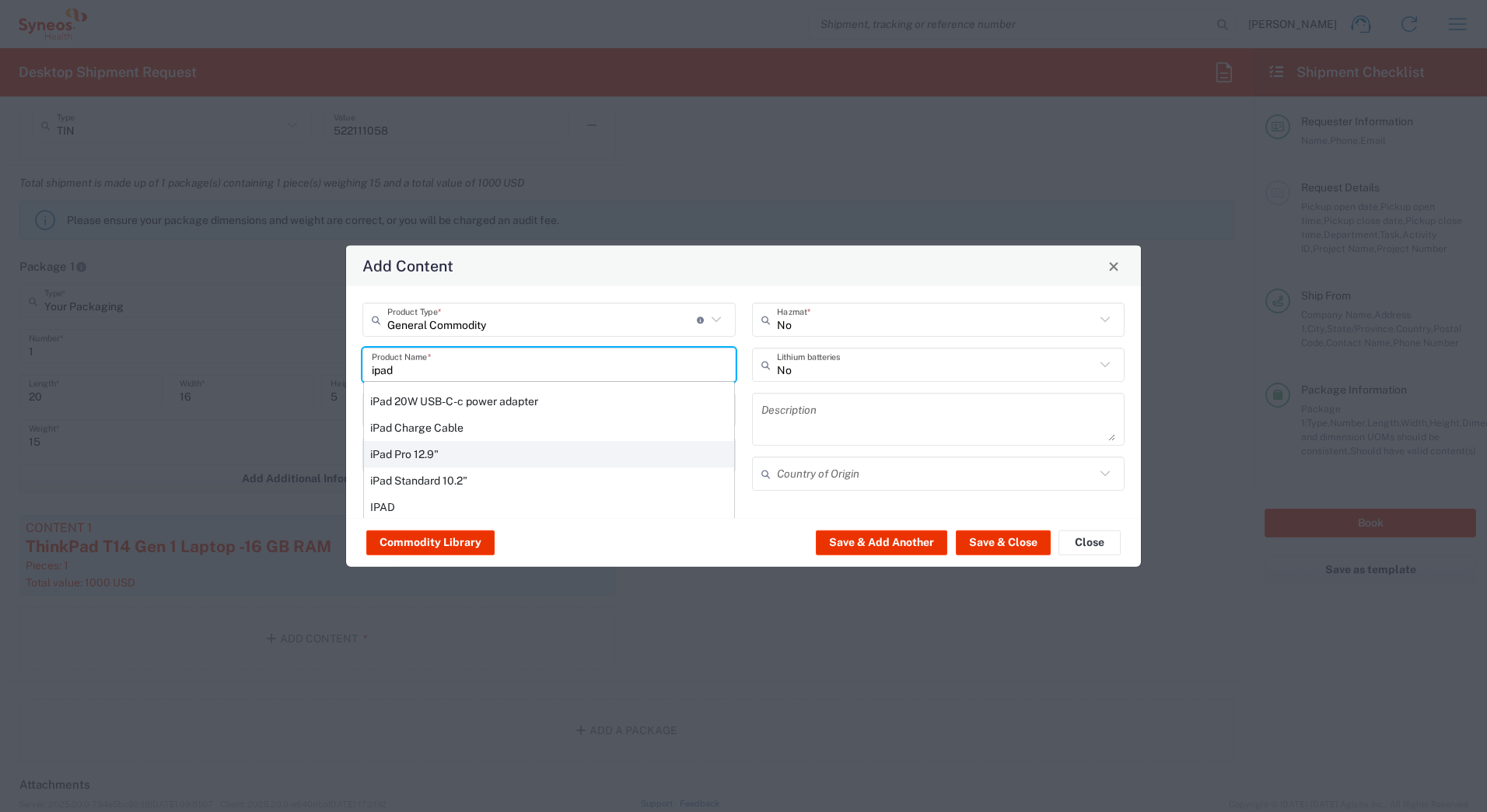
click at [414, 448] on div "iPad Pro 12.9"" at bounding box center [548, 454] width 370 height 26
type input "iPad Pro 12.9""
type input "1"
type textarea "iPad Pro 12.9""
type input "[GEOGRAPHIC_DATA]"
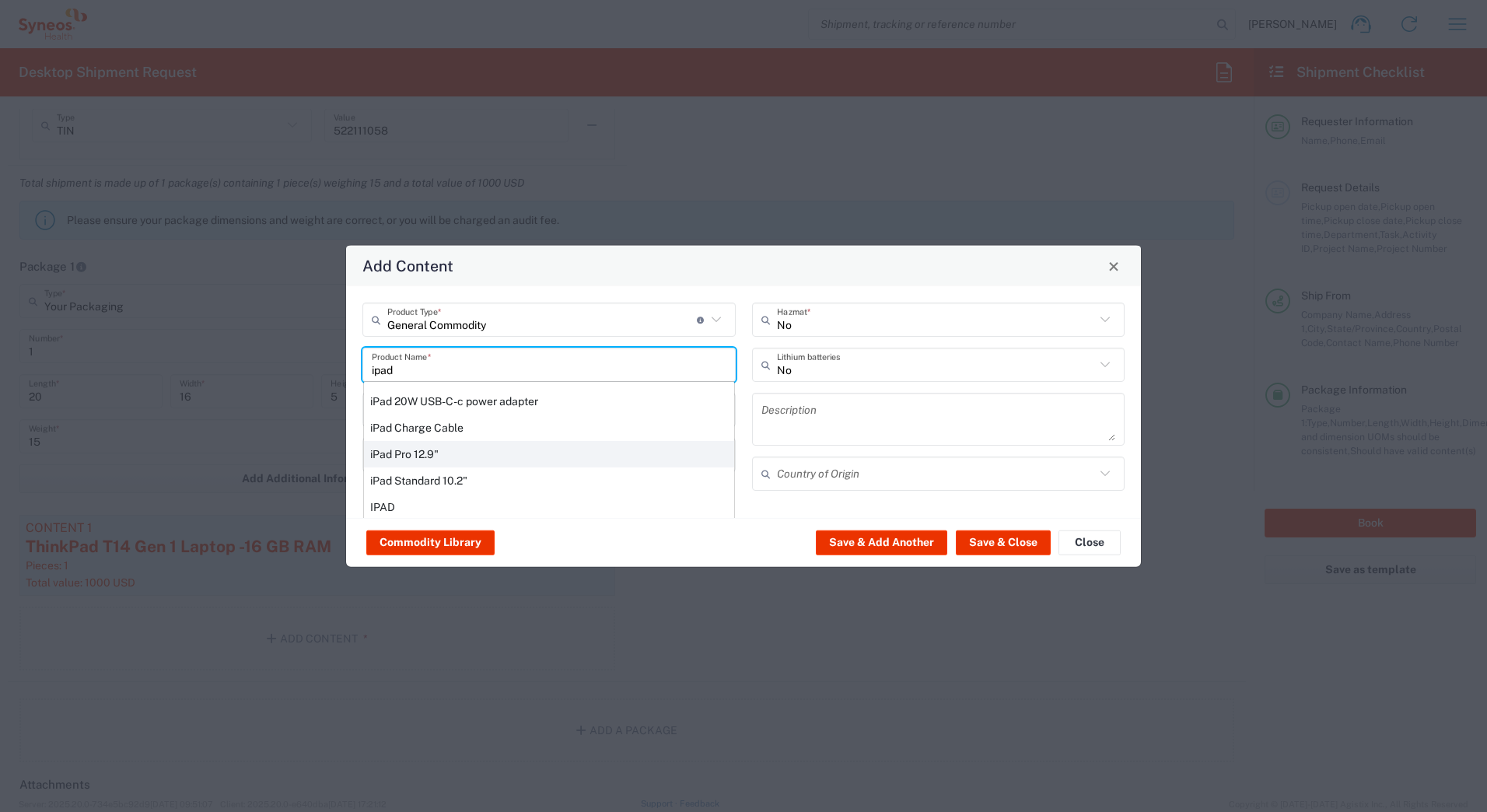
type input "Yes"
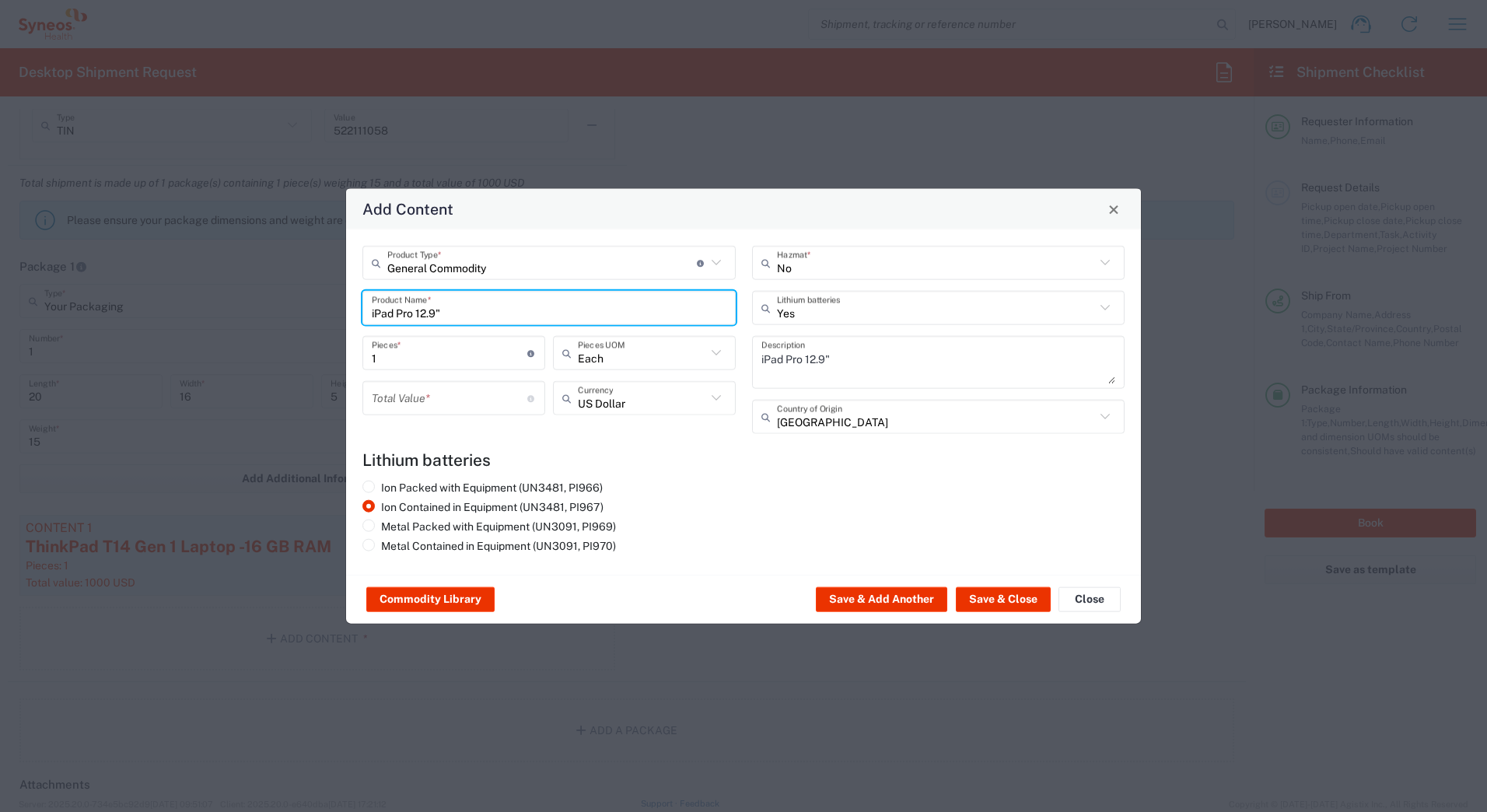
click at [401, 398] on input "number" at bounding box center [449, 397] width 156 height 27
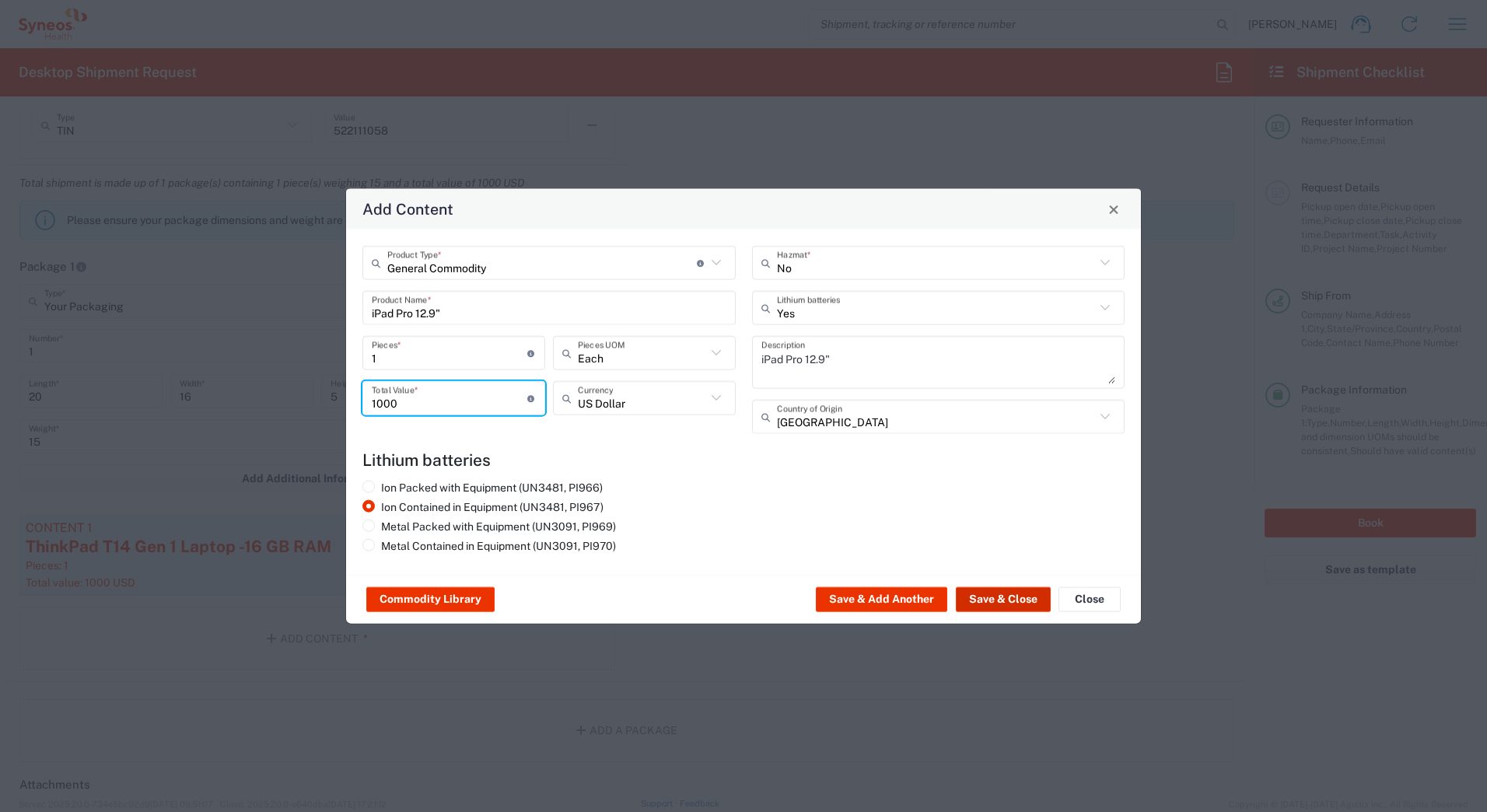
type input "1000"
click at [969, 598] on button "Save & Close" at bounding box center [1003, 600] width 95 height 24
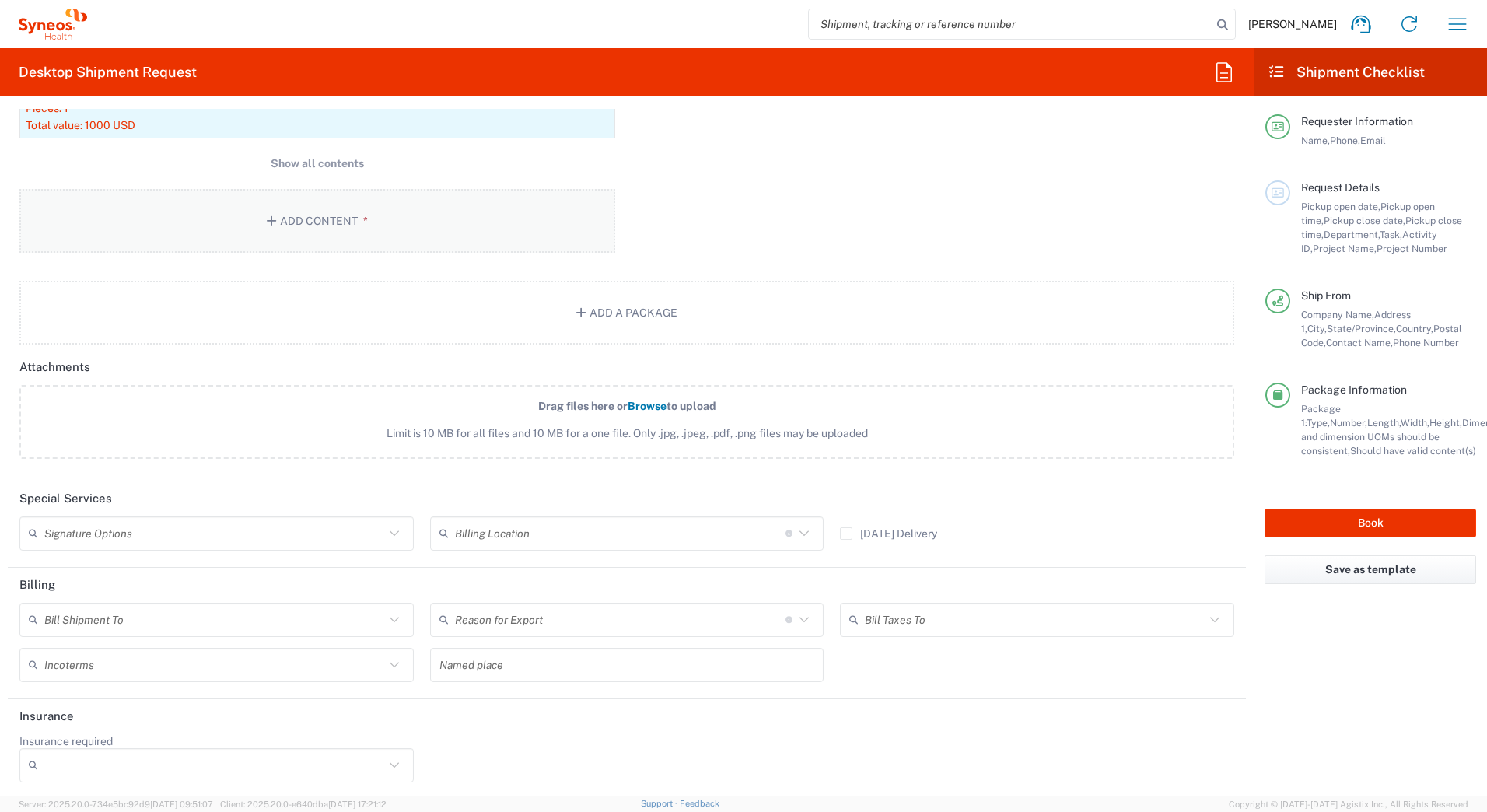
scroll to position [1860, 0]
click at [124, 525] on input "text" at bounding box center [214, 529] width 340 height 27
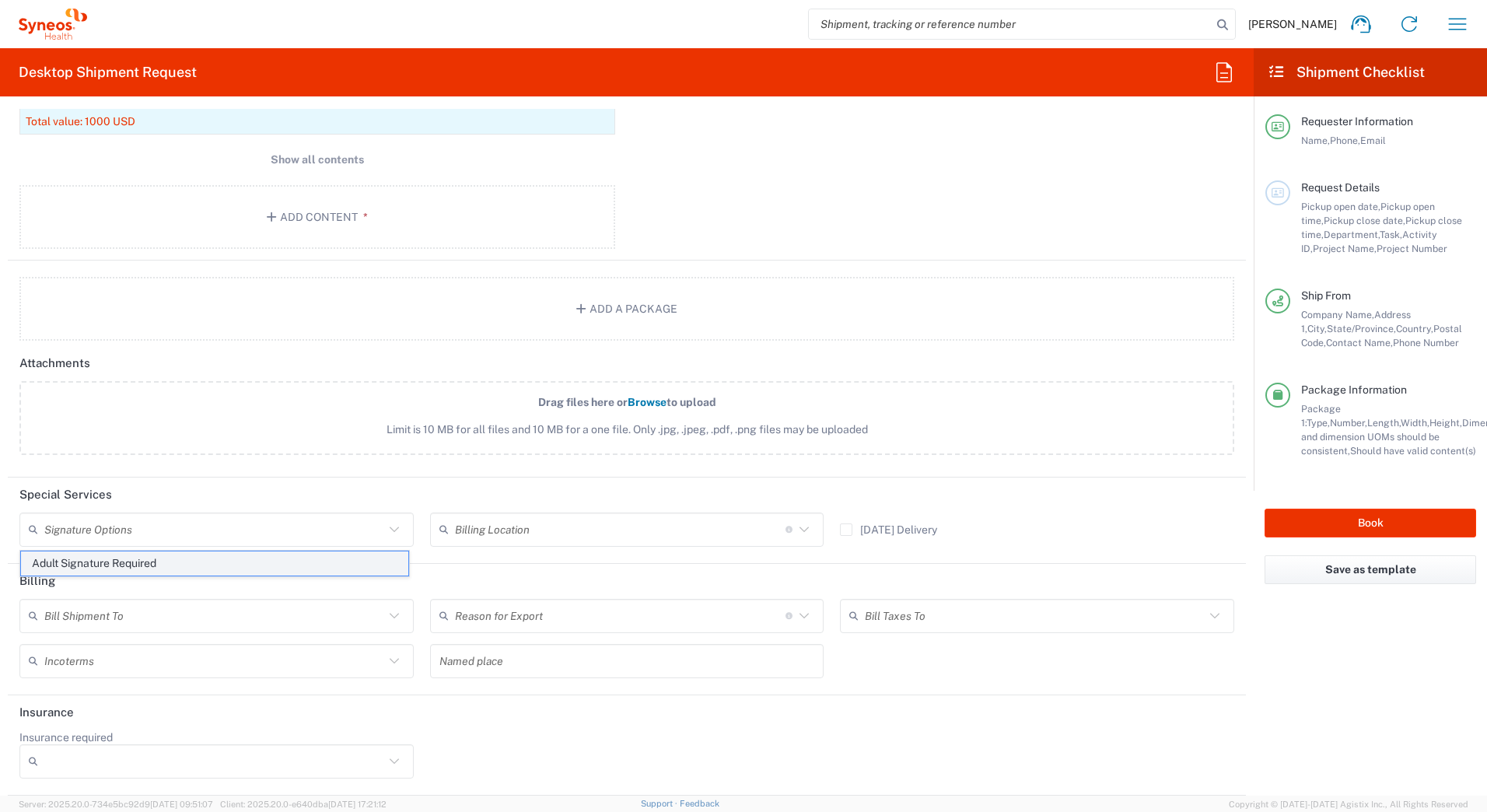
click at [125, 561] on span "Adult Signature Required" at bounding box center [214, 564] width 387 height 24
type input "Adult Signature Required"
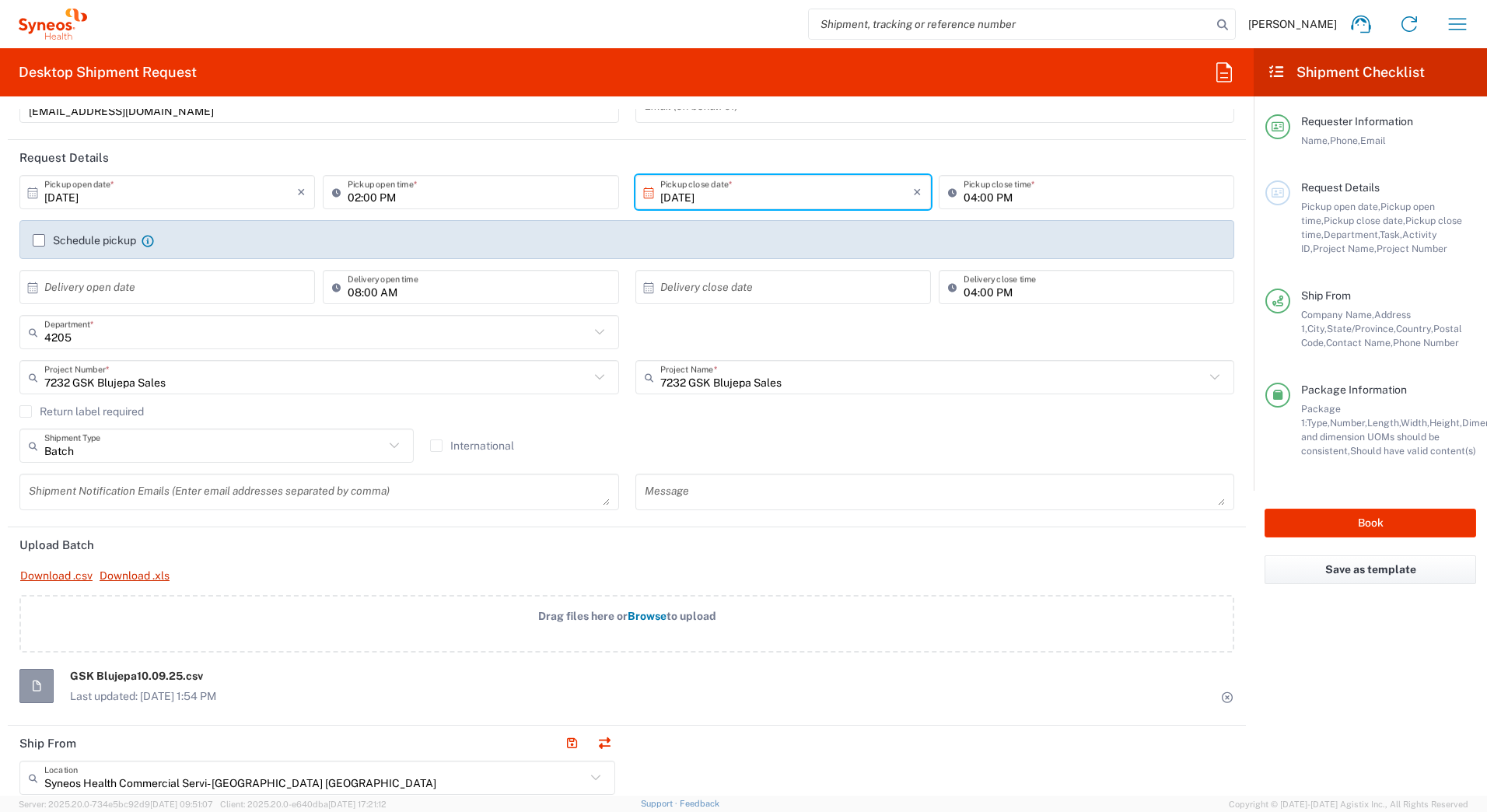
scroll to position [0, 0]
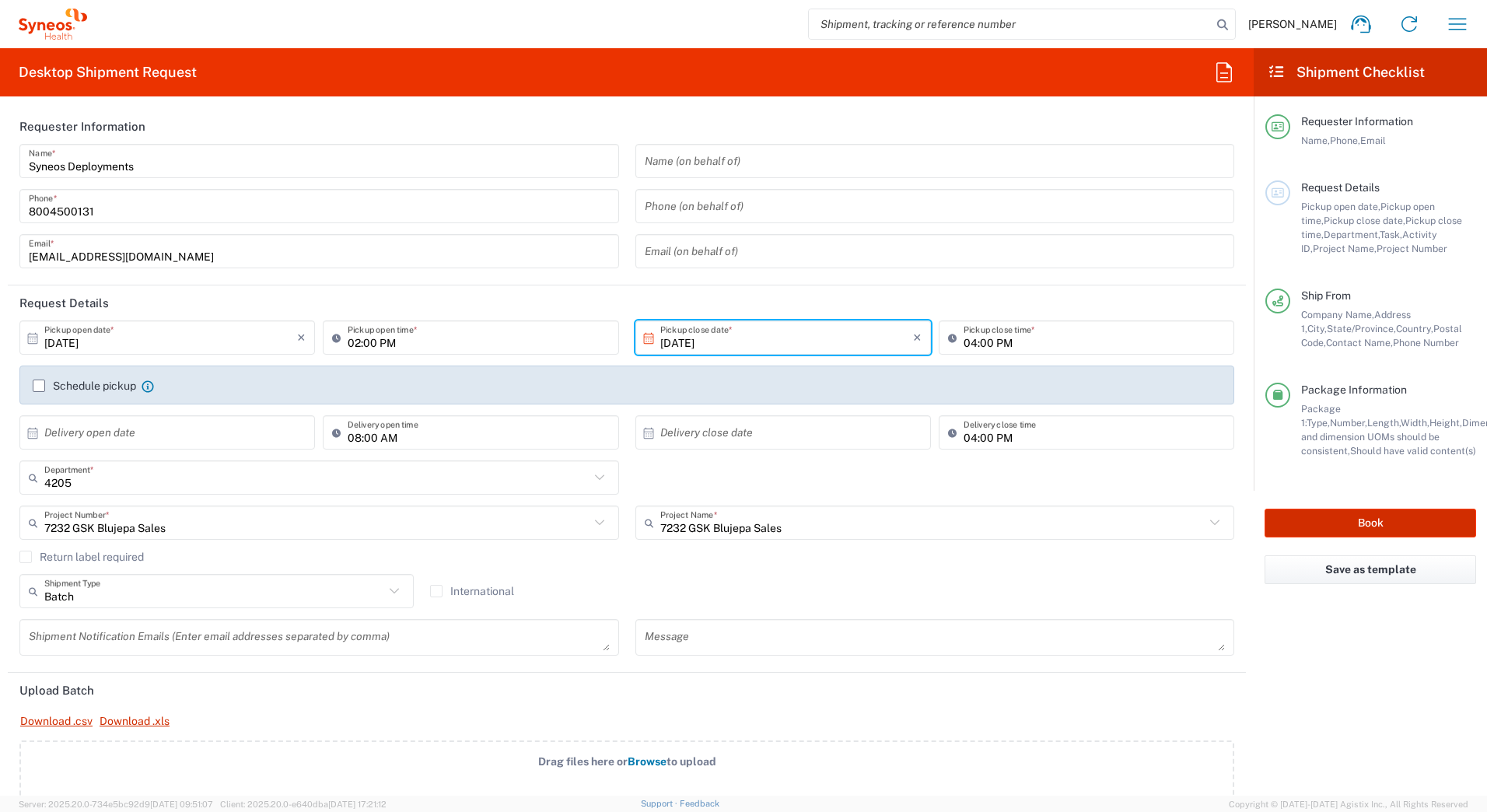
click at [1307, 521] on button "Book" at bounding box center [1370, 523] width 212 height 29
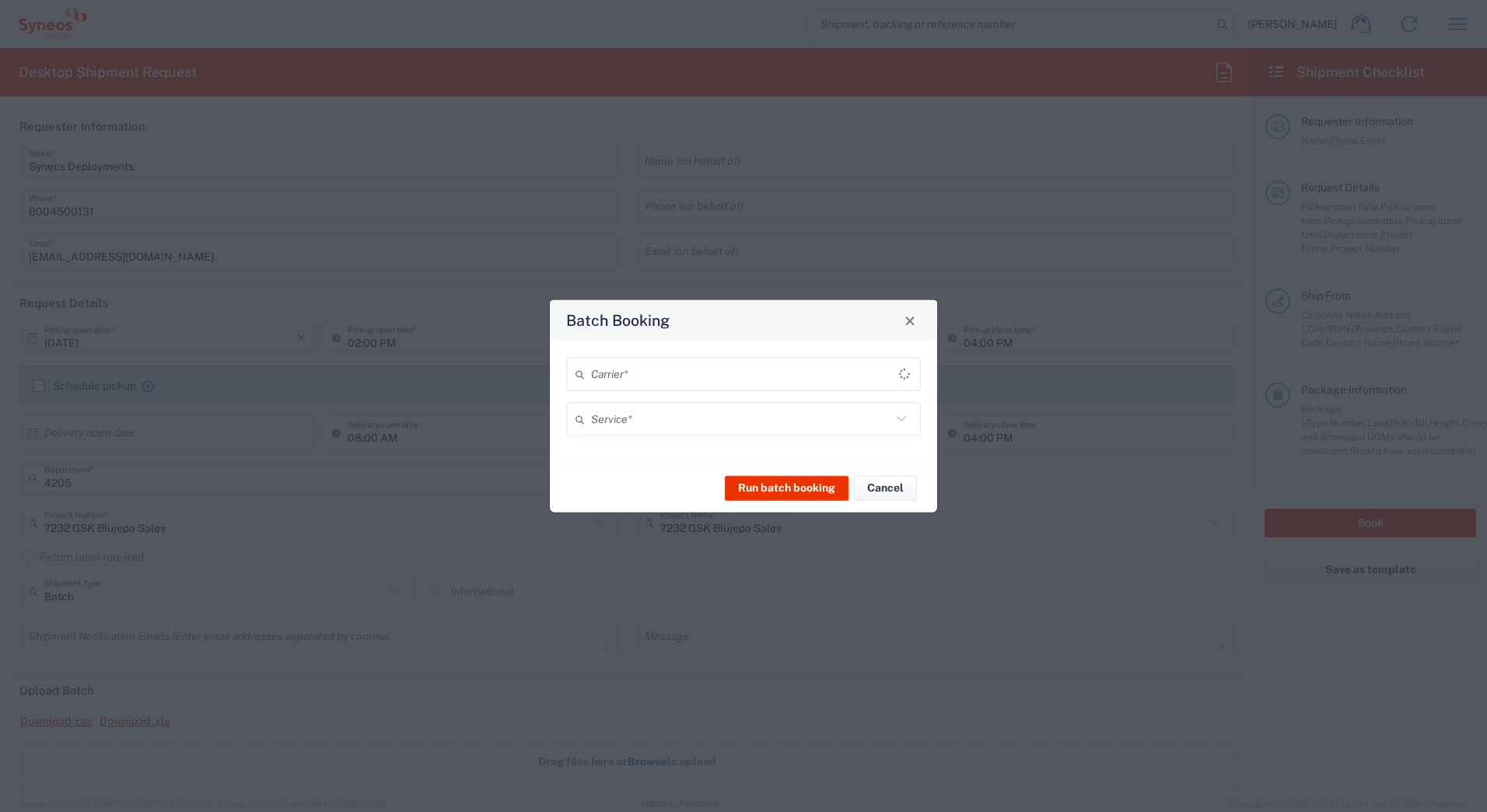
type input "7232 GSK Blujepa Sales"
click at [635, 376] on input "text" at bounding box center [740, 373] width 300 height 27
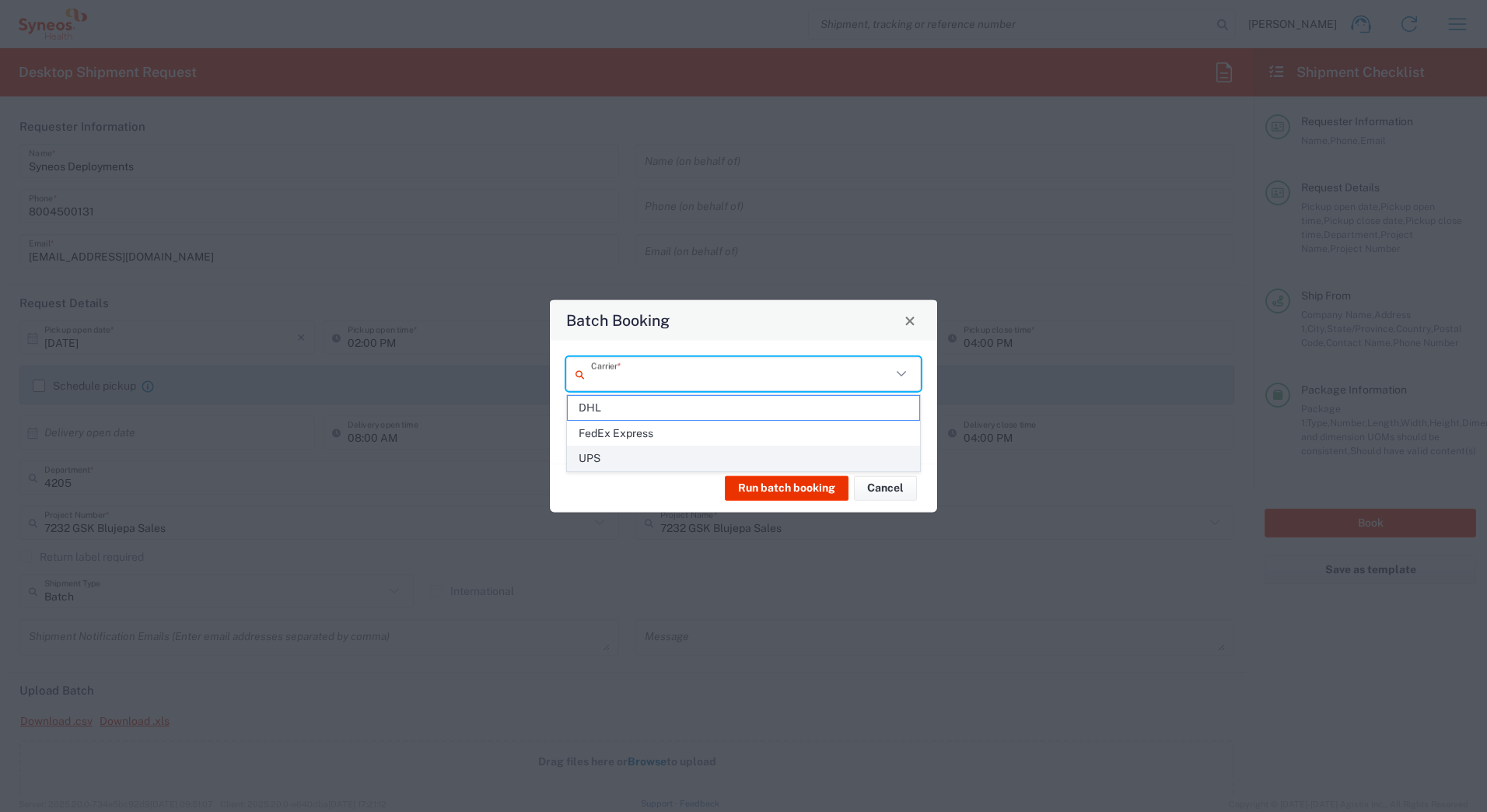
click at [608, 450] on span "UPS" at bounding box center [743, 459] width 351 height 24
type input "UPS"
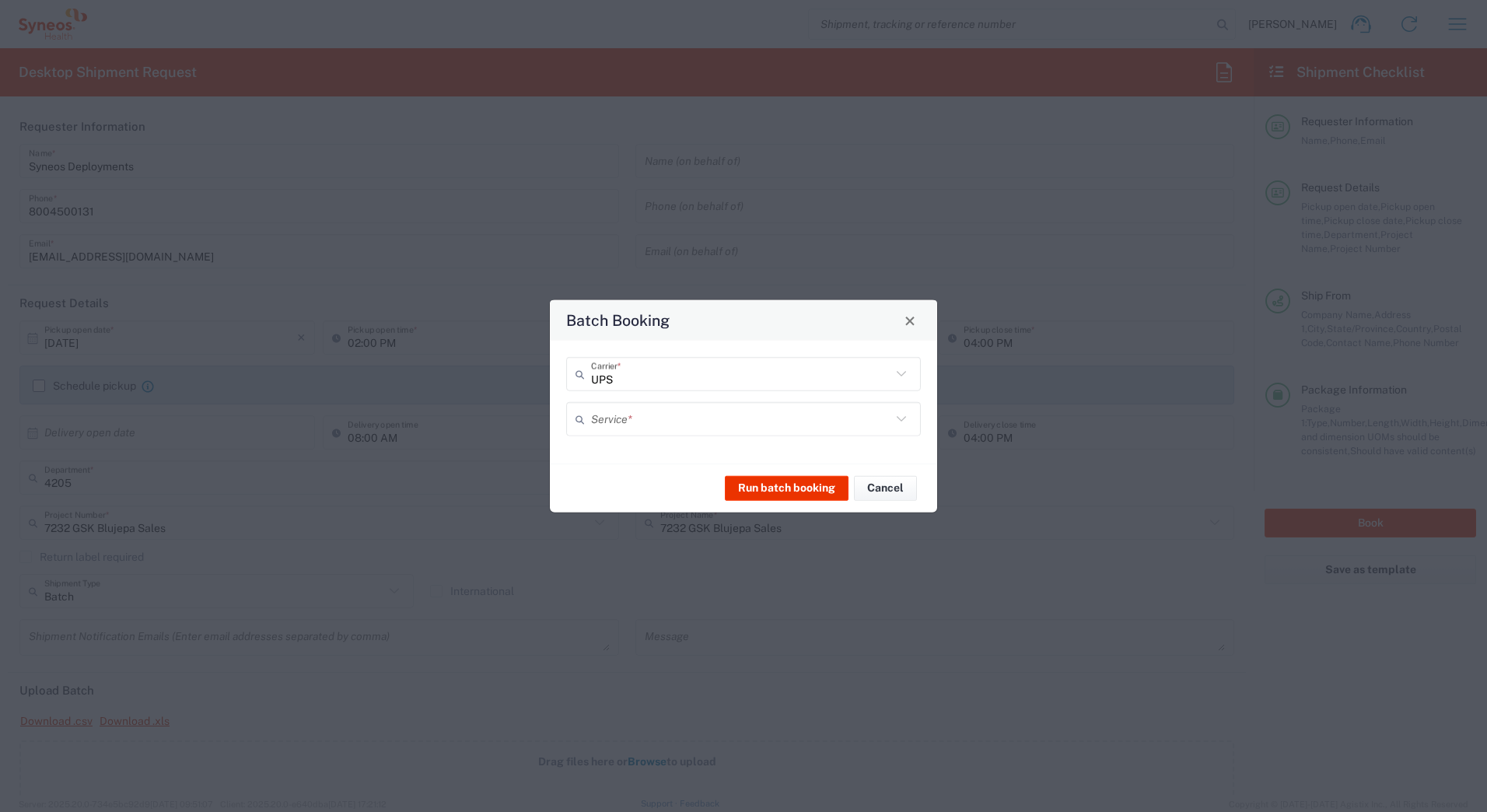
click at [614, 423] on input "text" at bounding box center [740, 418] width 300 height 27
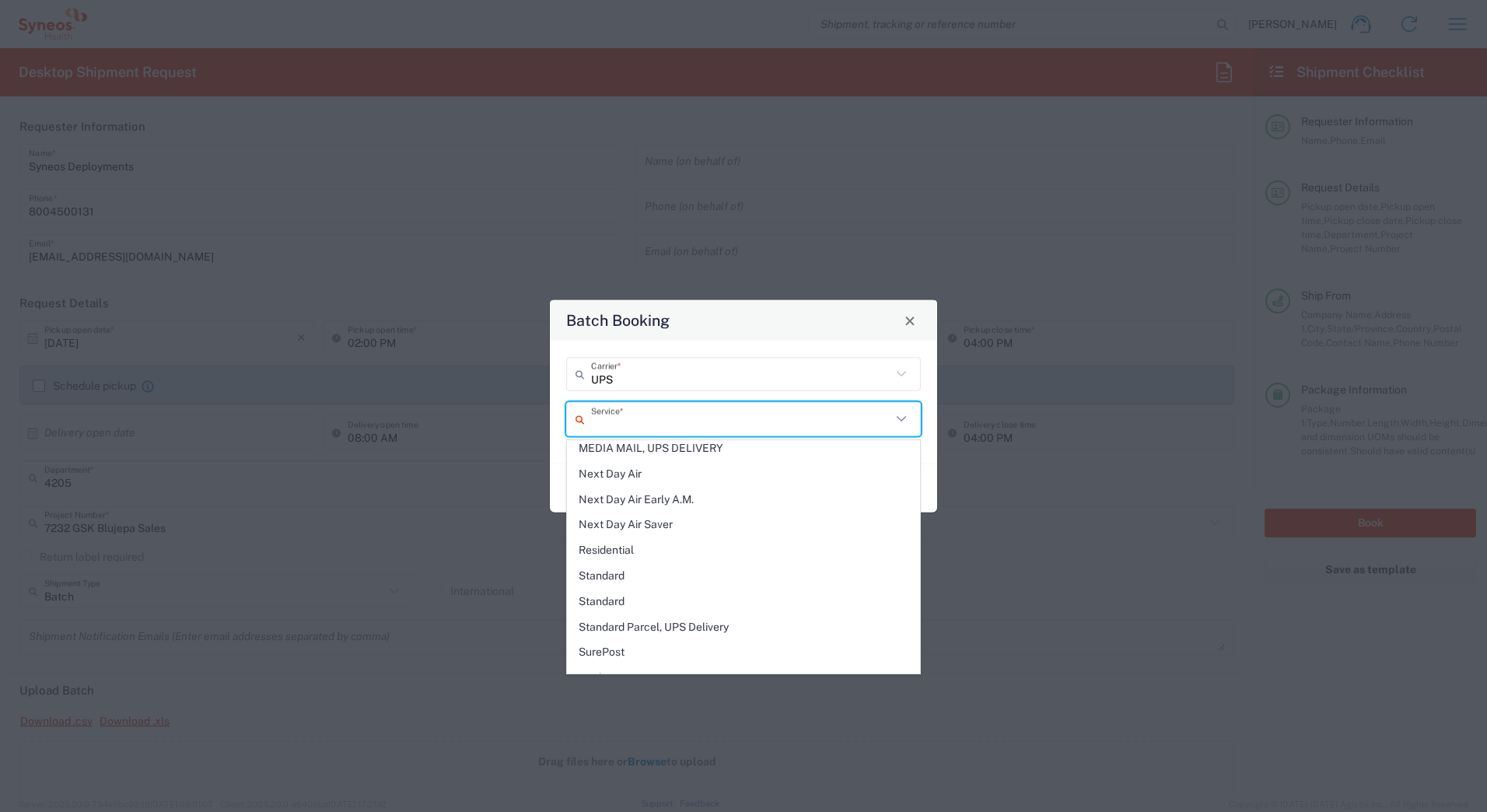
scroll to position [467, 0]
click at [609, 463] on span "Next Day Air" at bounding box center [743, 471] width 351 height 24
type input "Next Day Air"
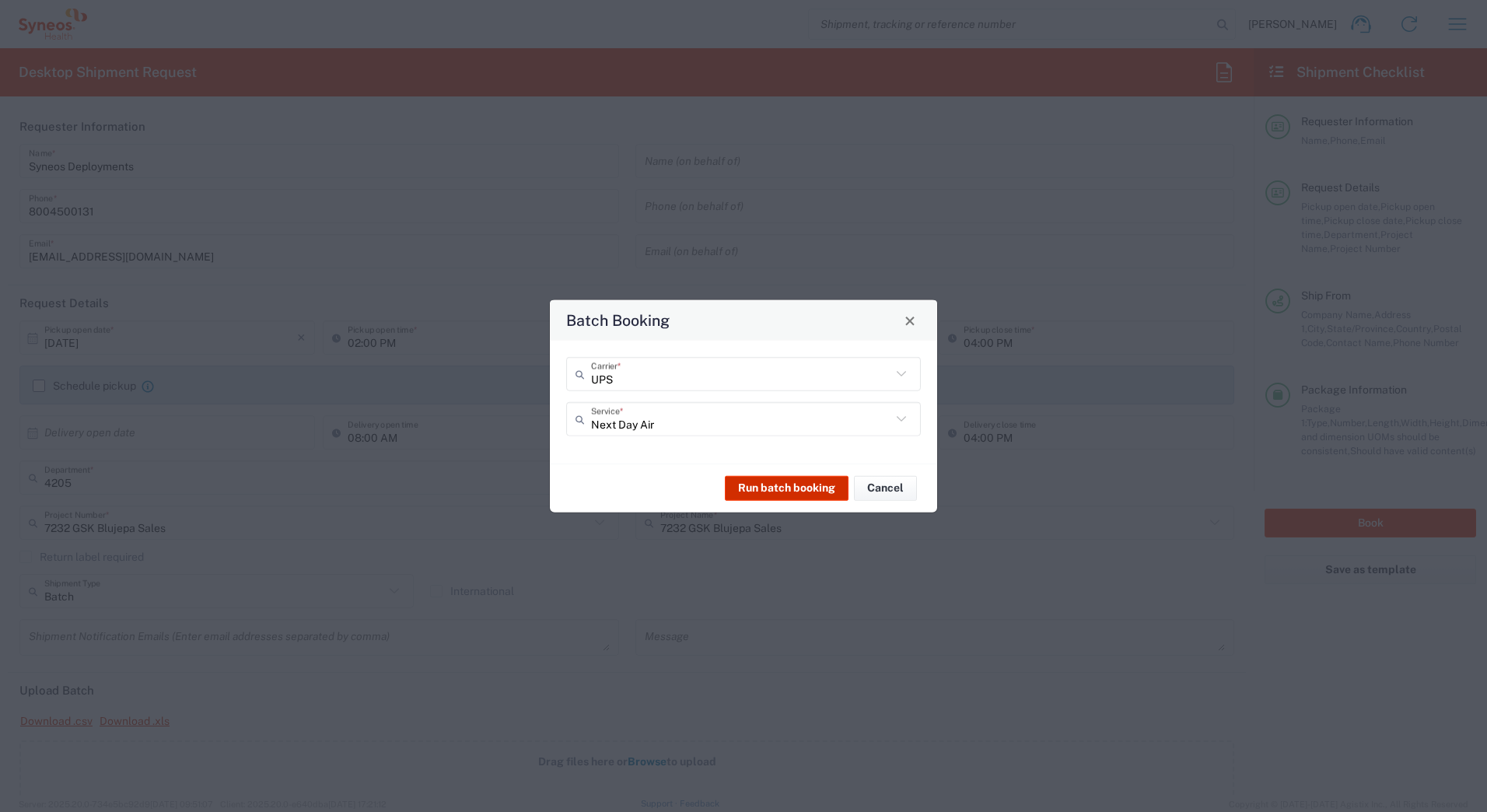
click at [771, 488] on button "Run batch booking" at bounding box center [786, 487] width 123 height 24
